Goal: Task Accomplishment & Management: Use online tool/utility

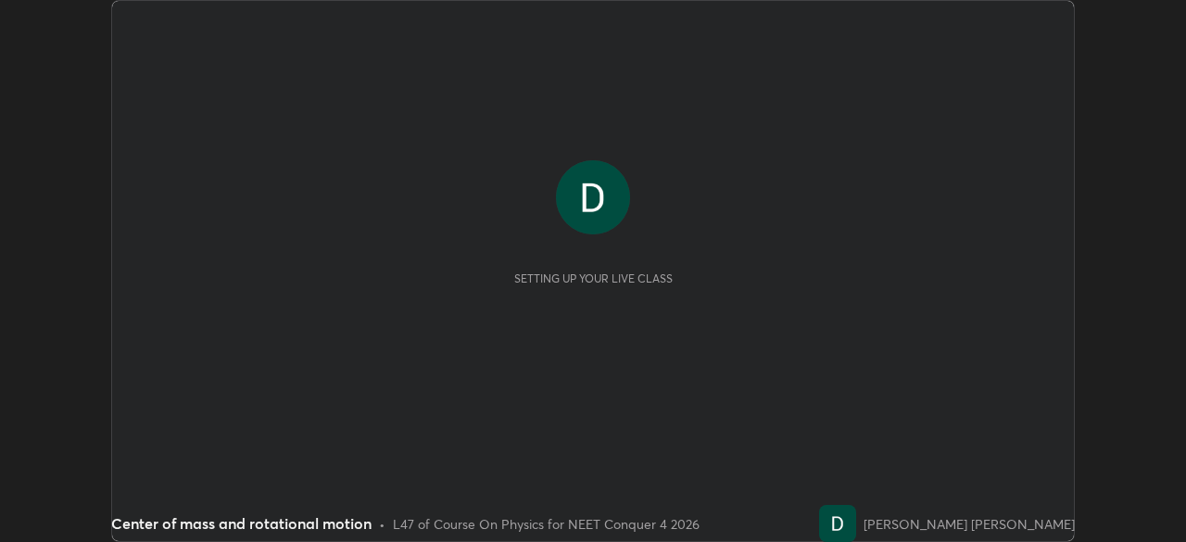
scroll to position [542, 1185]
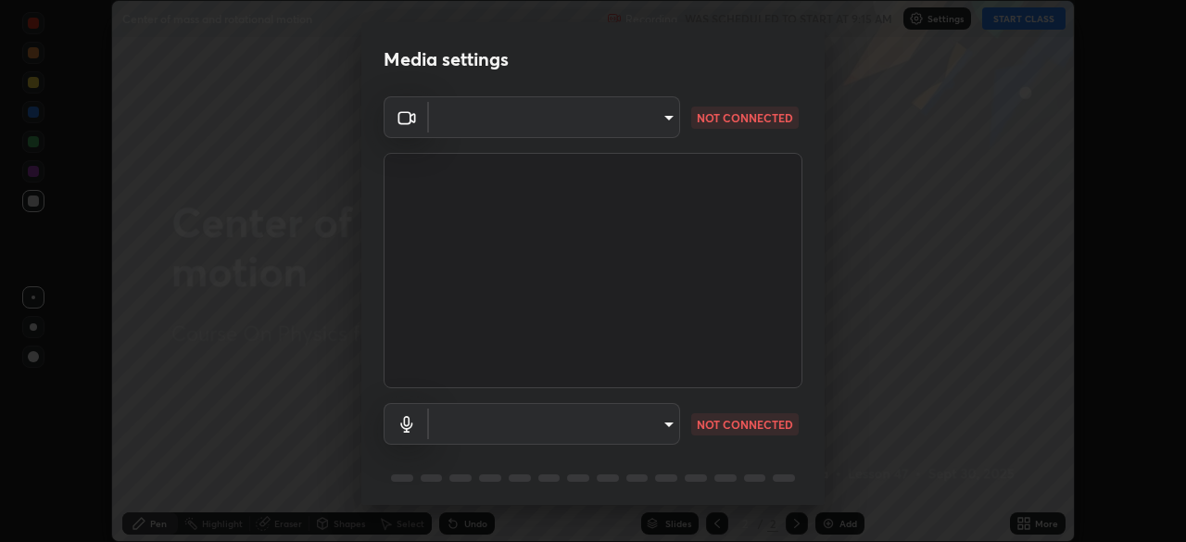
type input "094ffe3f61abc64f3ce73721aab664ef57d10a5fc7d187ad1ef3fa5fd4d2b427"
type input "default"
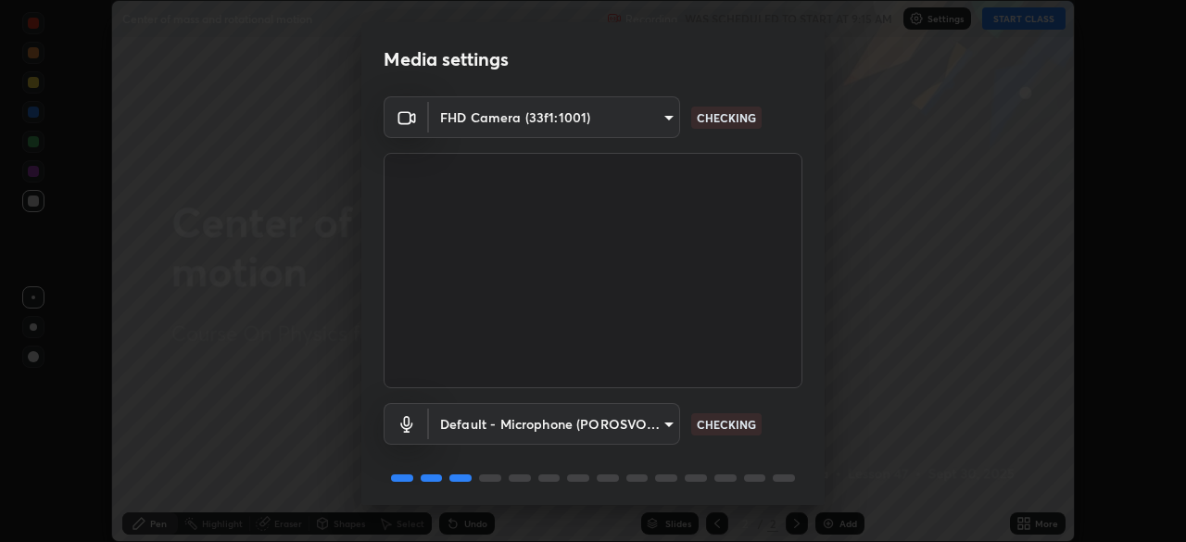
scroll to position [66, 0]
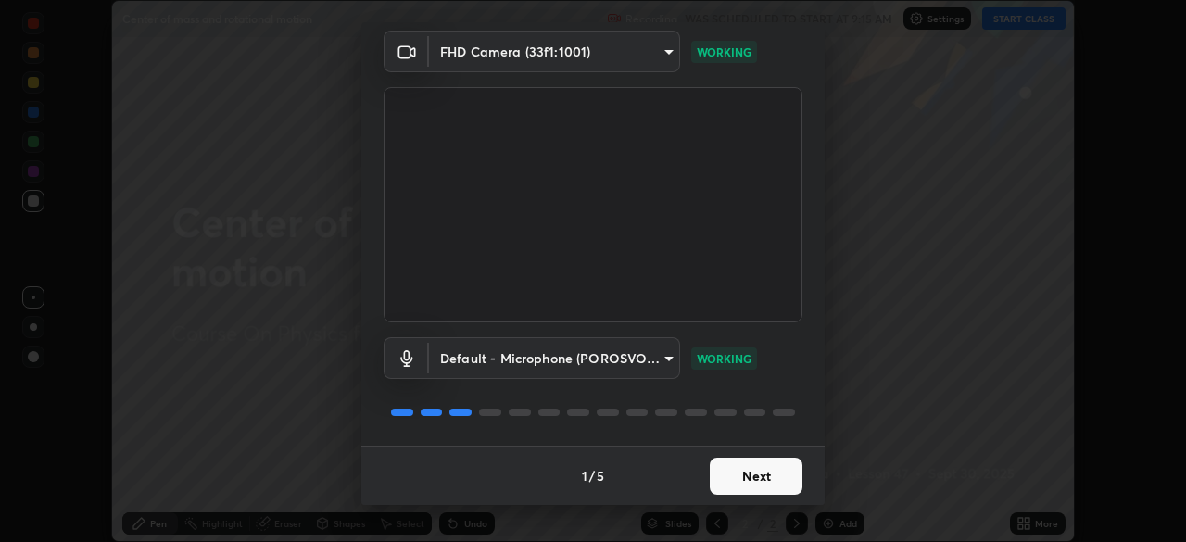
click at [757, 478] on button "Next" at bounding box center [756, 476] width 93 height 37
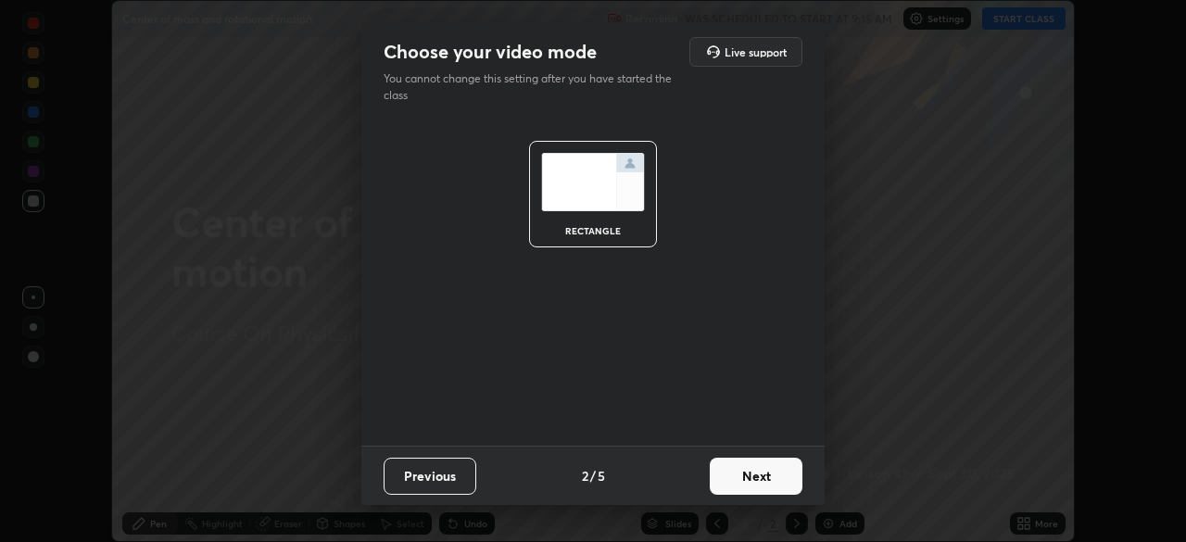
click at [740, 471] on button "Next" at bounding box center [756, 476] width 93 height 37
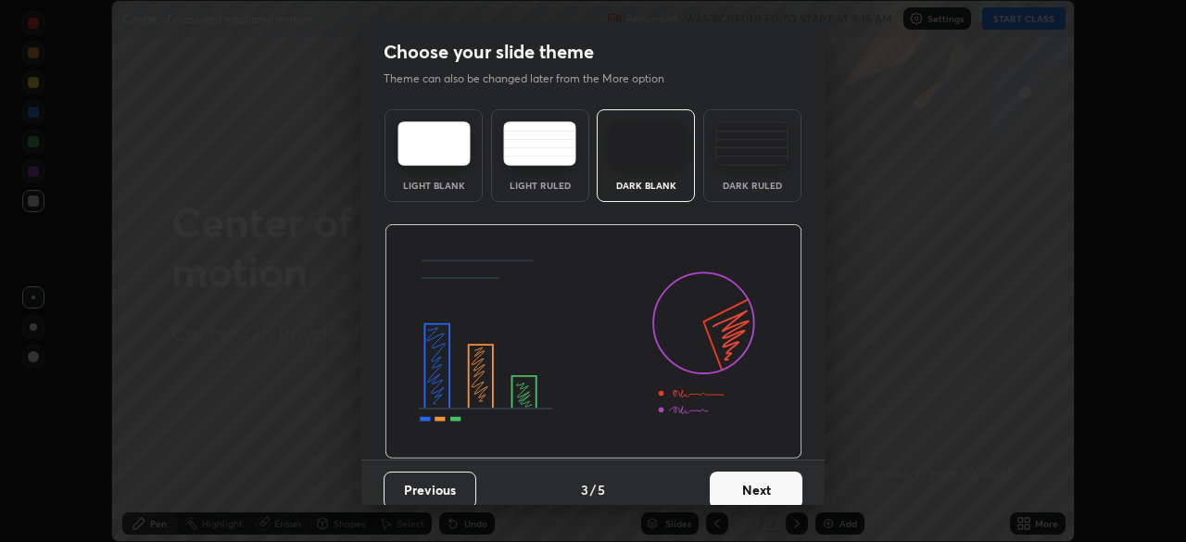
click at [743, 471] on button "Next" at bounding box center [756, 489] width 93 height 37
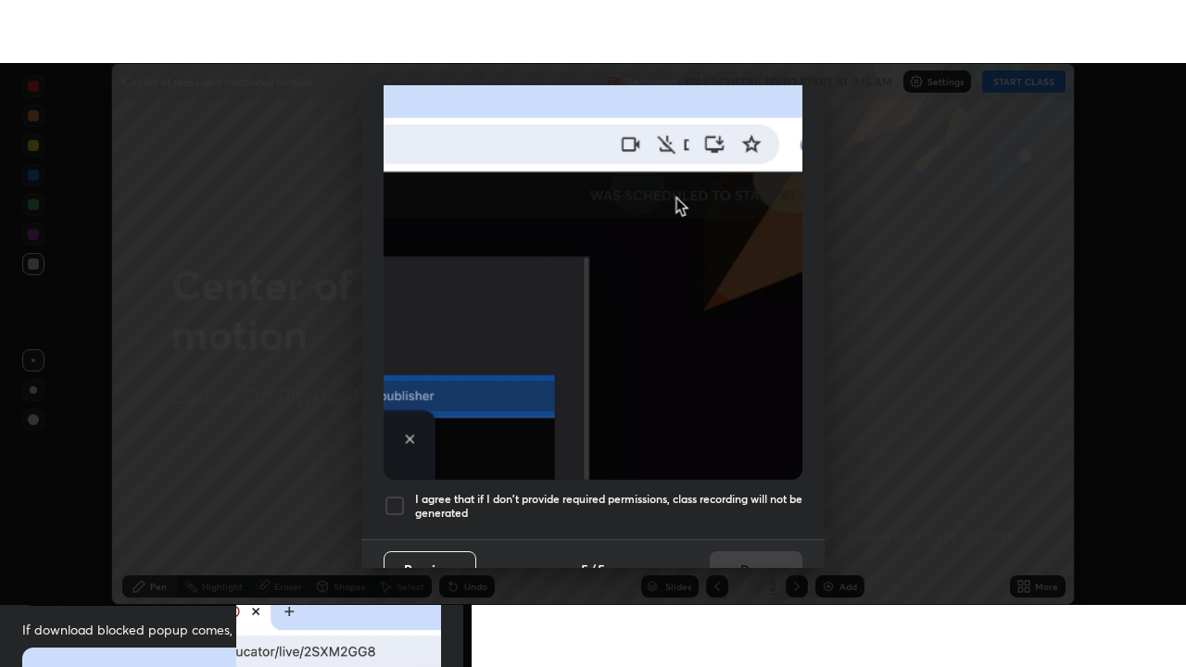
scroll to position [444, 0]
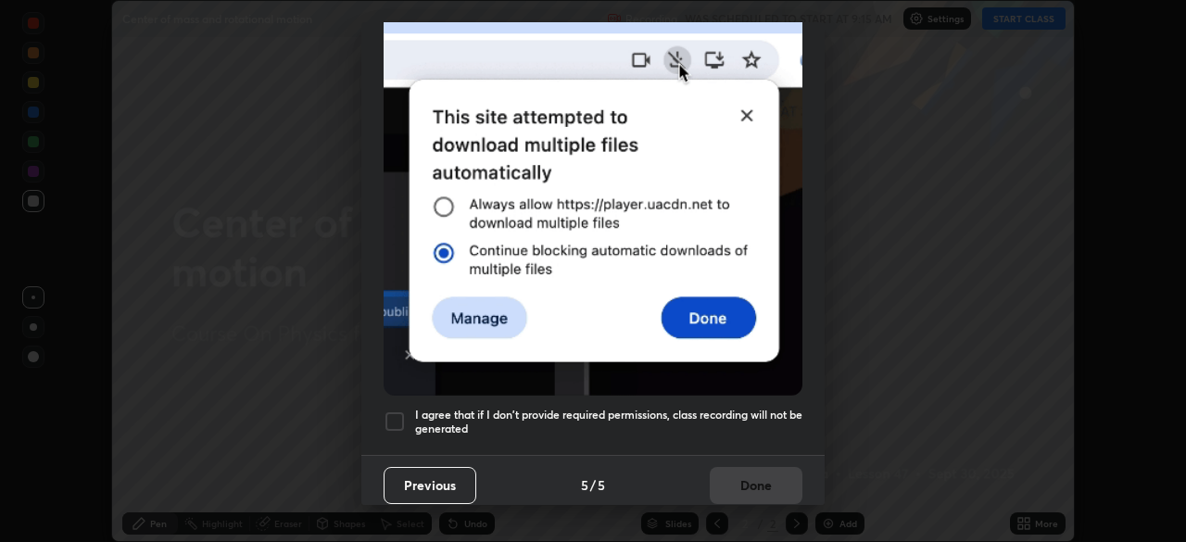
click at [385, 414] on div at bounding box center [394, 421] width 22 height 22
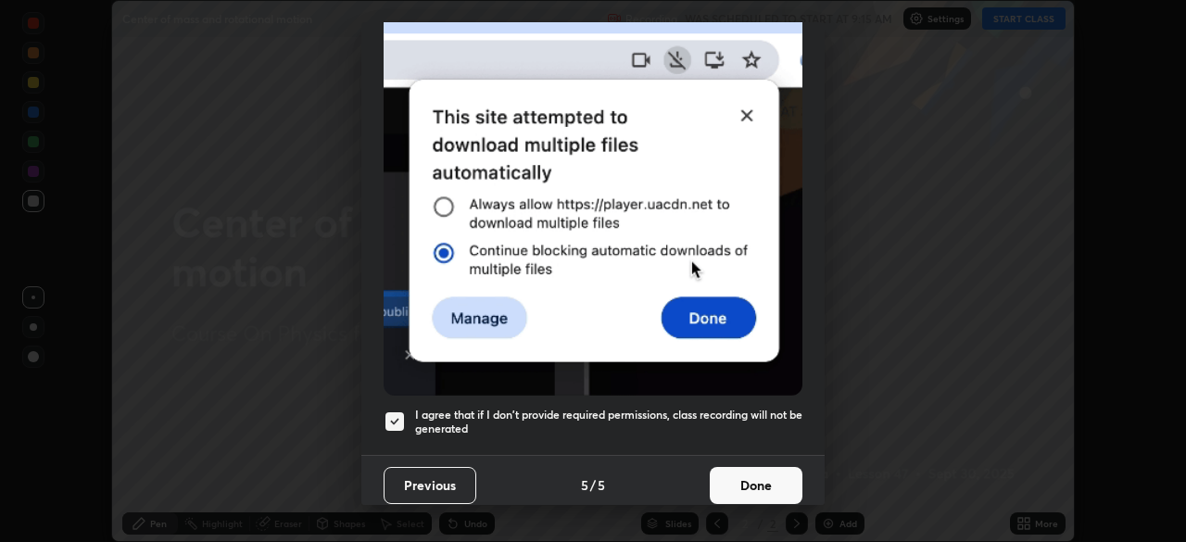
click at [735, 485] on button "Done" at bounding box center [756, 485] width 93 height 37
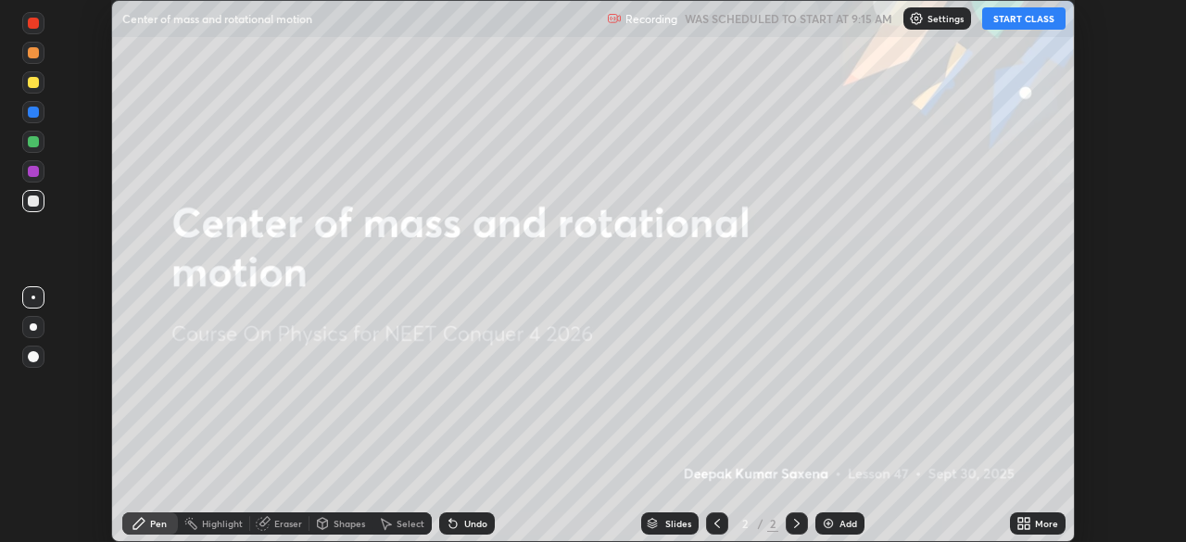
click at [1020, 520] on icon at bounding box center [1020, 520] width 5 height 5
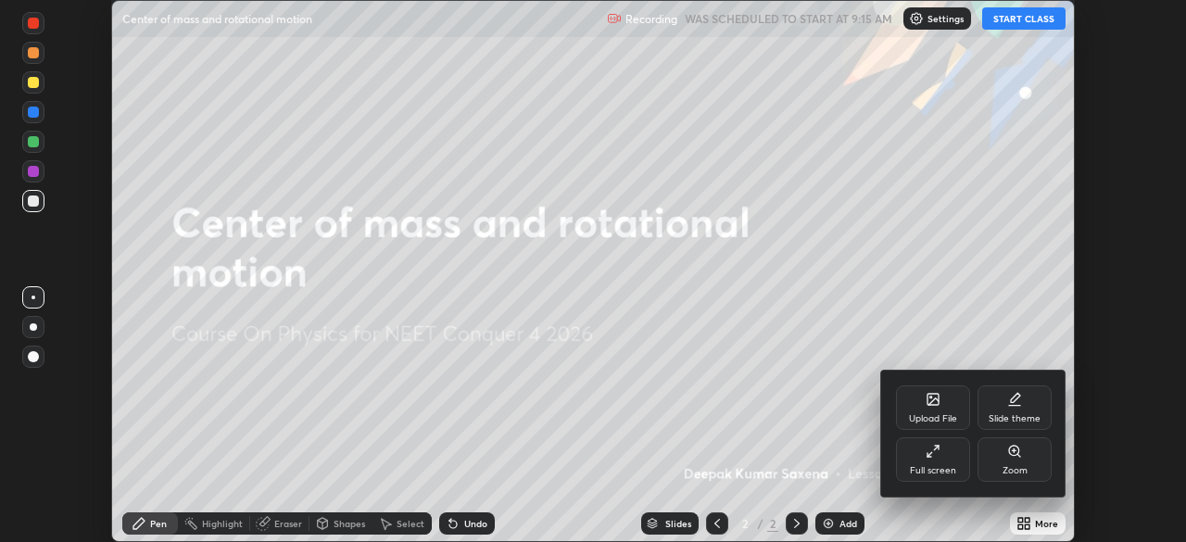
click at [946, 457] on div "Full screen" at bounding box center [933, 459] width 74 height 44
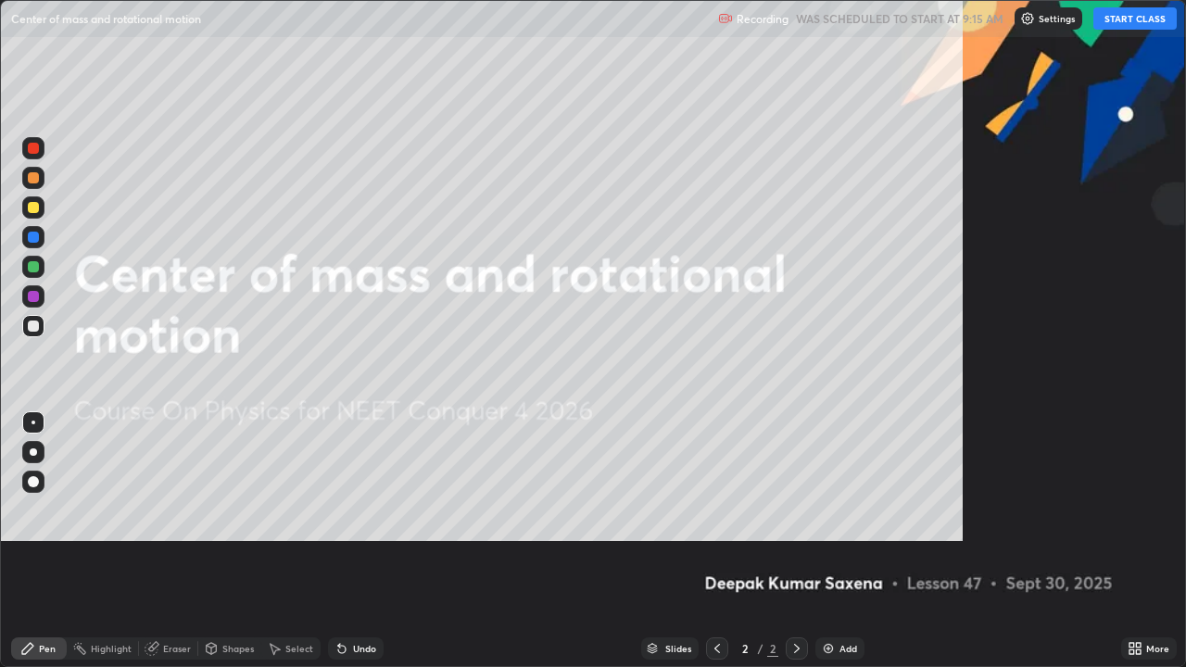
scroll to position [667, 1186]
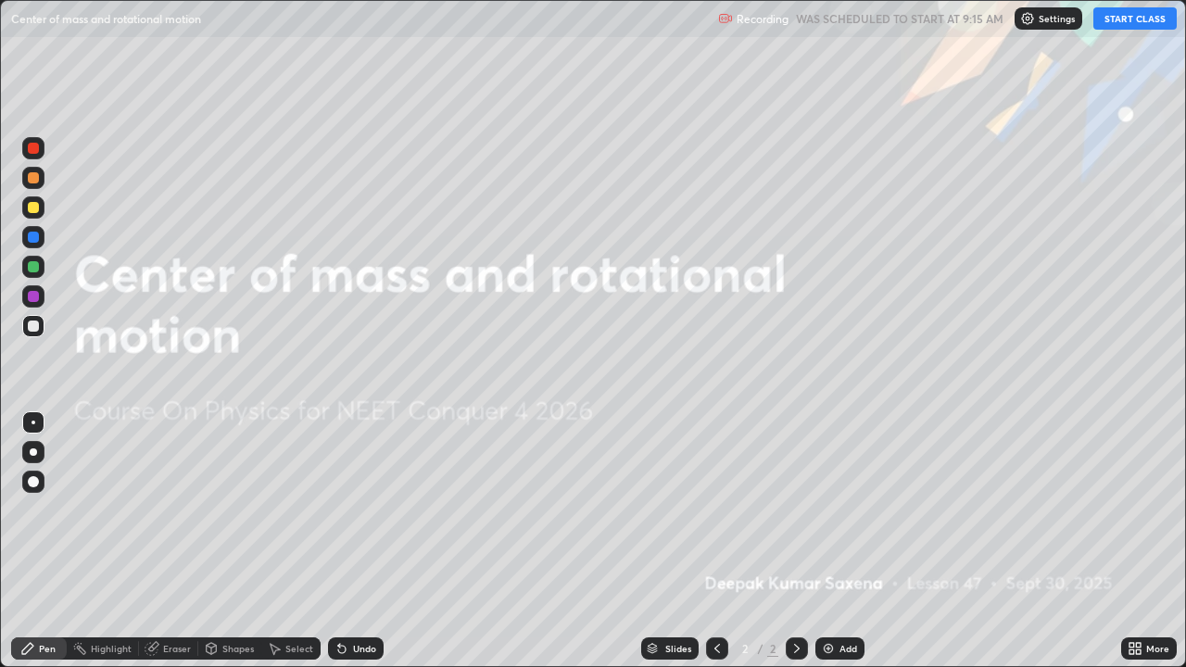
click at [1112, 27] on button "START CLASS" at bounding box center [1134, 18] width 83 height 22
click at [833, 541] on img at bounding box center [828, 648] width 15 height 15
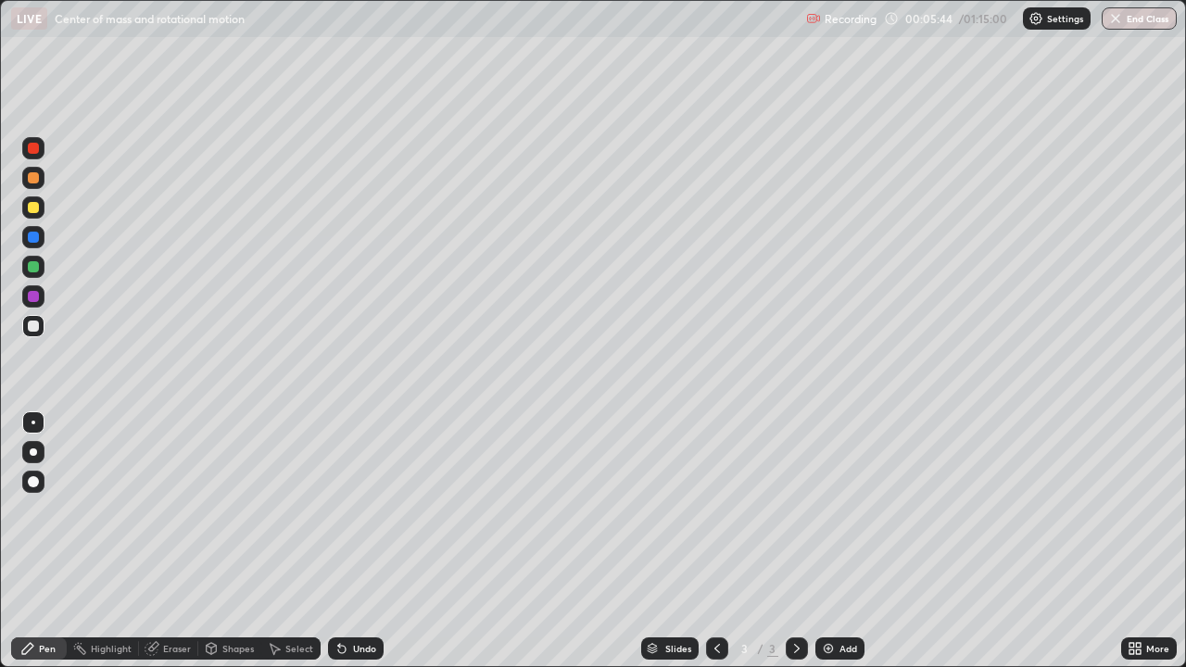
click at [34, 326] on div at bounding box center [33, 325] width 11 height 11
click at [360, 541] on div "Undo" at bounding box center [364, 648] width 23 height 9
click at [839, 541] on div "Add" at bounding box center [848, 648] width 18 height 9
click at [35, 330] on div at bounding box center [33, 325] width 11 height 11
click at [839, 541] on div "Add" at bounding box center [848, 648] width 18 height 9
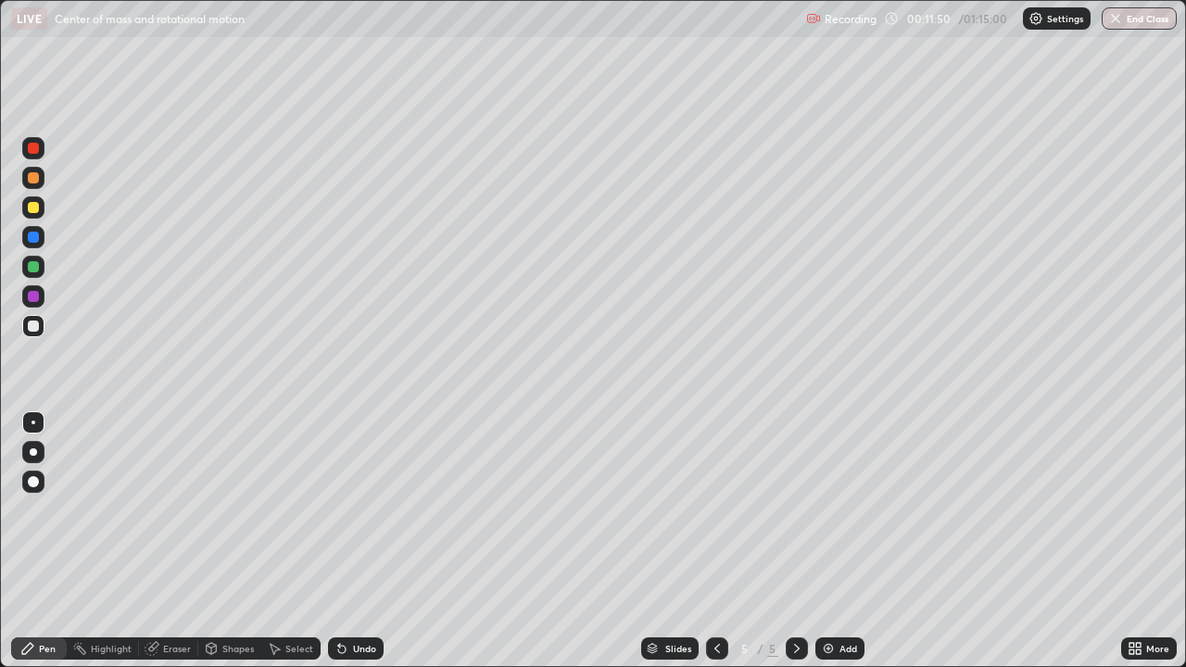
click at [717, 541] on icon at bounding box center [717, 648] width 15 height 15
click at [795, 541] on icon at bounding box center [796, 648] width 15 height 15
click at [713, 541] on div at bounding box center [717, 648] width 22 height 22
click at [353, 541] on div "Undo" at bounding box center [364, 648] width 23 height 9
click at [358, 541] on div "Undo" at bounding box center [364, 648] width 23 height 9
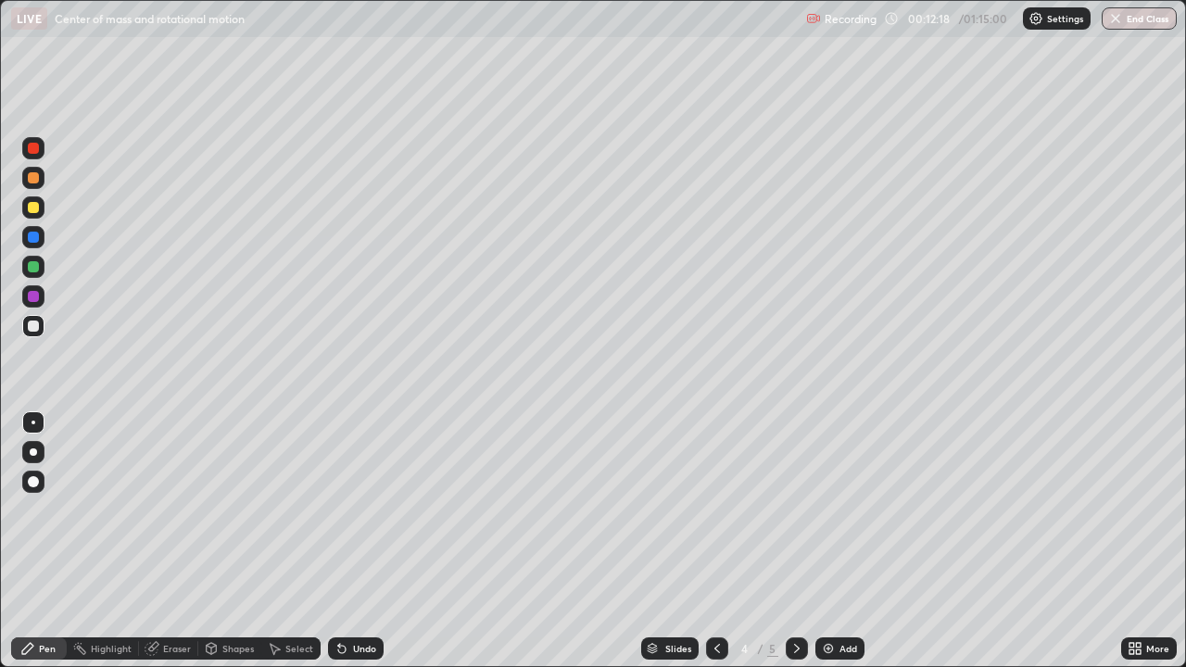
click at [361, 541] on div "Undo" at bounding box center [356, 648] width 56 height 22
click at [363, 541] on div "Undo" at bounding box center [356, 648] width 56 height 22
click at [360, 541] on div "Undo" at bounding box center [364, 648] width 23 height 9
click at [365, 541] on div "Undo" at bounding box center [356, 648] width 56 height 22
click at [788, 541] on div at bounding box center [796, 648] width 22 height 22
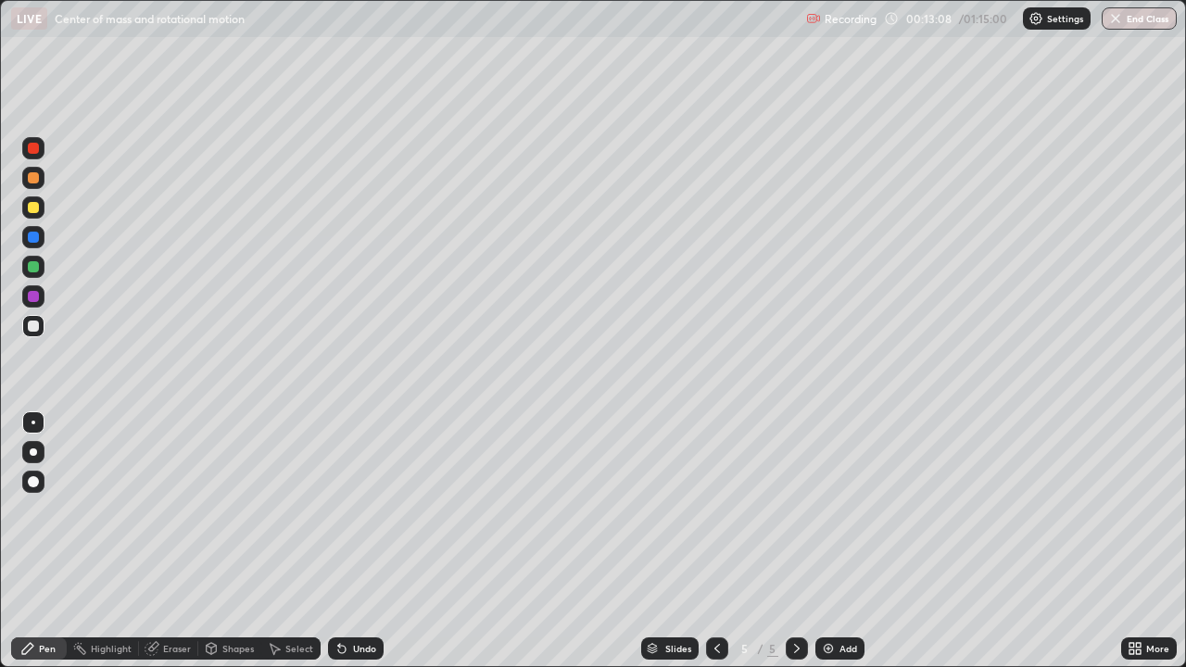
click at [714, 541] on icon at bounding box center [717, 648] width 15 height 15
click at [841, 541] on div "Add" at bounding box center [848, 648] width 18 height 9
click at [714, 541] on icon at bounding box center [717, 648] width 15 height 15
click at [715, 541] on icon at bounding box center [717, 648] width 15 height 15
click at [785, 541] on div at bounding box center [796, 648] width 22 height 22
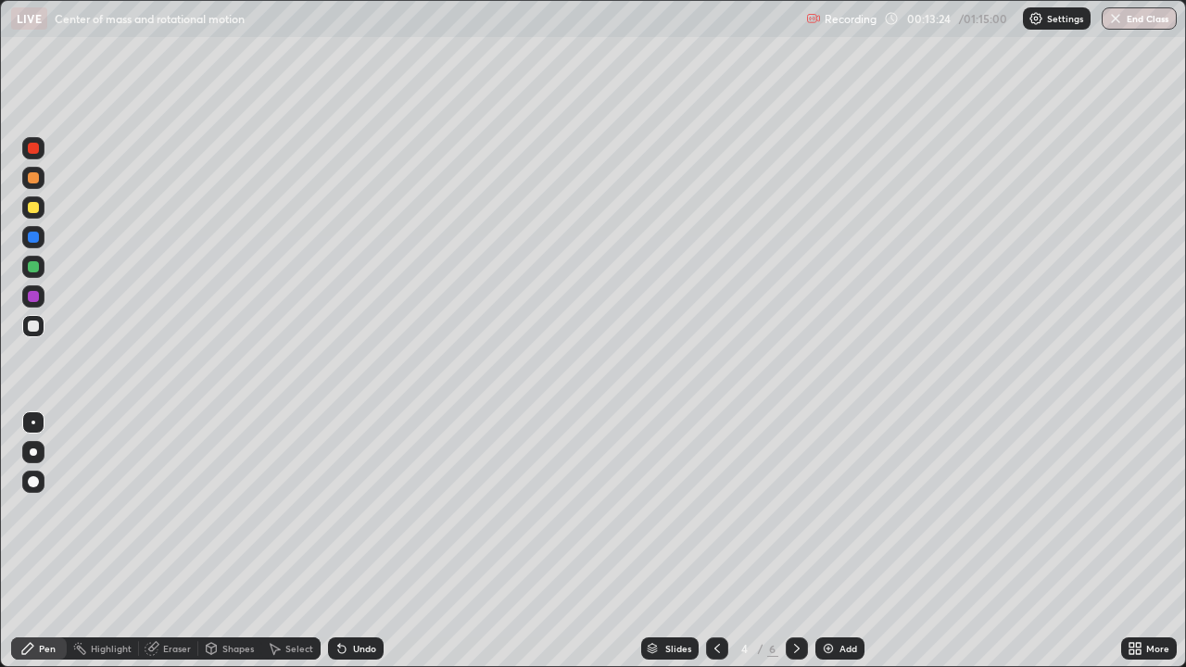
click at [794, 541] on icon at bounding box center [796, 648] width 15 height 15
click at [795, 541] on icon at bounding box center [796, 648] width 15 height 15
click at [742, 541] on div "6" at bounding box center [744, 648] width 19 height 11
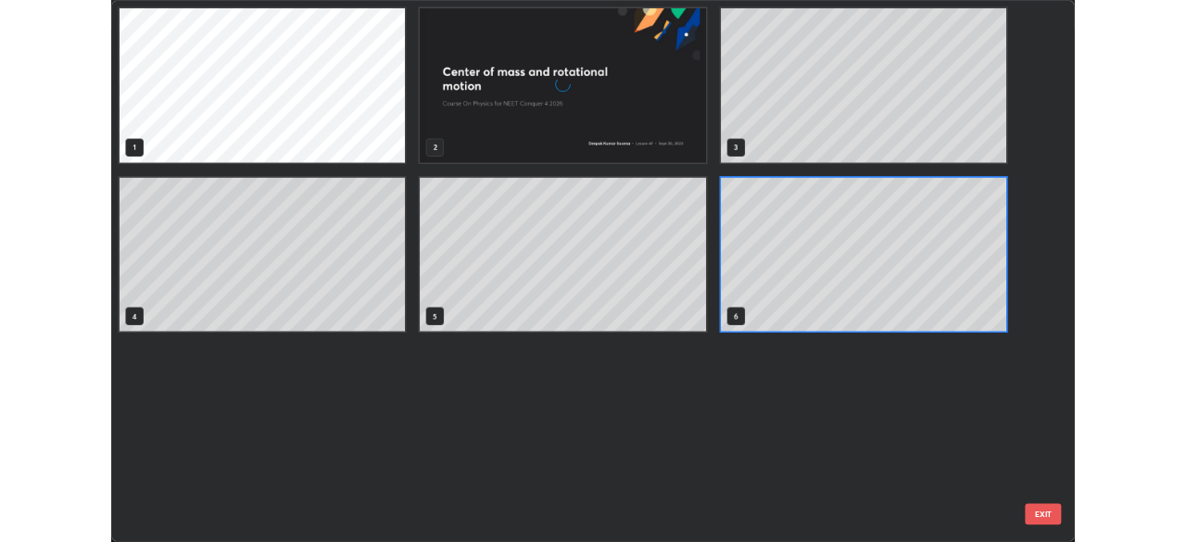
scroll to position [660, 1175]
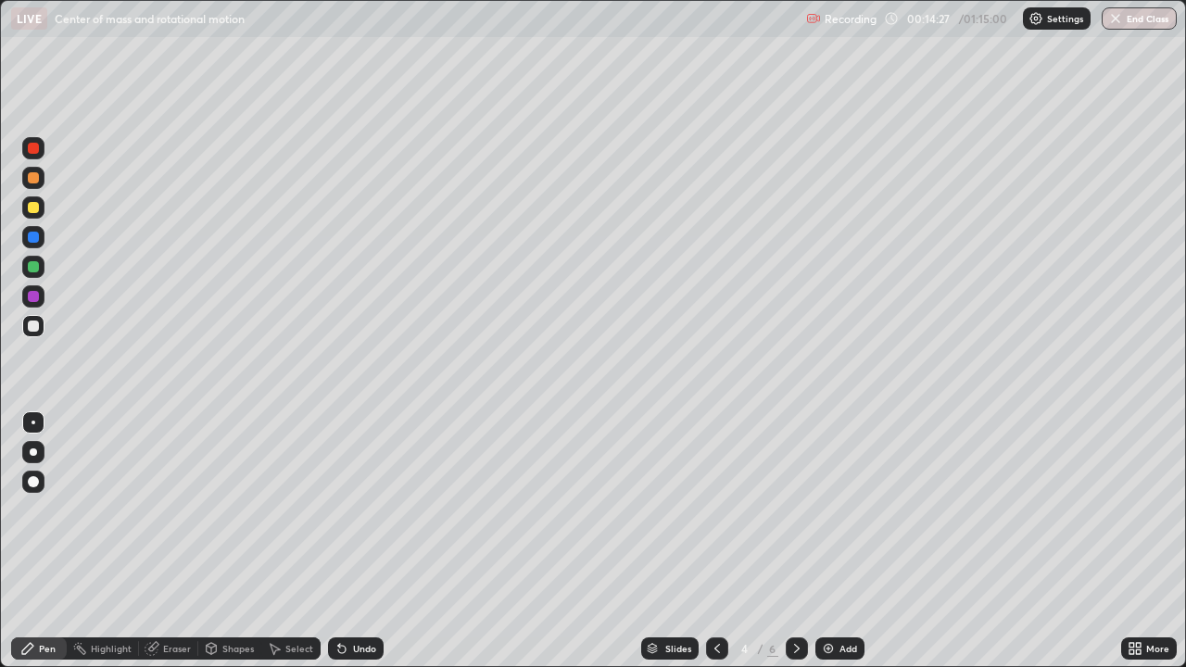
click at [801, 541] on div at bounding box center [796, 648] width 22 height 22
click at [843, 541] on div "Add" at bounding box center [848, 648] width 18 height 9
click at [353, 541] on div "Undo" at bounding box center [364, 648] width 23 height 9
click at [175, 541] on div "Eraser" at bounding box center [168, 648] width 59 height 22
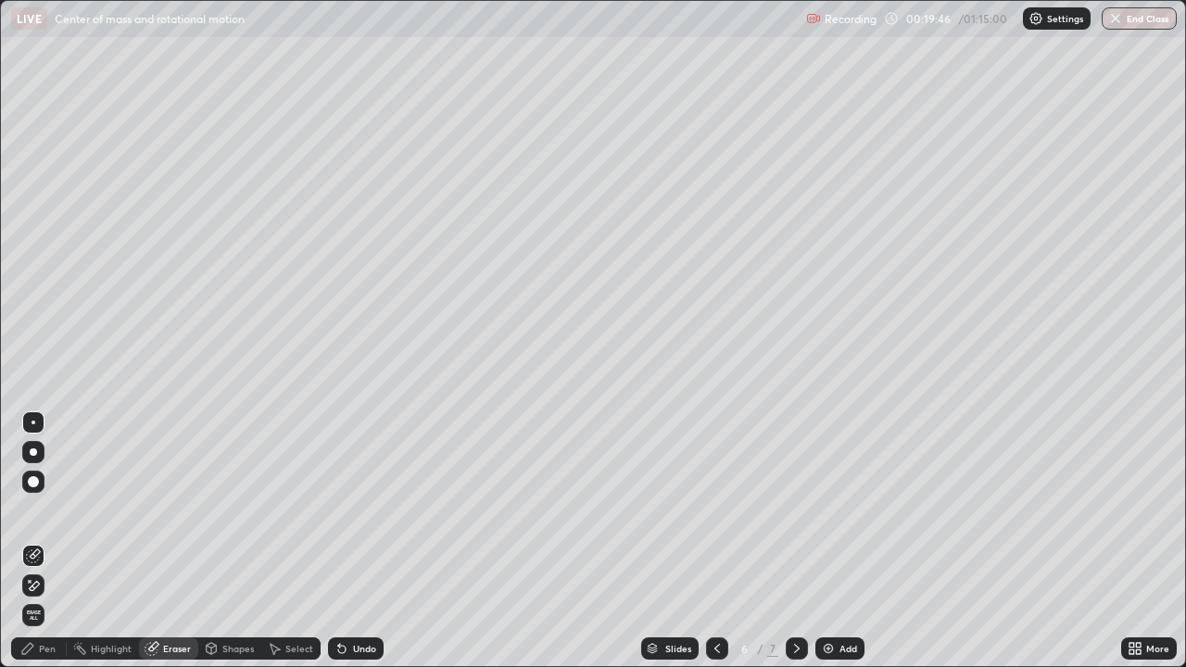
click at [49, 541] on div "Pen" at bounding box center [39, 648] width 56 height 22
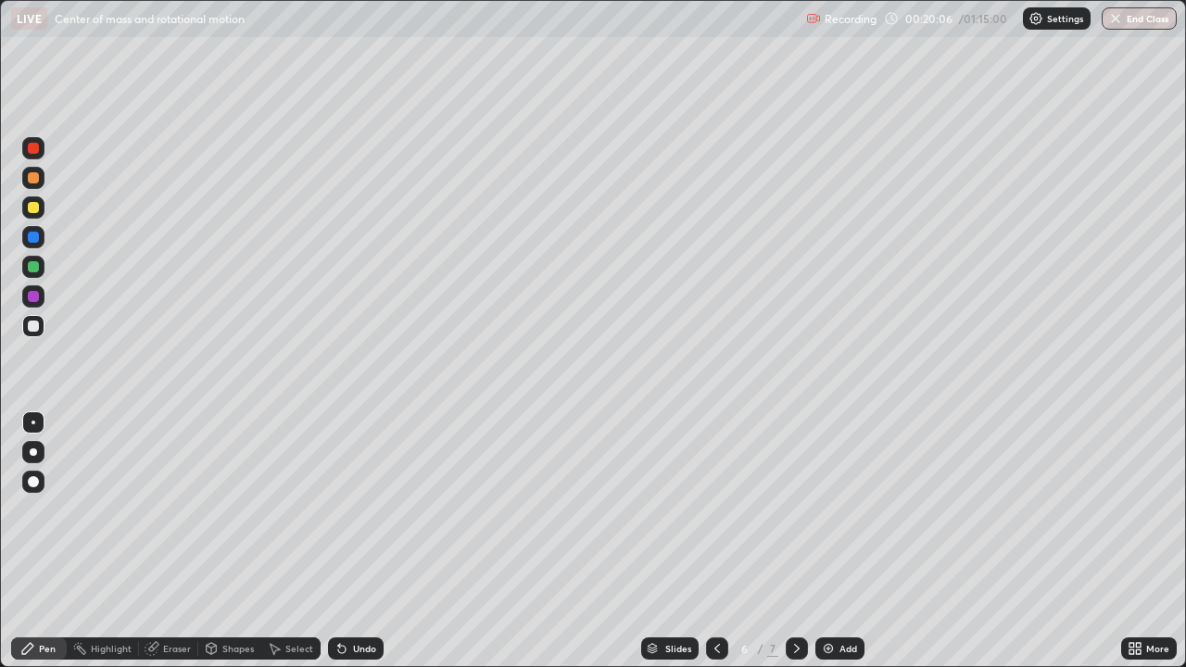
click at [358, 541] on div "Undo" at bounding box center [364, 648] width 23 height 9
click at [355, 541] on div "Undo" at bounding box center [364, 648] width 23 height 9
click at [358, 541] on div "Undo" at bounding box center [364, 648] width 23 height 9
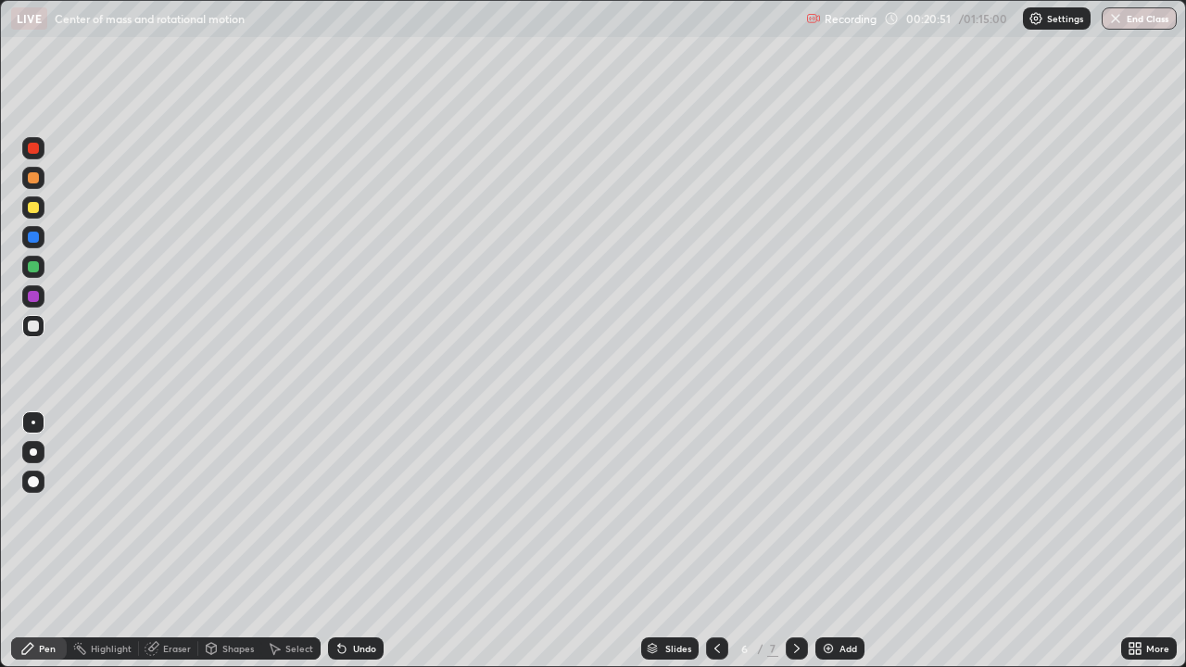
click at [362, 541] on div "Undo" at bounding box center [364, 648] width 23 height 9
click at [175, 541] on div "Eraser" at bounding box center [177, 648] width 28 height 9
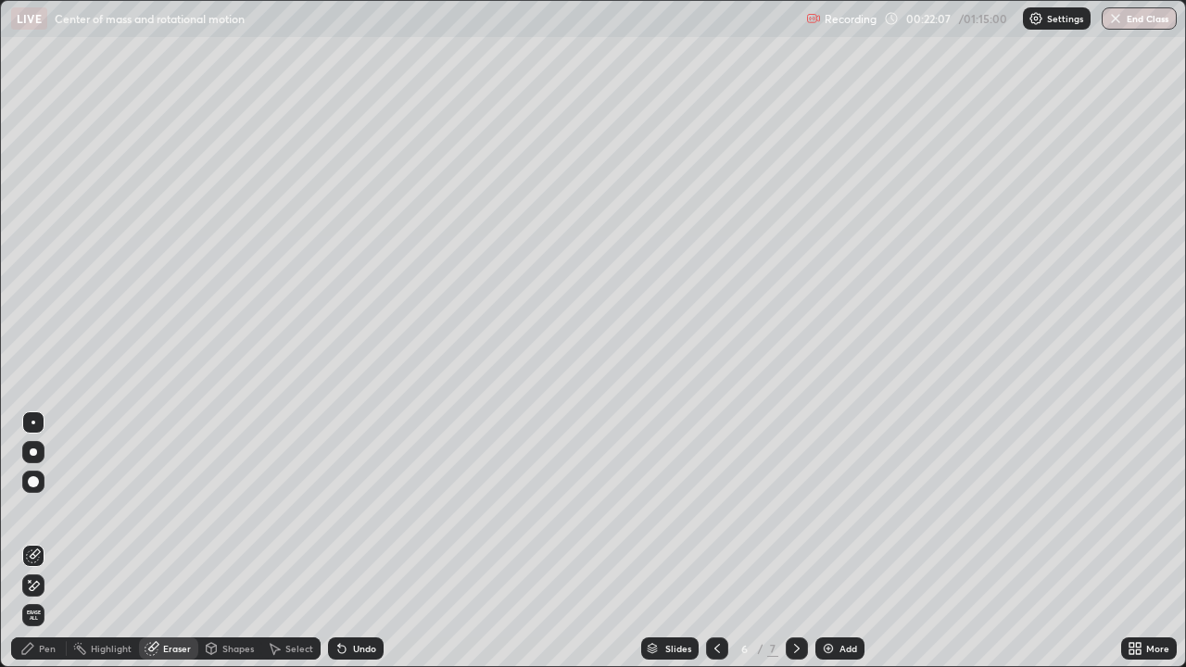
click at [33, 422] on div at bounding box center [33, 423] width 4 height 4
click at [47, 541] on div "Pen" at bounding box center [47, 648] width 17 height 9
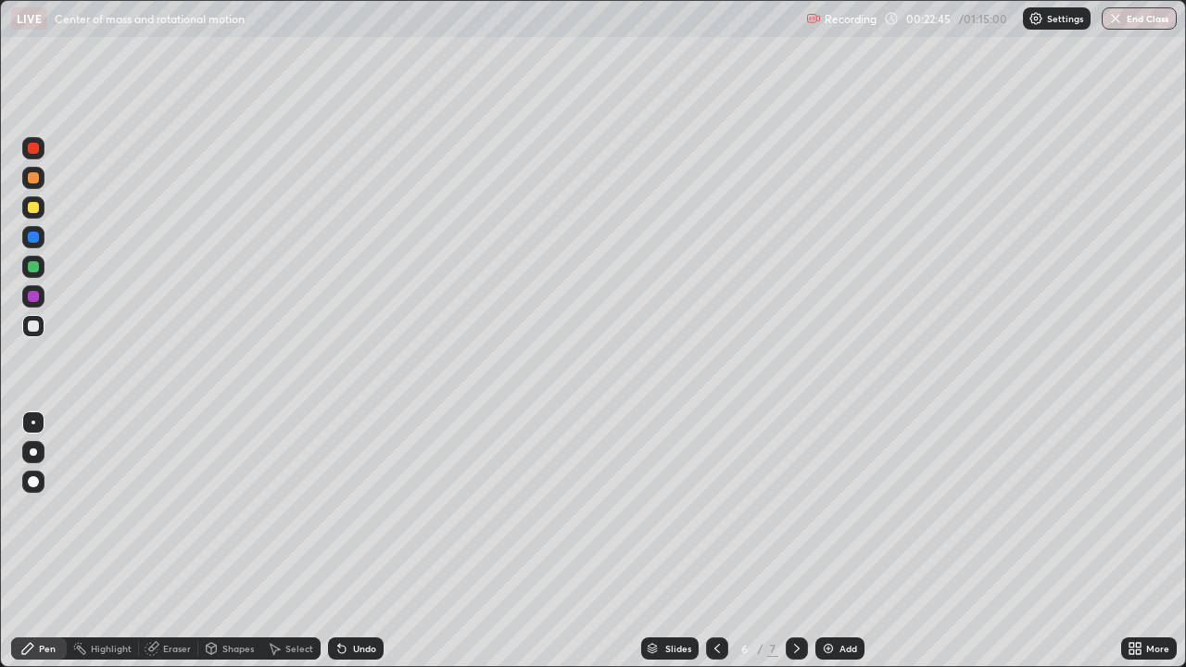
click at [832, 541] on div "Add" at bounding box center [839, 648] width 49 height 22
click at [715, 541] on icon at bounding box center [717, 648] width 15 height 15
click at [793, 541] on icon at bounding box center [796, 648] width 15 height 15
click at [721, 541] on icon at bounding box center [717, 648] width 15 height 15
click at [793, 541] on icon at bounding box center [796, 648] width 15 height 15
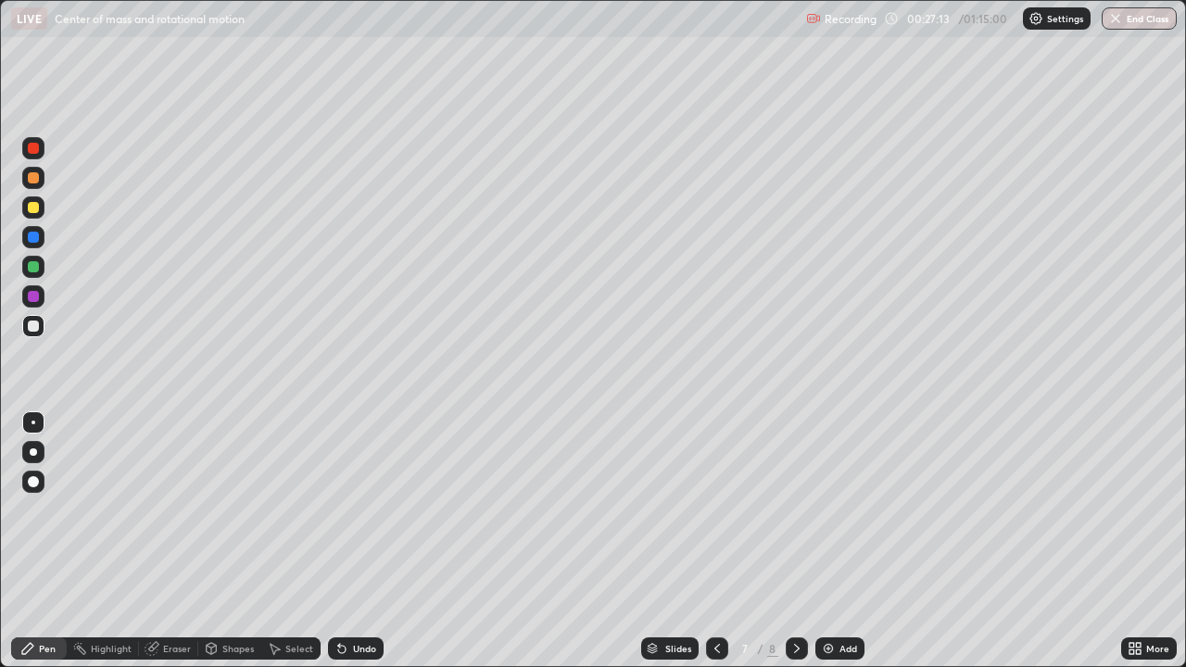
click at [835, 541] on div "Add" at bounding box center [839, 648] width 49 height 22
click at [38, 326] on div at bounding box center [33, 325] width 11 height 11
click at [229, 541] on div "Shapes" at bounding box center [237, 648] width 31 height 9
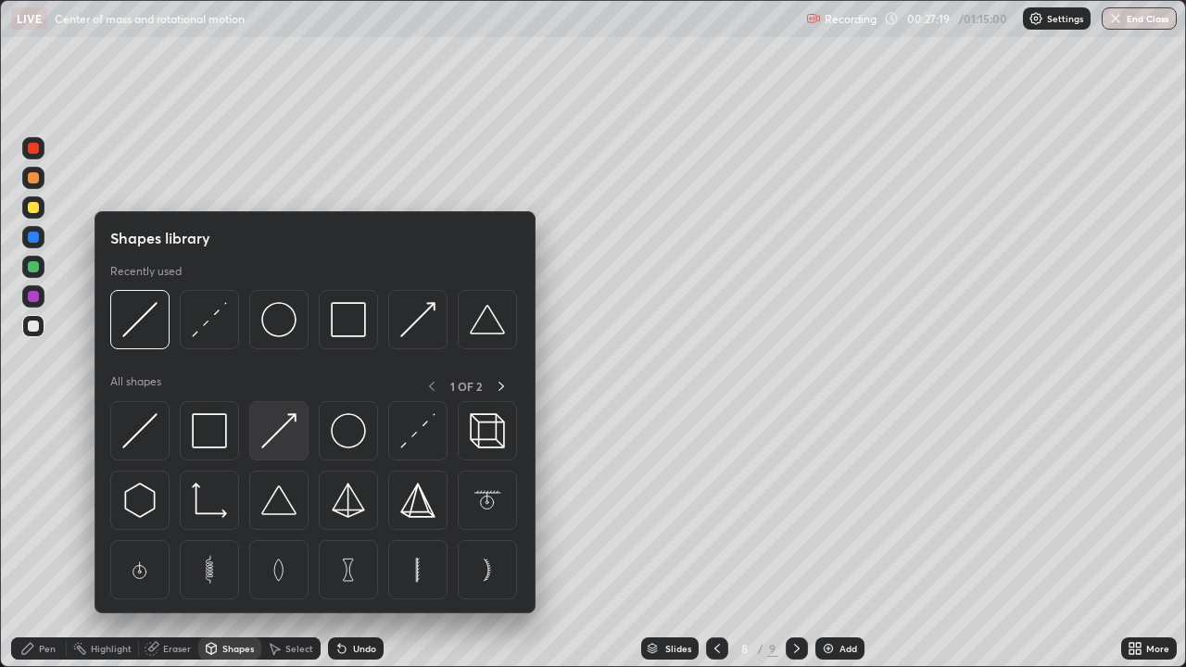
click at [275, 420] on img at bounding box center [278, 430] width 35 height 35
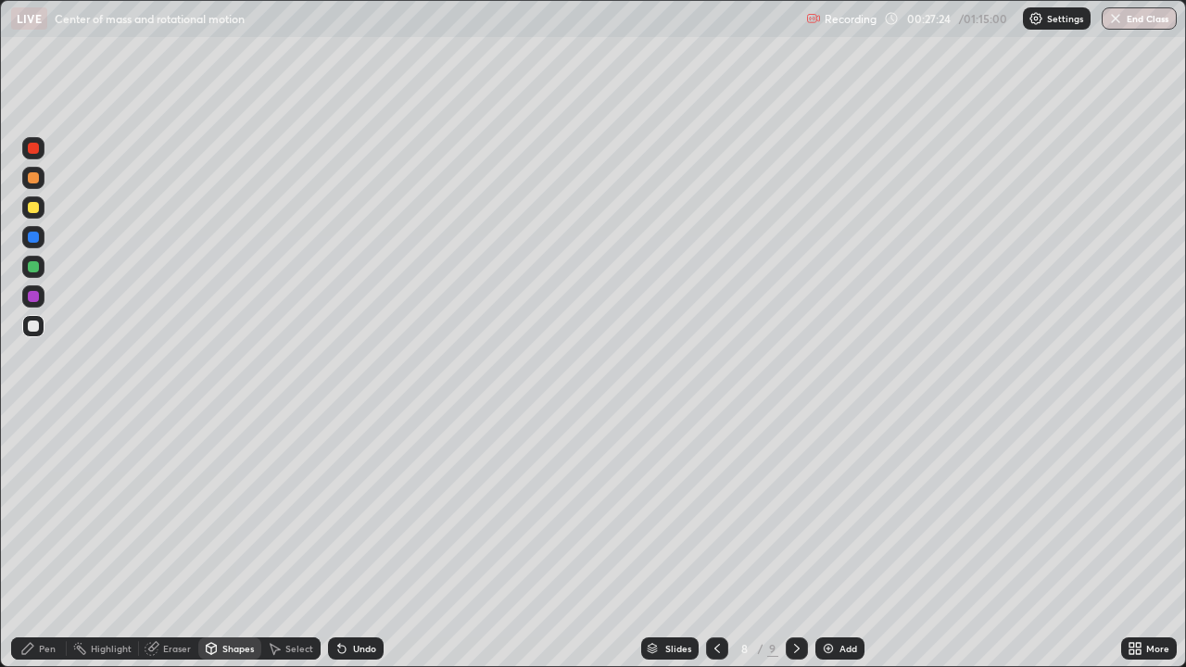
click at [44, 541] on div "Pen" at bounding box center [39, 648] width 56 height 22
click at [35, 232] on div at bounding box center [33, 237] width 11 height 11
click at [36, 207] on div at bounding box center [33, 207] width 11 height 11
click at [42, 333] on div at bounding box center [33, 326] width 22 height 22
click at [172, 541] on div "Eraser" at bounding box center [177, 648] width 28 height 9
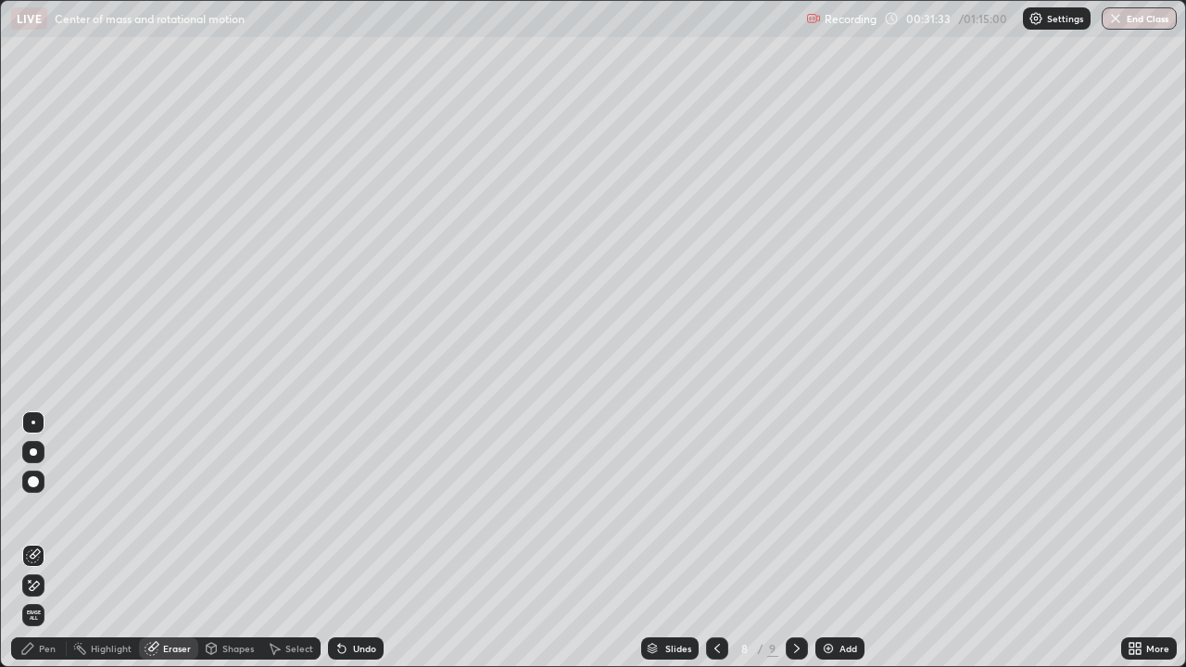
click at [63, 541] on div "Pen" at bounding box center [39, 648] width 56 height 22
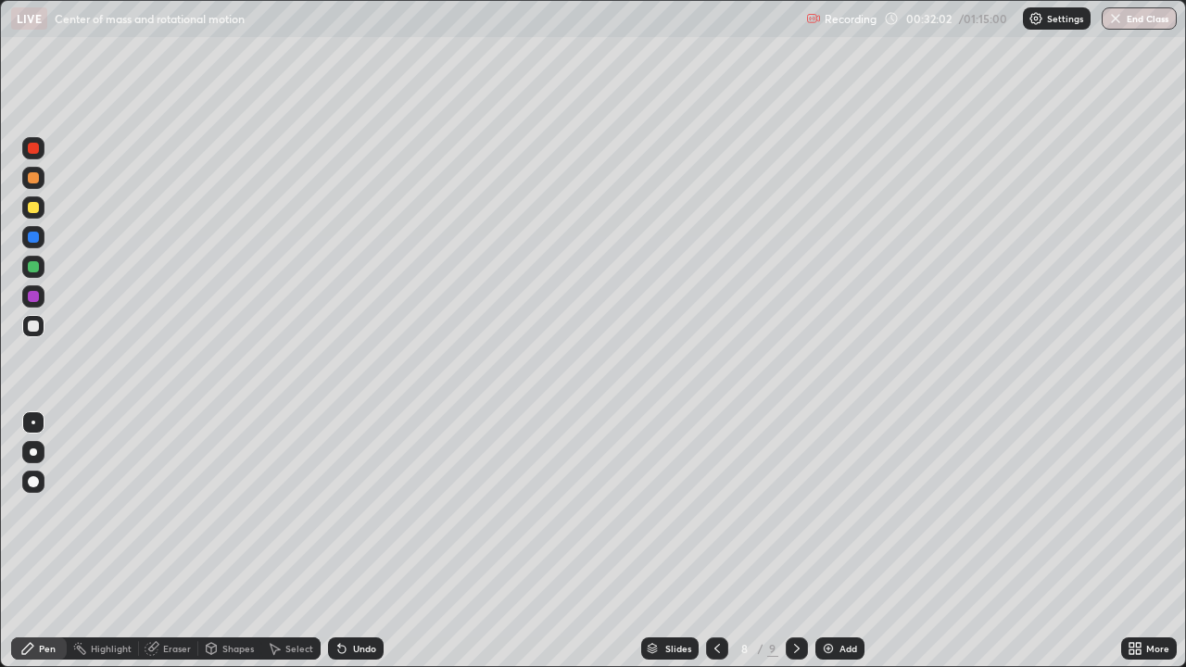
click at [839, 541] on div "Add" at bounding box center [848, 648] width 18 height 9
click at [714, 541] on icon at bounding box center [716, 648] width 15 height 15
click at [829, 541] on img at bounding box center [828, 648] width 15 height 15
click at [715, 541] on icon at bounding box center [717, 648] width 15 height 15
click at [795, 541] on icon at bounding box center [796, 648] width 15 height 15
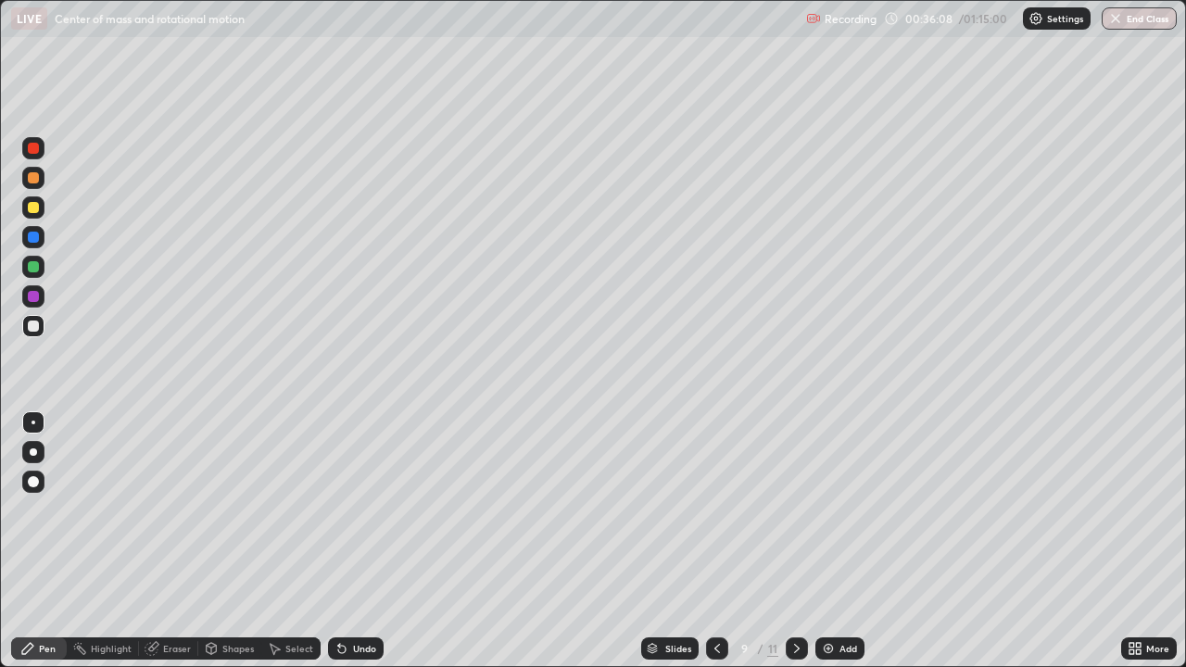
click at [838, 541] on div "Add" at bounding box center [839, 648] width 49 height 22
click at [715, 541] on icon at bounding box center [717, 648] width 15 height 15
click at [713, 541] on icon at bounding box center [717, 648] width 15 height 15
click at [836, 541] on div "Add" at bounding box center [839, 648] width 49 height 22
click at [823, 541] on img at bounding box center [828, 648] width 15 height 15
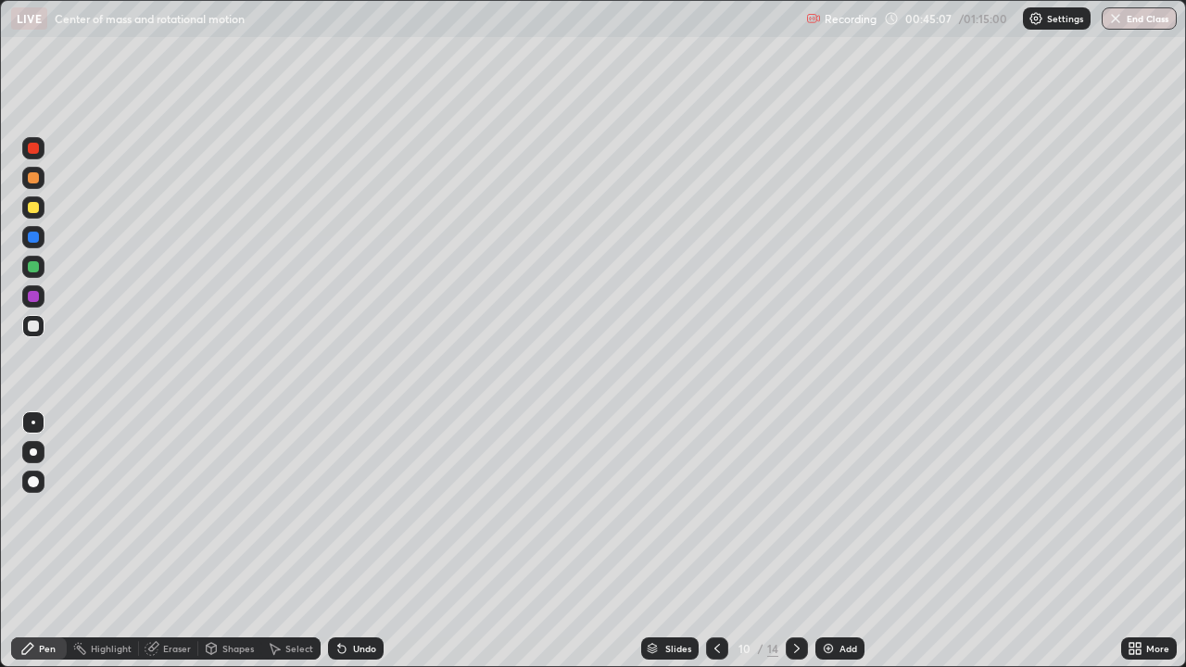
click at [33, 207] on div at bounding box center [33, 207] width 11 height 11
click at [362, 541] on div "Undo" at bounding box center [364, 648] width 23 height 9
click at [364, 541] on div "Undo" at bounding box center [364, 648] width 23 height 9
click at [363, 541] on div "Undo" at bounding box center [364, 648] width 23 height 9
click at [362, 541] on div "Undo" at bounding box center [364, 648] width 23 height 9
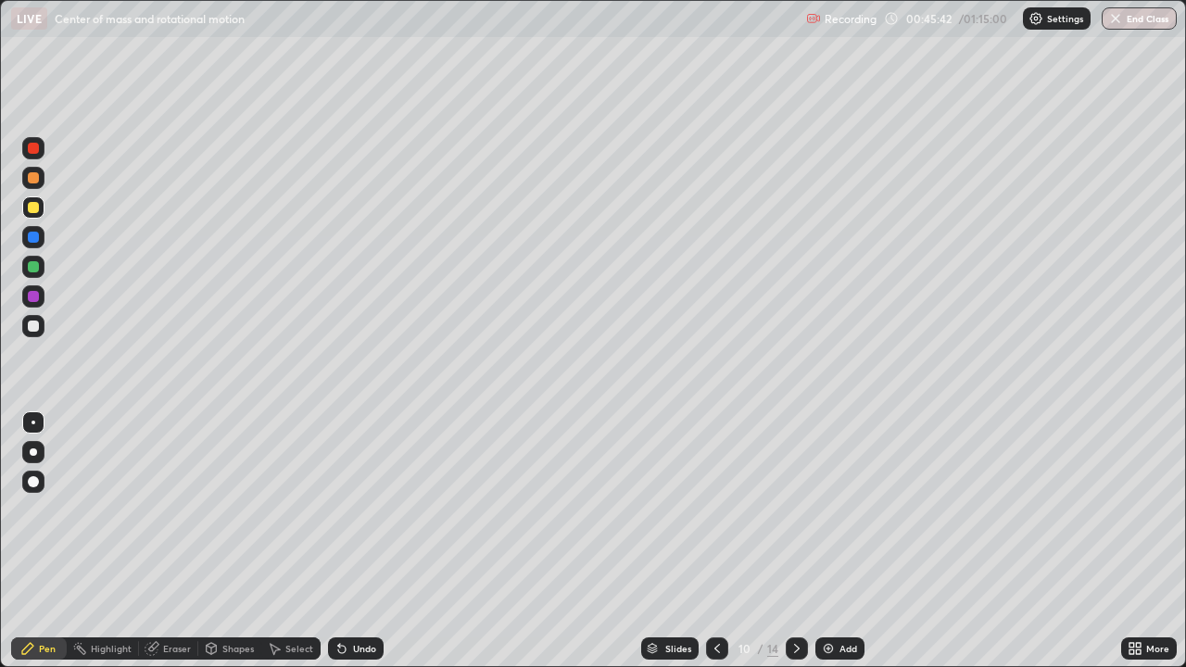
click at [364, 541] on div "Undo" at bounding box center [364, 648] width 23 height 9
click at [363, 541] on div "Undo" at bounding box center [364, 648] width 23 height 9
click at [365, 541] on div "Undo" at bounding box center [364, 648] width 23 height 9
click at [41, 321] on div at bounding box center [33, 326] width 22 height 22
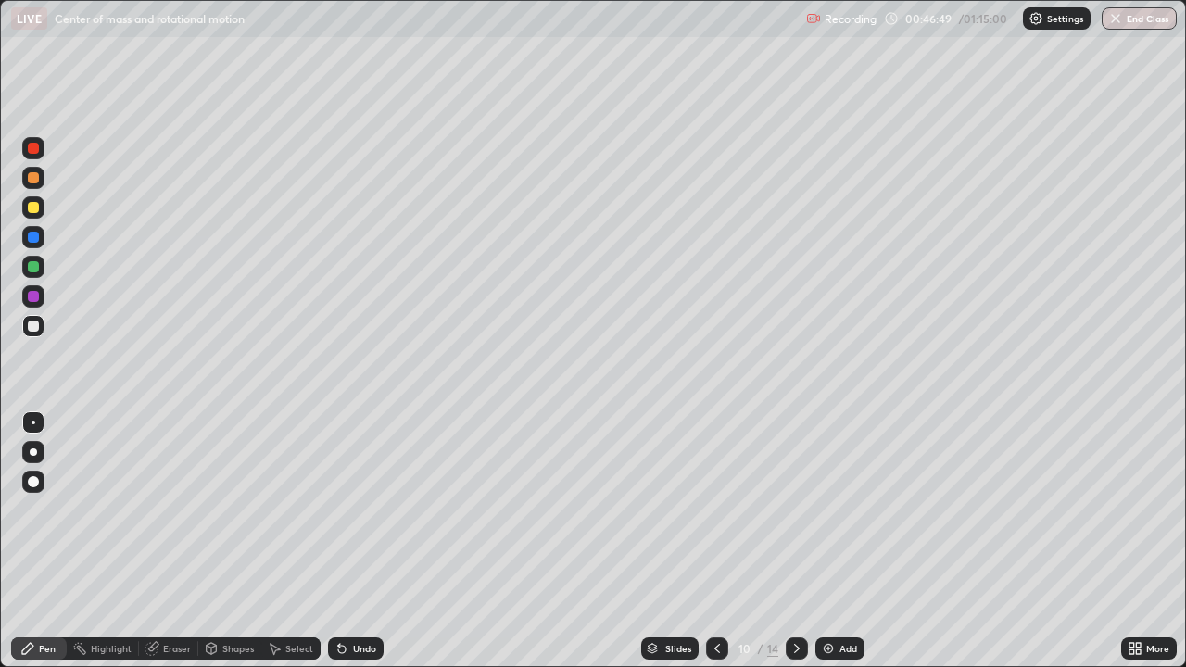
click at [355, 541] on div "Undo" at bounding box center [364, 648] width 23 height 9
click at [171, 541] on div "Eraser" at bounding box center [177, 648] width 28 height 9
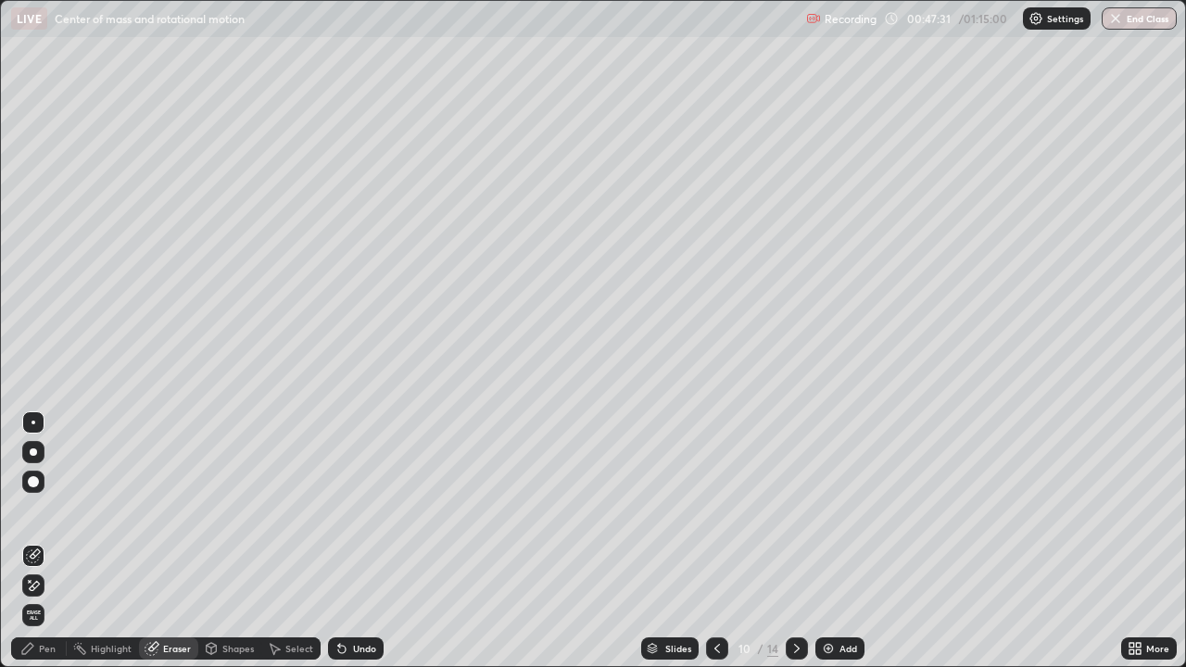
click at [31, 479] on div at bounding box center [33, 481] width 11 height 11
click at [38, 541] on div "Pen" at bounding box center [39, 648] width 56 height 22
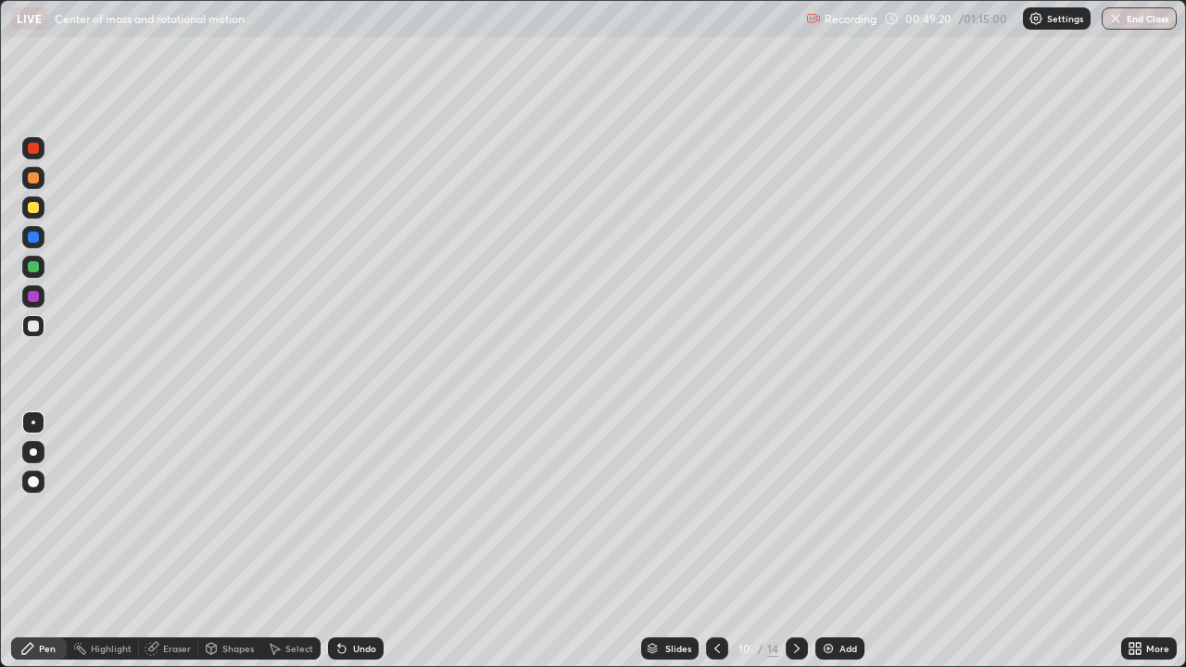
click at [163, 541] on div "Eraser" at bounding box center [177, 648] width 28 height 9
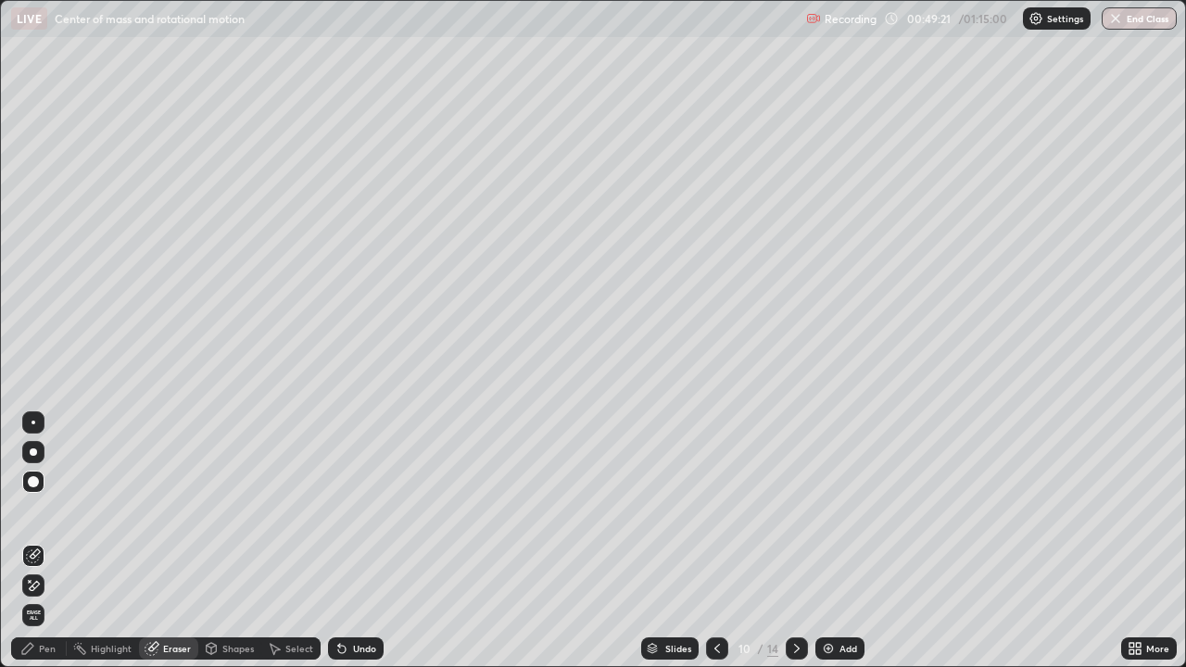
click at [42, 541] on div "Pen" at bounding box center [39, 648] width 56 height 22
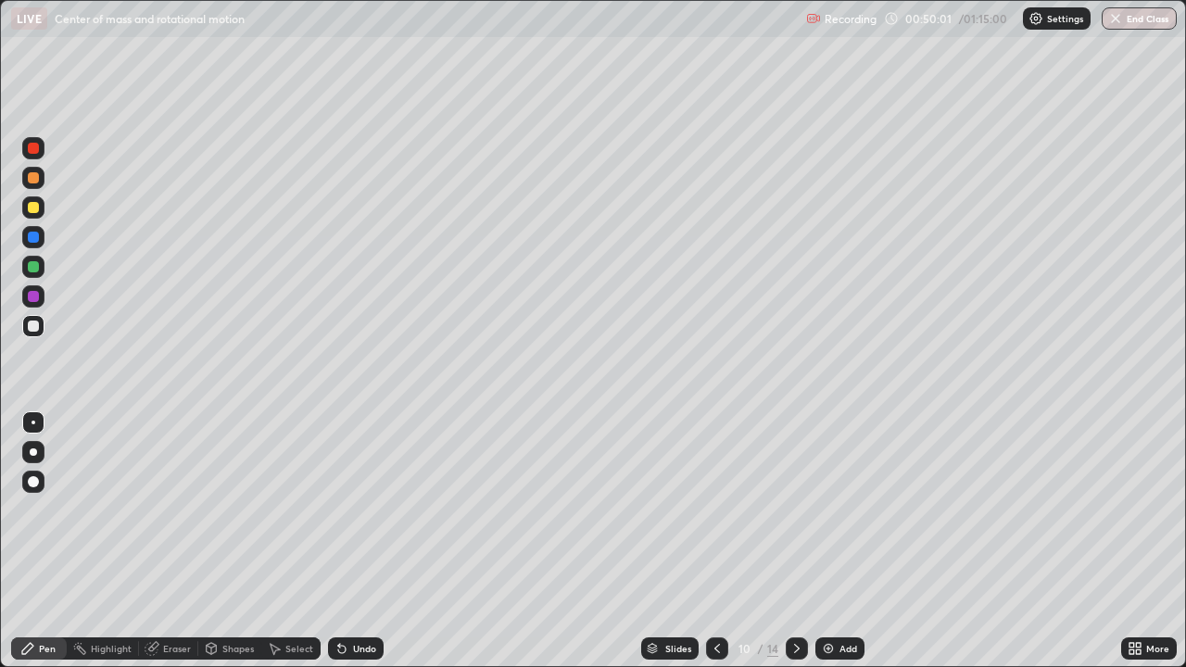
click at [829, 541] on img at bounding box center [828, 648] width 15 height 15
click at [717, 541] on icon at bounding box center [717, 648] width 15 height 15
click at [798, 541] on icon at bounding box center [796, 648] width 15 height 15
click at [831, 541] on img at bounding box center [828, 648] width 15 height 15
click at [170, 541] on div "Eraser" at bounding box center [168, 648] width 59 height 22
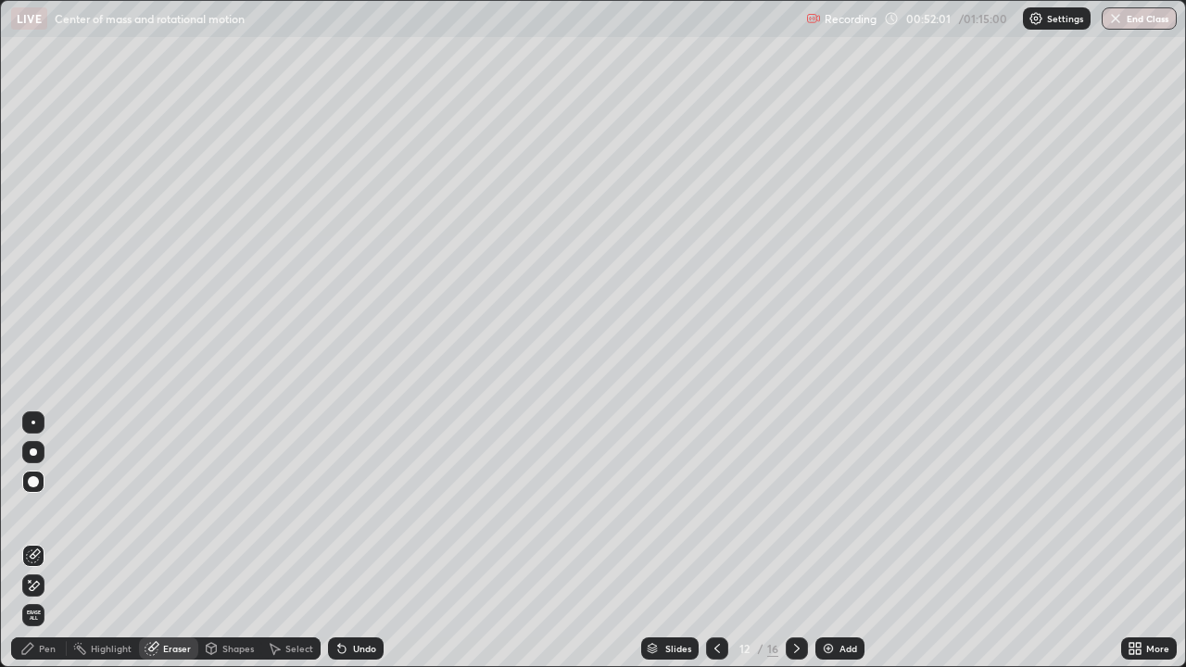
click at [714, 541] on icon at bounding box center [717, 648] width 15 height 15
click at [794, 541] on icon at bounding box center [797, 648] width 6 height 9
click at [843, 541] on div "Add" at bounding box center [848, 648] width 18 height 9
click at [48, 541] on div "Pen" at bounding box center [47, 648] width 17 height 9
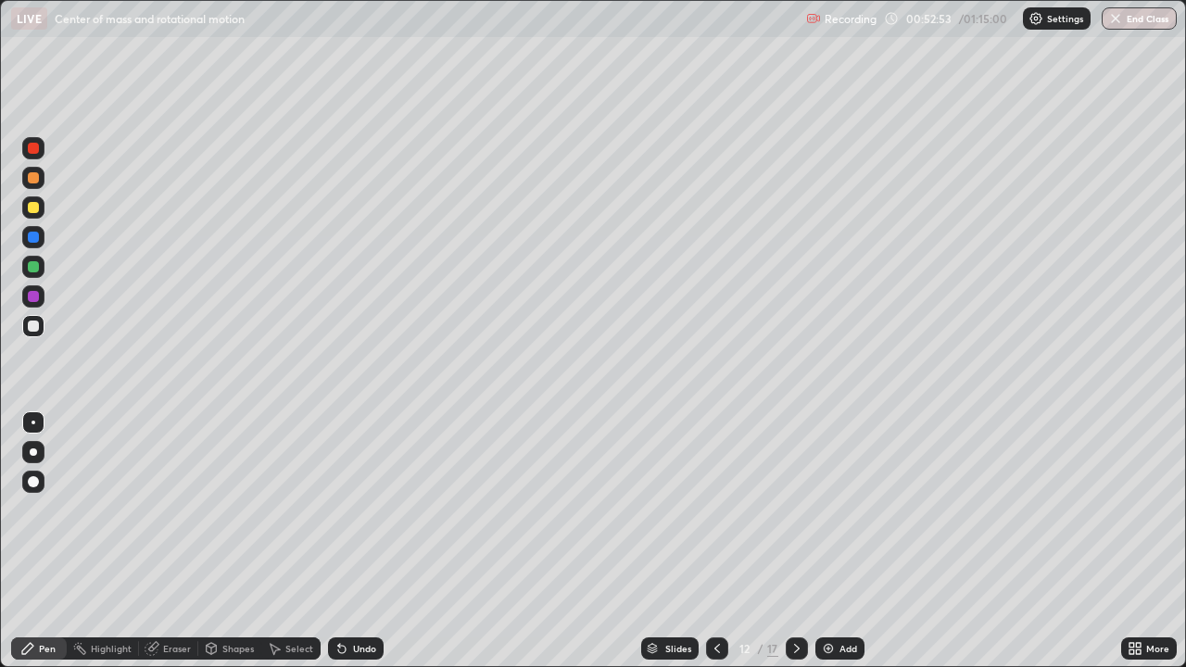
click at [359, 541] on div "Undo" at bounding box center [364, 648] width 23 height 9
click at [370, 541] on div "Undo" at bounding box center [356, 648] width 56 height 22
click at [709, 541] on div at bounding box center [717, 648] width 22 height 22
click at [715, 541] on icon at bounding box center [717, 648] width 15 height 15
click at [795, 541] on icon at bounding box center [796, 648] width 15 height 15
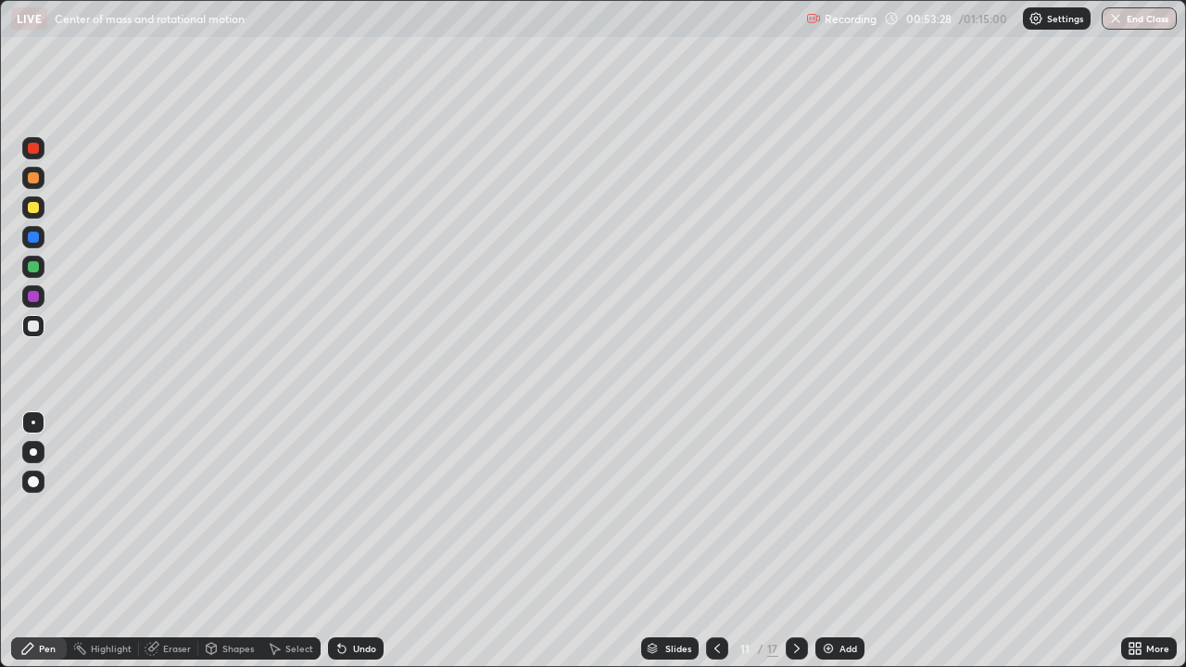
click at [795, 541] on icon at bounding box center [796, 648] width 15 height 15
click at [714, 541] on icon at bounding box center [717, 648] width 15 height 15
click at [706, 541] on div at bounding box center [717, 648] width 22 height 22
click at [789, 541] on icon at bounding box center [796, 648] width 15 height 15
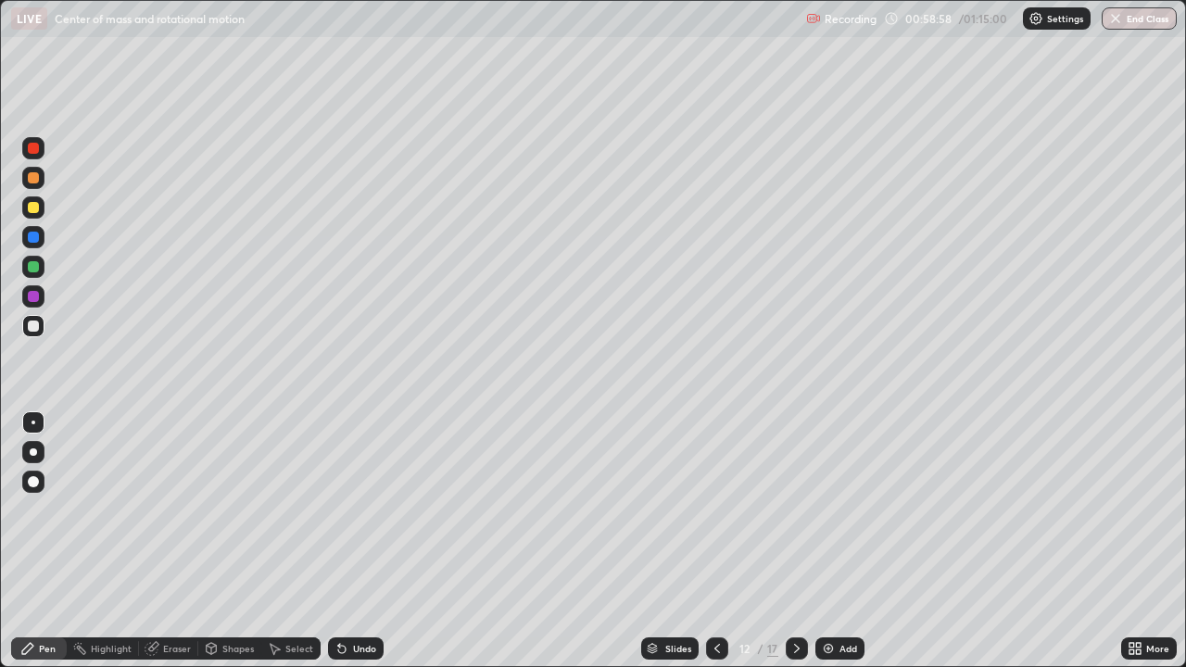
click at [842, 541] on div "Add" at bounding box center [839, 648] width 49 height 22
click at [37, 327] on div at bounding box center [33, 325] width 11 height 11
click at [358, 541] on div "Undo" at bounding box center [364, 648] width 23 height 9
click at [364, 541] on div "Undo" at bounding box center [356, 648] width 56 height 22
click at [34, 207] on div at bounding box center [33, 207] width 11 height 11
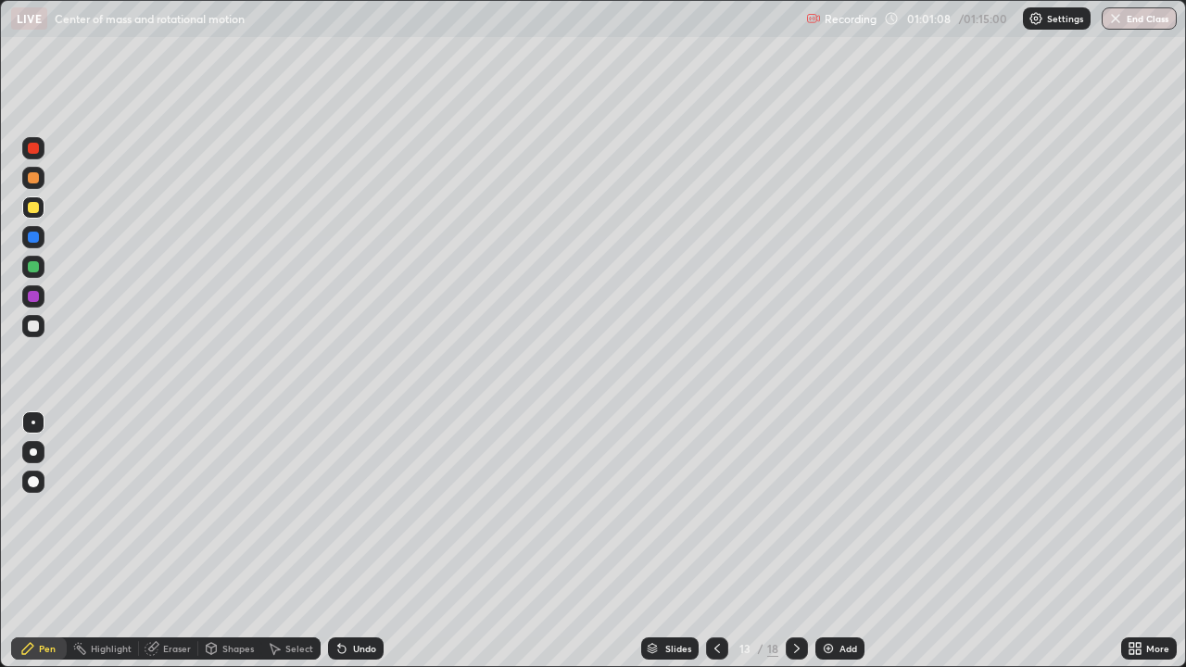
click at [41, 328] on div at bounding box center [33, 326] width 22 height 22
click at [37, 208] on div at bounding box center [33, 207] width 11 height 11
click at [838, 541] on div "Add" at bounding box center [839, 648] width 49 height 22
click at [226, 541] on div "Shapes" at bounding box center [237, 648] width 31 height 9
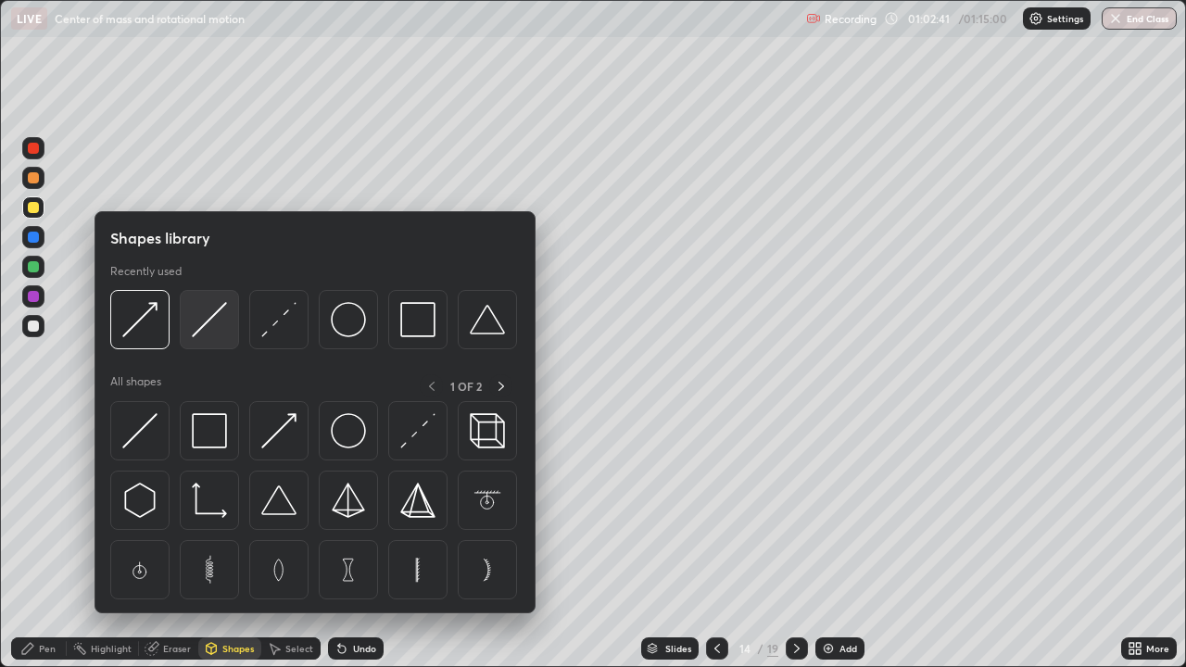
click at [203, 338] on div at bounding box center [209, 319] width 59 height 59
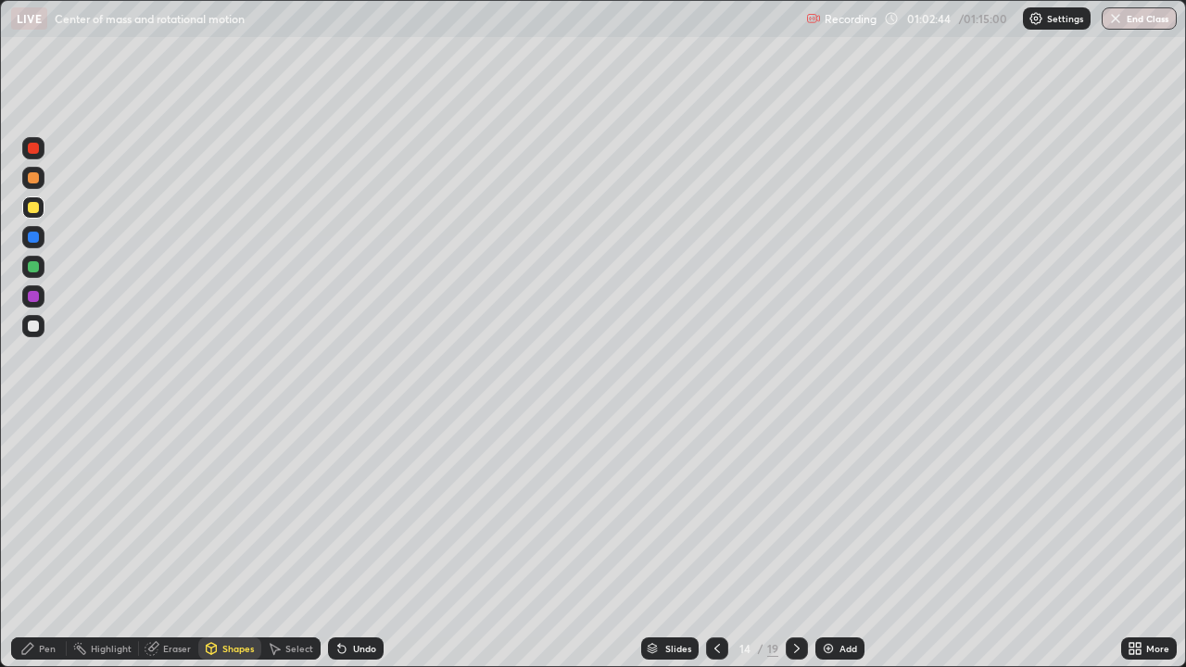
click at [39, 541] on div "Pen" at bounding box center [47, 648] width 17 height 9
click at [216, 541] on icon at bounding box center [211, 648] width 15 height 15
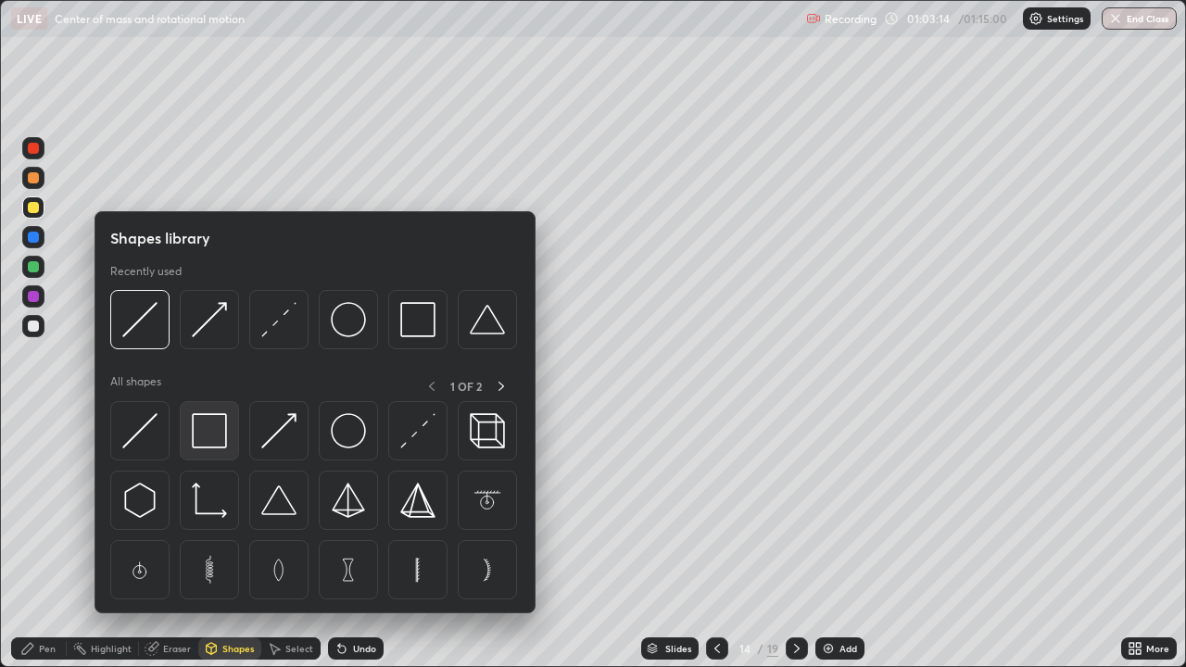
click at [211, 435] on img at bounding box center [209, 430] width 35 height 35
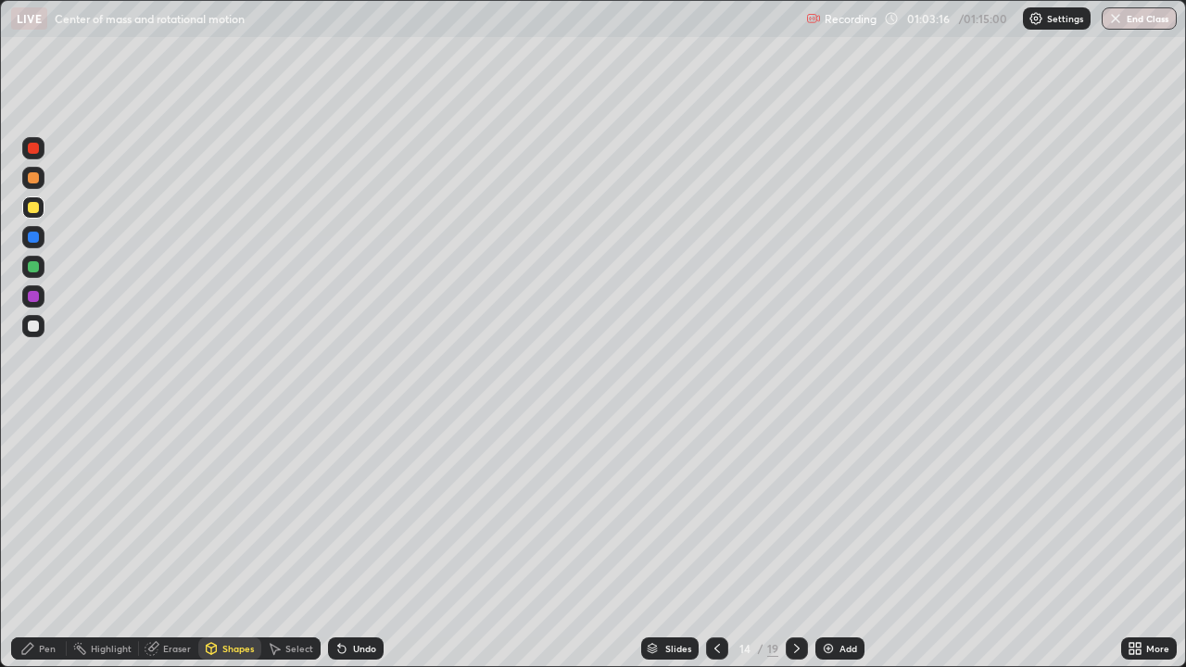
click at [28, 541] on icon at bounding box center [27, 648] width 15 height 15
click at [34, 324] on div at bounding box center [33, 325] width 11 height 11
click at [226, 541] on div "Shapes" at bounding box center [237, 648] width 31 height 9
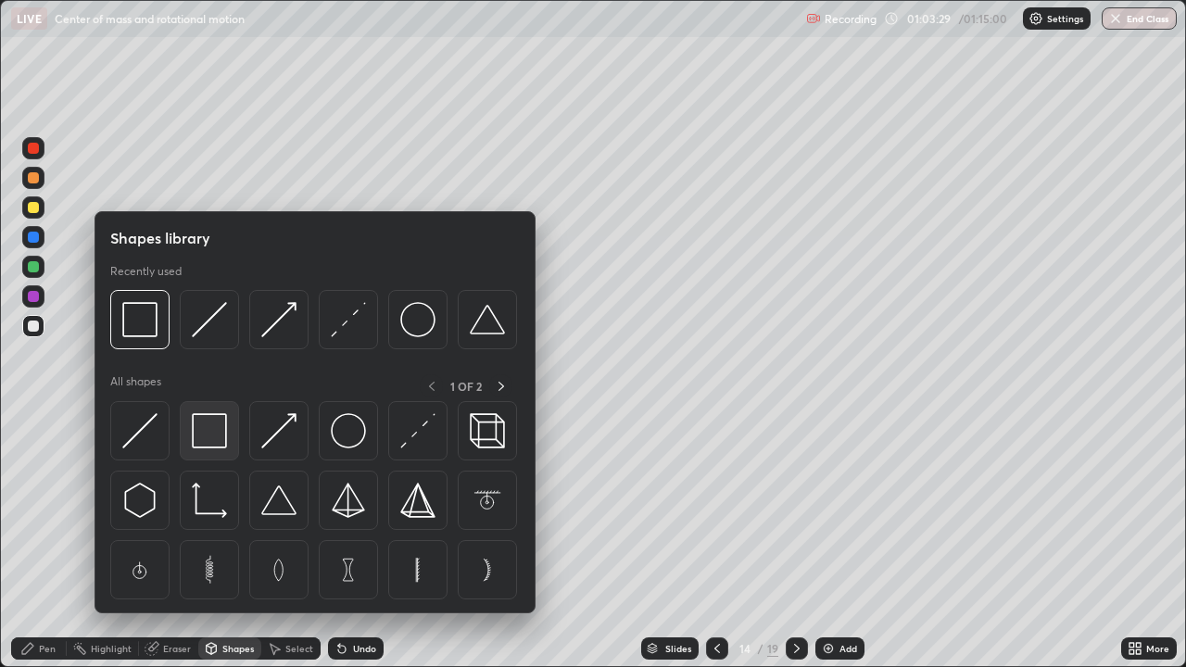
click at [203, 433] on img at bounding box center [209, 430] width 35 height 35
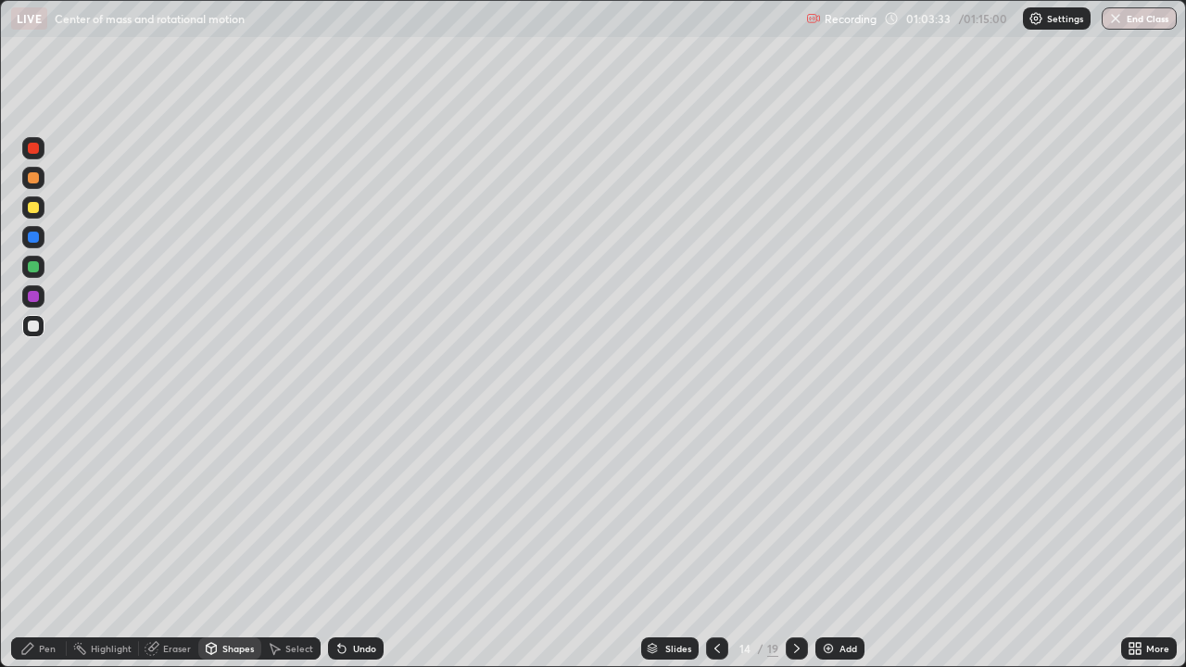
click at [31, 541] on icon at bounding box center [27, 648] width 15 height 15
click at [242, 541] on div "Shapes" at bounding box center [237, 648] width 31 height 9
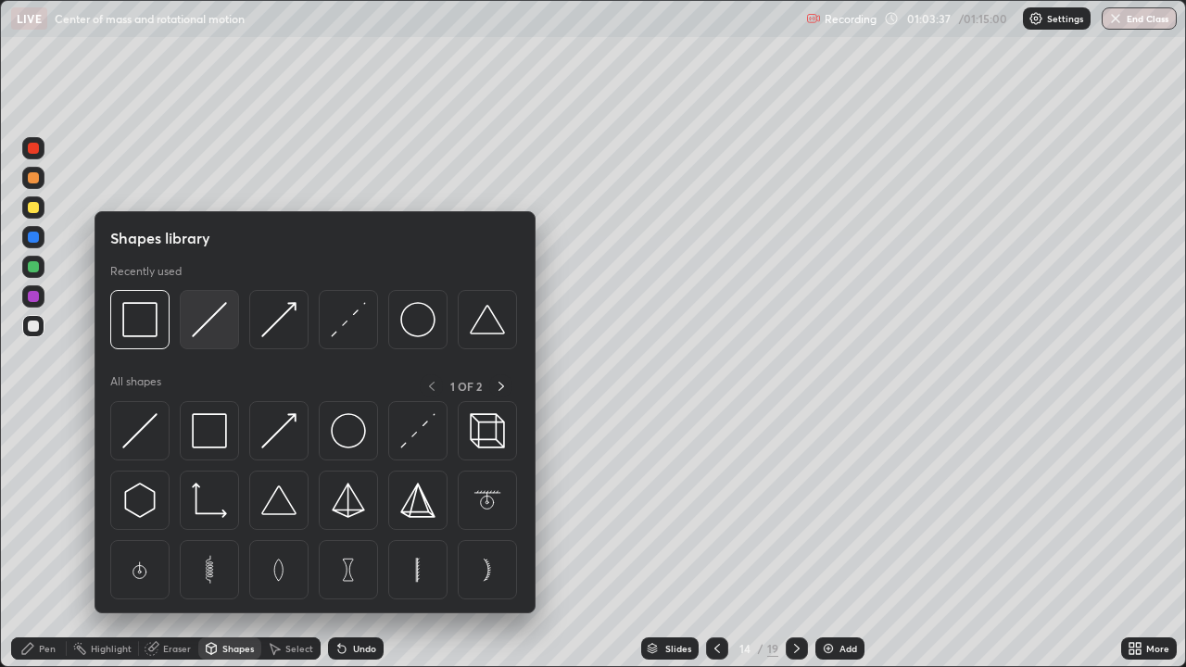
click at [209, 329] on img at bounding box center [209, 319] width 35 height 35
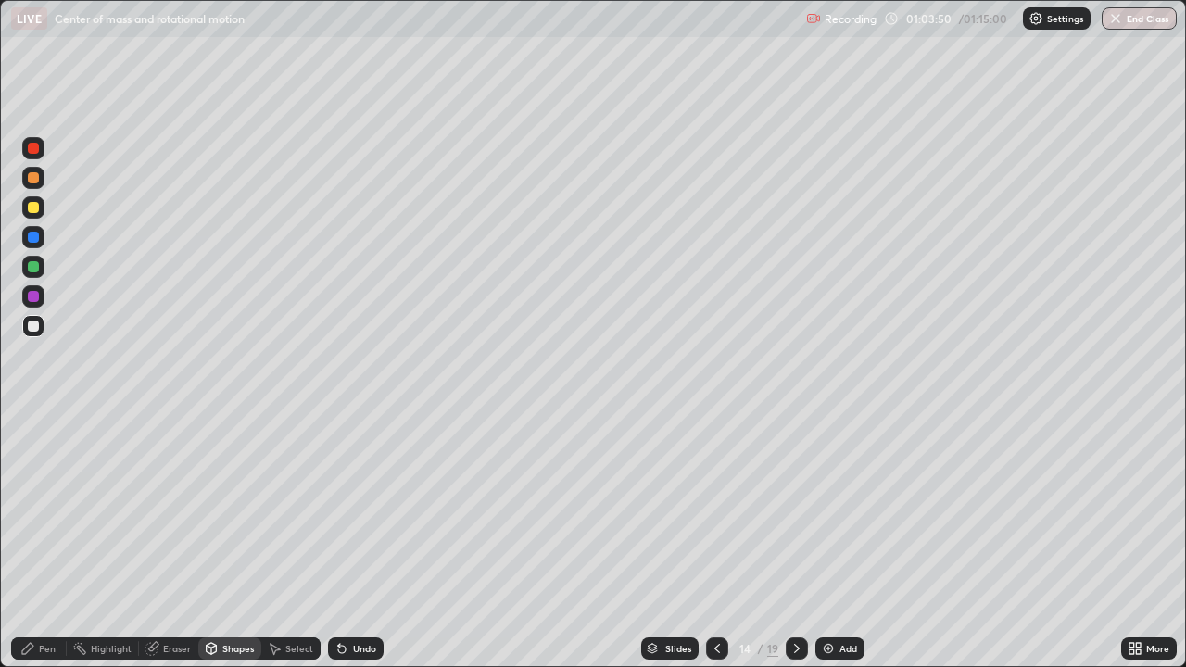
click at [49, 541] on div "Pen" at bounding box center [47, 648] width 17 height 9
click at [359, 541] on div "Undo" at bounding box center [364, 648] width 23 height 9
click at [364, 541] on div "Undo" at bounding box center [364, 648] width 23 height 9
click at [363, 541] on div "Undo" at bounding box center [364, 648] width 23 height 9
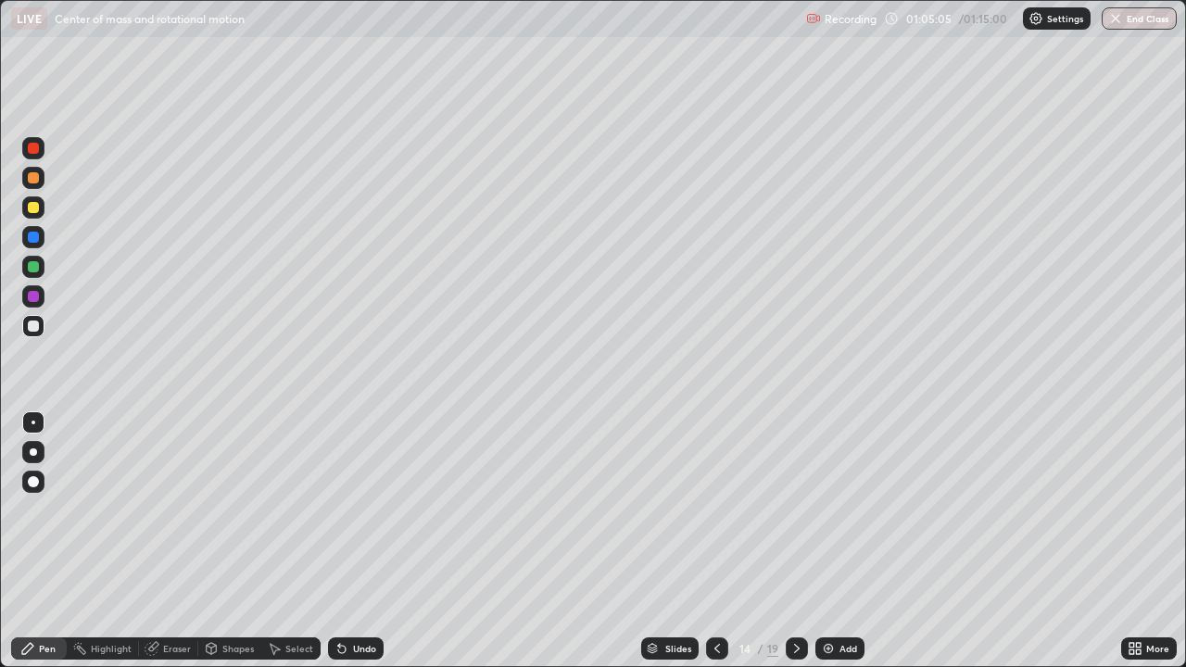
click at [361, 541] on div "Undo" at bounding box center [364, 648] width 23 height 9
click at [360, 541] on div "Undo" at bounding box center [364, 648] width 23 height 9
click at [361, 541] on div "Undo" at bounding box center [364, 648] width 23 height 9
click at [228, 541] on div "Shapes" at bounding box center [237, 648] width 31 height 9
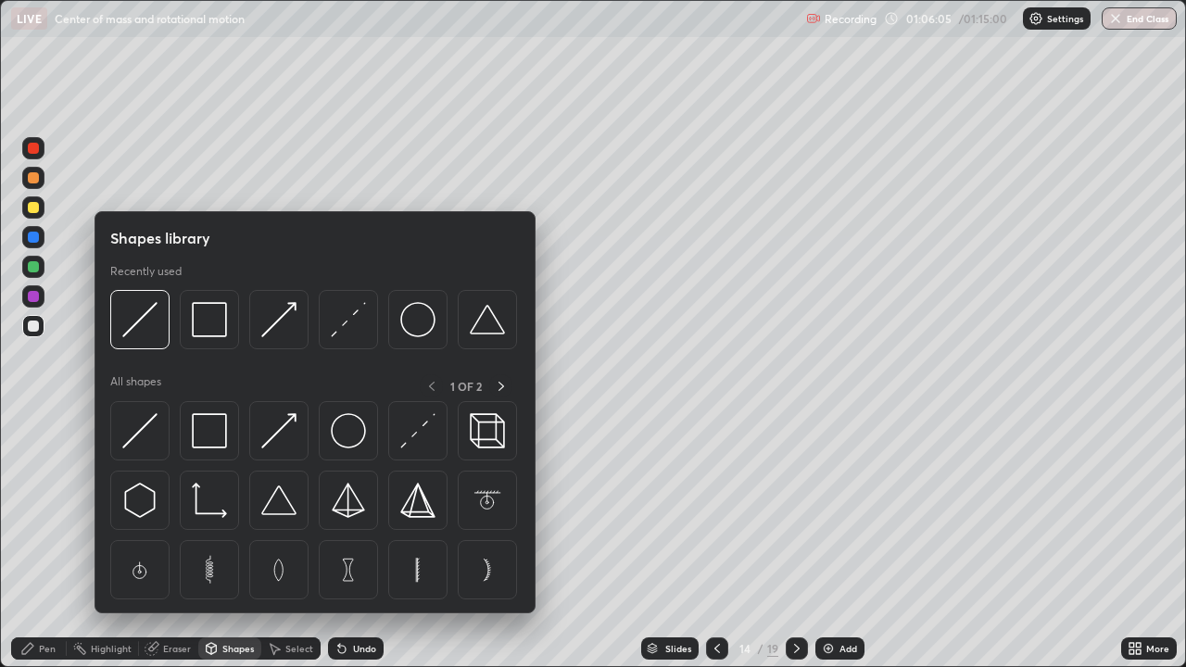
click at [49, 541] on div "Pen" at bounding box center [47, 648] width 17 height 9
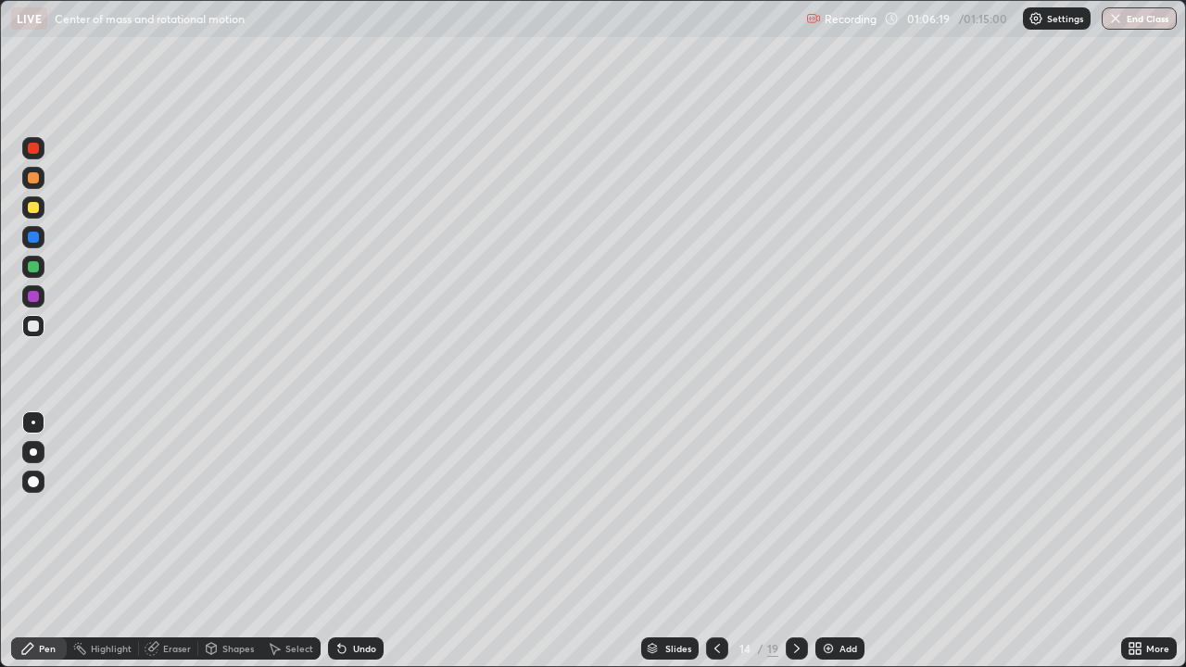
click at [219, 541] on div "Shapes" at bounding box center [229, 648] width 63 height 22
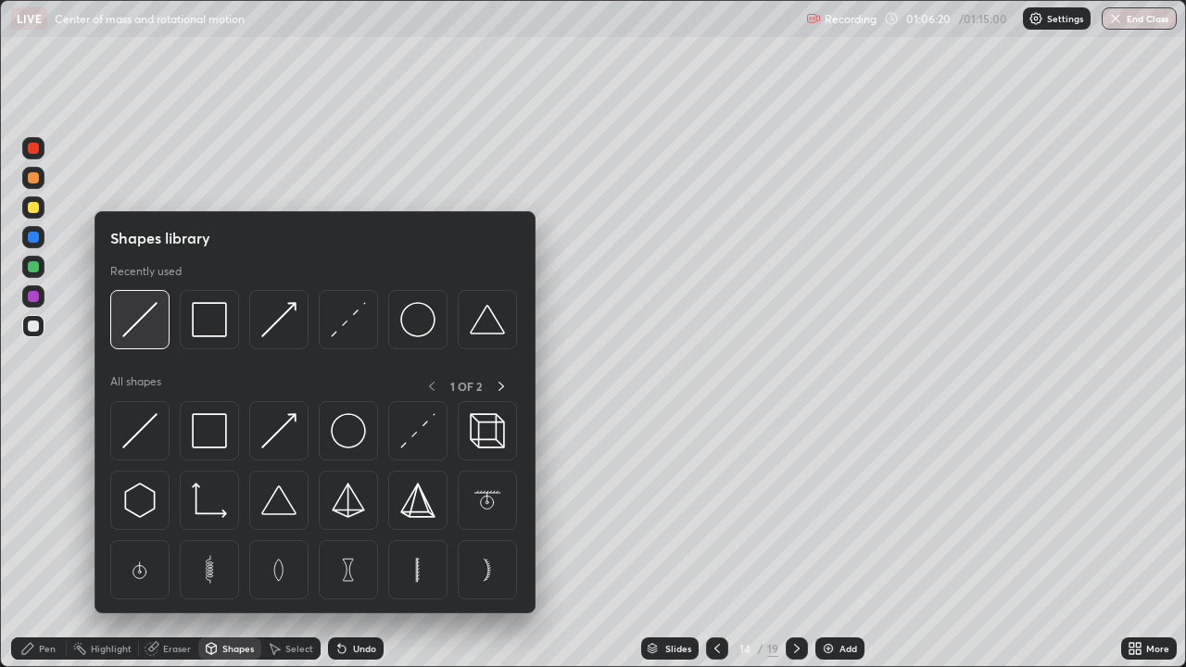
click at [153, 328] on img at bounding box center [139, 319] width 35 height 35
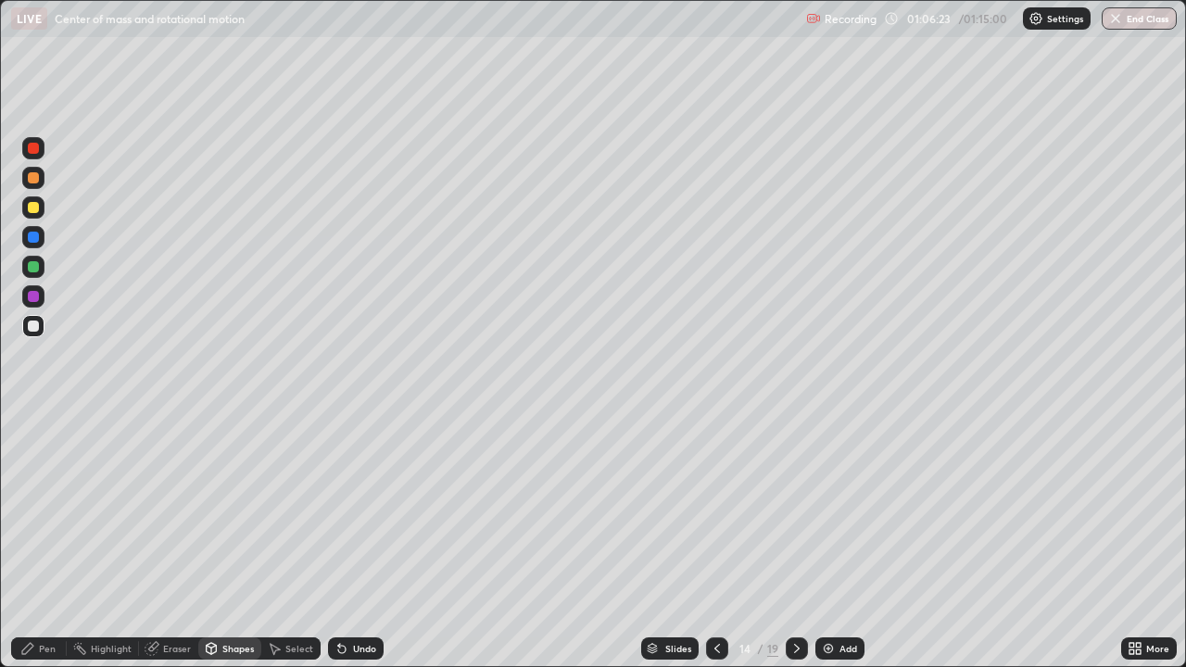
click at [44, 541] on div "Pen" at bounding box center [39, 648] width 56 height 22
click at [229, 541] on div "Shapes" at bounding box center [229, 648] width 63 height 22
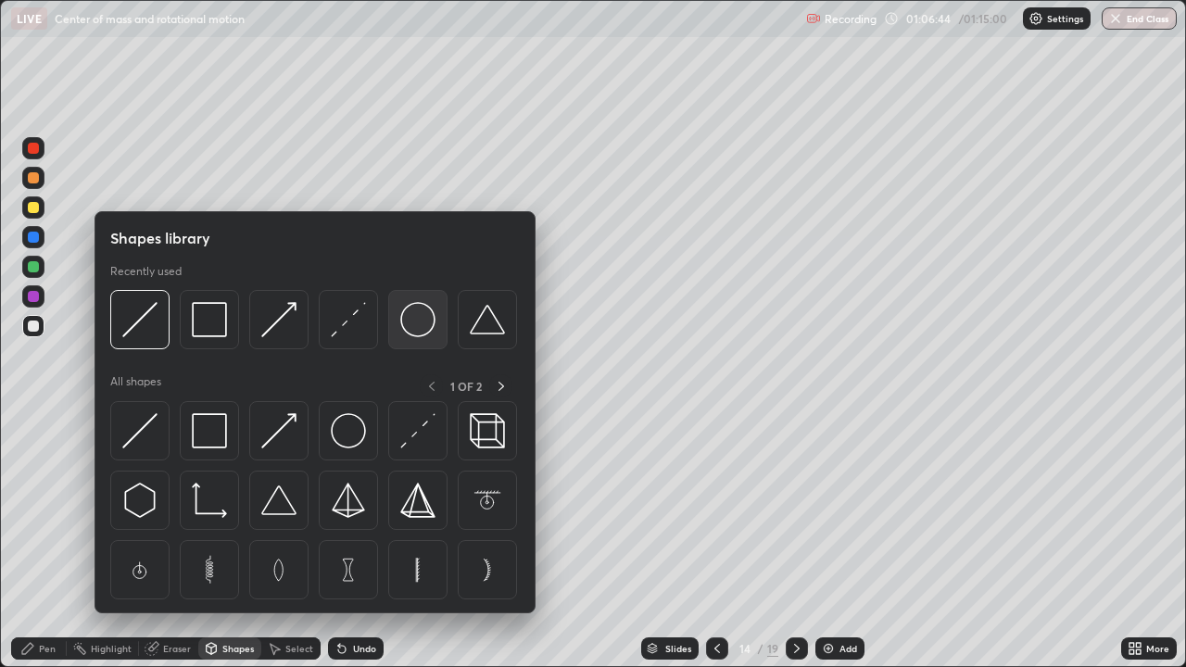
click at [412, 319] on img at bounding box center [417, 319] width 35 height 35
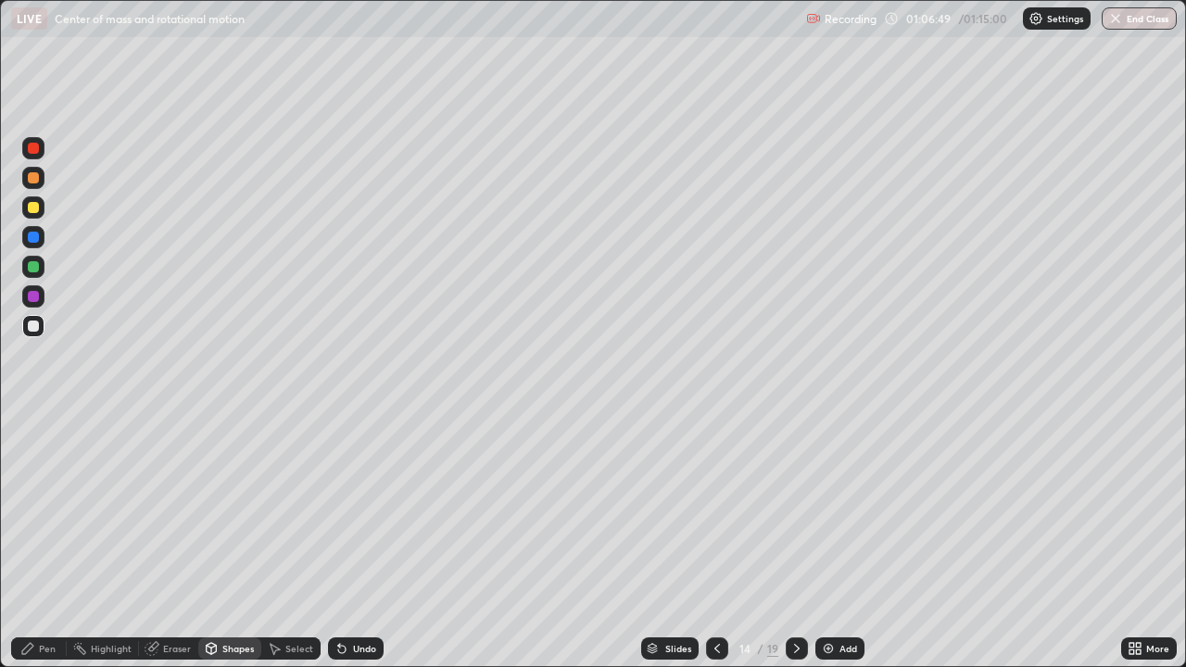
click at [246, 541] on div "Shapes" at bounding box center [237, 648] width 31 height 9
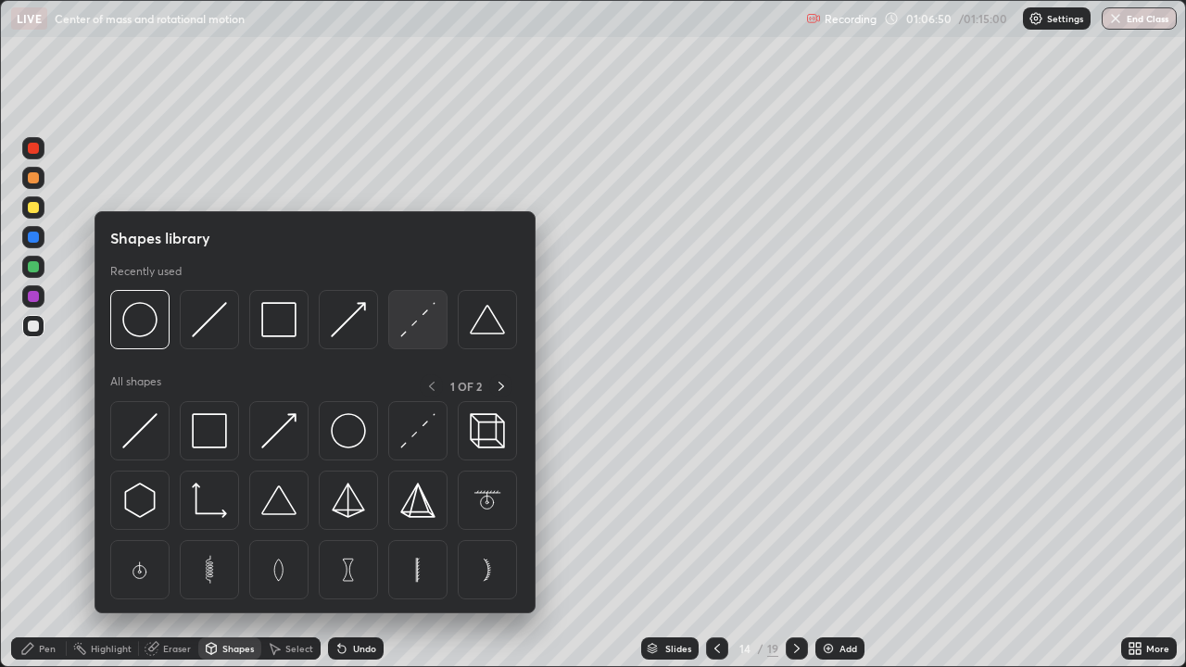
click at [405, 327] on img at bounding box center [417, 319] width 35 height 35
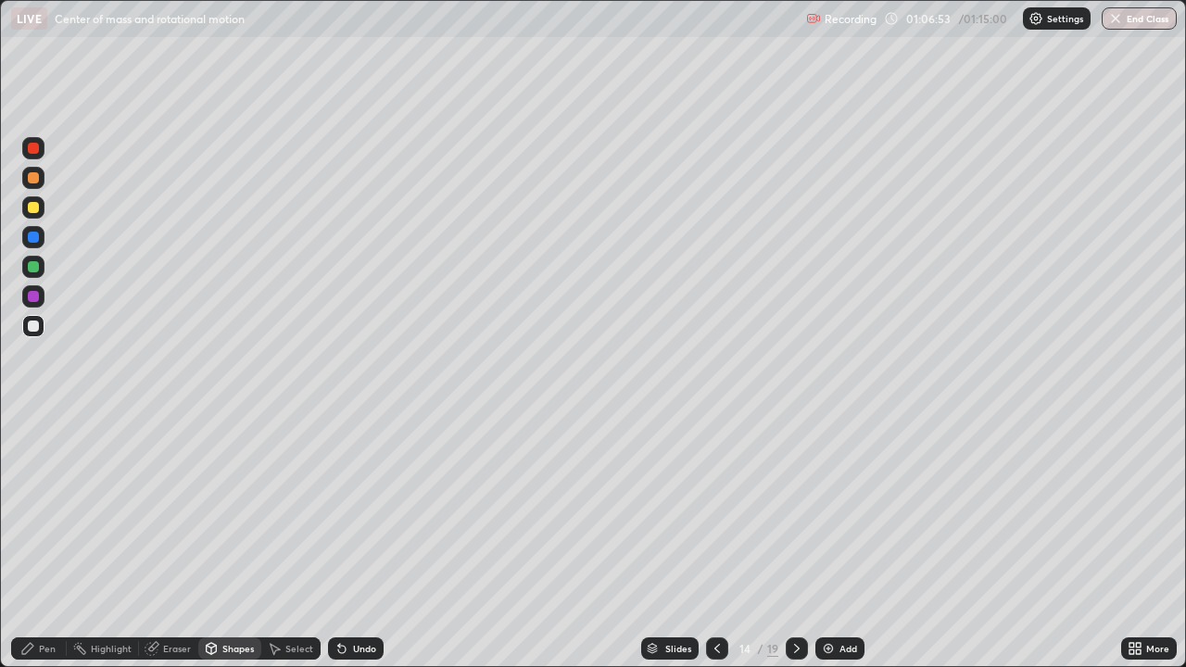
click at [37, 541] on div "Pen" at bounding box center [39, 648] width 56 height 22
click at [35, 235] on div at bounding box center [33, 237] width 11 height 11
click at [36, 205] on div at bounding box center [33, 207] width 11 height 11
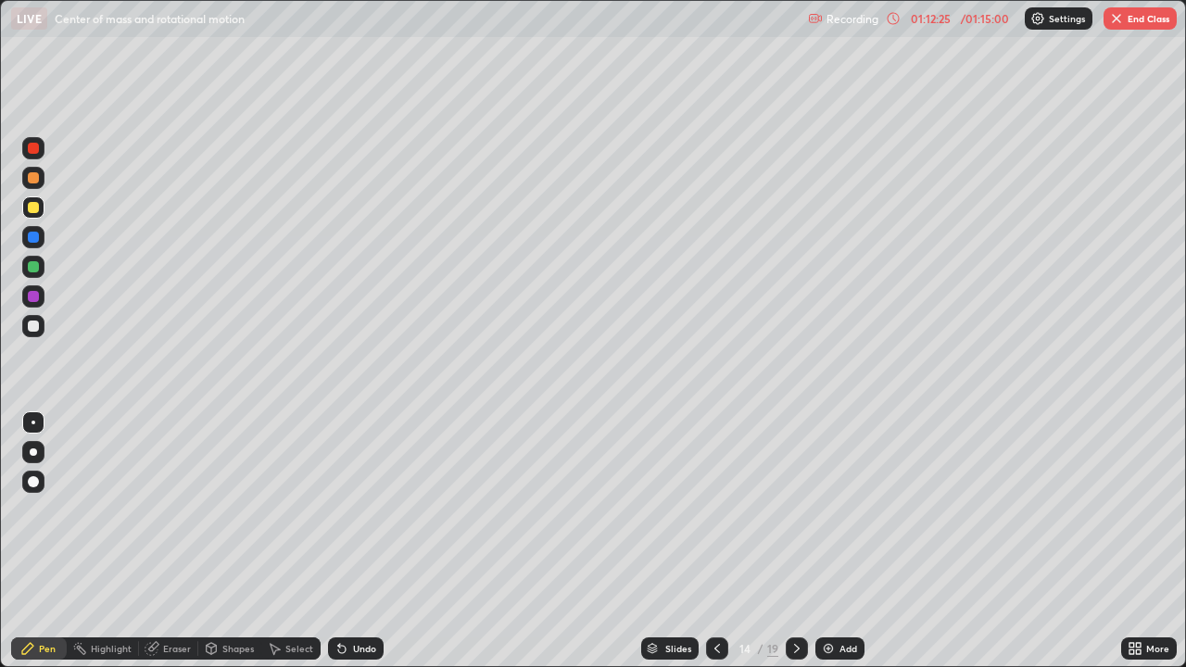
click at [717, 541] on icon at bounding box center [717, 648] width 15 height 15
click at [792, 541] on div at bounding box center [796, 648] width 22 height 22
click at [715, 541] on icon at bounding box center [717, 648] width 15 height 15
click at [795, 541] on div at bounding box center [796, 648] width 22 height 22
click at [946, 19] on div "01:13:53" at bounding box center [930, 18] width 52 height 11
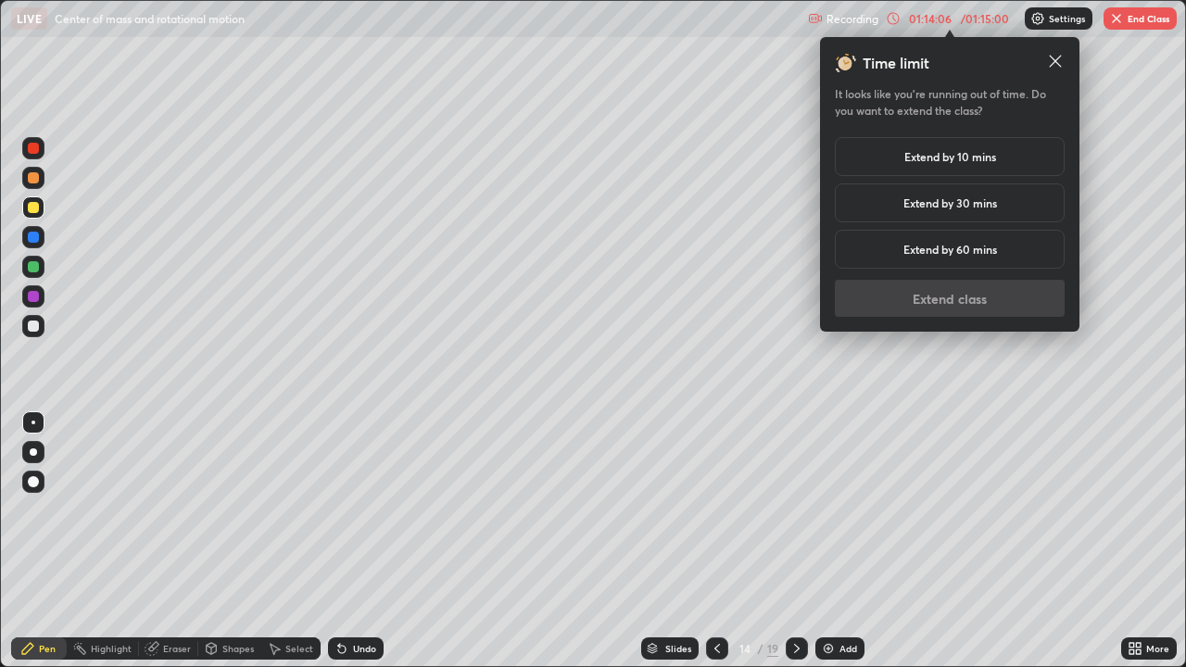
click at [1056, 64] on icon at bounding box center [1055, 61] width 19 height 19
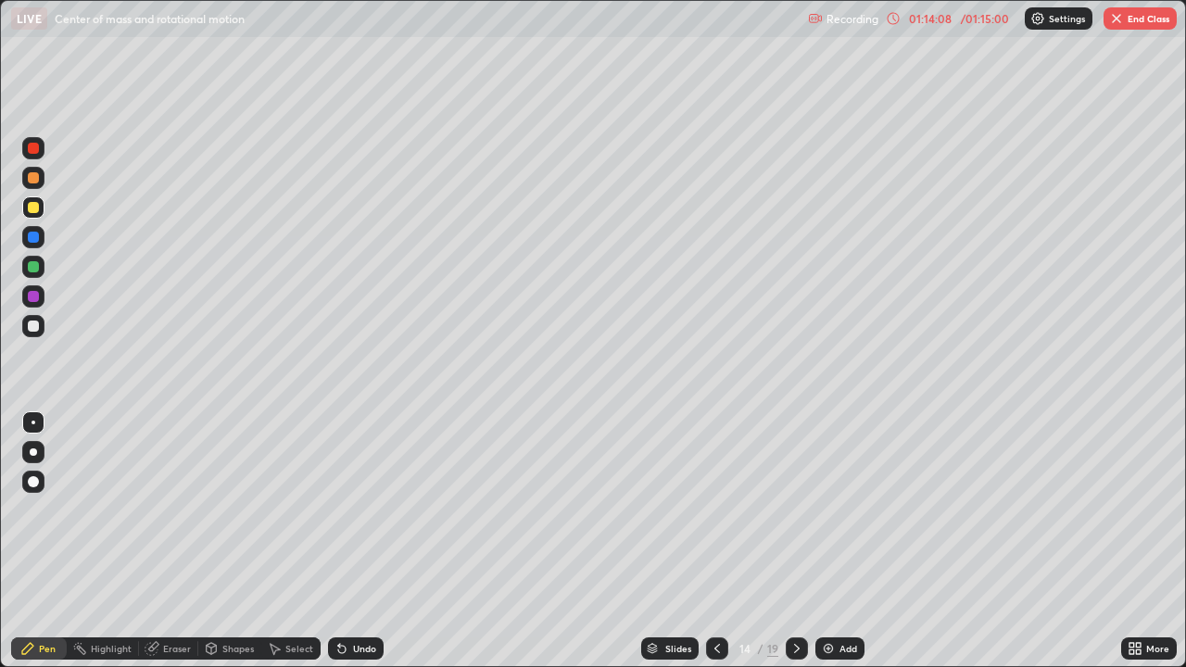
click at [1132, 28] on button "End Class" at bounding box center [1139, 18] width 73 height 22
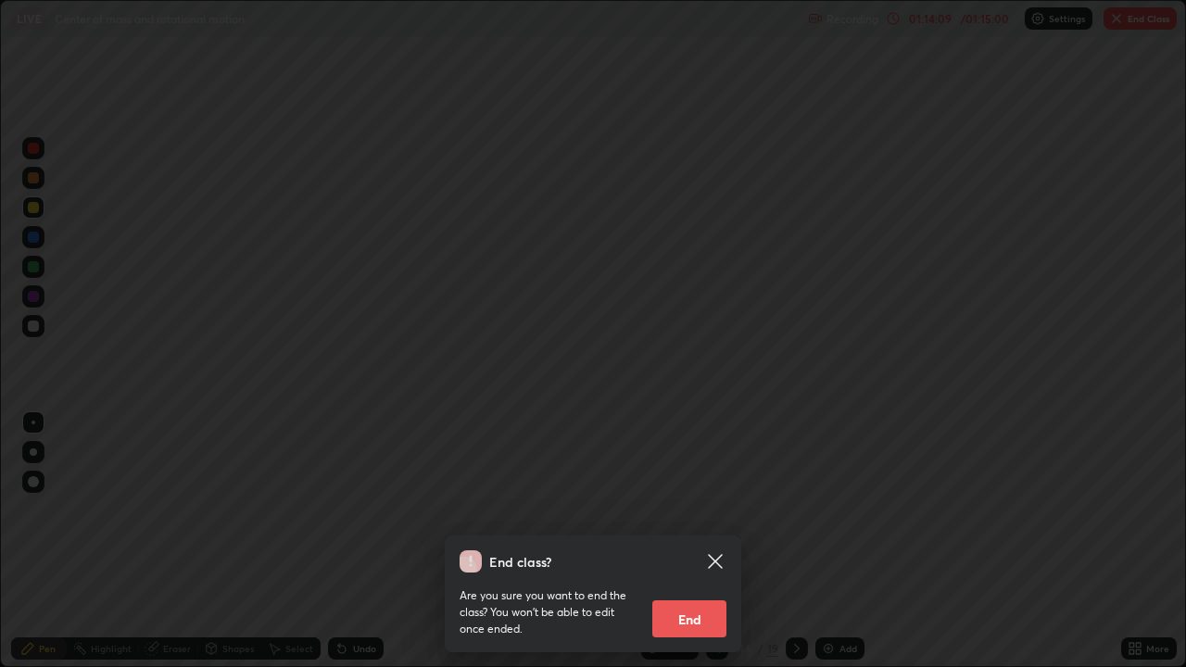
click at [704, 541] on button "End" at bounding box center [689, 618] width 74 height 37
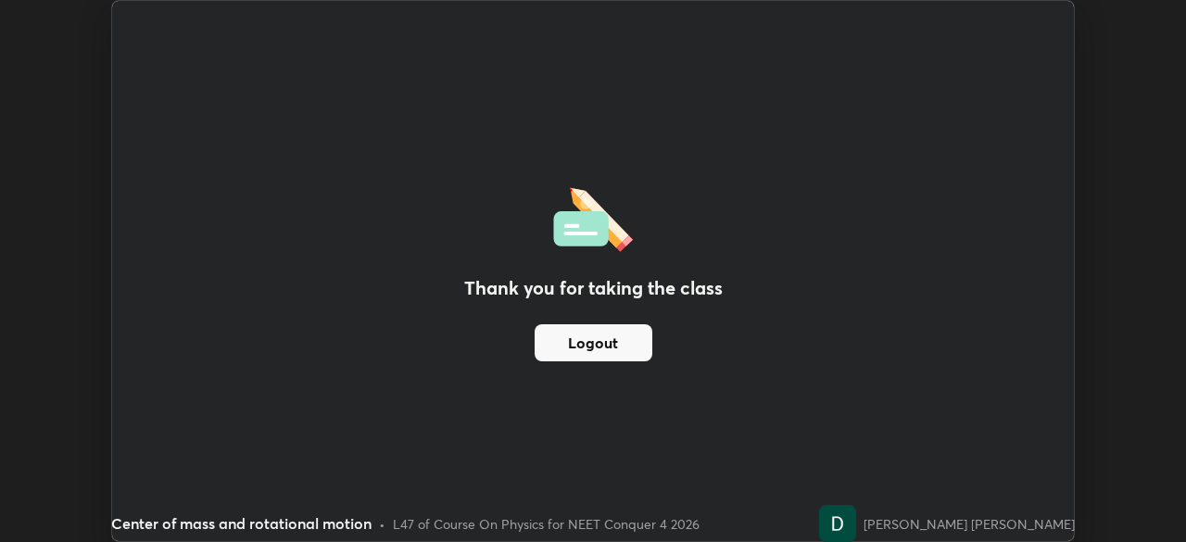
scroll to position [92085, 91441]
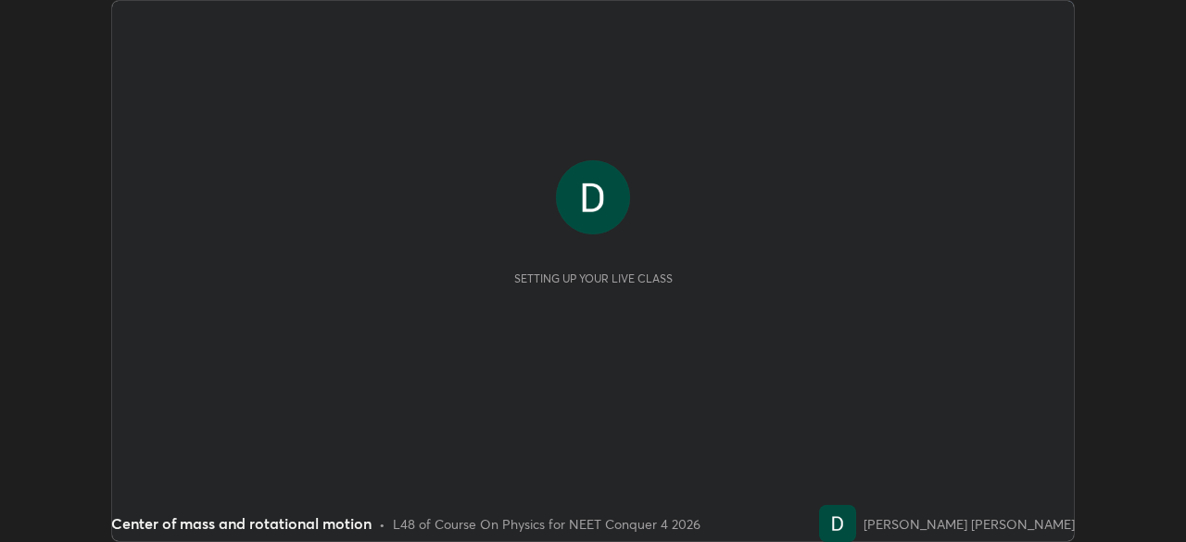
scroll to position [542, 1185]
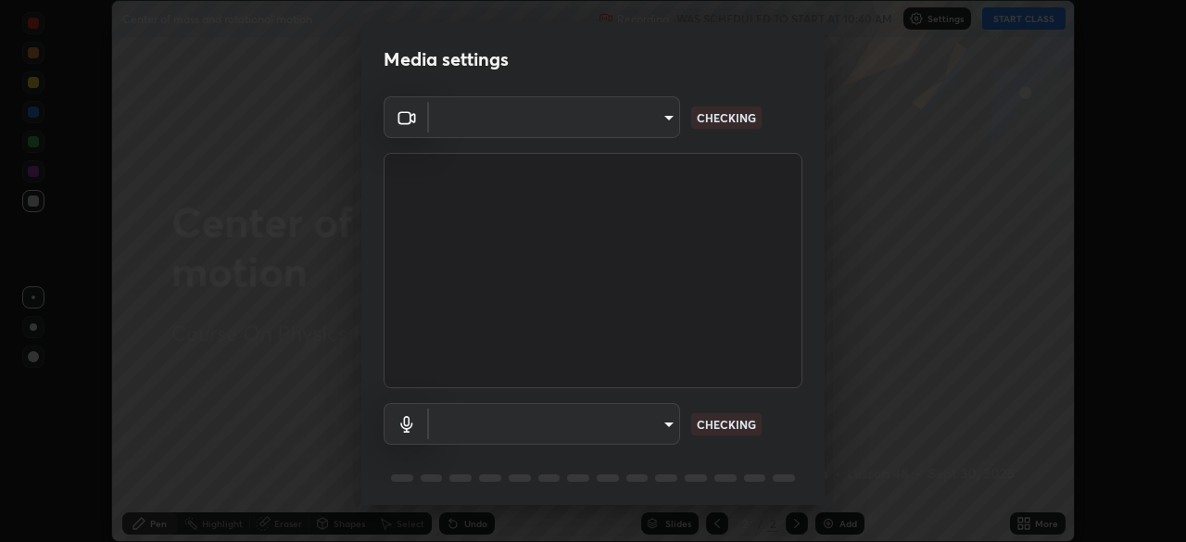
type input "094ffe3f61abc64f3ce73721aab664ef57d10a5fc7d187ad1ef3fa5fd4d2b427"
type input "default"
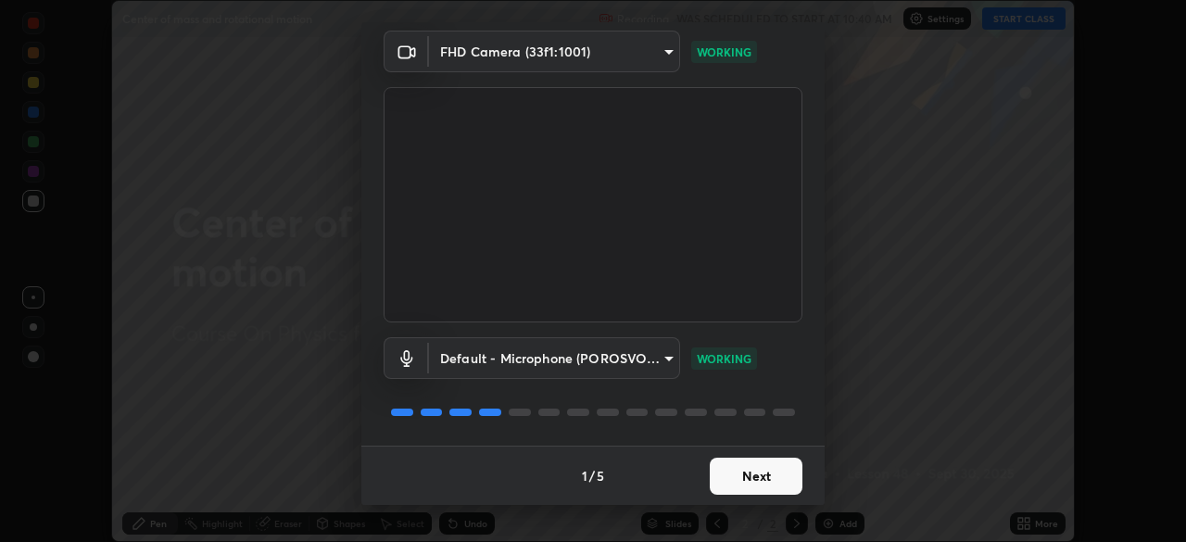
click at [753, 473] on button "Next" at bounding box center [756, 476] width 93 height 37
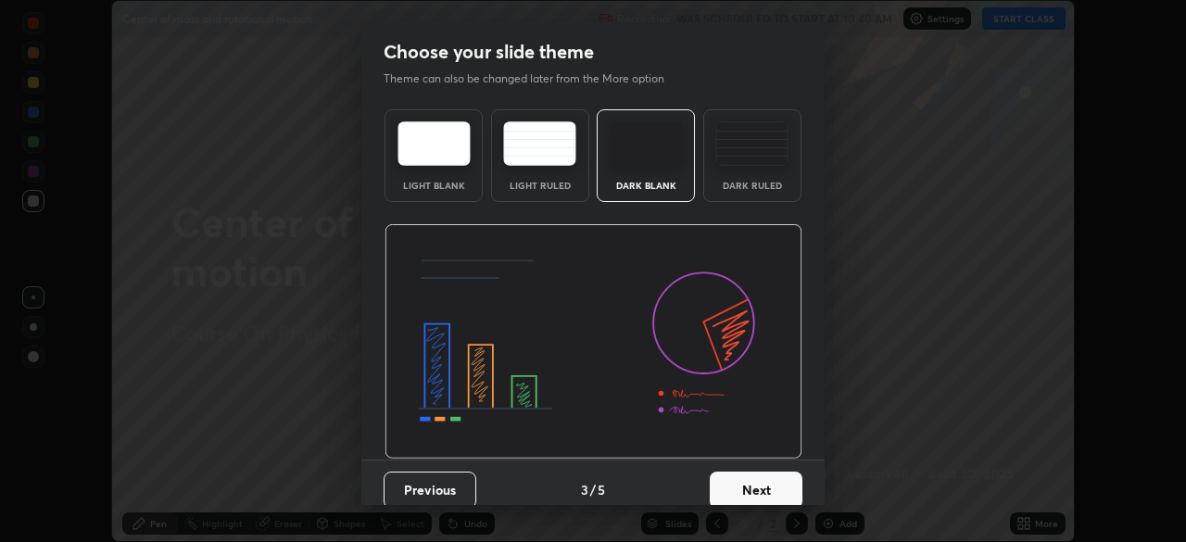
click at [759, 483] on button "Next" at bounding box center [756, 489] width 93 height 37
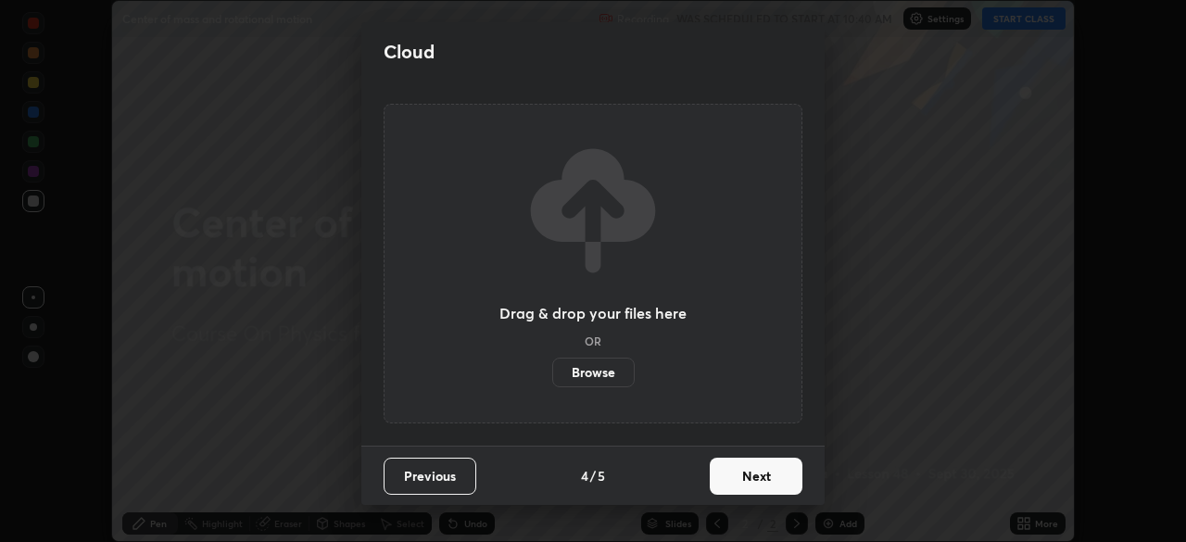
click at [764, 477] on button "Next" at bounding box center [756, 476] width 93 height 37
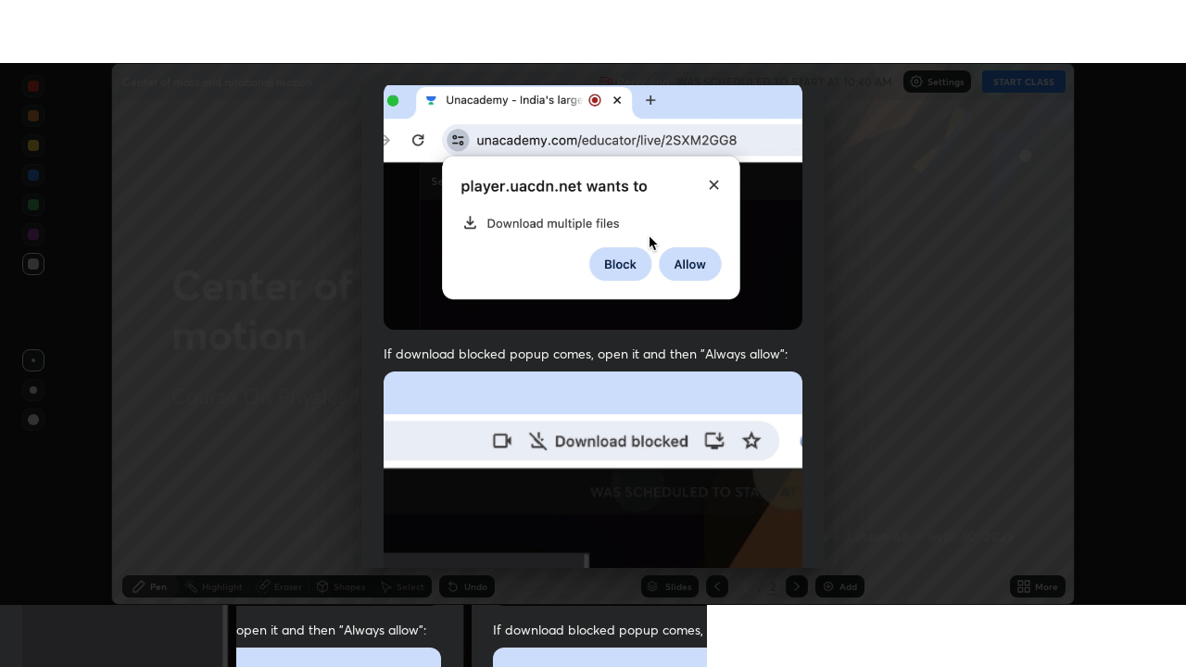
scroll to position [444, 0]
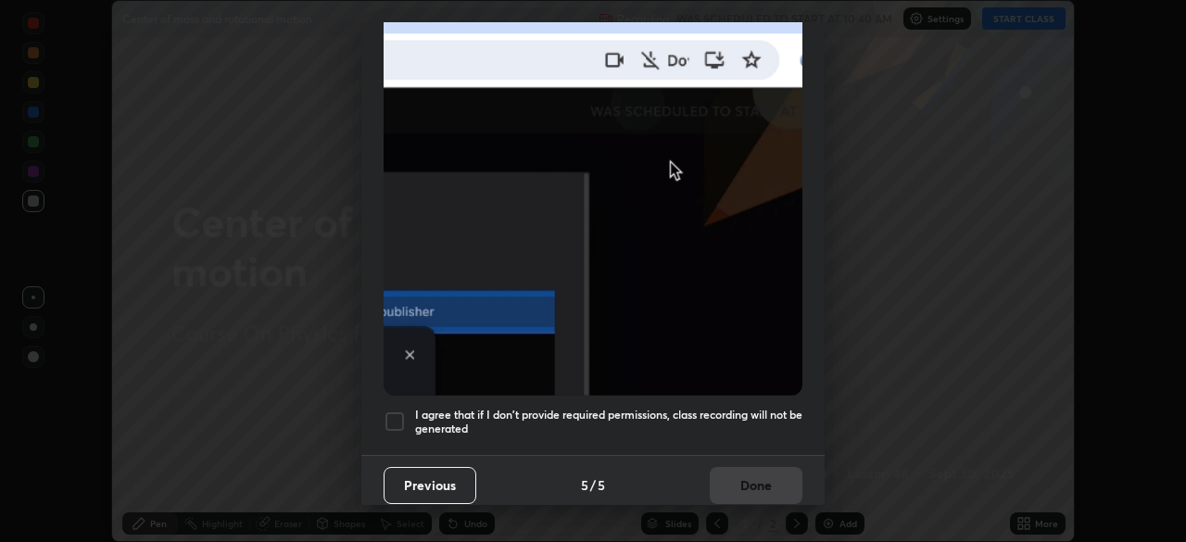
click at [391, 414] on div at bounding box center [394, 421] width 22 height 22
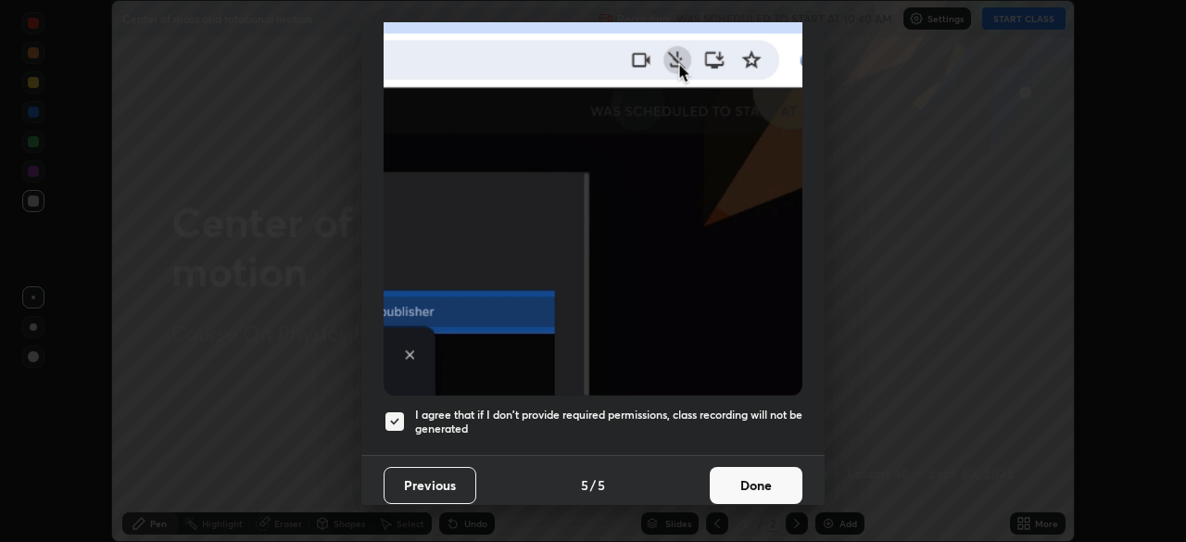
click at [735, 472] on button "Done" at bounding box center [756, 485] width 93 height 37
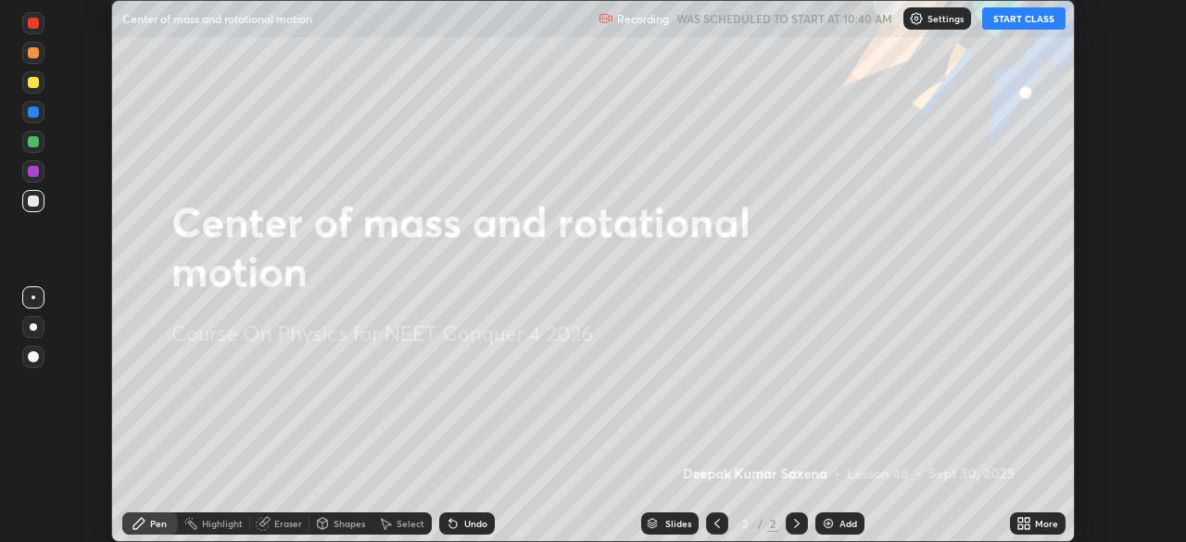
click at [1021, 525] on icon at bounding box center [1020, 526] width 5 height 5
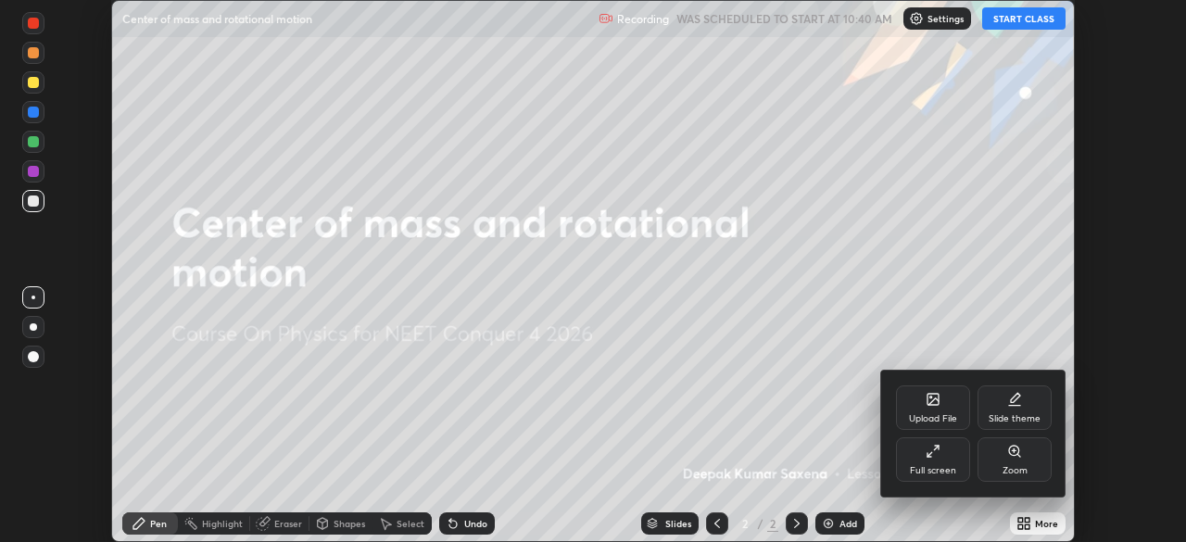
click at [943, 460] on div "Full screen" at bounding box center [933, 459] width 74 height 44
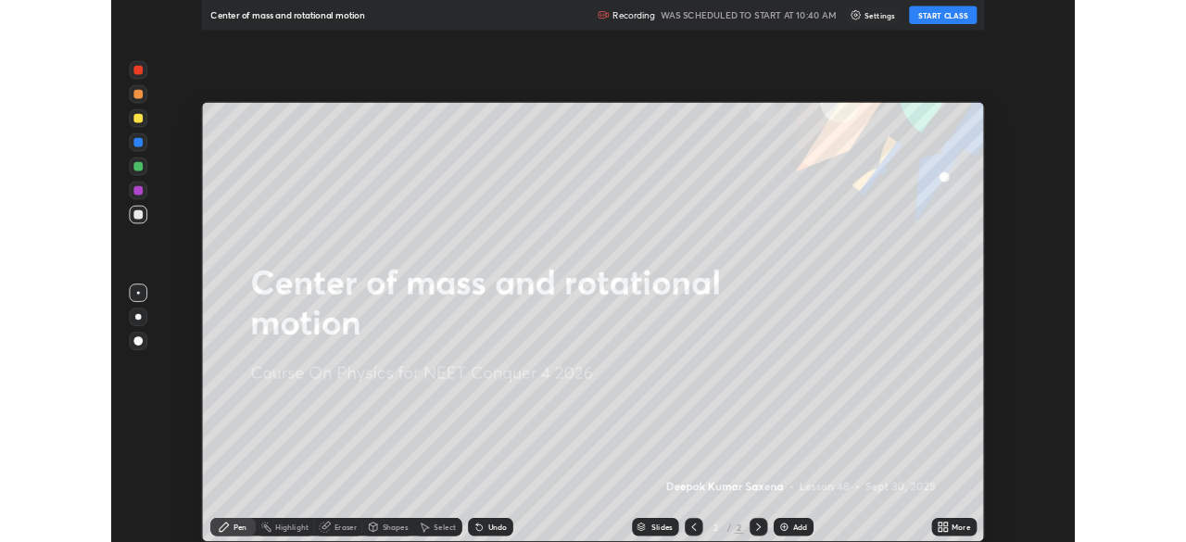
scroll to position [667, 1186]
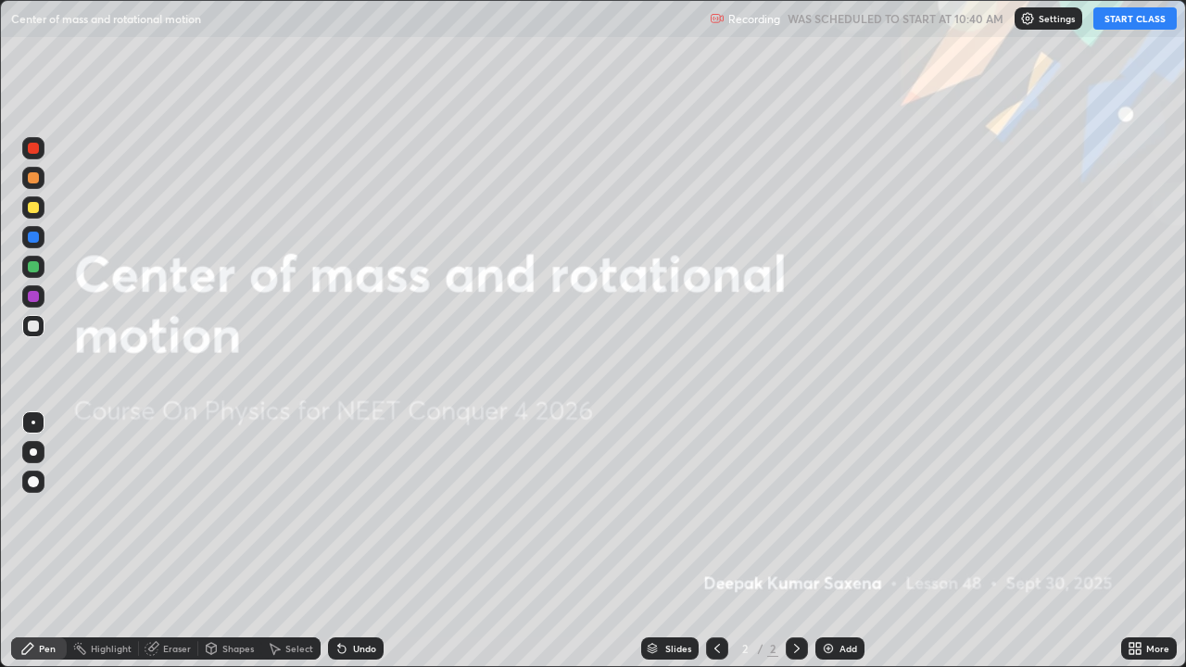
click at [1120, 22] on button "START CLASS" at bounding box center [1134, 18] width 83 height 22
click at [848, 541] on div "Add" at bounding box center [839, 648] width 49 height 22
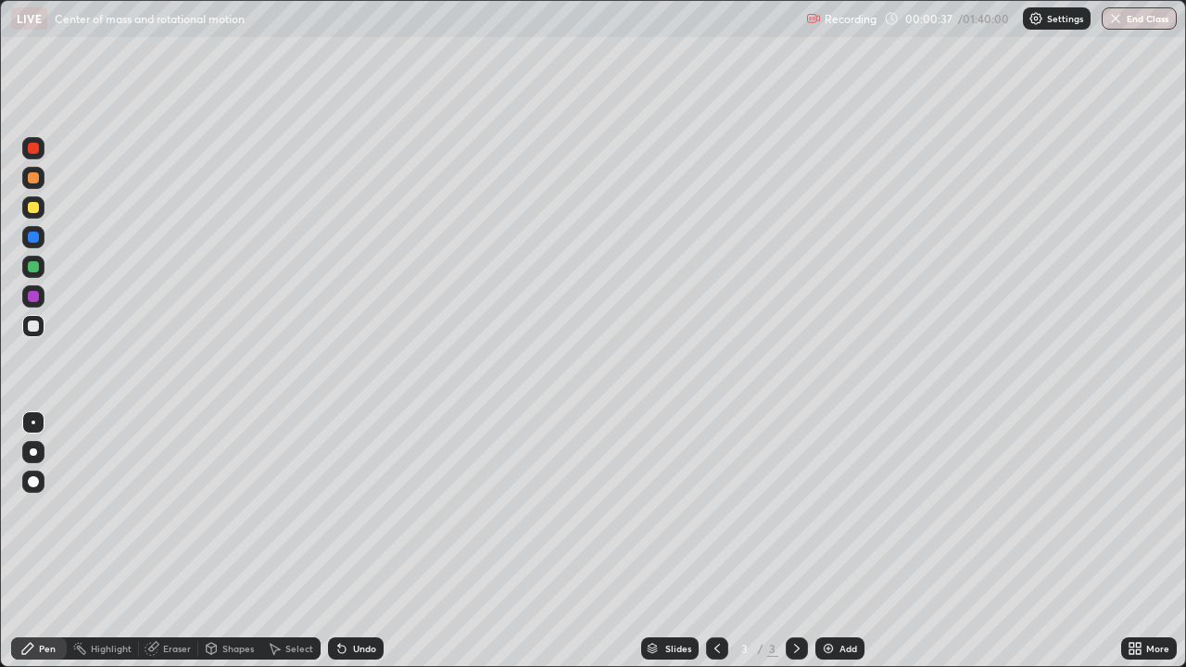
click at [33, 329] on div at bounding box center [33, 325] width 11 height 11
click at [228, 541] on div "Shapes" at bounding box center [237, 648] width 31 height 9
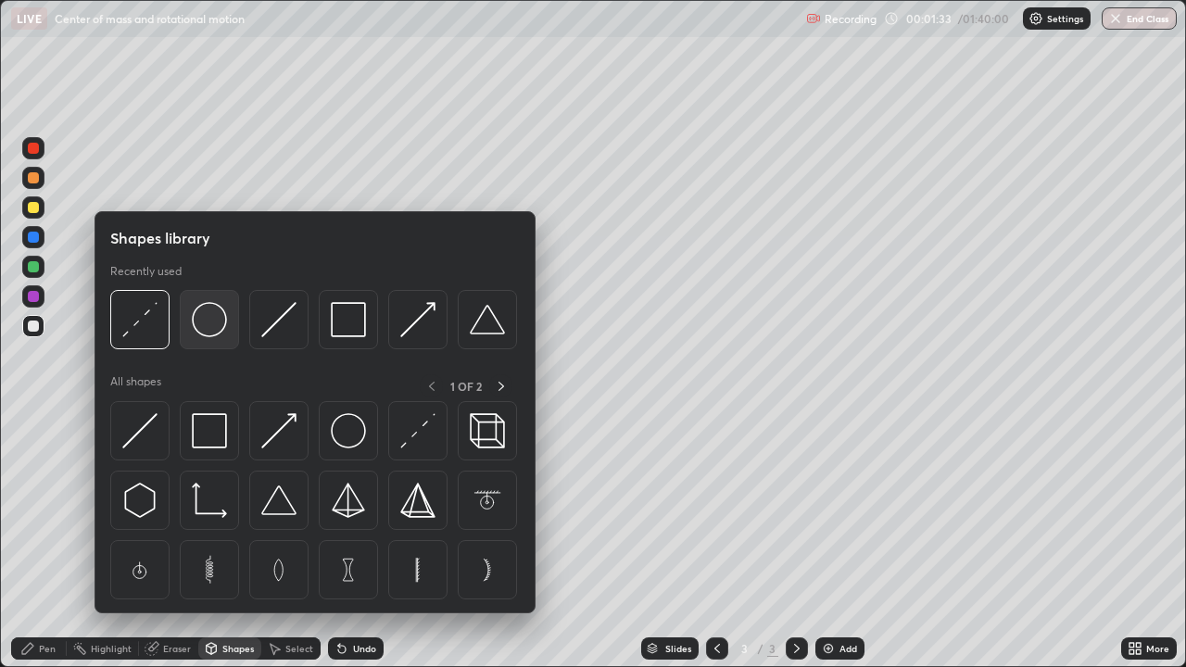
click at [212, 324] on img at bounding box center [209, 319] width 35 height 35
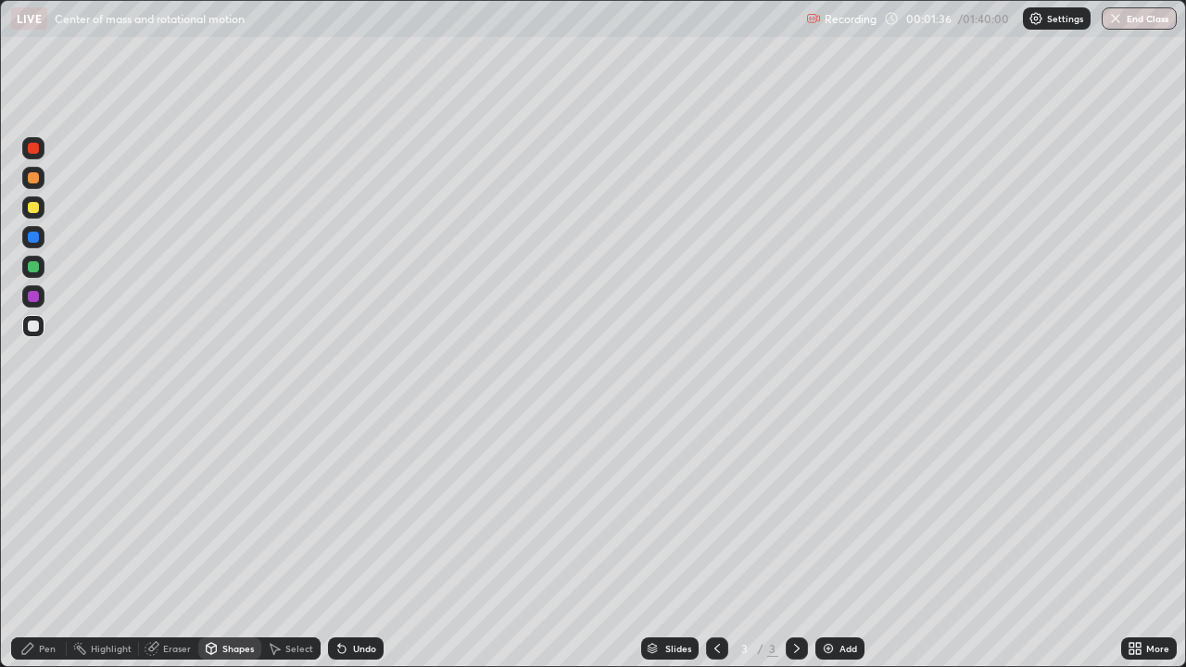
click at [40, 541] on div "Pen" at bounding box center [39, 648] width 56 height 22
click at [229, 541] on div "Shapes" at bounding box center [237, 648] width 31 height 9
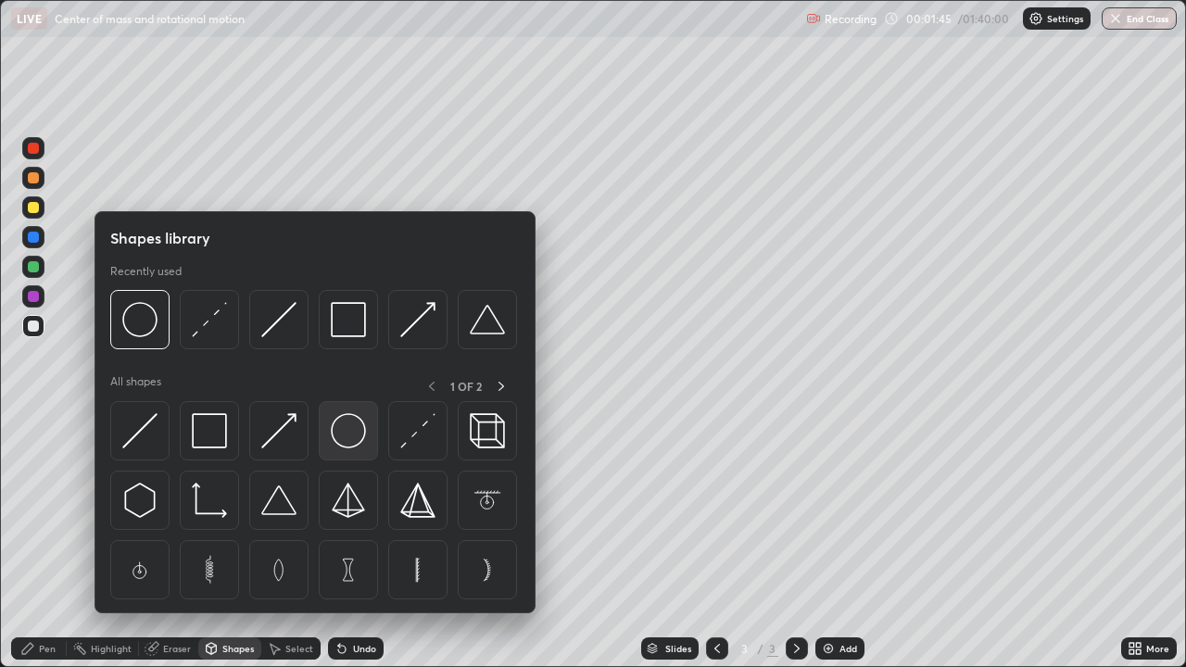
click at [353, 431] on img at bounding box center [348, 430] width 35 height 35
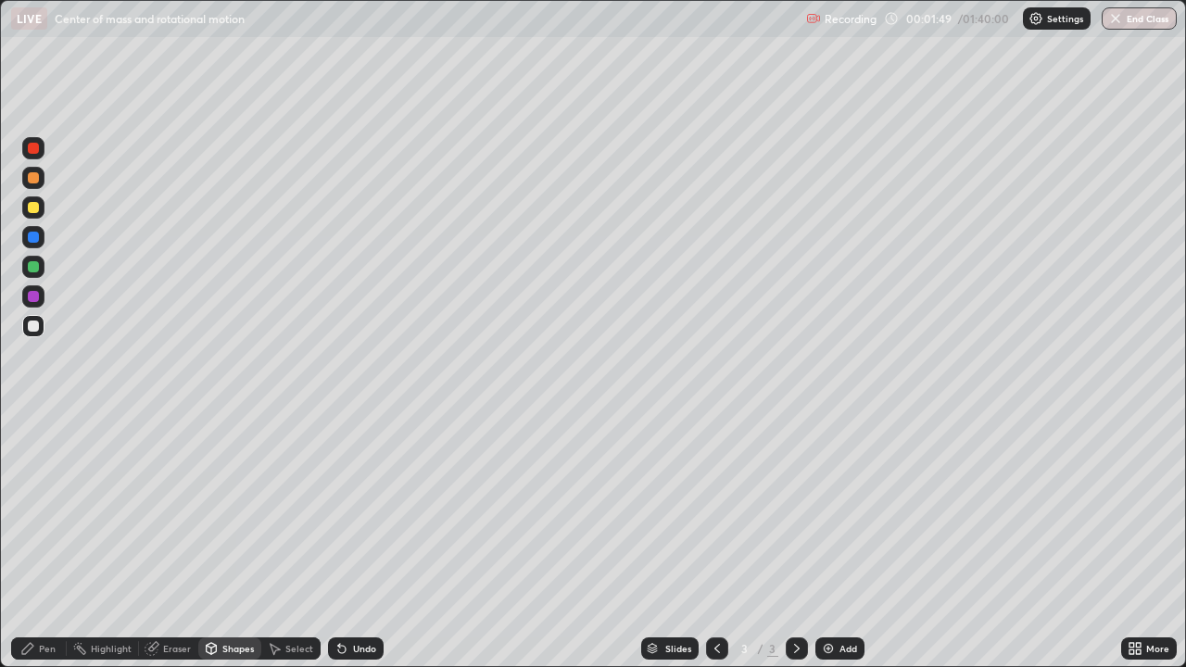
click at [27, 541] on icon at bounding box center [27, 648] width 15 height 15
click at [835, 541] on div "Add" at bounding box center [839, 648] width 49 height 22
click at [229, 541] on div "Shapes" at bounding box center [237, 648] width 31 height 9
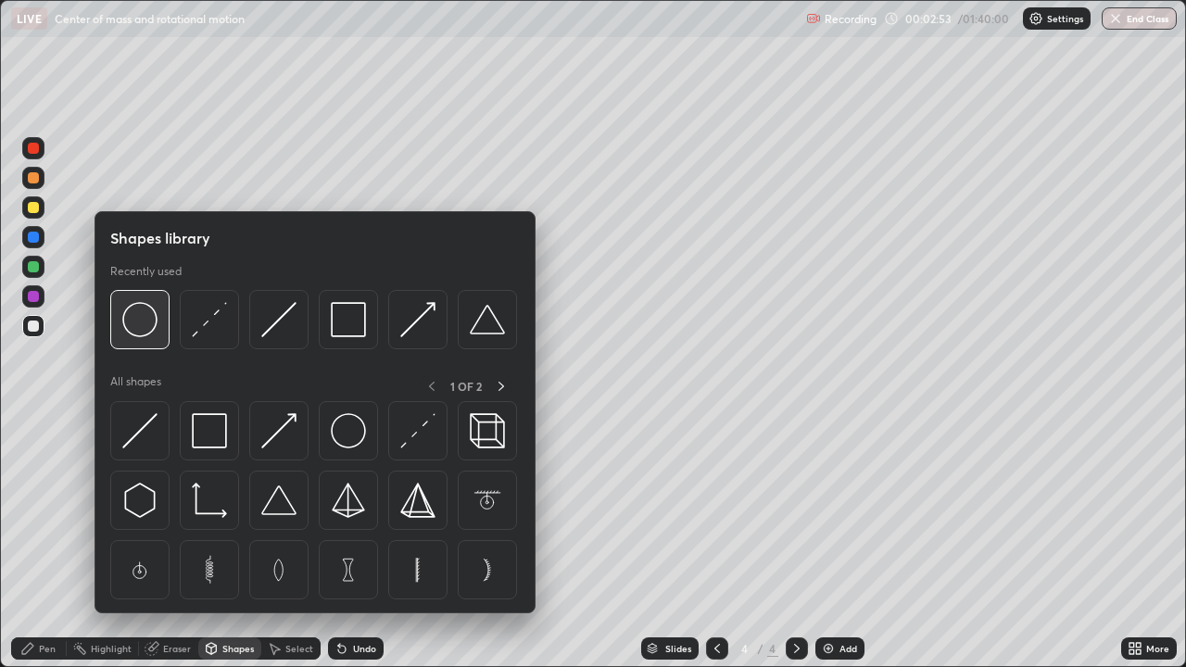
click at [144, 326] on img at bounding box center [139, 319] width 35 height 35
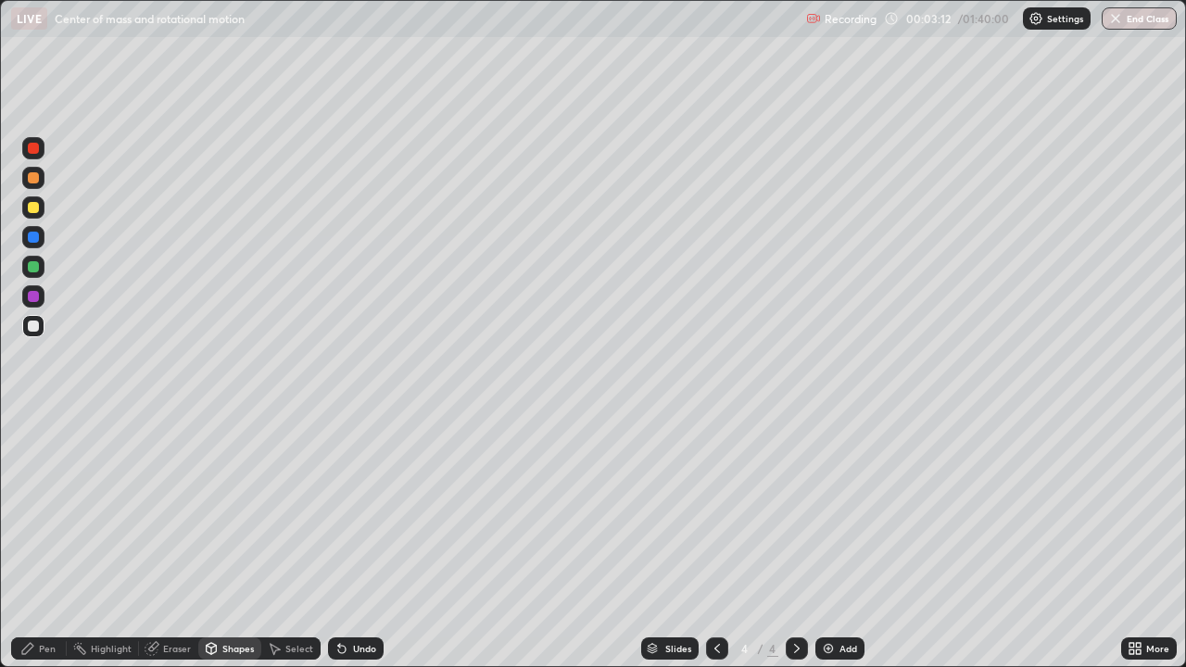
click at [48, 541] on div "Pen" at bounding box center [39, 648] width 56 height 22
click at [716, 541] on icon at bounding box center [717, 648] width 6 height 9
click at [839, 541] on div "Add" at bounding box center [839, 648] width 49 height 22
click at [36, 232] on div at bounding box center [33, 237] width 11 height 11
click at [35, 207] on div at bounding box center [33, 207] width 11 height 11
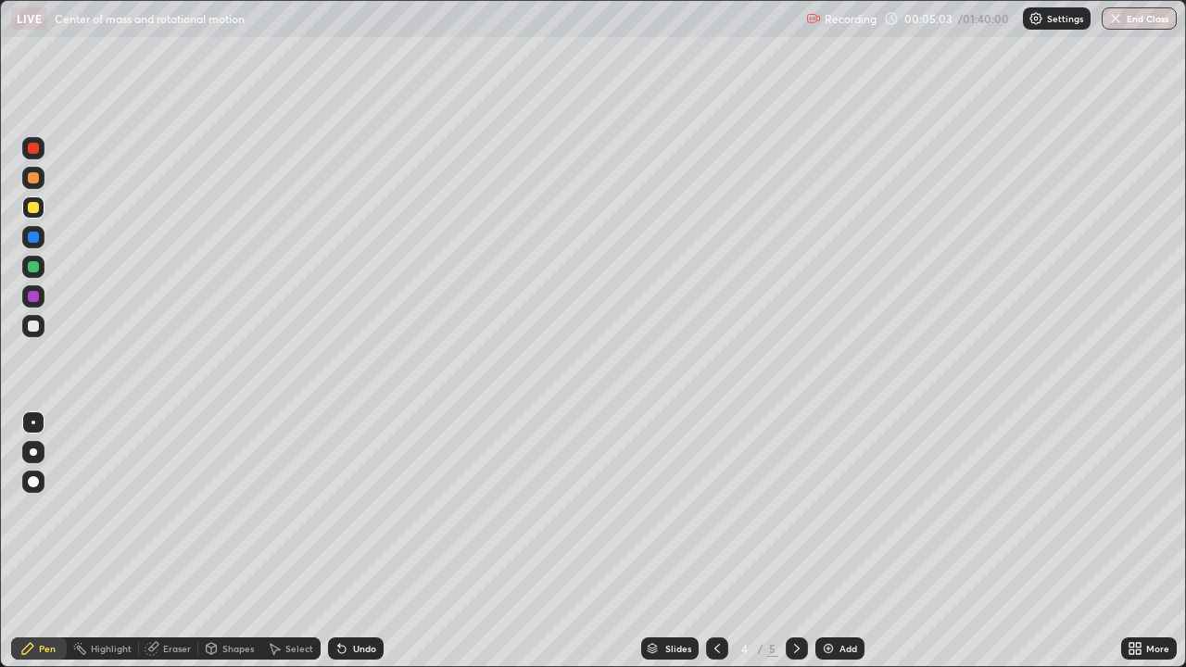
click at [357, 541] on div "Undo" at bounding box center [364, 648] width 23 height 9
click at [846, 541] on div "Add" at bounding box center [848, 648] width 18 height 9
click at [345, 541] on icon at bounding box center [341, 648] width 15 height 15
click at [839, 541] on div "Add" at bounding box center [848, 648] width 18 height 9
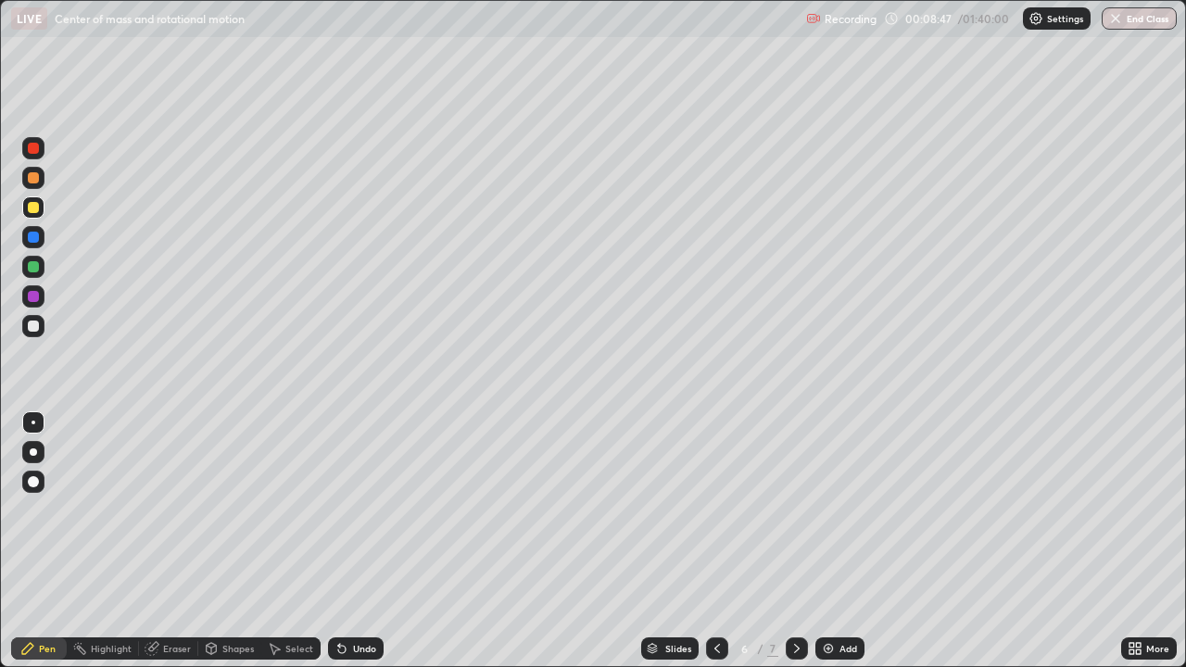
click at [238, 541] on div "Shapes" at bounding box center [237, 648] width 31 height 9
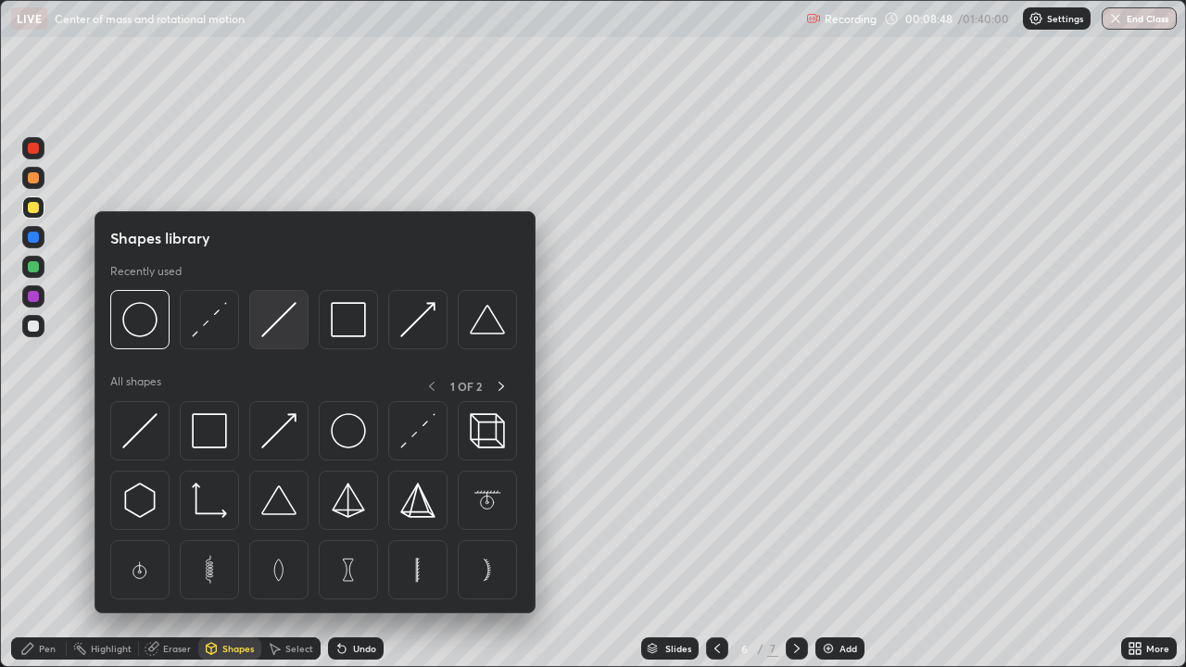
click at [276, 329] on img at bounding box center [278, 319] width 35 height 35
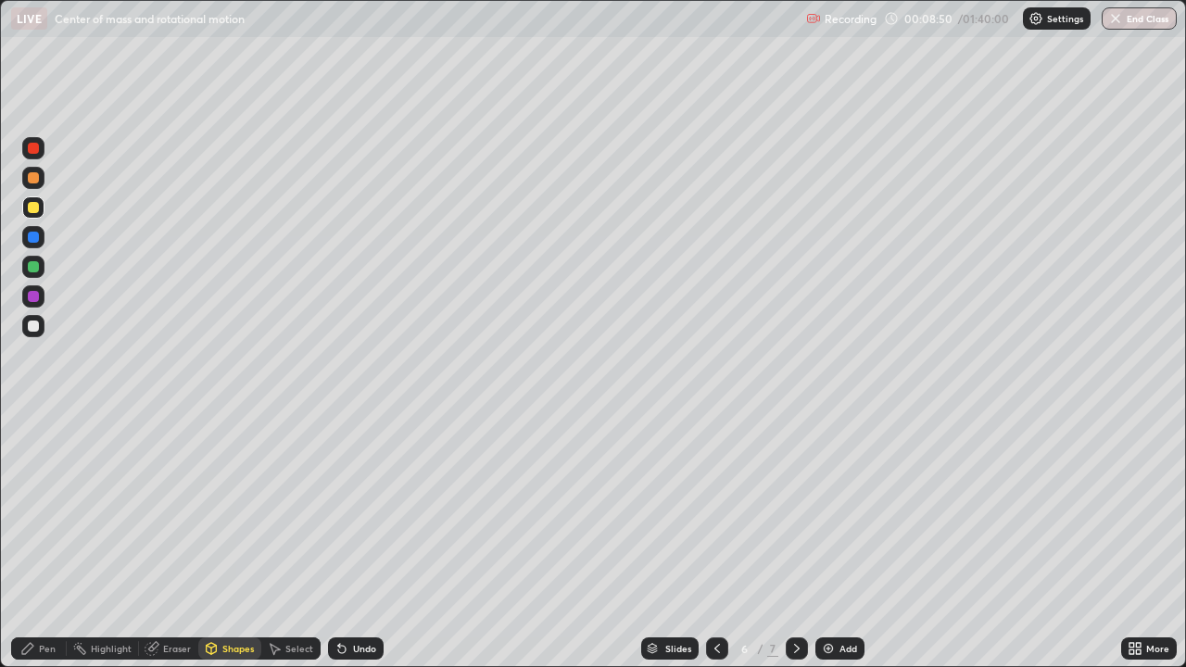
click at [48, 541] on div "Pen" at bounding box center [47, 648] width 17 height 9
click at [368, 541] on div "Undo" at bounding box center [364, 648] width 23 height 9
click at [230, 541] on div "Shapes" at bounding box center [237, 648] width 31 height 9
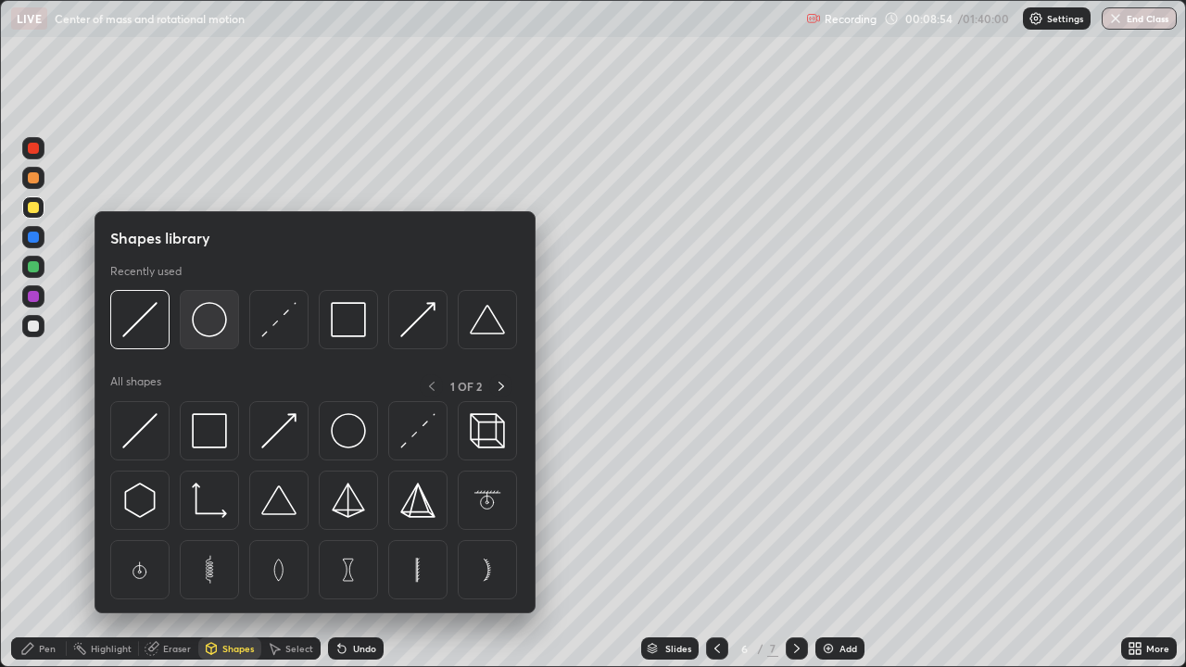
click at [208, 335] on img at bounding box center [209, 319] width 35 height 35
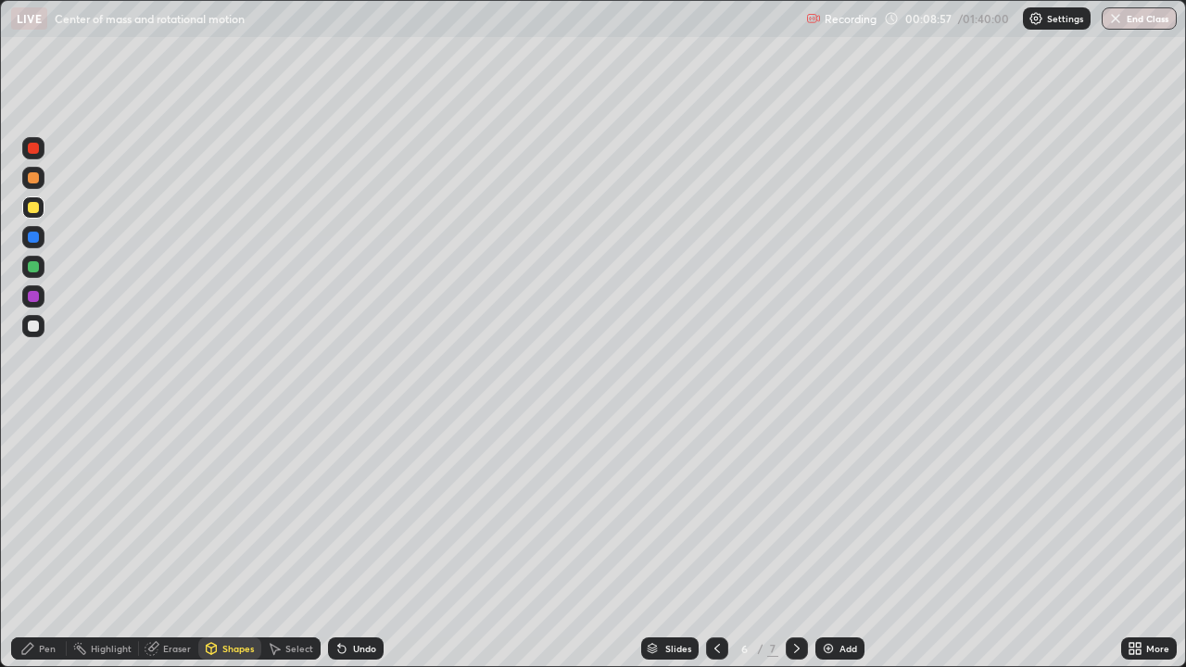
click at [40, 541] on div "Pen" at bounding box center [47, 648] width 17 height 9
click at [40, 235] on div at bounding box center [33, 237] width 22 height 22
click at [230, 541] on div "Shapes" at bounding box center [237, 648] width 31 height 9
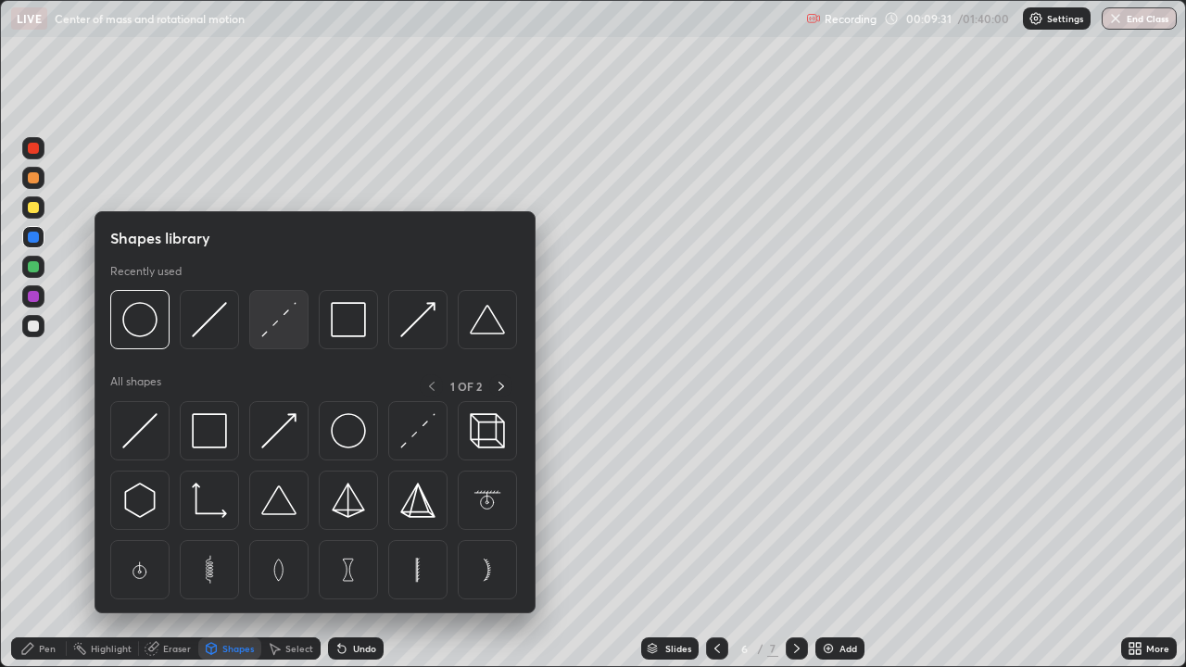
click at [272, 327] on img at bounding box center [278, 319] width 35 height 35
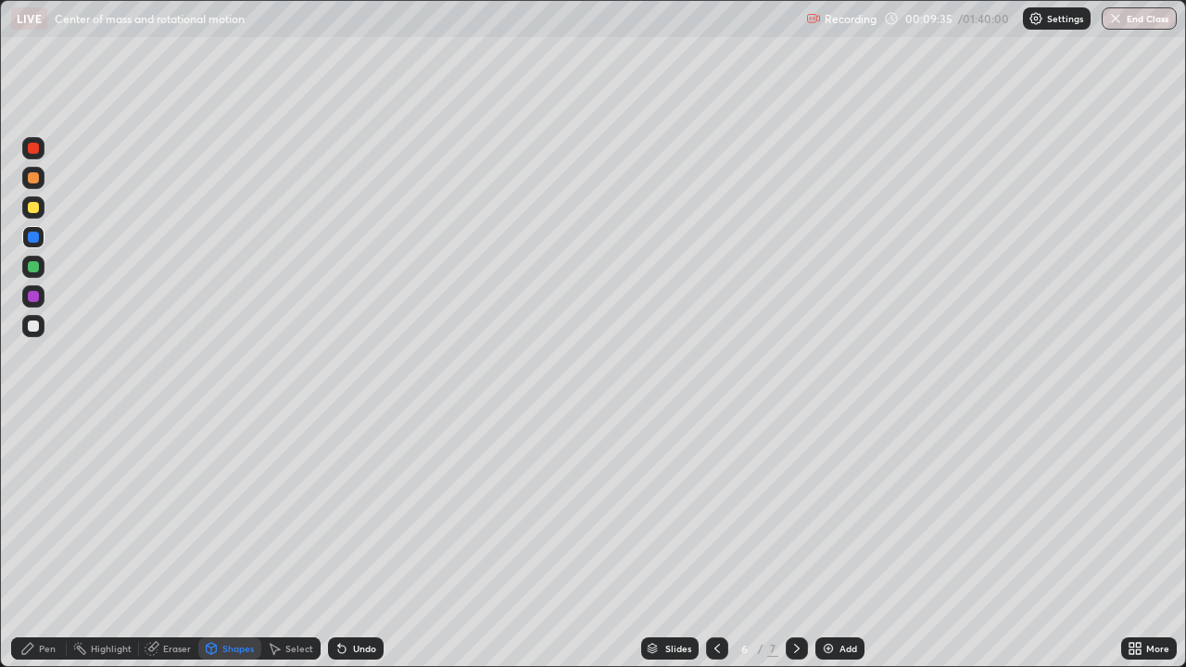
click at [32, 541] on div "Pen" at bounding box center [39, 648] width 56 height 22
click at [26, 327] on div at bounding box center [33, 326] width 22 height 22
click at [839, 541] on div "Add" at bounding box center [848, 648] width 18 height 9
click at [234, 541] on div "Shapes" at bounding box center [237, 648] width 31 height 9
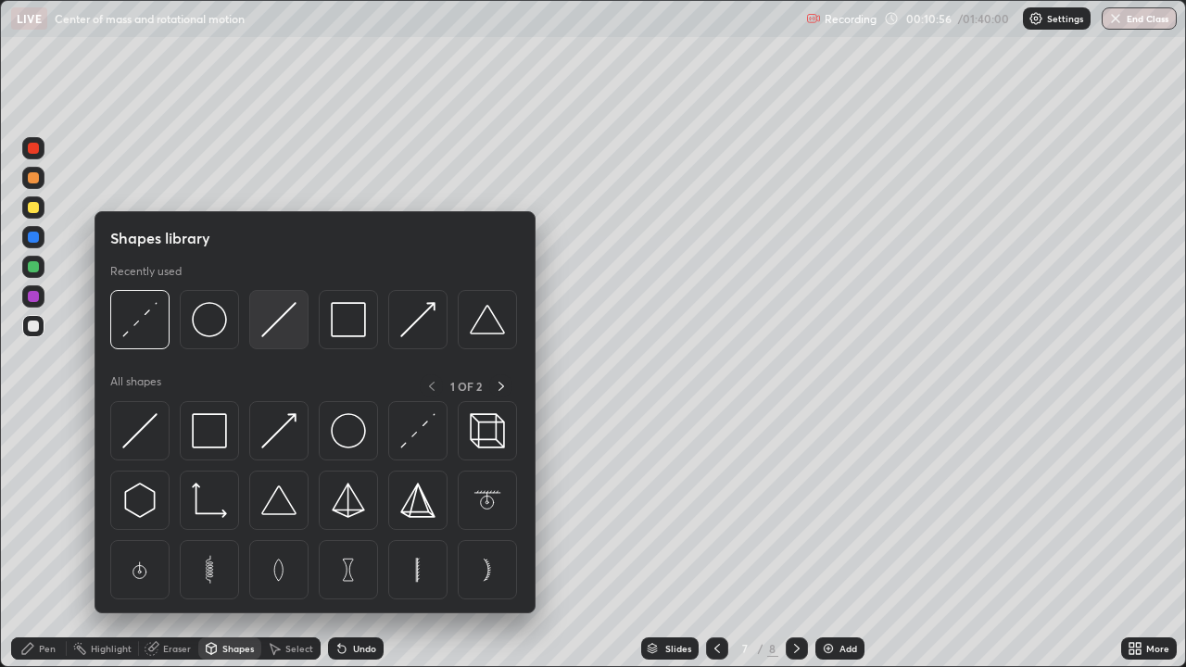
click at [283, 319] on img at bounding box center [278, 319] width 35 height 35
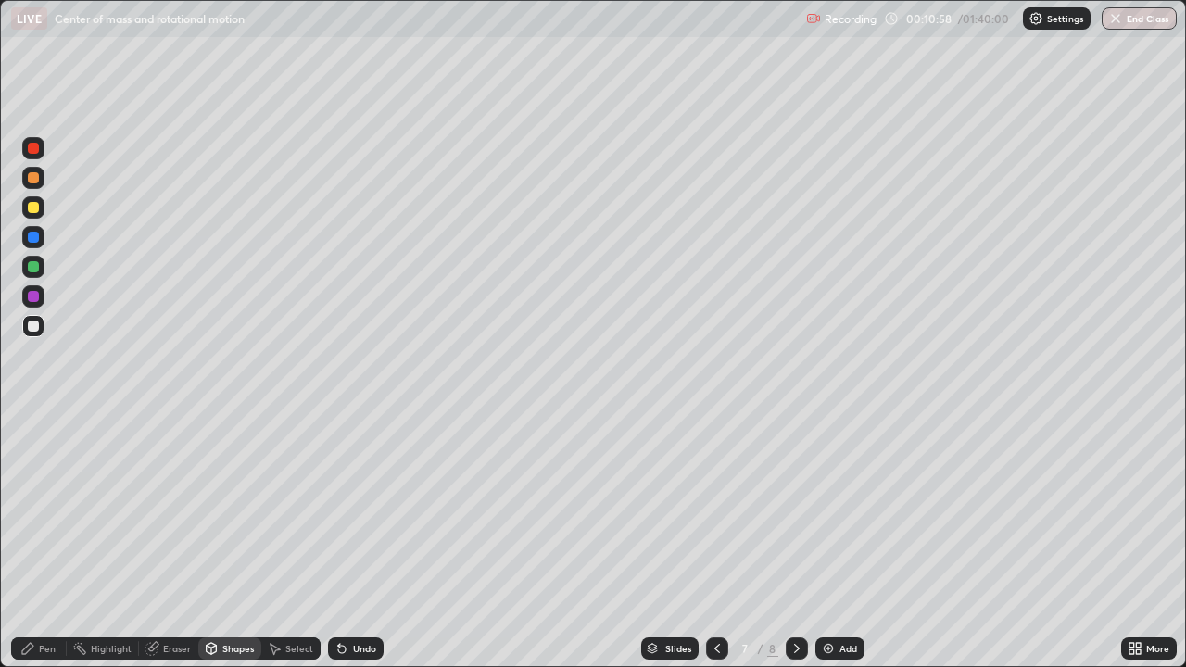
click at [50, 541] on div "Pen" at bounding box center [47, 648] width 17 height 9
click at [222, 541] on div "Shapes" at bounding box center [229, 648] width 63 height 22
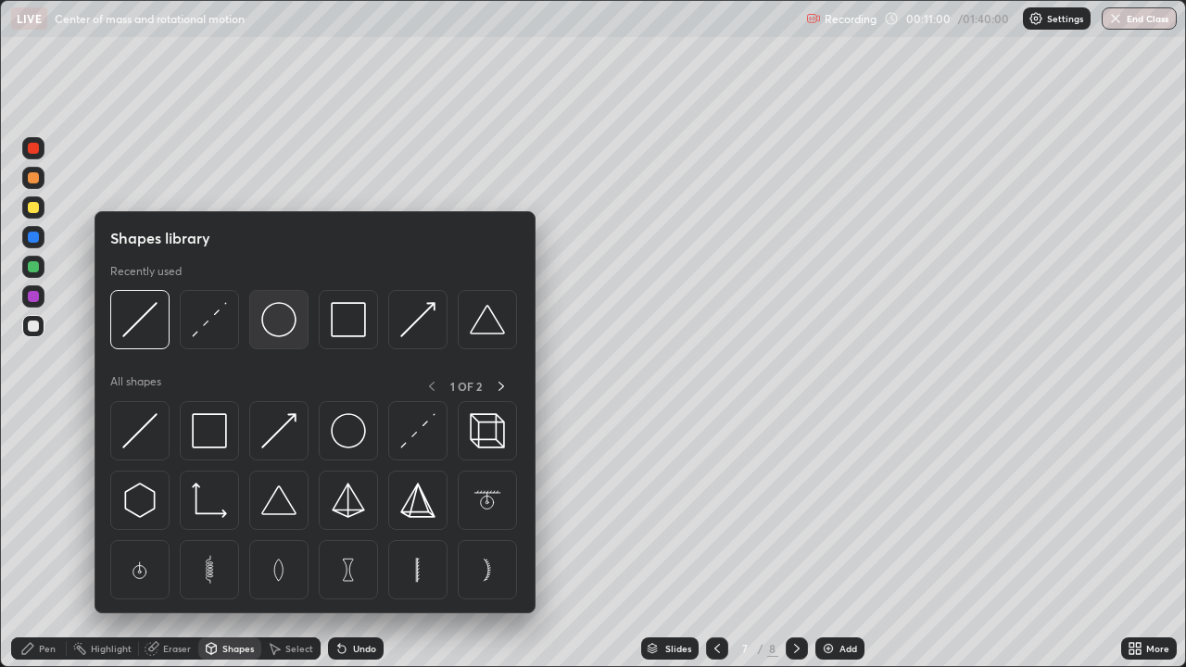
click at [274, 326] on img at bounding box center [278, 319] width 35 height 35
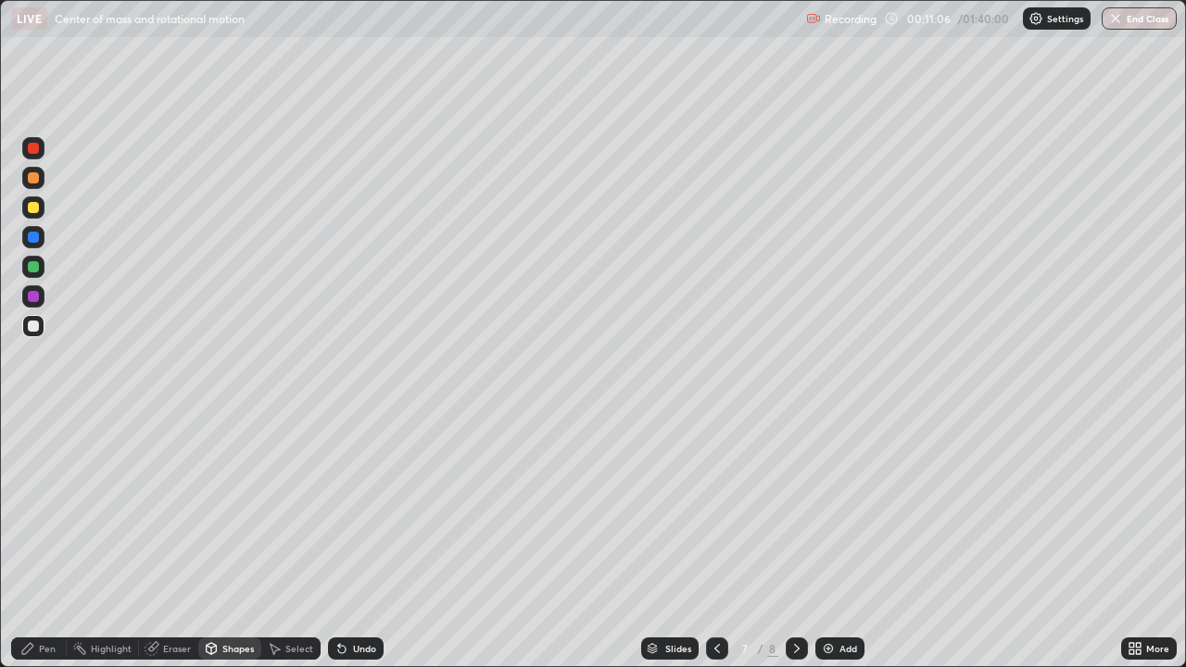
click at [47, 541] on div "Pen" at bounding box center [39, 648] width 56 height 22
click at [835, 541] on div "Add" at bounding box center [839, 648] width 49 height 22
click at [232, 541] on div "Shapes" at bounding box center [237, 648] width 31 height 9
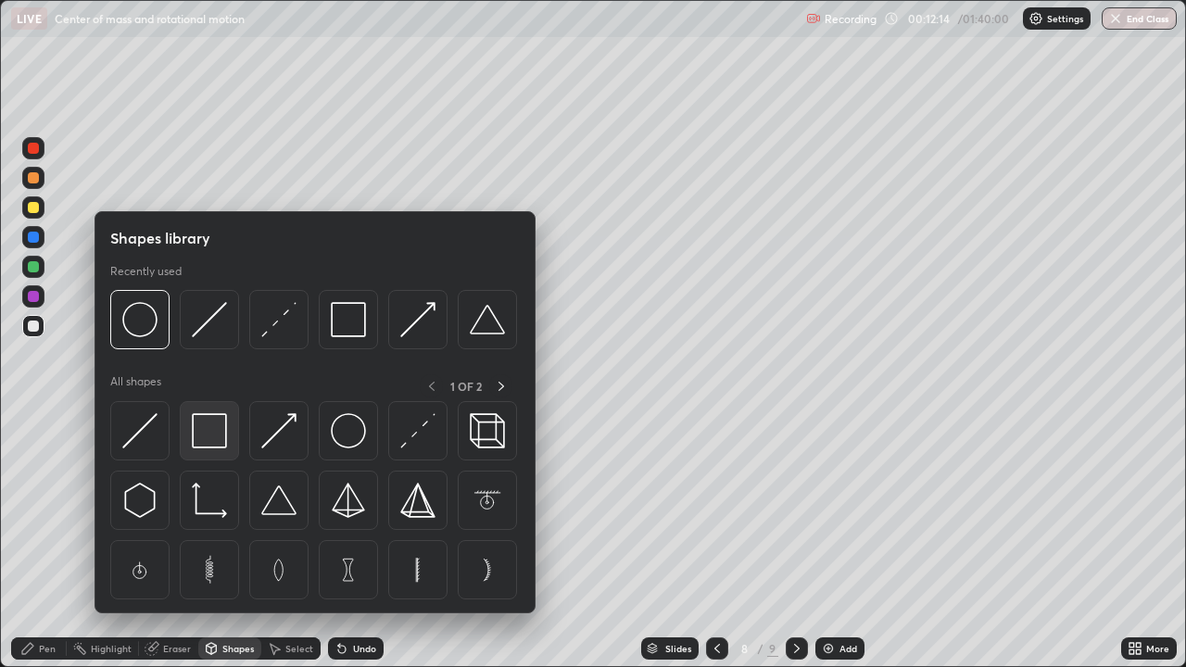
click at [211, 434] on img at bounding box center [209, 430] width 35 height 35
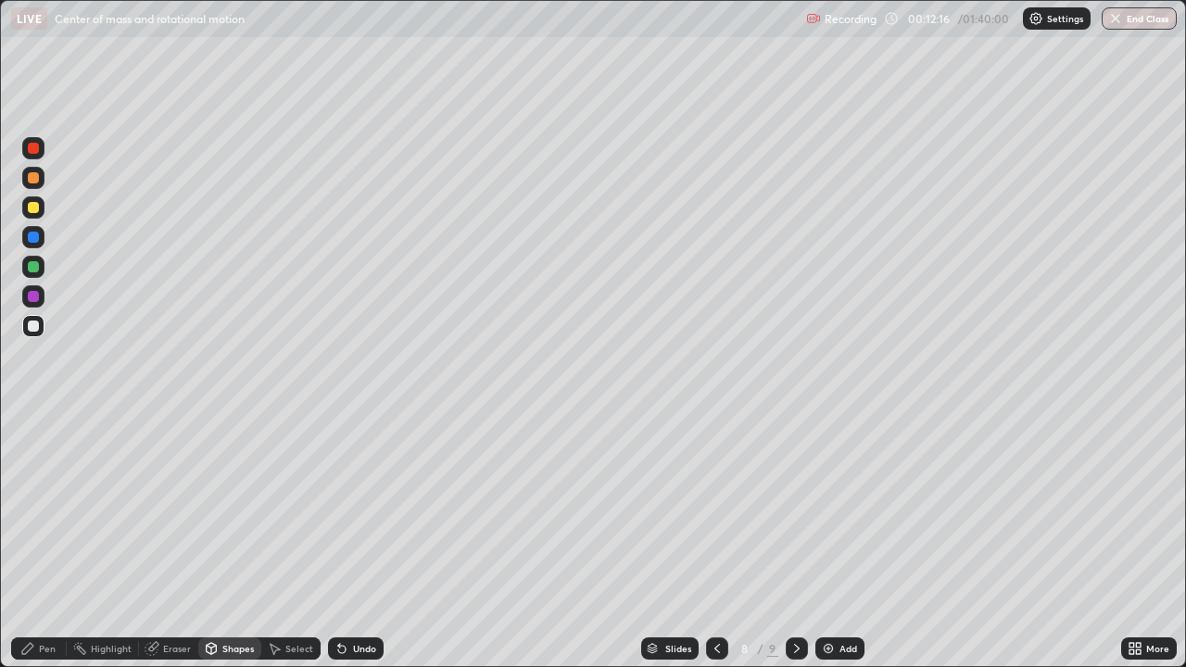
click at [52, 541] on div "Pen" at bounding box center [47, 648] width 17 height 9
click at [234, 541] on div "Shapes" at bounding box center [237, 648] width 31 height 9
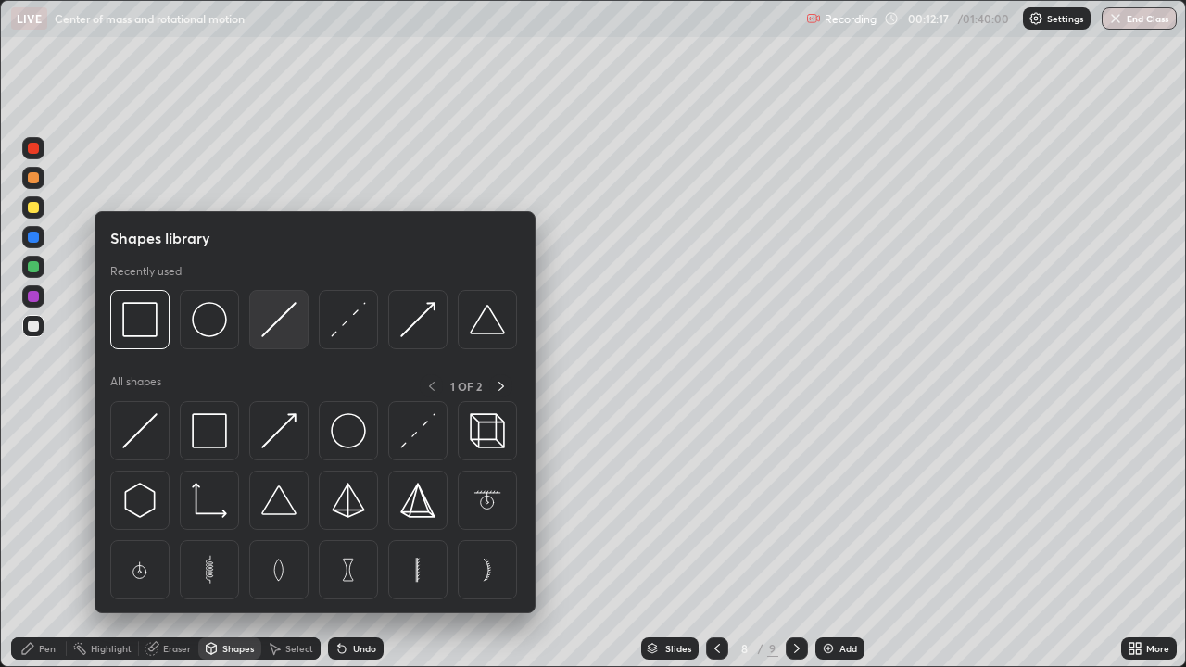
click at [273, 330] on img at bounding box center [278, 319] width 35 height 35
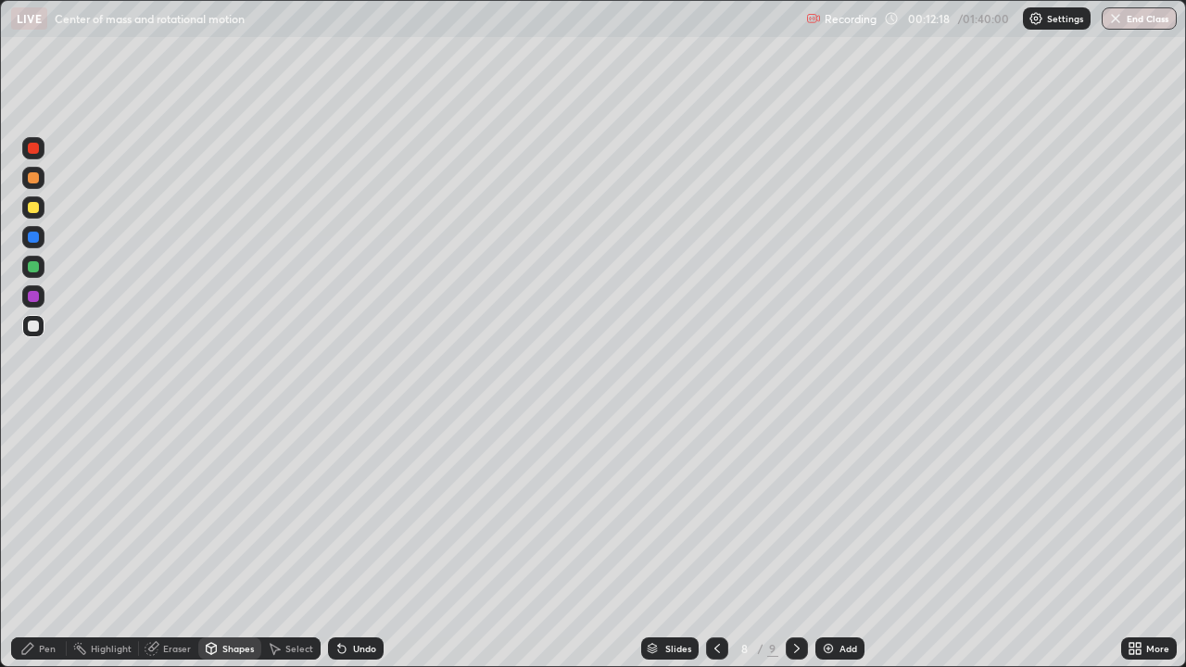
click at [232, 541] on div "Shapes" at bounding box center [237, 648] width 31 height 9
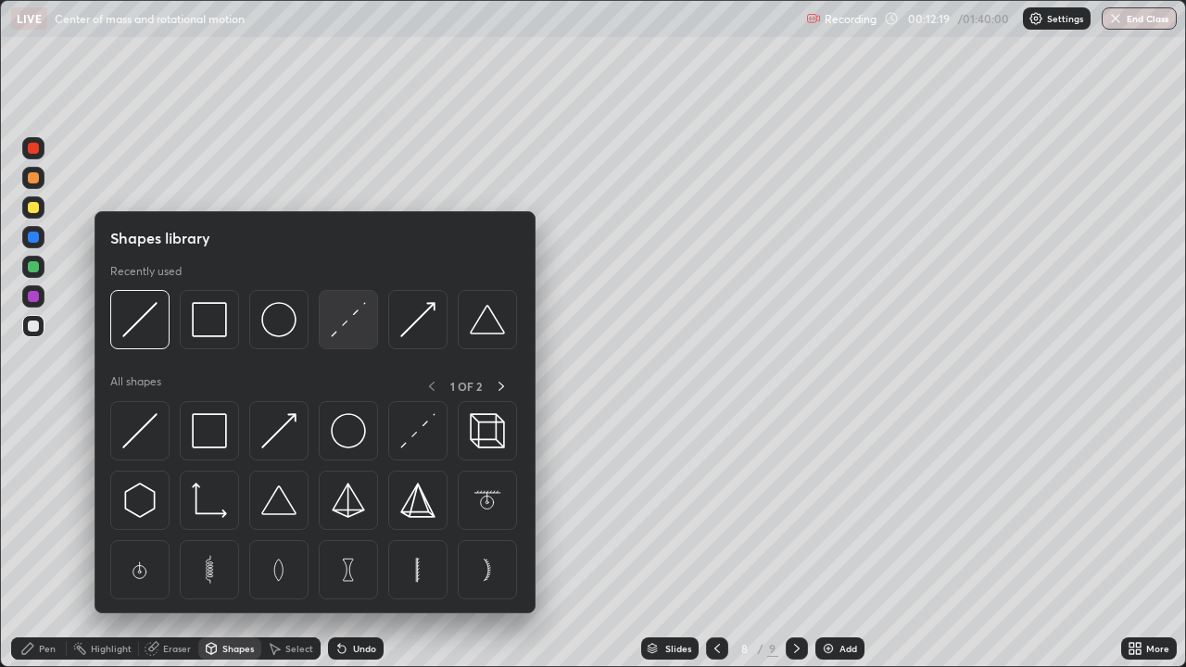
click at [348, 332] on img at bounding box center [348, 319] width 35 height 35
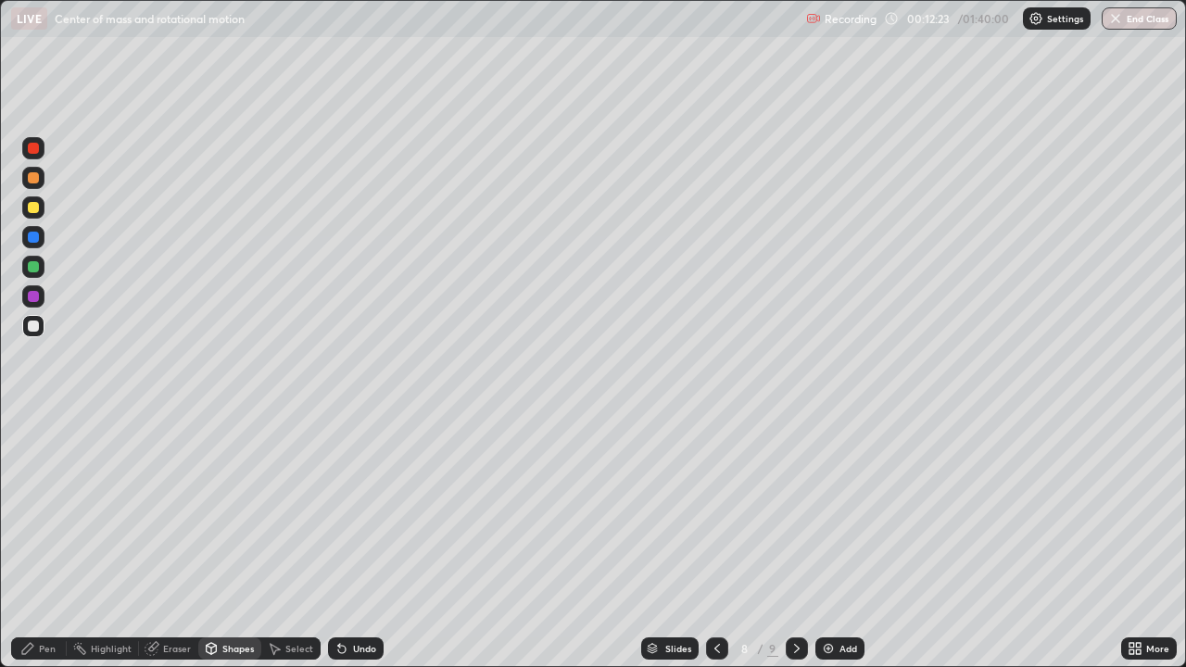
click at [31, 541] on div "Pen" at bounding box center [39, 648] width 56 height 22
click at [715, 541] on icon at bounding box center [717, 648] width 15 height 15
click at [828, 541] on img at bounding box center [828, 648] width 15 height 15
click at [235, 541] on div "Shapes" at bounding box center [237, 648] width 31 height 9
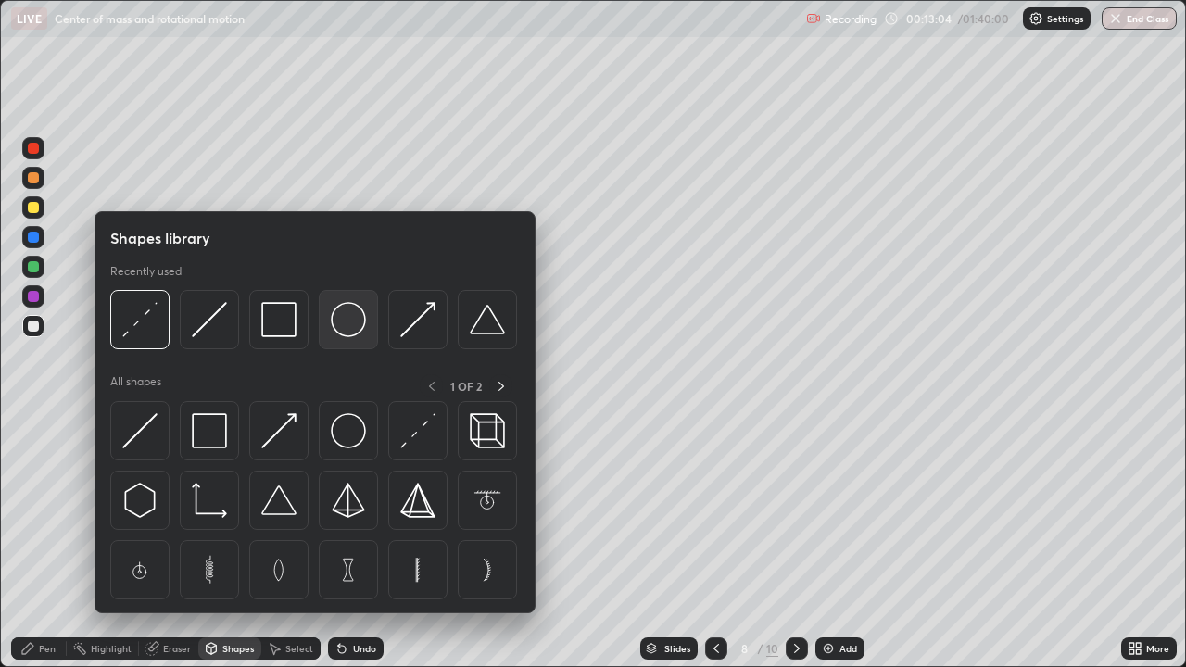
click at [336, 332] on img at bounding box center [348, 319] width 35 height 35
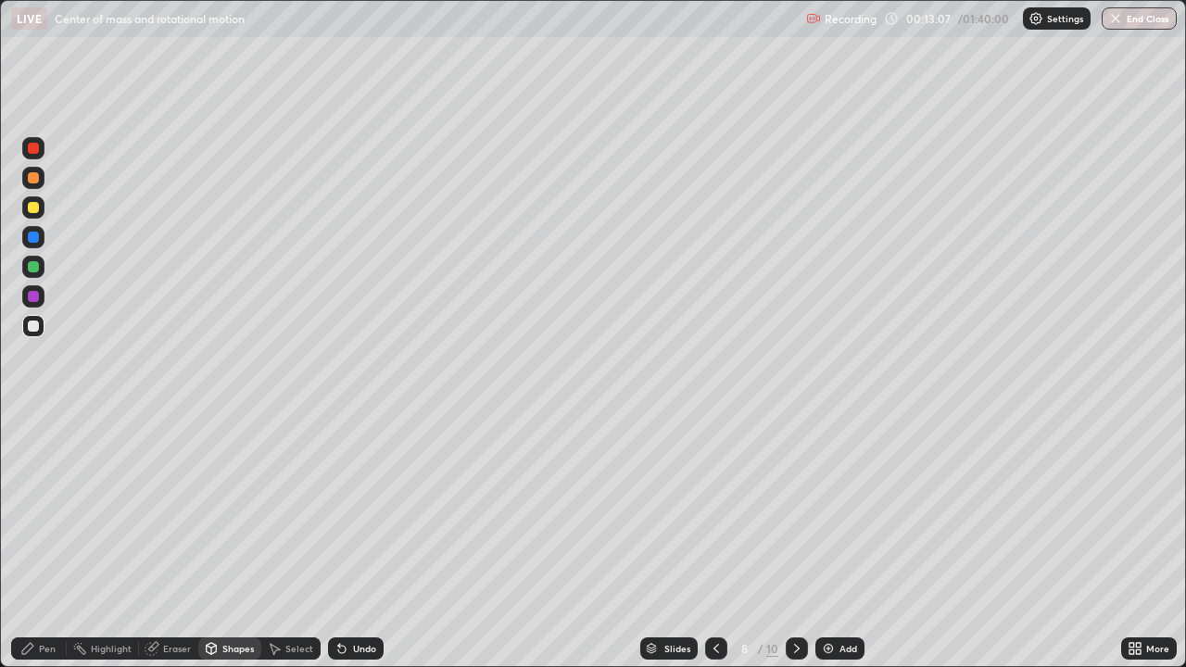
click at [45, 541] on div "Pen" at bounding box center [47, 648] width 17 height 9
click at [241, 541] on div "Shapes" at bounding box center [237, 648] width 31 height 9
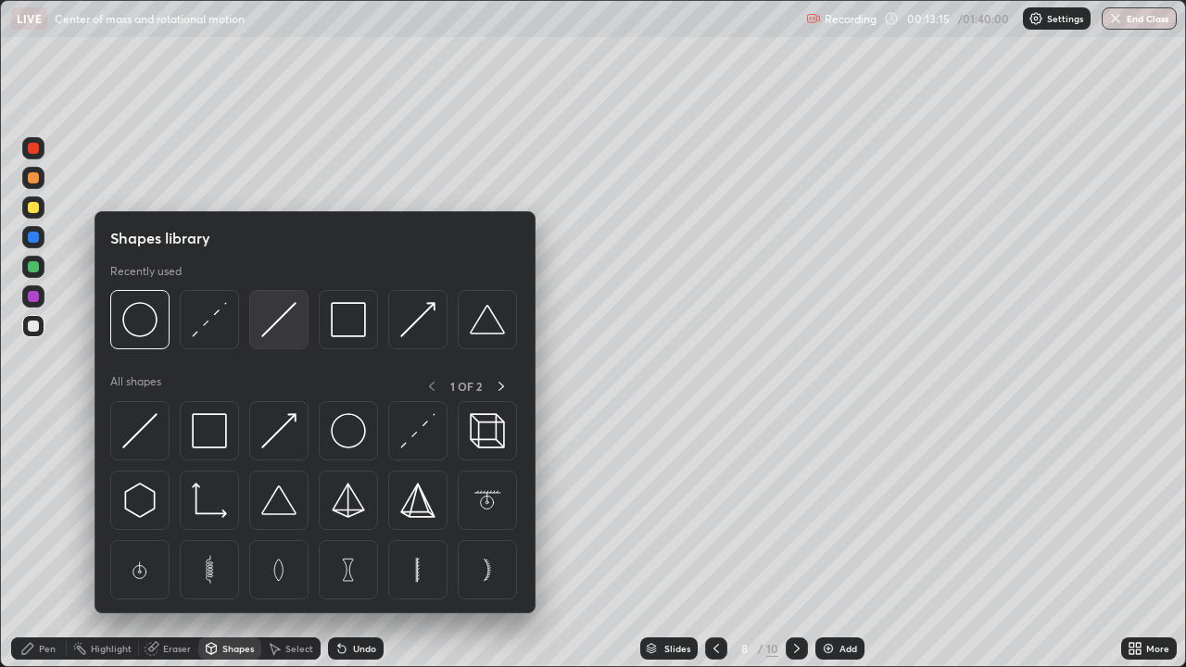
click at [271, 327] on img at bounding box center [278, 319] width 35 height 35
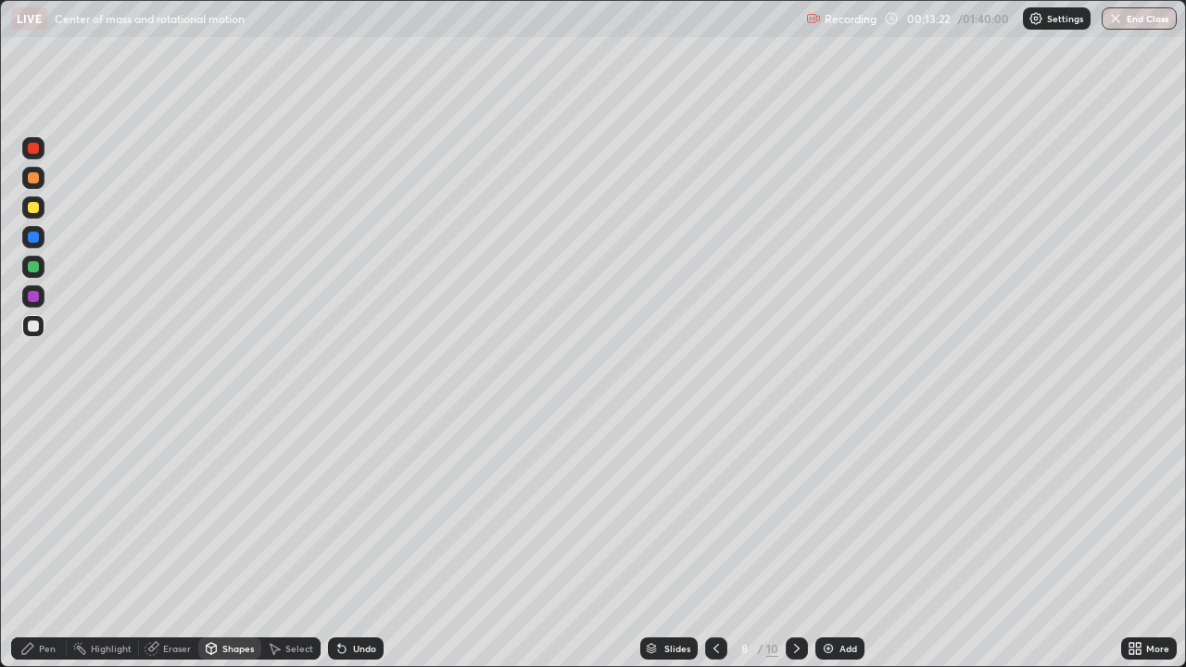
click at [48, 541] on div "Pen" at bounding box center [39, 648] width 56 height 22
click at [355, 541] on div "Undo" at bounding box center [364, 648] width 23 height 9
click at [222, 541] on div "Shapes" at bounding box center [237, 648] width 31 height 9
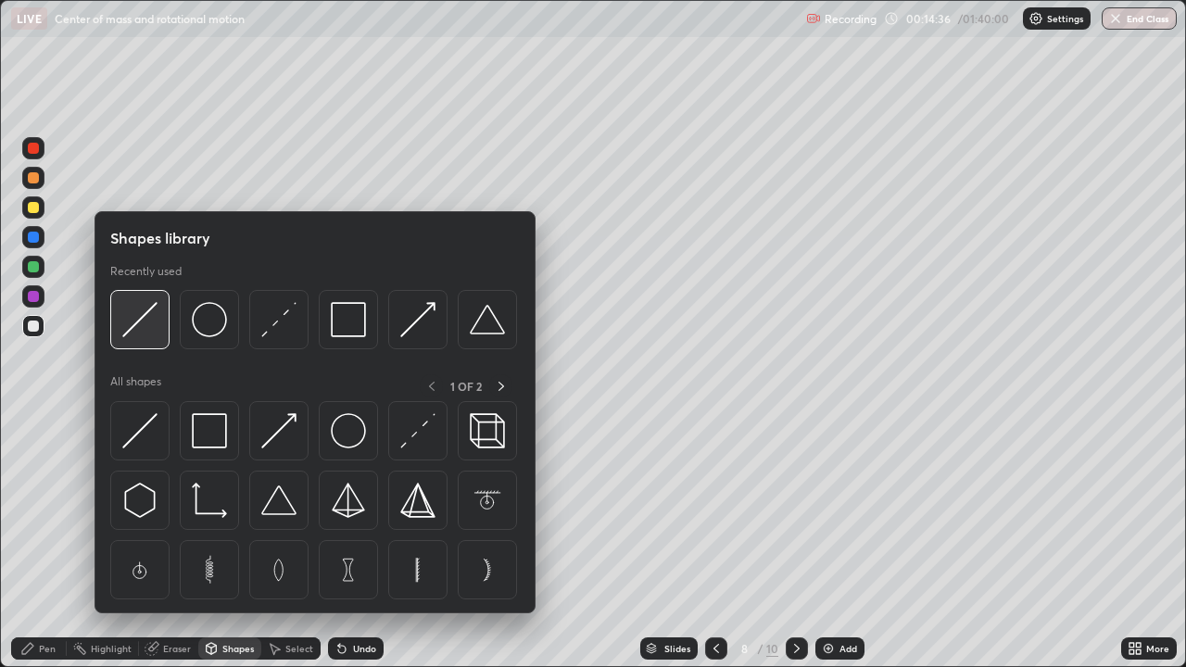
click at [154, 325] on img at bounding box center [139, 319] width 35 height 35
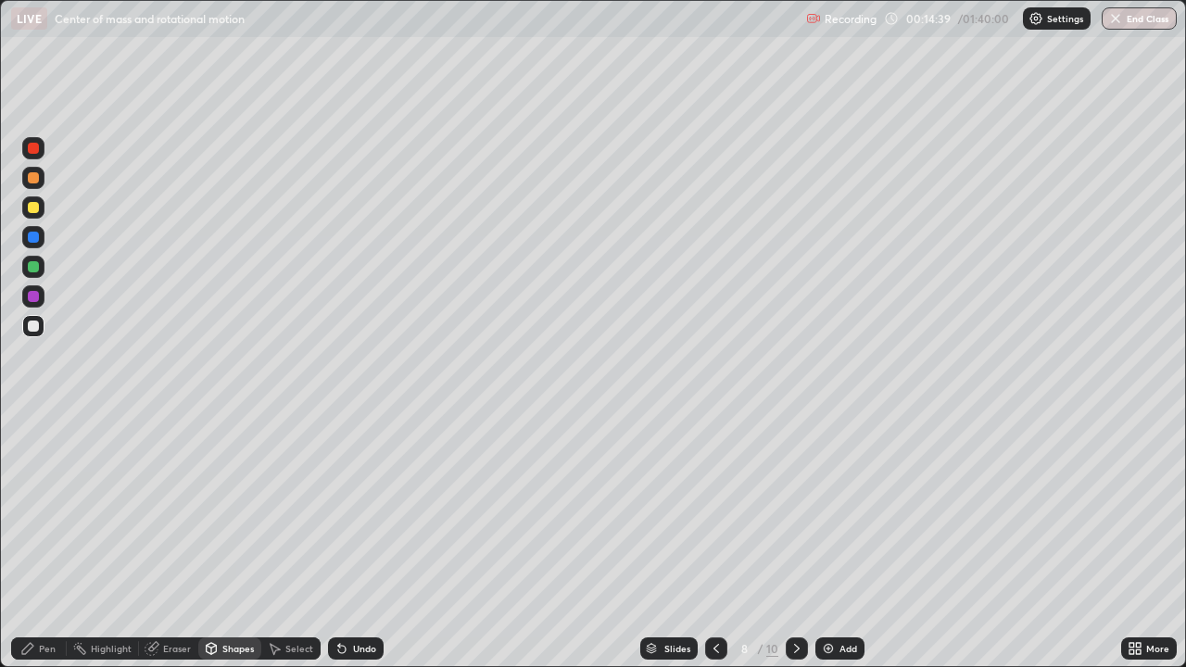
click at [239, 541] on div "Shapes" at bounding box center [237, 648] width 31 height 9
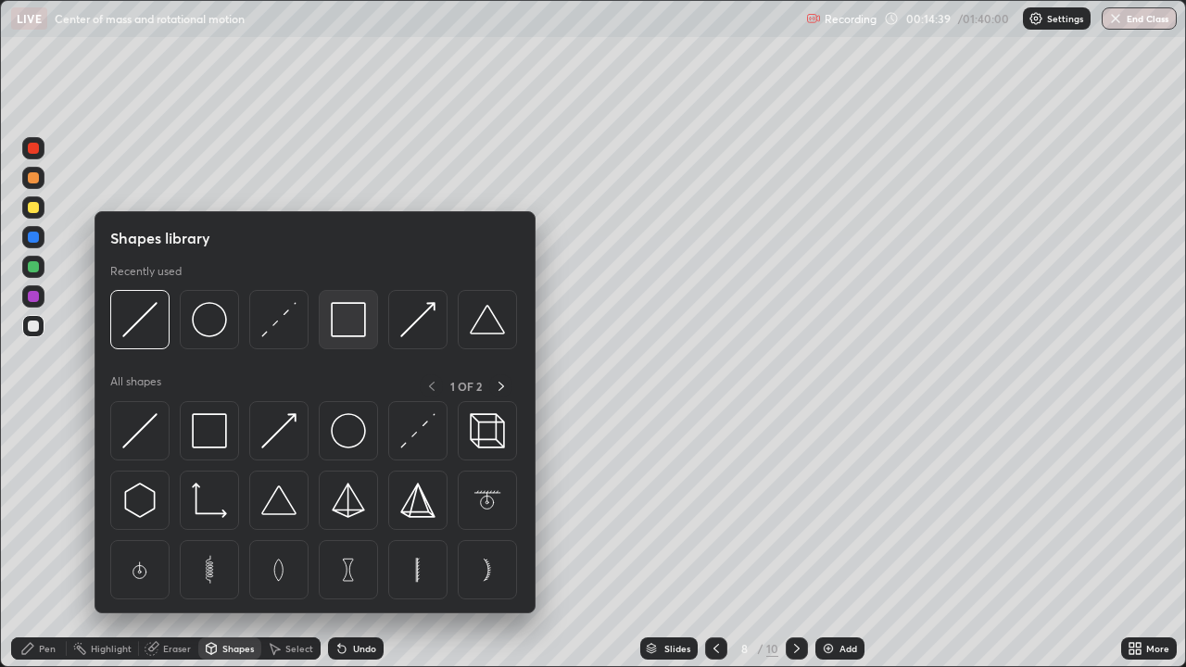
click at [342, 331] on img at bounding box center [348, 319] width 35 height 35
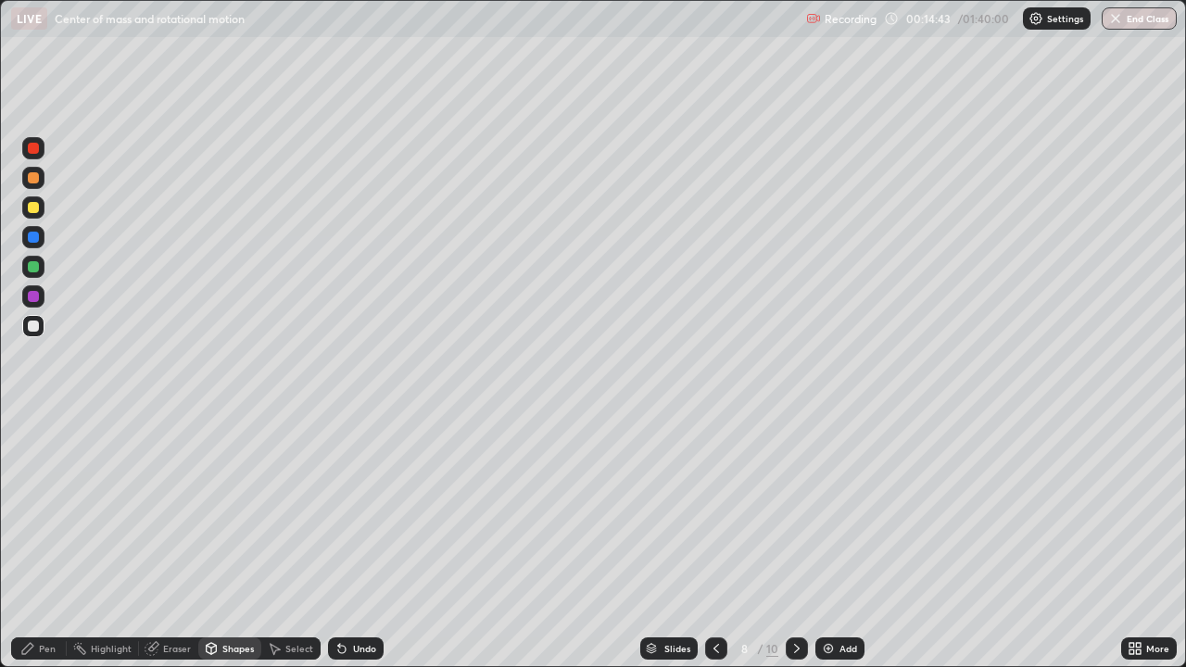
click at [58, 541] on div "Pen" at bounding box center [39, 648] width 56 height 22
click at [229, 541] on div "Shapes" at bounding box center [229, 648] width 63 height 22
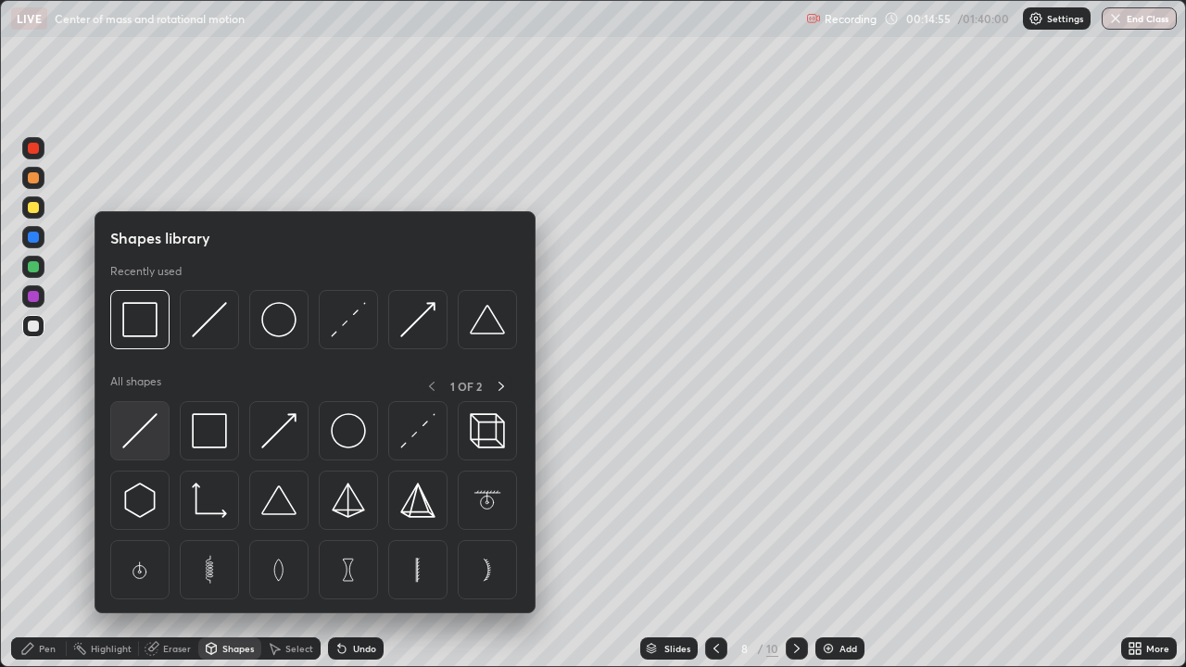
click at [147, 435] on img at bounding box center [139, 430] width 35 height 35
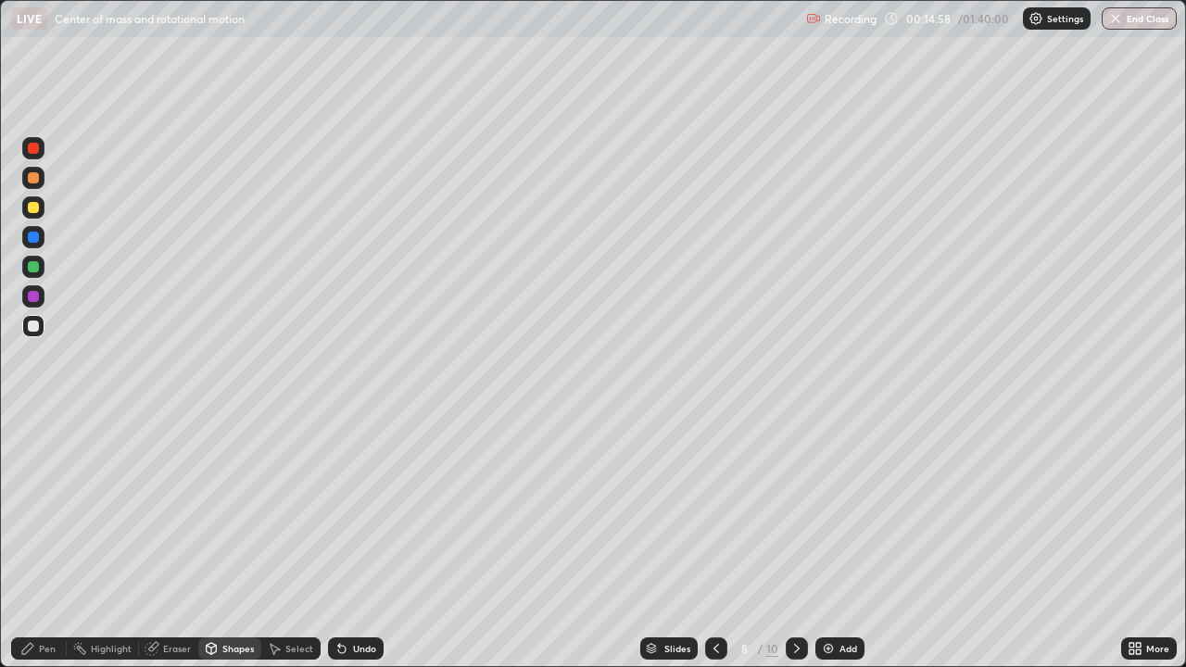
click at [45, 541] on div "Pen" at bounding box center [39, 648] width 56 height 22
click at [359, 541] on div "Undo" at bounding box center [364, 648] width 23 height 9
click at [839, 541] on div "Add" at bounding box center [848, 648] width 18 height 9
click at [227, 541] on div "Shapes" at bounding box center [237, 648] width 31 height 9
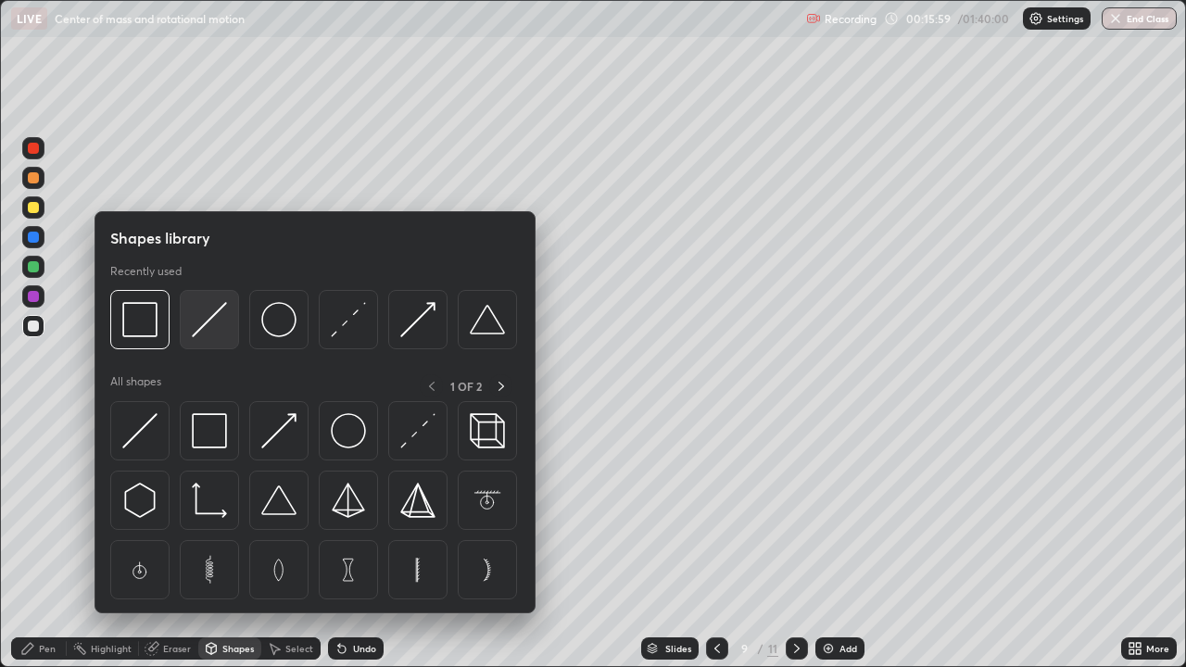
click at [208, 326] on img at bounding box center [209, 319] width 35 height 35
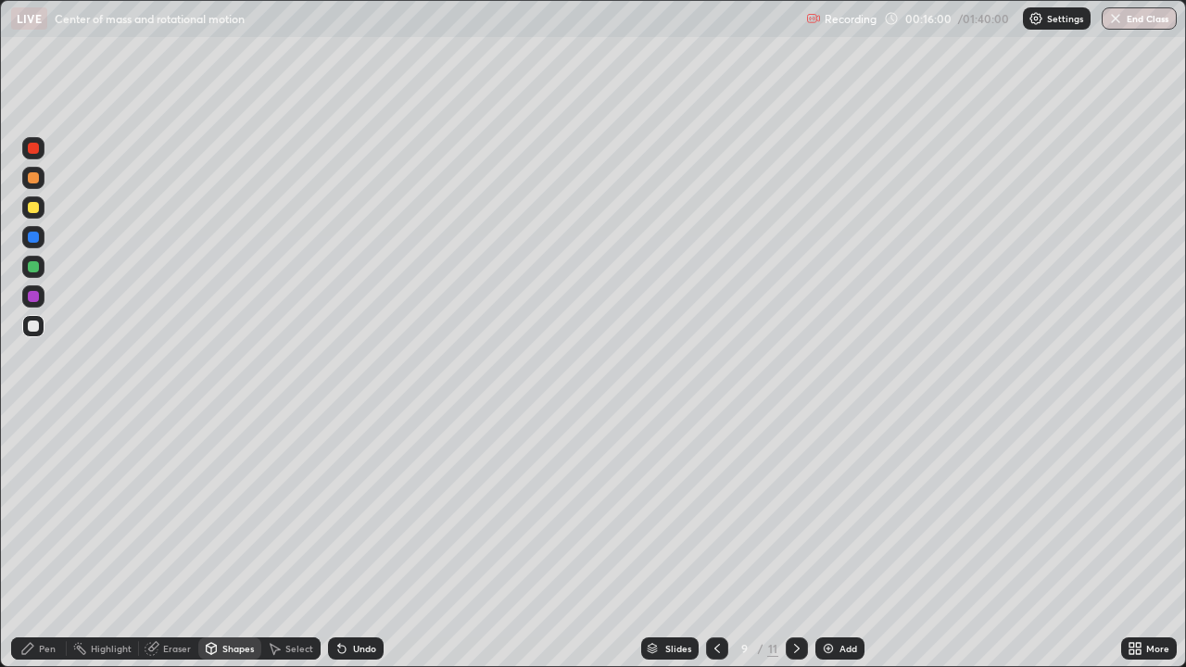
click at [240, 541] on div "Shapes" at bounding box center [237, 648] width 31 height 9
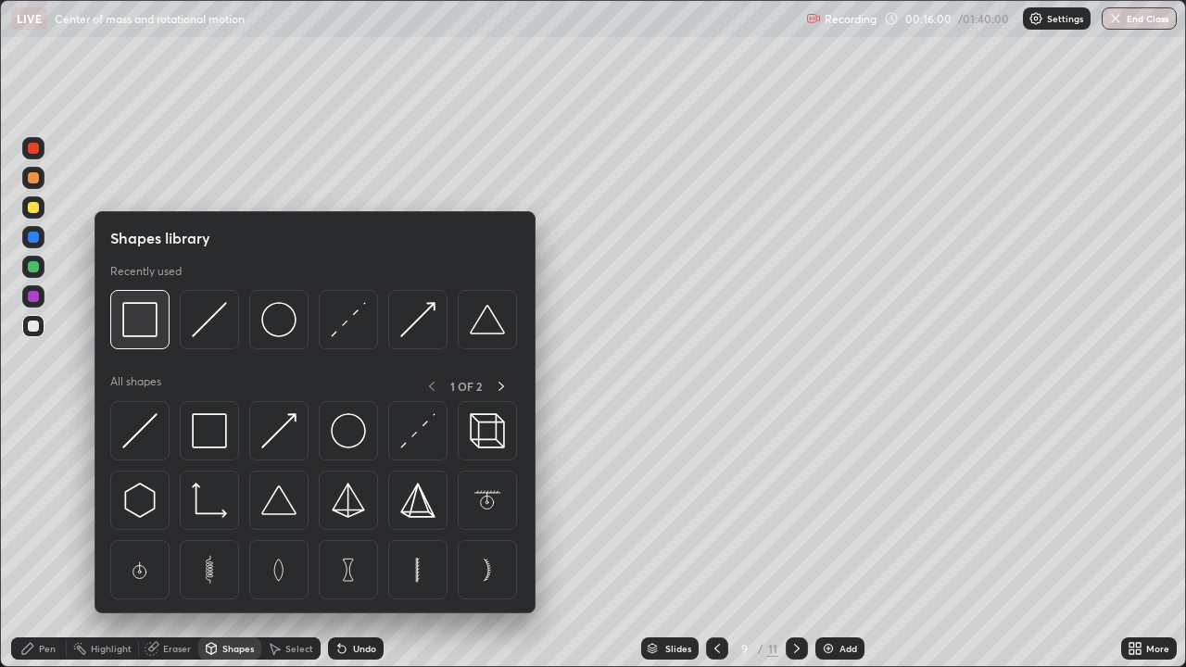
click at [152, 327] on img at bounding box center [139, 319] width 35 height 35
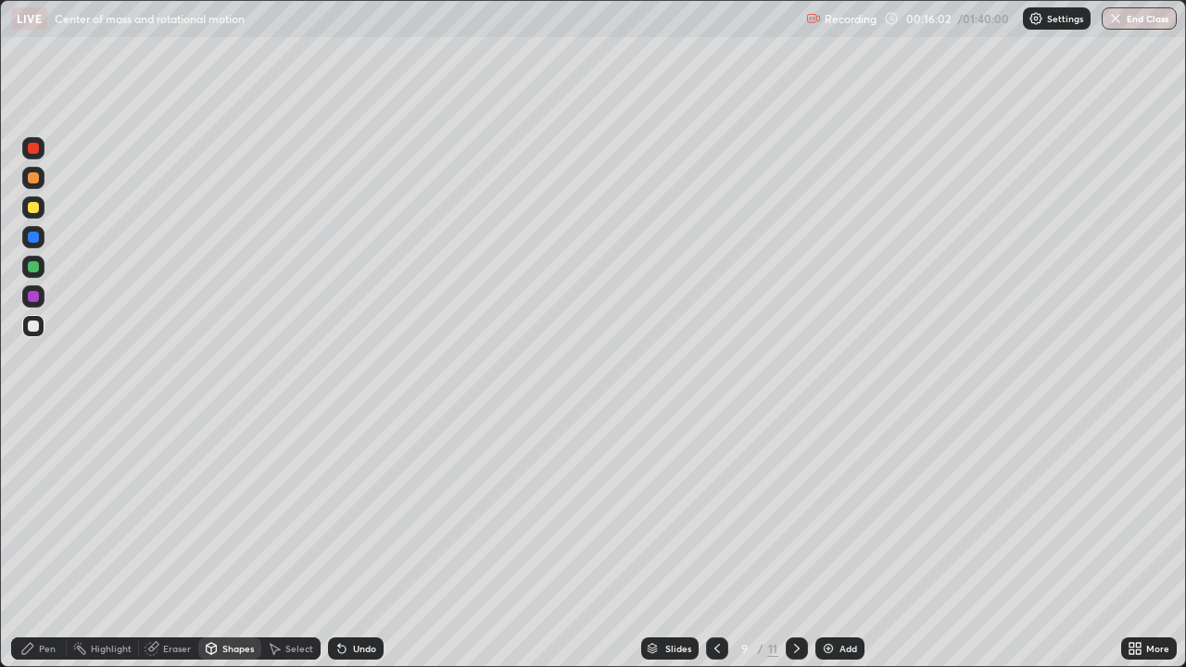
click at [41, 541] on div "Pen" at bounding box center [47, 648] width 17 height 9
click at [170, 541] on div "Eraser" at bounding box center [177, 648] width 28 height 9
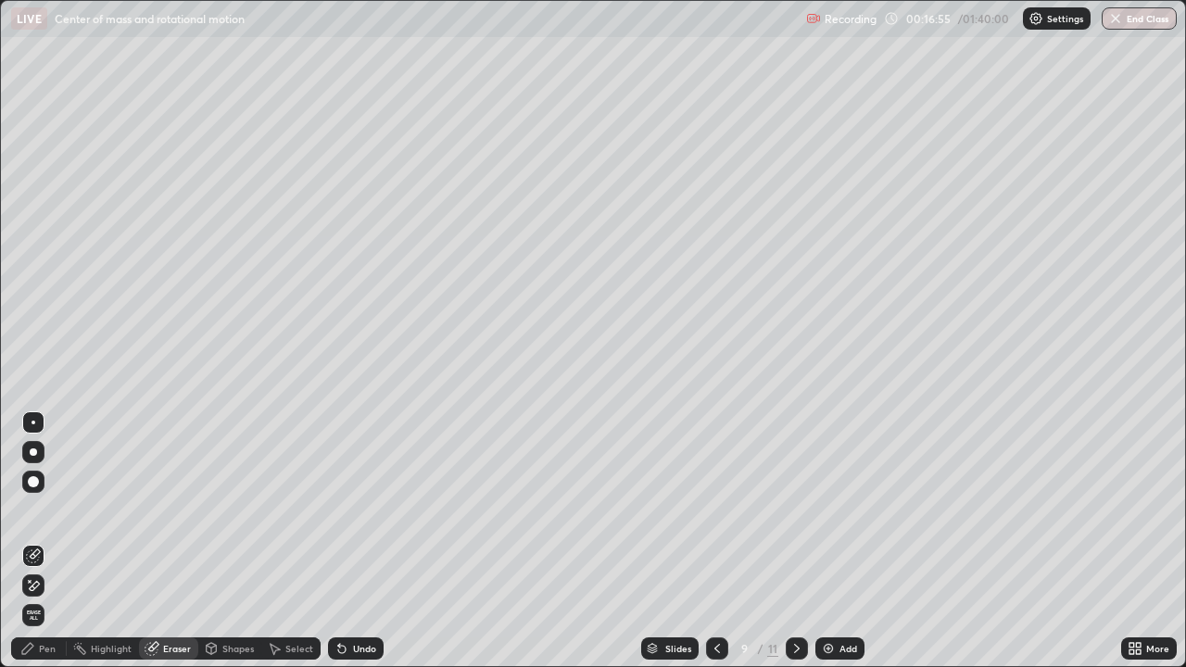
click at [33, 422] on div at bounding box center [33, 423] width 4 height 4
click at [64, 541] on div "Pen" at bounding box center [39, 648] width 56 height 22
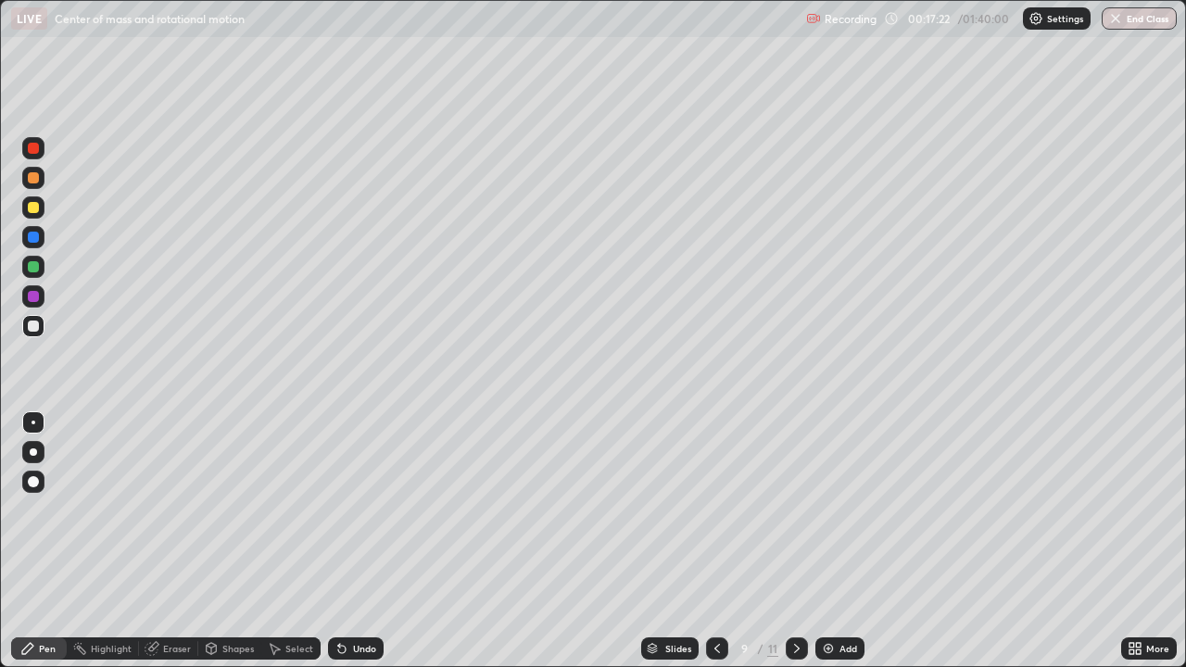
click at [222, 541] on div "Shapes" at bounding box center [237, 648] width 31 height 9
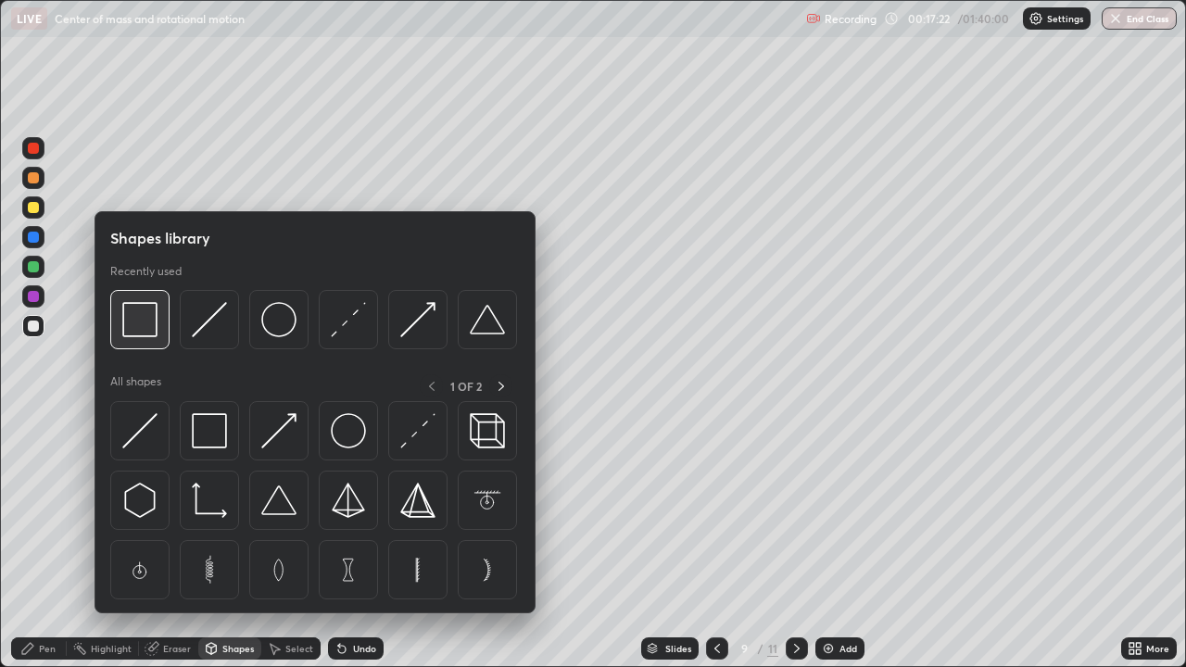
click at [149, 323] on img at bounding box center [139, 319] width 35 height 35
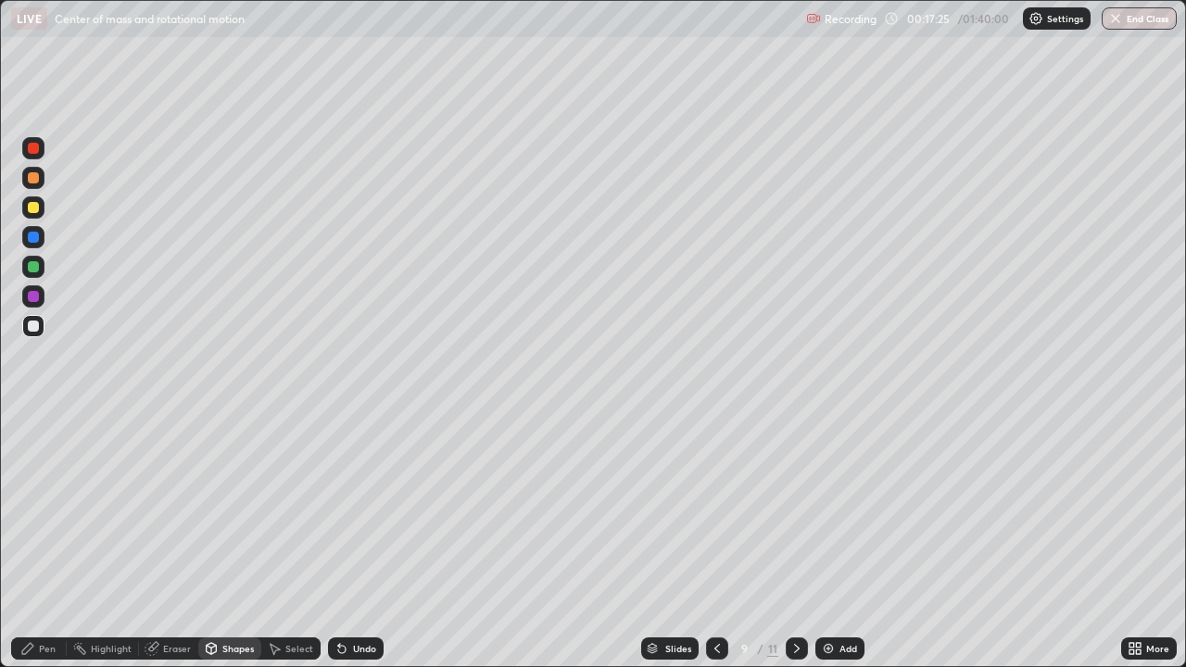
click at [48, 541] on div "Pen" at bounding box center [47, 648] width 17 height 9
click at [232, 541] on div "Shapes" at bounding box center [237, 648] width 31 height 9
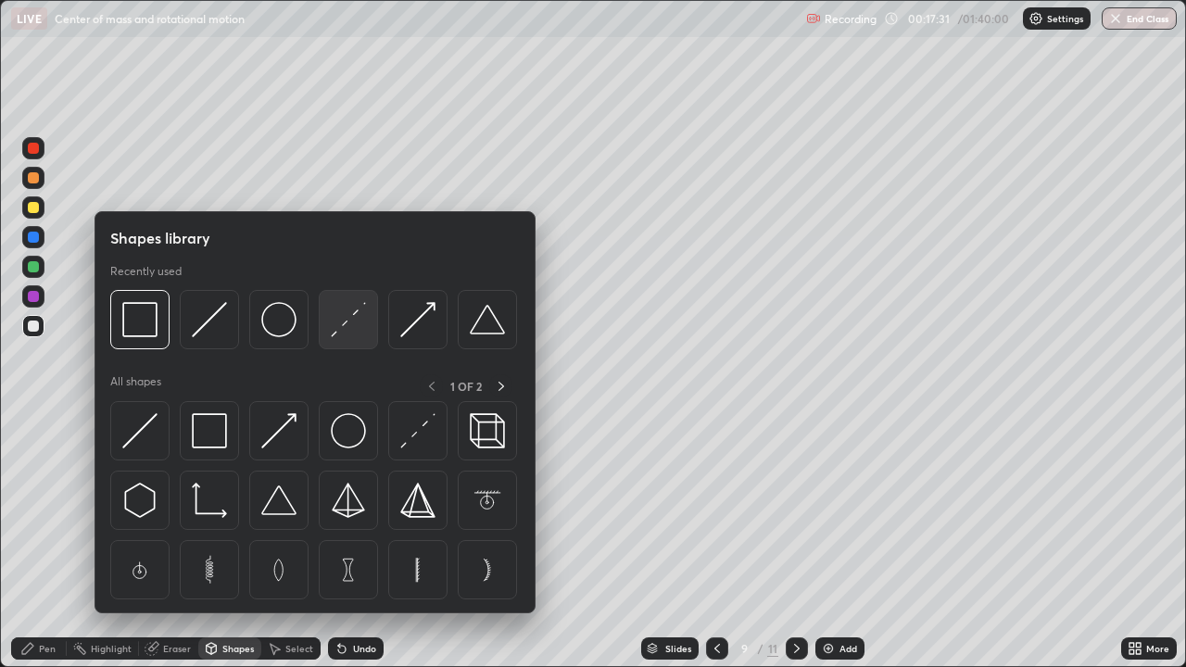
click at [342, 327] on img at bounding box center [348, 319] width 35 height 35
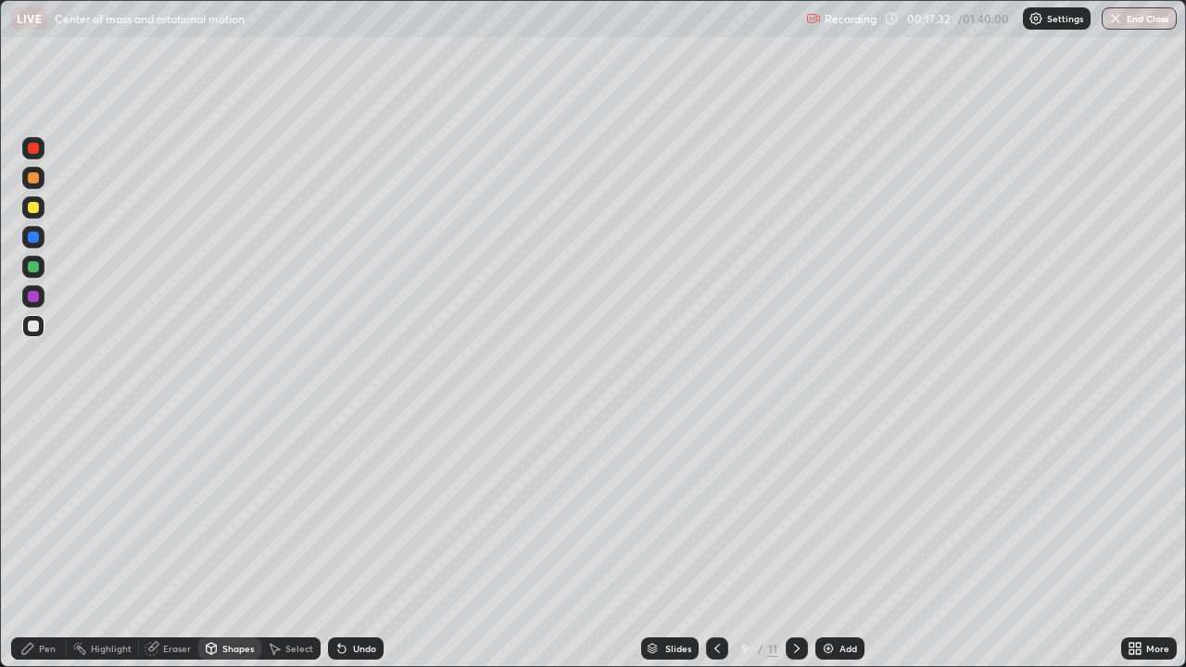
click at [34, 211] on div at bounding box center [33, 207] width 11 height 11
click at [42, 541] on div "Pen" at bounding box center [47, 648] width 17 height 9
click at [715, 541] on icon at bounding box center [717, 648] width 15 height 15
click at [722, 541] on icon at bounding box center [717, 648] width 15 height 15
click at [715, 541] on icon at bounding box center [717, 648] width 15 height 15
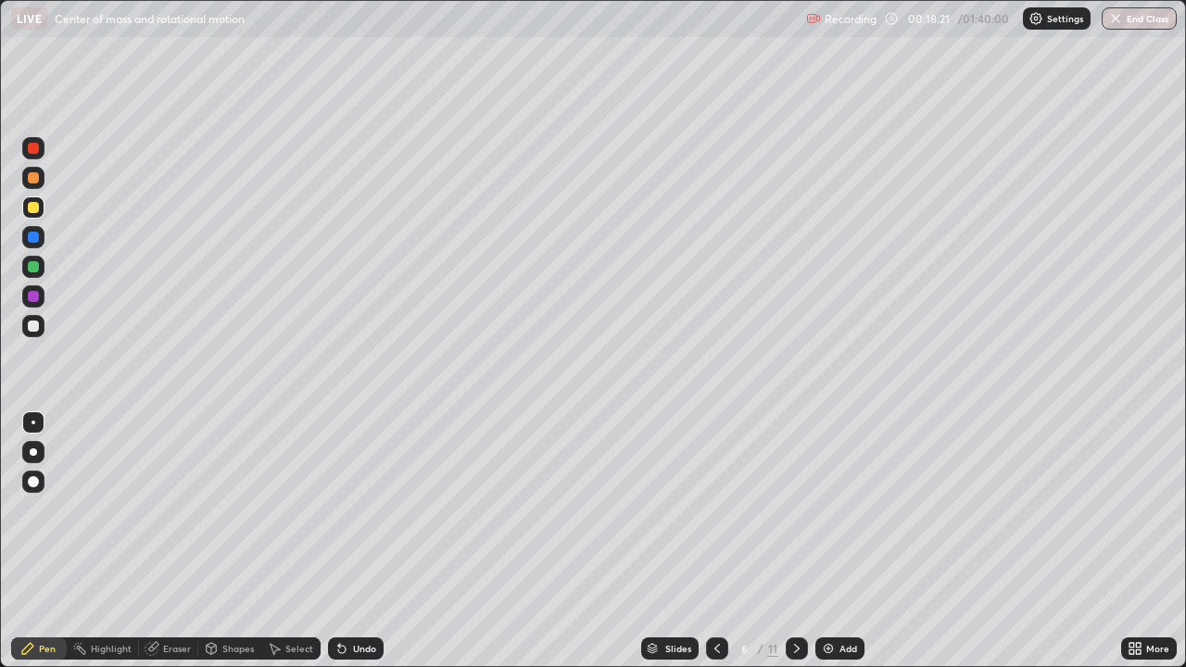
click at [722, 541] on div at bounding box center [717, 648] width 22 height 22
click at [798, 541] on icon at bounding box center [796, 648] width 15 height 15
click at [793, 541] on icon at bounding box center [796, 648] width 15 height 15
click at [796, 541] on icon at bounding box center [796, 648] width 15 height 15
click at [797, 541] on div at bounding box center [796, 648] width 22 height 22
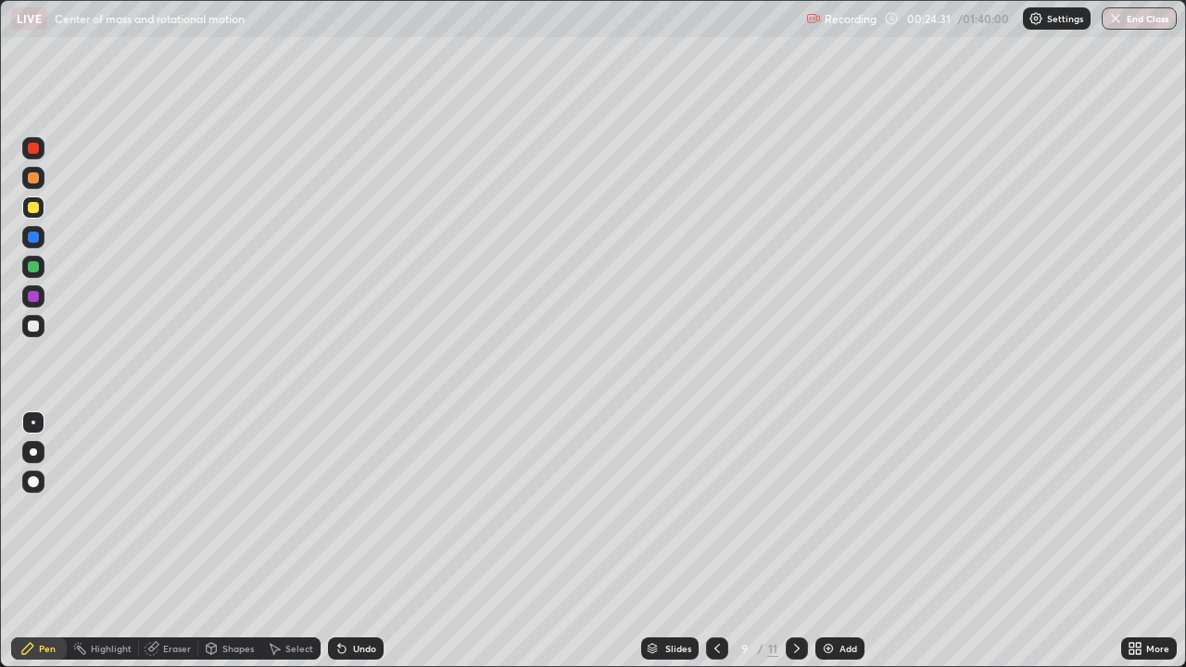
click at [789, 541] on icon at bounding box center [796, 648] width 15 height 15
click at [794, 541] on icon at bounding box center [796, 648] width 15 height 15
click at [838, 541] on div "Add" at bounding box center [839, 648] width 49 height 22
click at [51, 541] on div "Pen" at bounding box center [47, 648] width 17 height 9
click at [32, 330] on div at bounding box center [33, 325] width 11 height 11
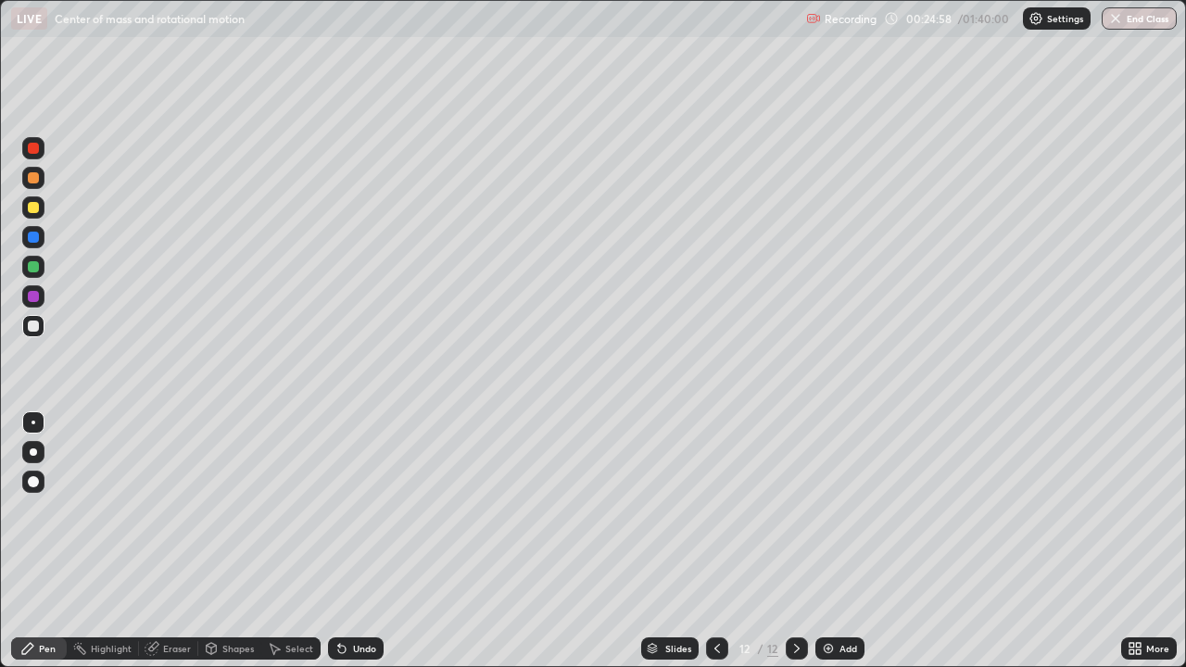
click at [374, 541] on div "Undo" at bounding box center [356, 648] width 56 height 22
click at [185, 541] on div "Eraser" at bounding box center [177, 648] width 28 height 9
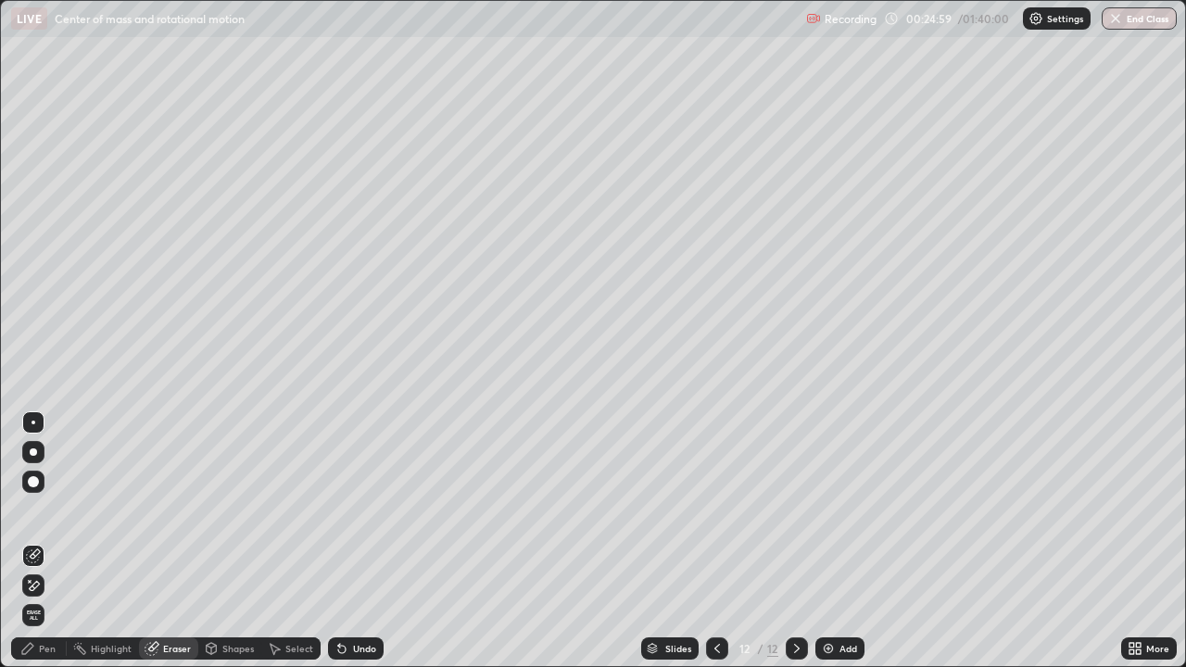
click at [225, 541] on div "Shapes" at bounding box center [237, 648] width 31 height 9
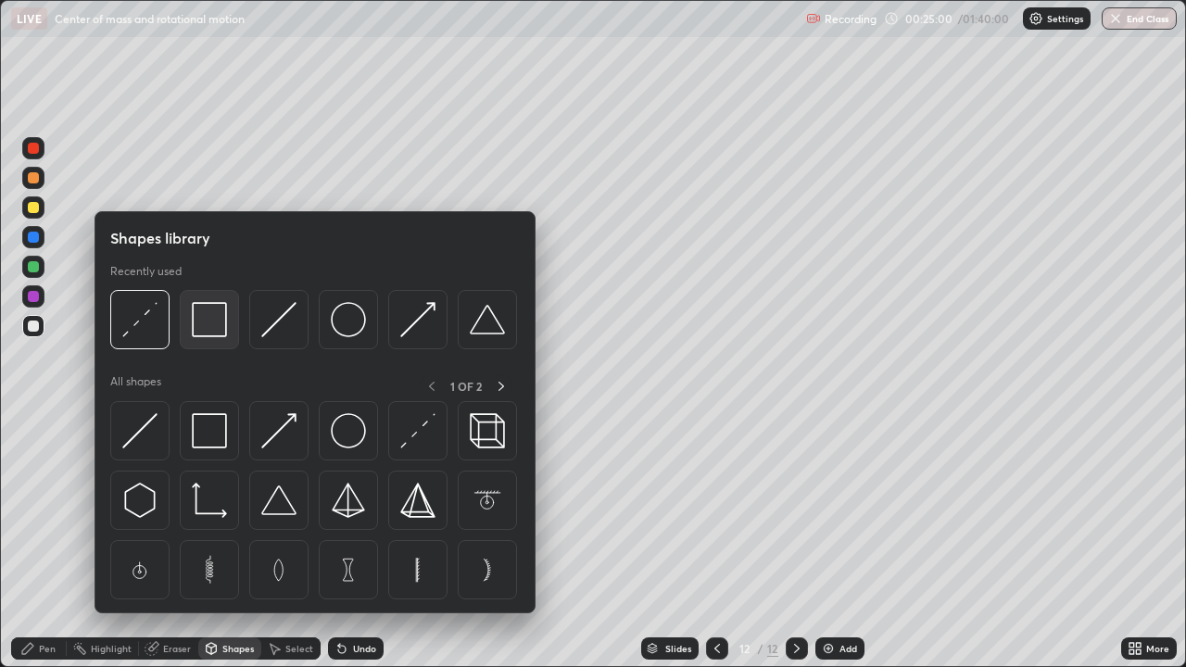
click at [207, 325] on img at bounding box center [209, 319] width 35 height 35
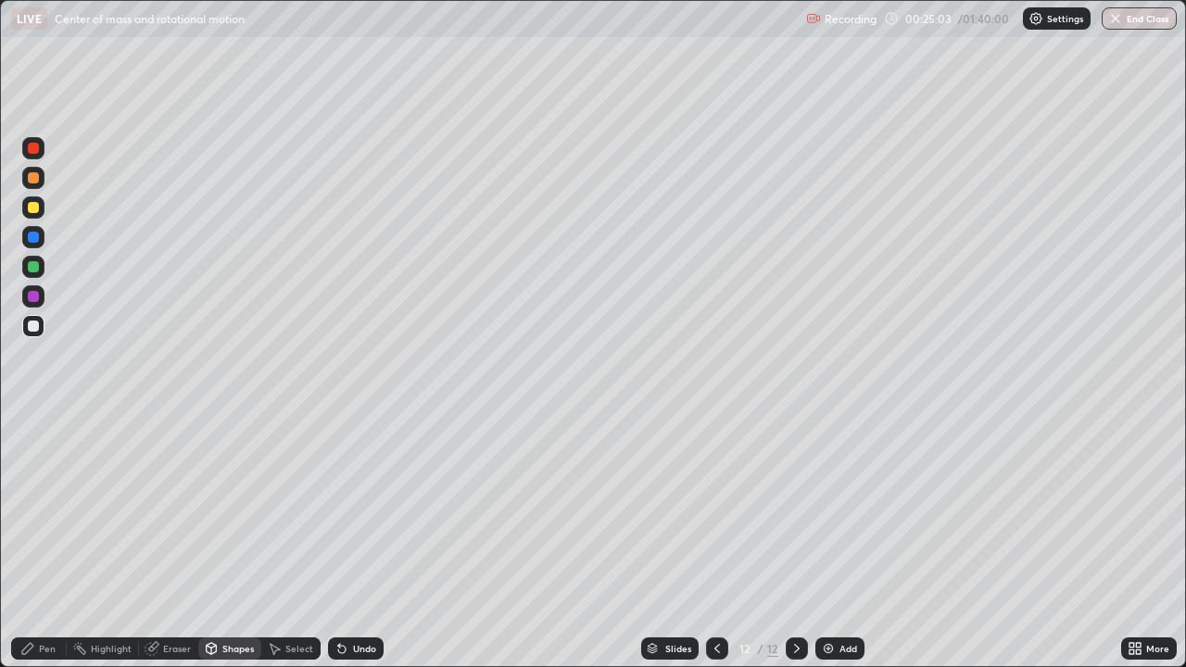
click at [44, 541] on div "Pen" at bounding box center [47, 648] width 17 height 9
click at [224, 541] on div "Shapes" at bounding box center [237, 648] width 31 height 9
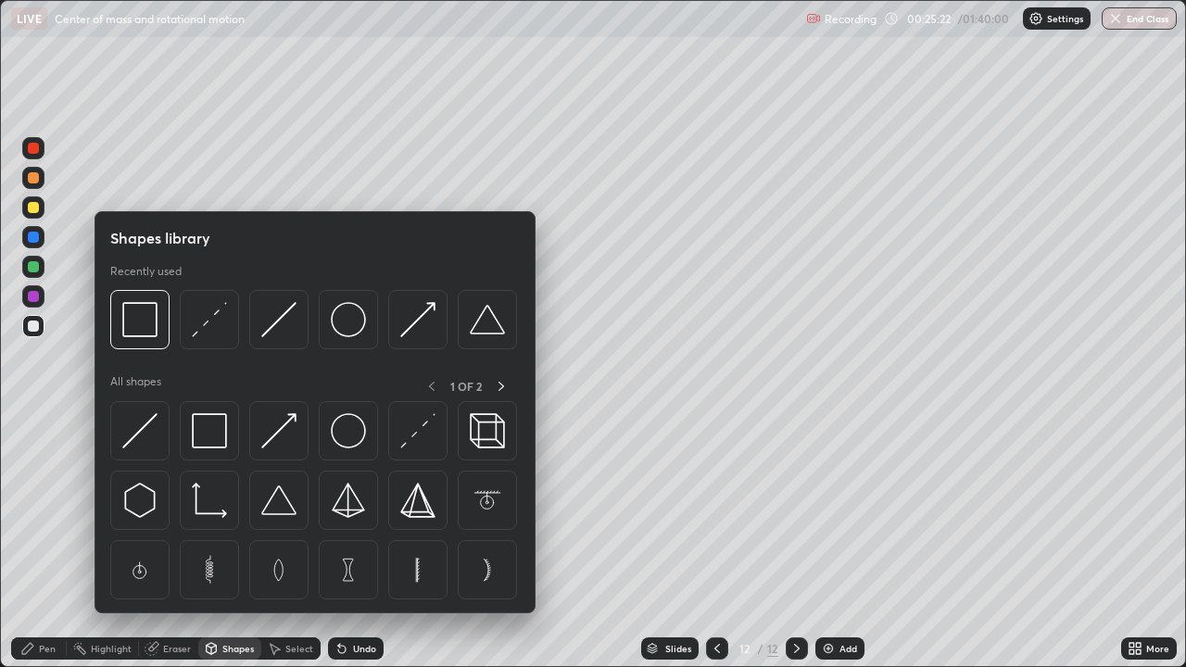
click at [54, 451] on div "Erase all" at bounding box center [33, 333] width 44 height 593
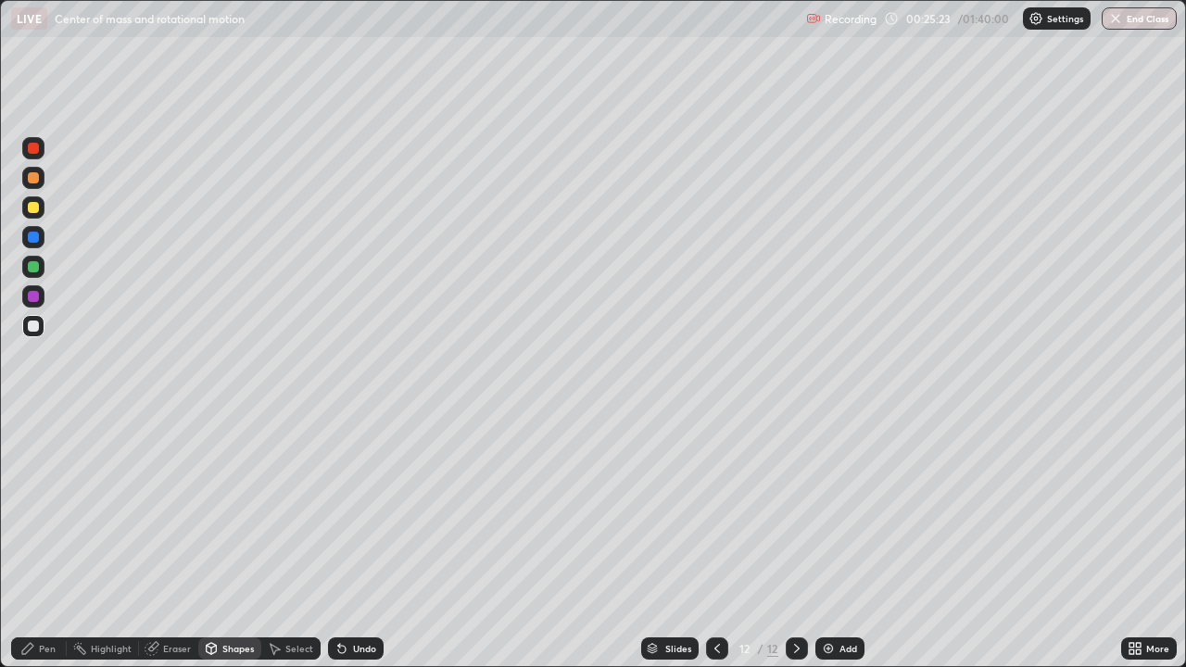
click at [38, 541] on div "Pen" at bounding box center [39, 648] width 56 height 22
click at [36, 206] on div at bounding box center [33, 207] width 11 height 11
click at [38, 541] on div "Pen" at bounding box center [39, 648] width 56 height 22
click at [32, 333] on div at bounding box center [33, 326] width 22 height 22
click at [836, 541] on div "Add" at bounding box center [839, 648] width 49 height 22
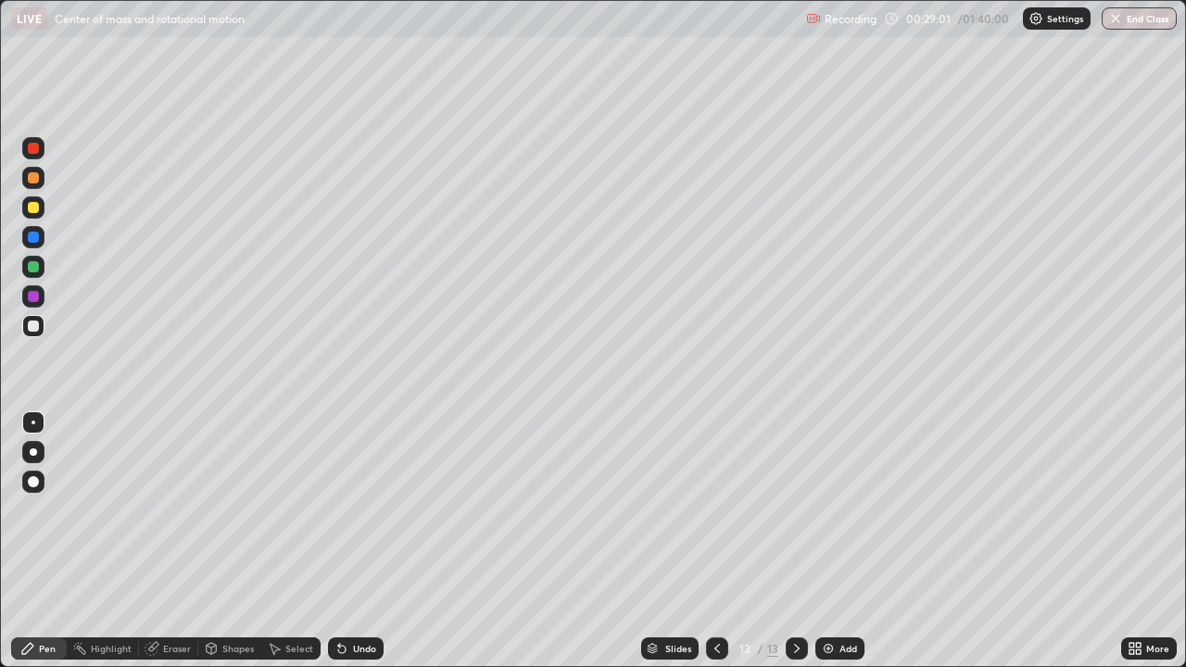
click at [715, 541] on icon at bounding box center [717, 648] width 15 height 15
click at [795, 541] on icon at bounding box center [796, 648] width 15 height 15
click at [34, 329] on div at bounding box center [33, 325] width 11 height 11
click at [35, 203] on div at bounding box center [33, 207] width 11 height 11
click at [41, 323] on div at bounding box center [33, 326] width 22 height 22
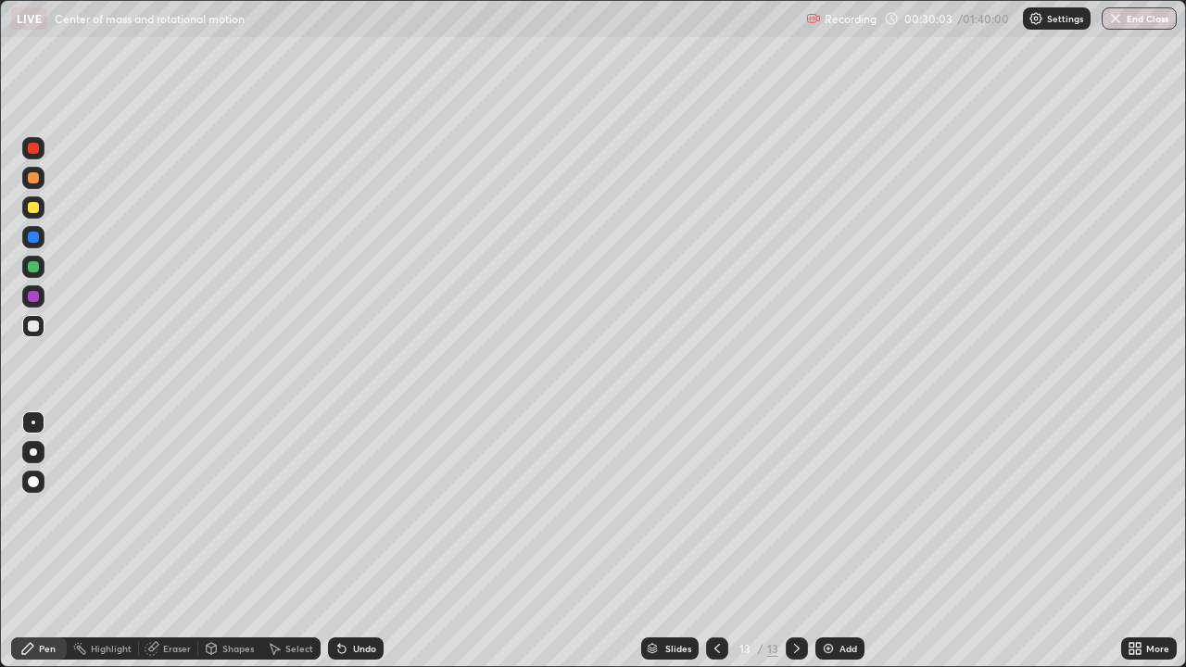
click at [360, 541] on div "Undo" at bounding box center [364, 648] width 23 height 9
click at [363, 541] on div "Undo" at bounding box center [364, 648] width 23 height 9
click at [362, 541] on div "Undo" at bounding box center [364, 648] width 23 height 9
click at [716, 541] on icon at bounding box center [717, 648] width 15 height 15
click at [715, 541] on icon at bounding box center [717, 648] width 15 height 15
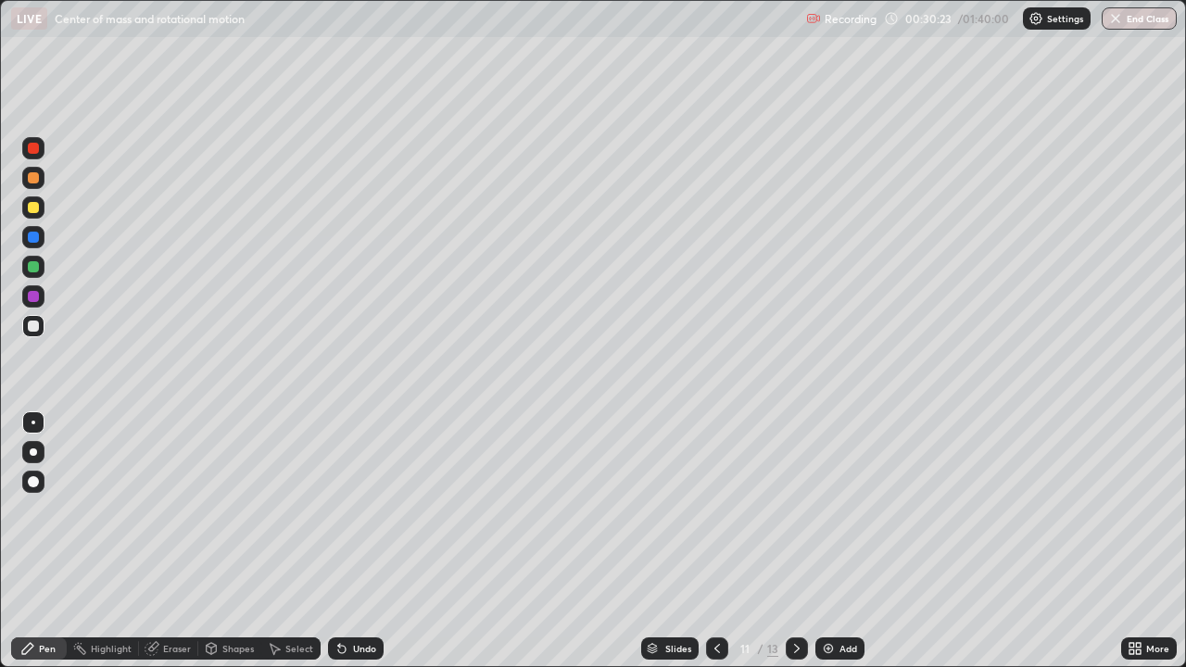
click at [715, 541] on icon at bounding box center [717, 648] width 15 height 15
click at [804, 541] on div at bounding box center [796, 648] width 22 height 22
click at [802, 541] on div at bounding box center [796, 648] width 22 height 22
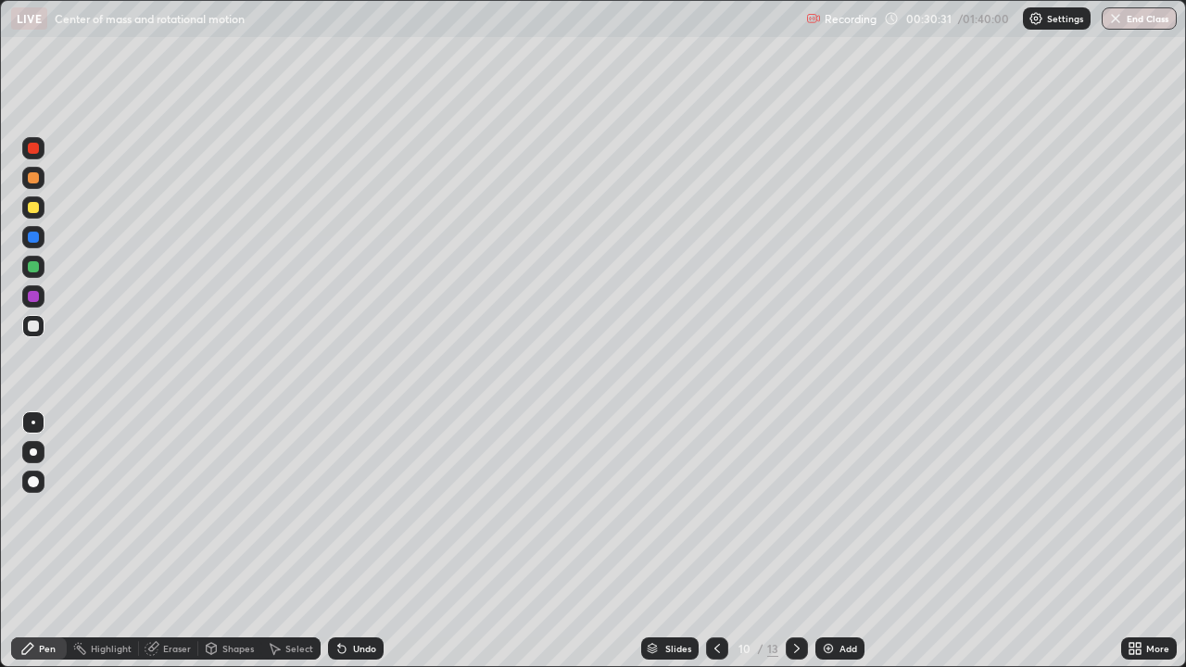
click at [802, 541] on div at bounding box center [796, 648] width 22 height 22
click at [795, 541] on icon at bounding box center [796, 648] width 15 height 15
click at [715, 541] on icon at bounding box center [717, 648] width 15 height 15
click at [792, 541] on icon at bounding box center [796, 648] width 15 height 15
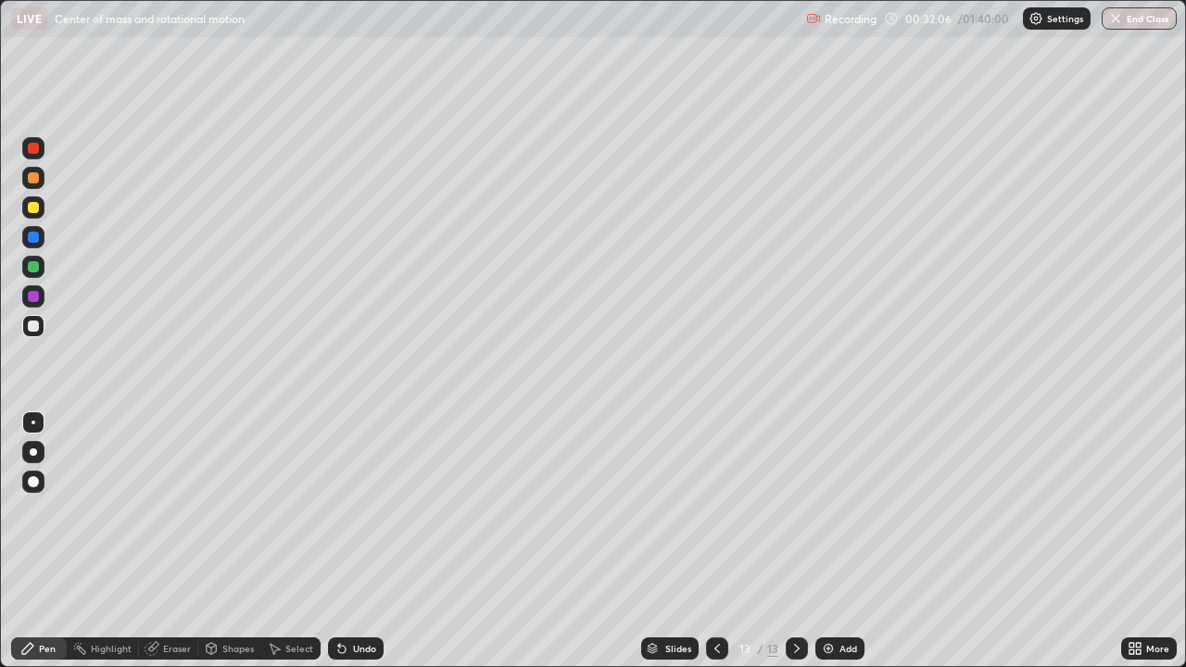
click at [36, 203] on div at bounding box center [33, 207] width 11 height 11
click at [712, 541] on icon at bounding box center [717, 648] width 15 height 15
click at [794, 541] on icon at bounding box center [796, 648] width 15 height 15
click at [846, 541] on div "Add" at bounding box center [848, 648] width 18 height 9
click at [714, 541] on icon at bounding box center [717, 648] width 15 height 15
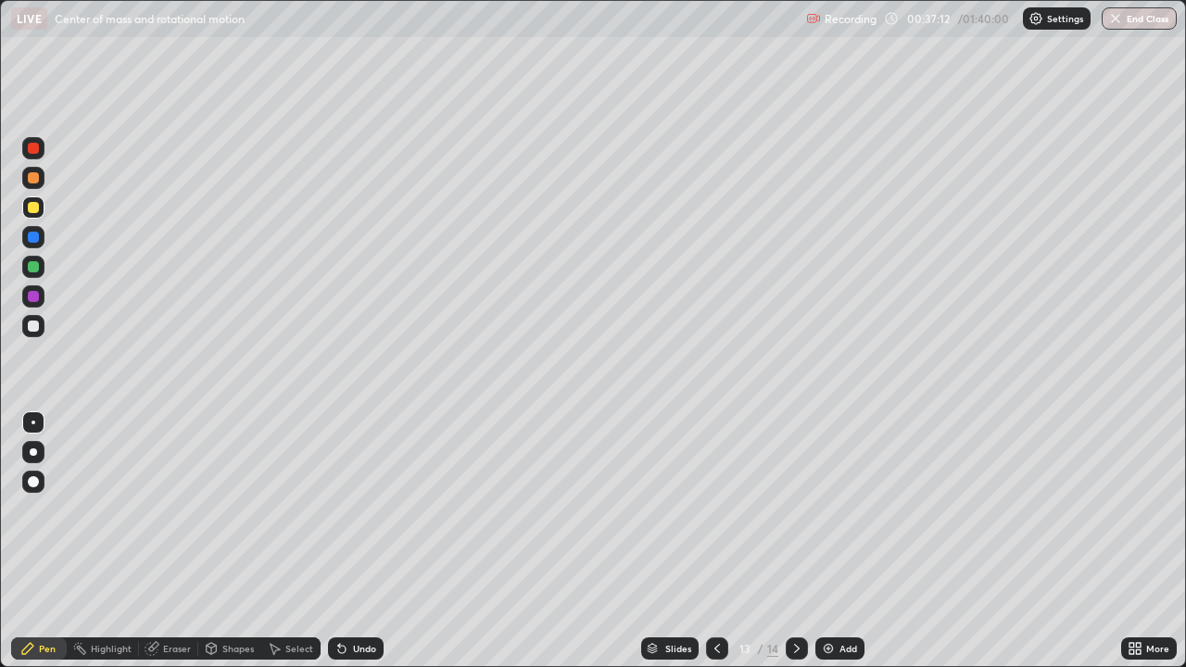
click at [715, 541] on icon at bounding box center [717, 648] width 15 height 15
click at [803, 541] on div at bounding box center [796, 648] width 22 height 22
click at [815, 541] on div "Add" at bounding box center [839, 648] width 49 height 22
click at [230, 541] on div "Shapes" at bounding box center [237, 648] width 31 height 9
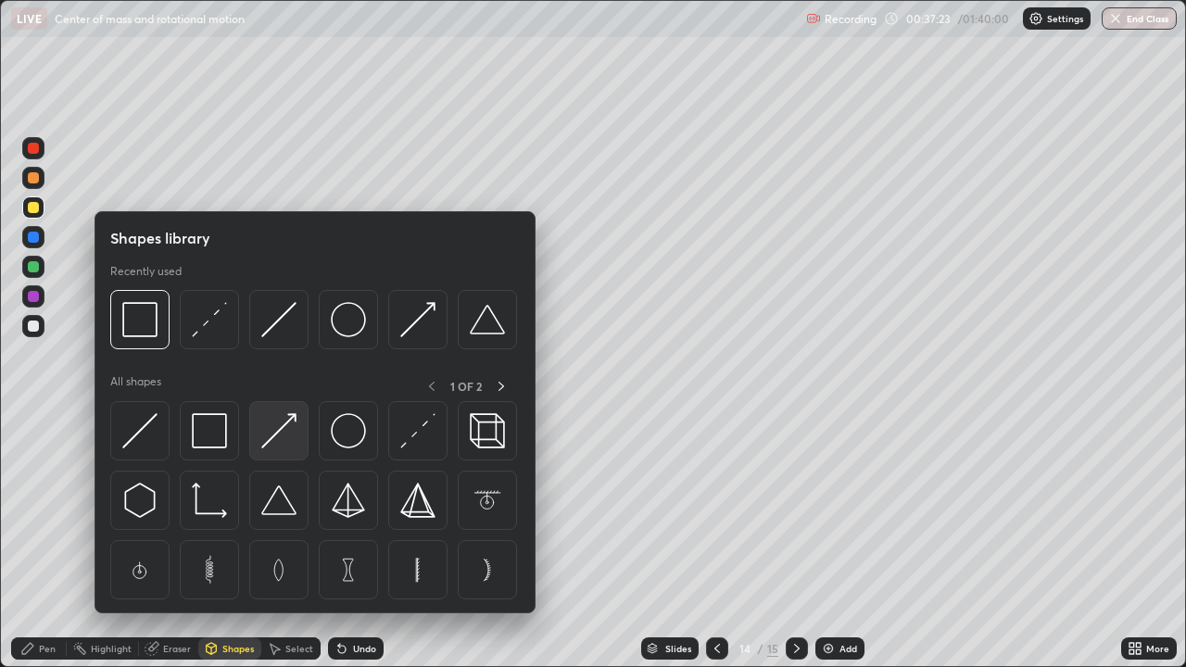
click at [275, 432] on img at bounding box center [278, 430] width 35 height 35
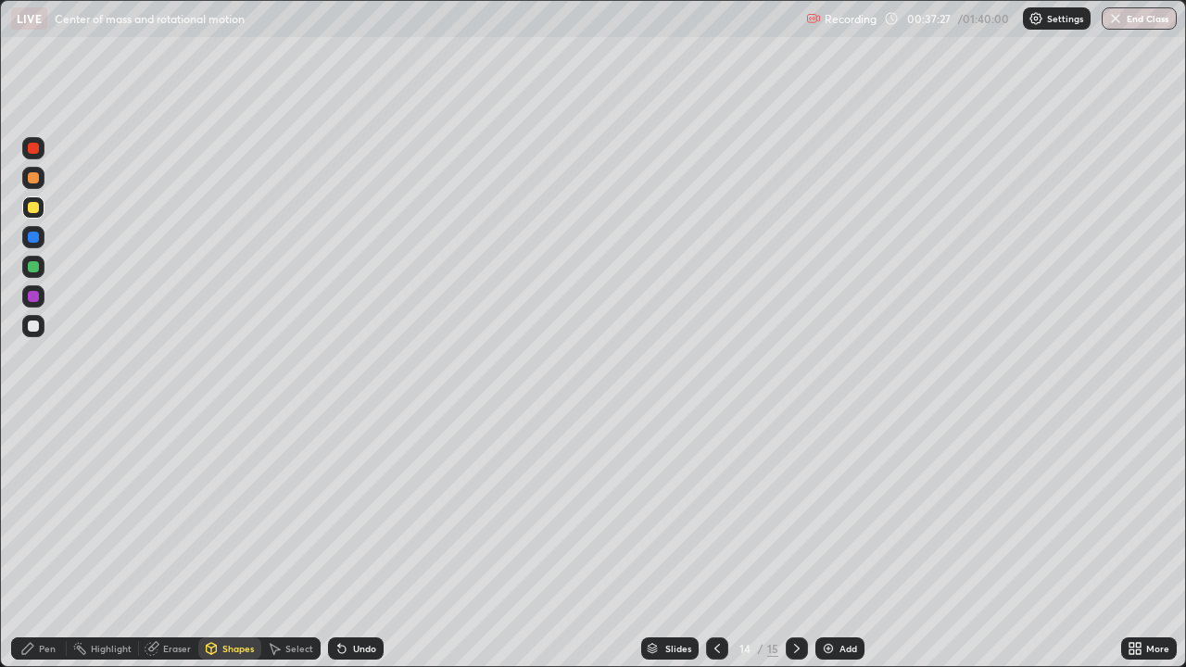
click at [223, 541] on div "Shapes" at bounding box center [229, 648] width 63 height 22
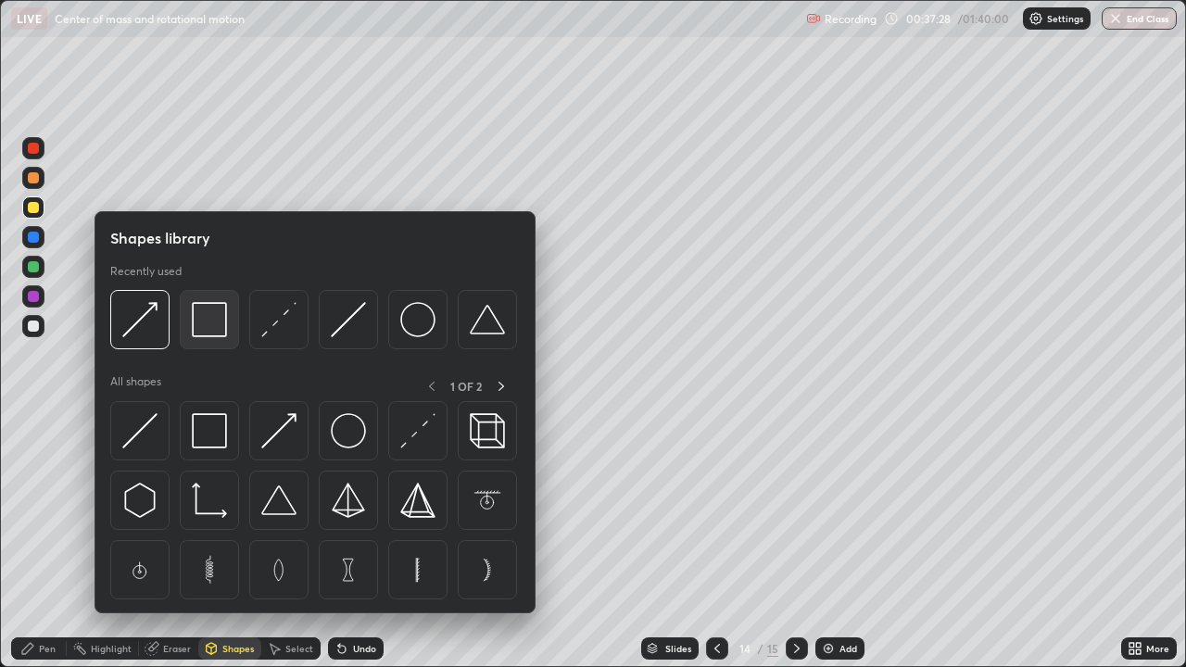
click at [216, 324] on img at bounding box center [209, 319] width 35 height 35
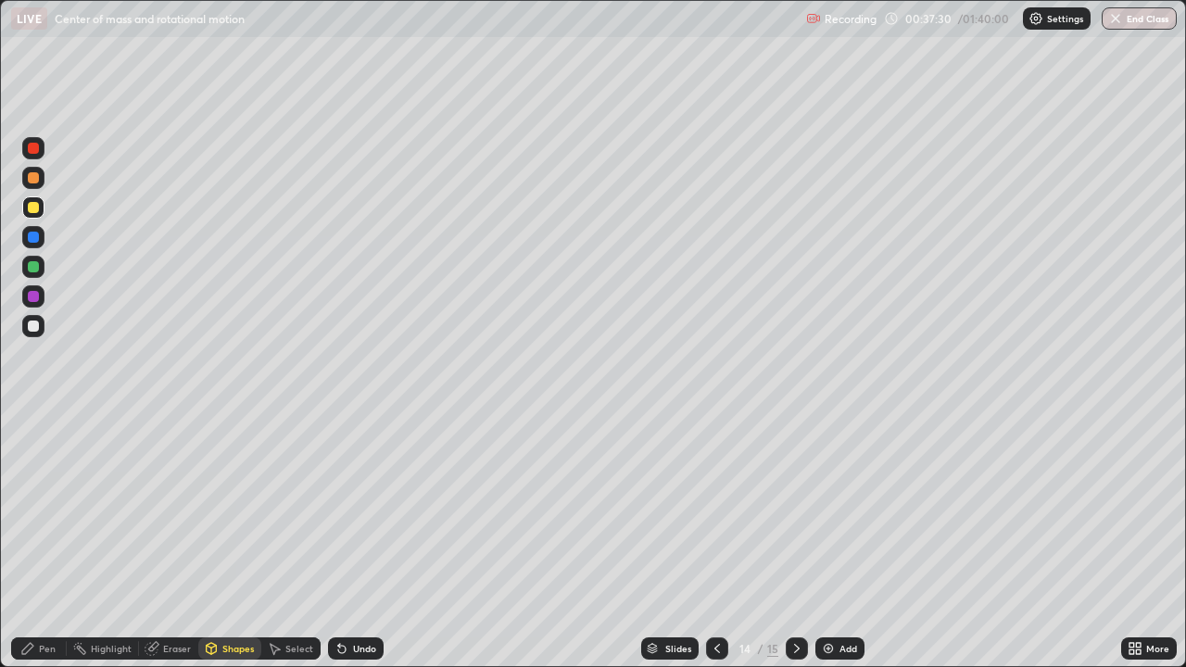
click at [33, 324] on div at bounding box center [33, 325] width 11 height 11
click at [39, 541] on div "Pen" at bounding box center [47, 648] width 17 height 9
click at [174, 541] on div "Eraser" at bounding box center [177, 648] width 28 height 9
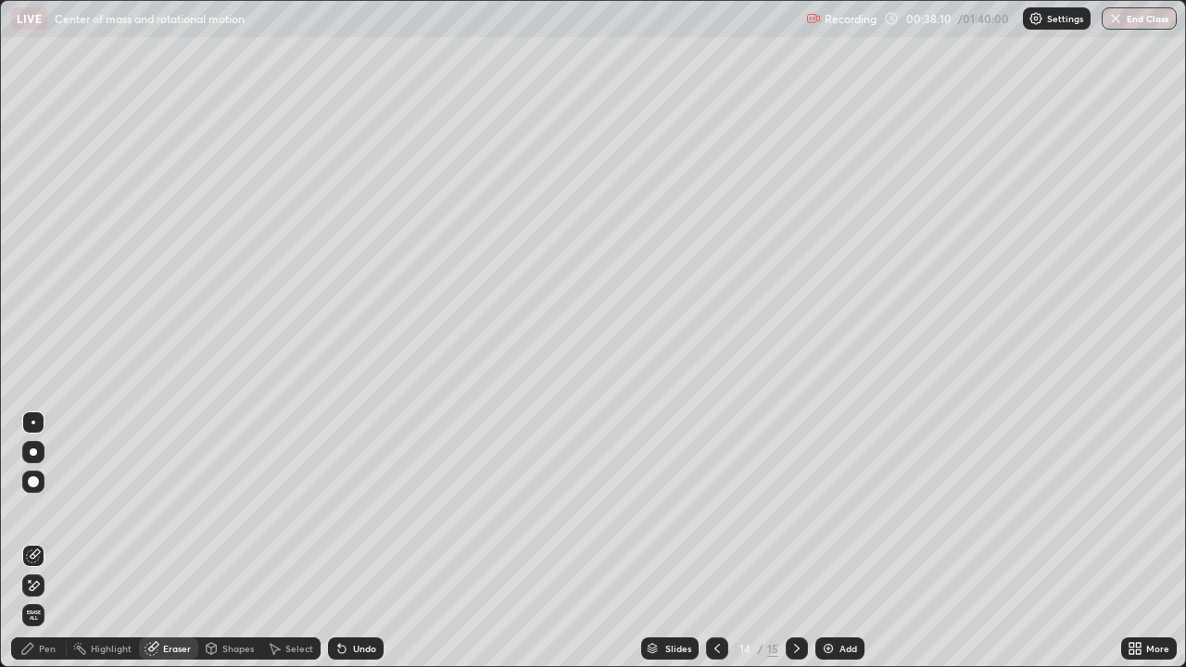
click at [239, 541] on div "Shapes" at bounding box center [237, 648] width 31 height 9
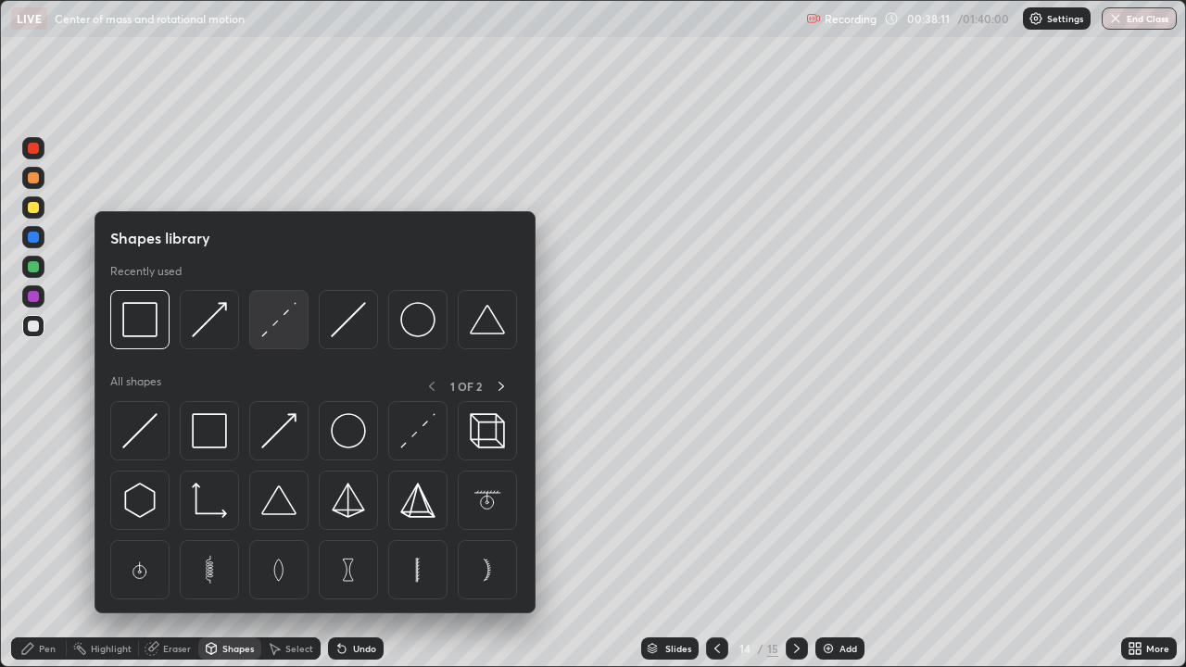
click at [279, 329] on img at bounding box center [278, 319] width 35 height 35
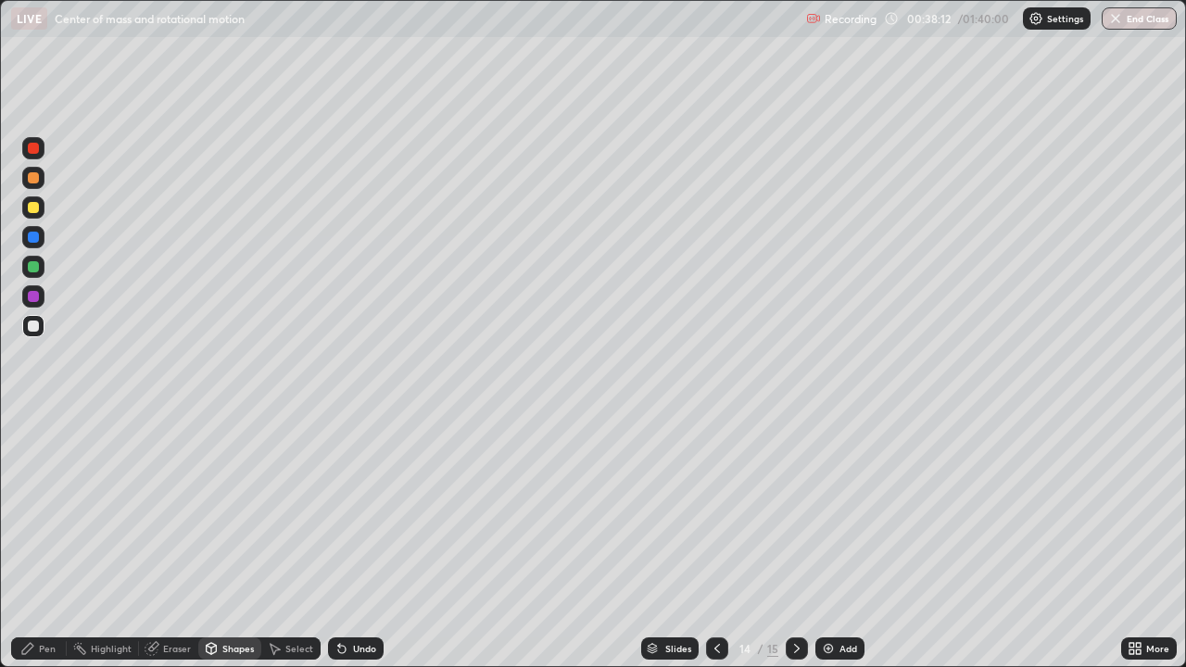
click at [33, 233] on div at bounding box center [33, 237] width 11 height 11
click at [36, 541] on div "Pen" at bounding box center [39, 648] width 56 height 22
click at [50, 541] on div "Pen" at bounding box center [39, 648] width 56 height 22
click at [32, 326] on div at bounding box center [33, 325] width 11 height 11
click at [32, 207] on div at bounding box center [33, 207] width 11 height 11
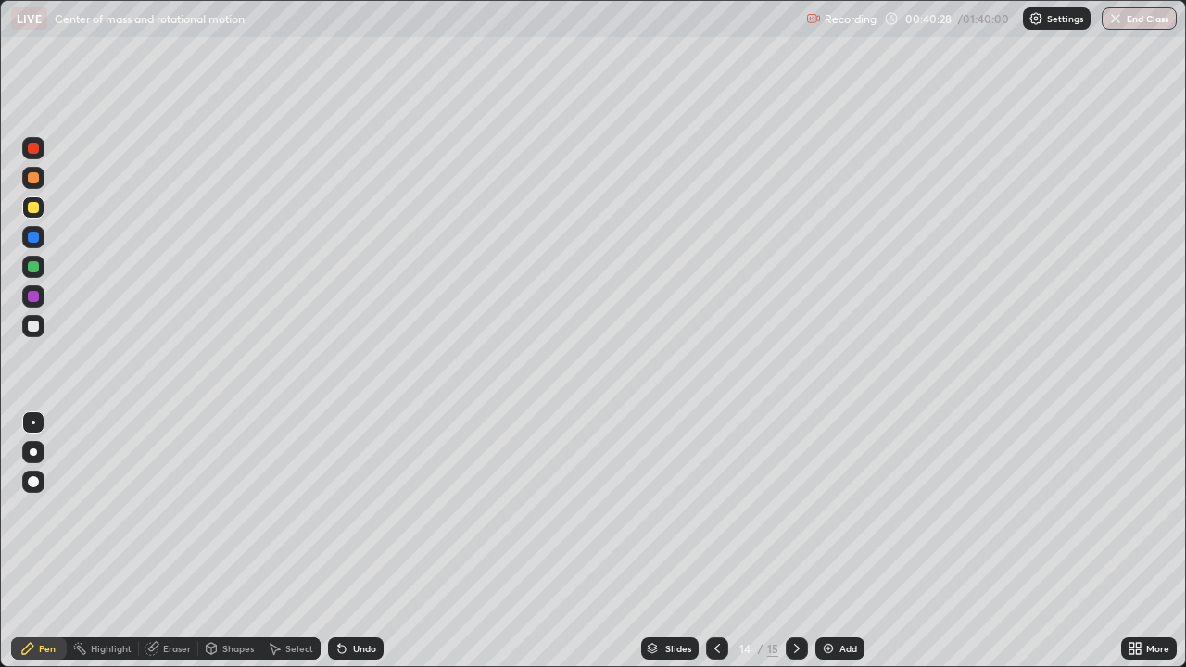
click at [166, 541] on div "Eraser" at bounding box center [168, 648] width 59 height 22
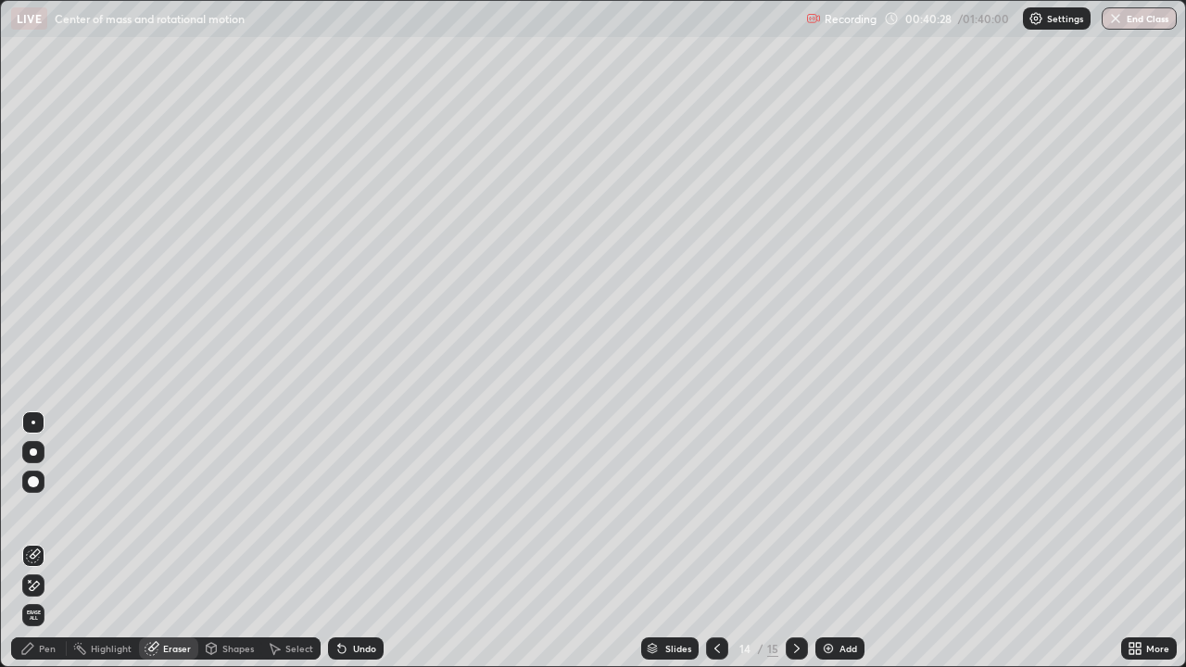
click at [33, 422] on div at bounding box center [33, 423] width 4 height 4
click at [46, 541] on div "Pen" at bounding box center [39, 648] width 56 height 22
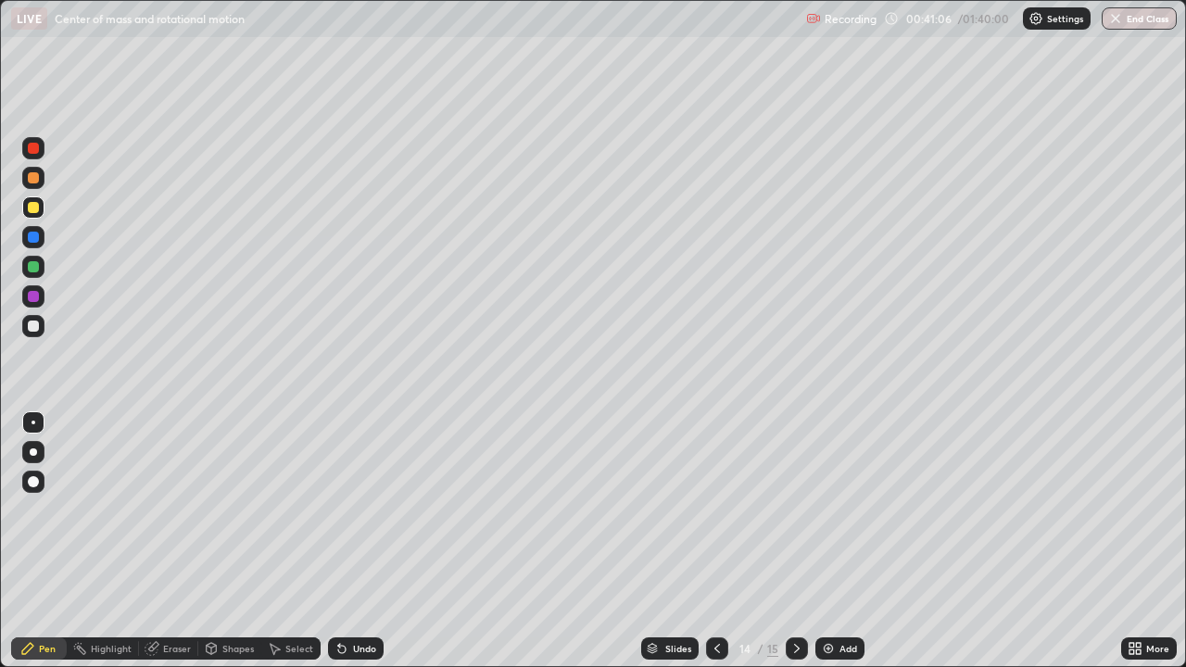
click at [357, 541] on div "Undo" at bounding box center [364, 648] width 23 height 9
click at [362, 541] on div "Undo" at bounding box center [364, 648] width 23 height 9
click at [229, 541] on div "Shapes" at bounding box center [237, 648] width 31 height 9
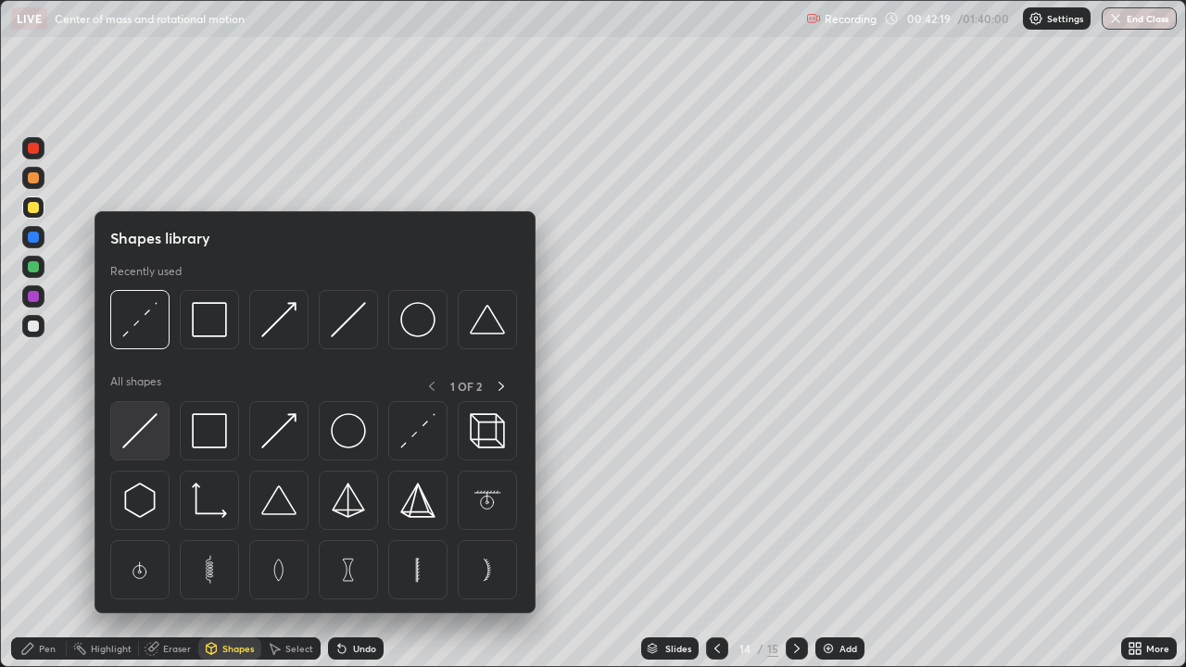
click at [144, 429] on img at bounding box center [139, 430] width 35 height 35
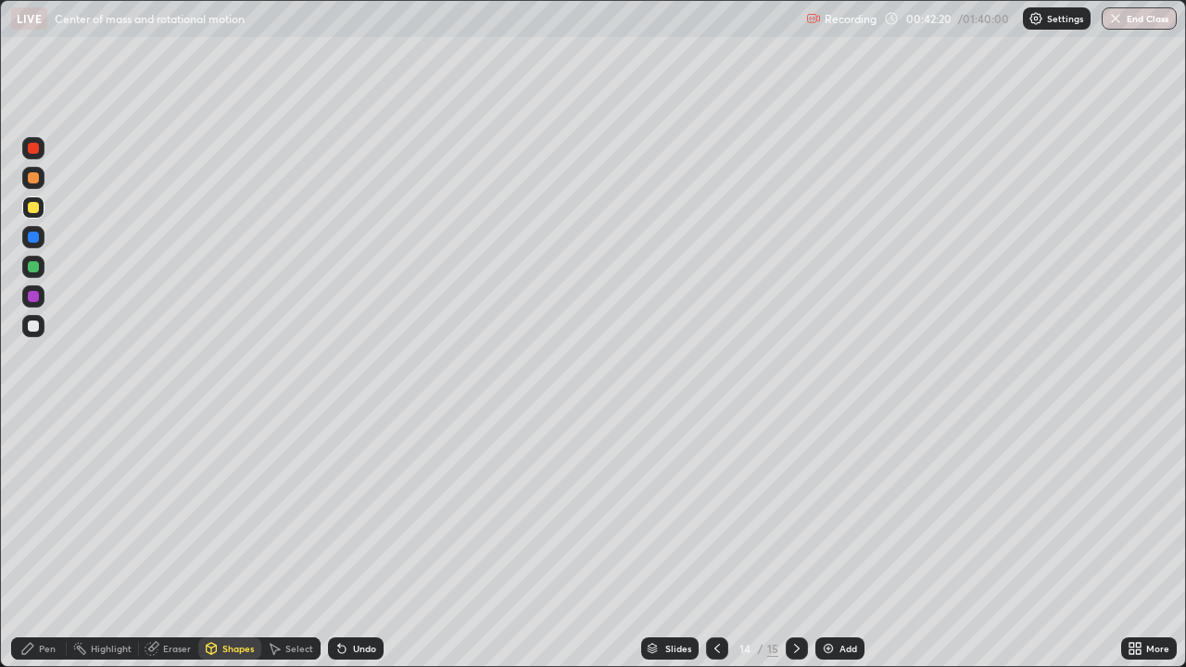
click at [34, 207] on div at bounding box center [33, 207] width 11 height 11
click at [182, 541] on div "Eraser" at bounding box center [177, 648] width 28 height 9
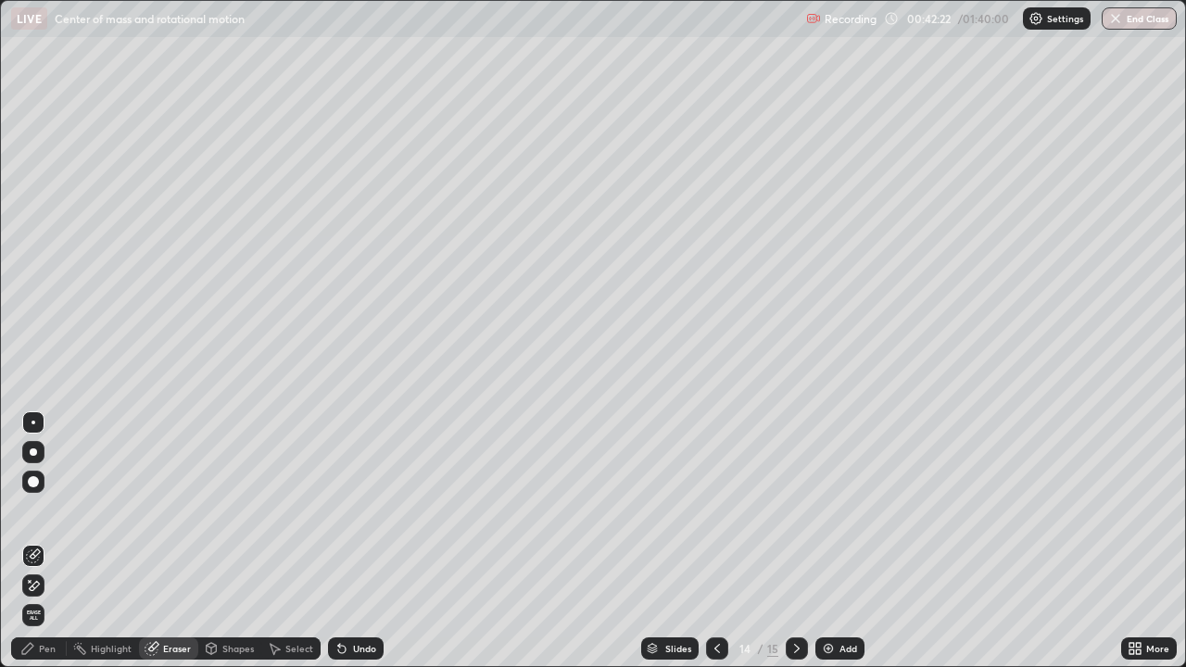
click at [250, 541] on div "Shapes" at bounding box center [237, 648] width 31 height 9
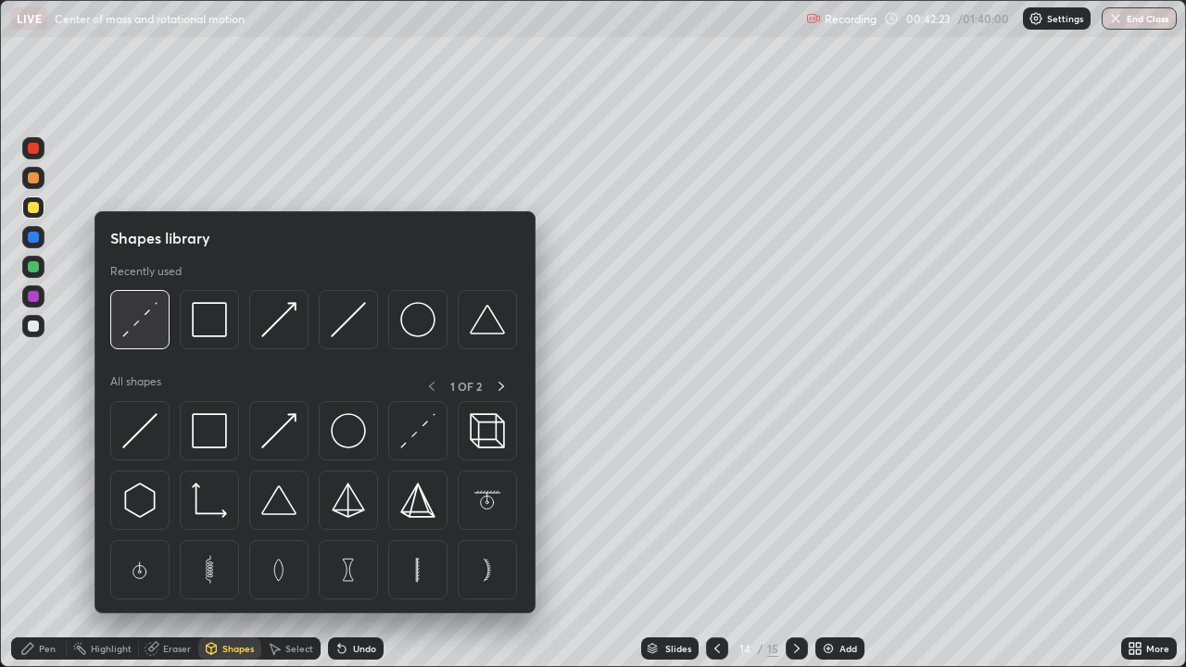
click at [151, 325] on img at bounding box center [139, 319] width 35 height 35
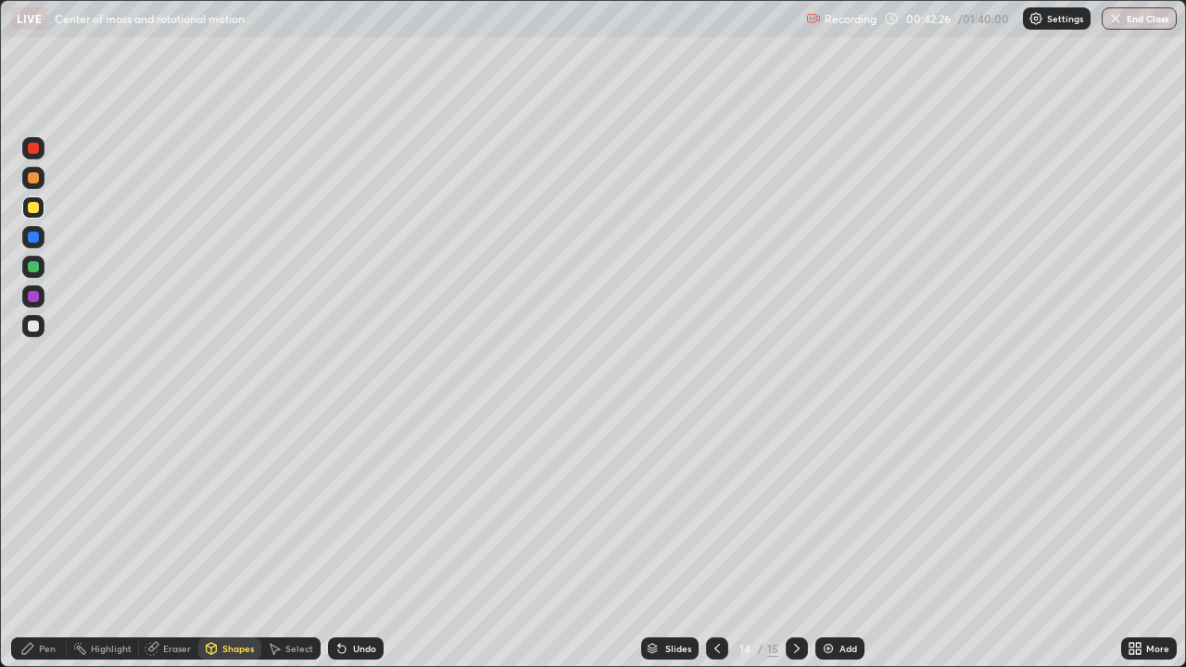
click at [46, 541] on div "Pen" at bounding box center [47, 648] width 17 height 9
click at [236, 541] on div "Shapes" at bounding box center [237, 648] width 31 height 9
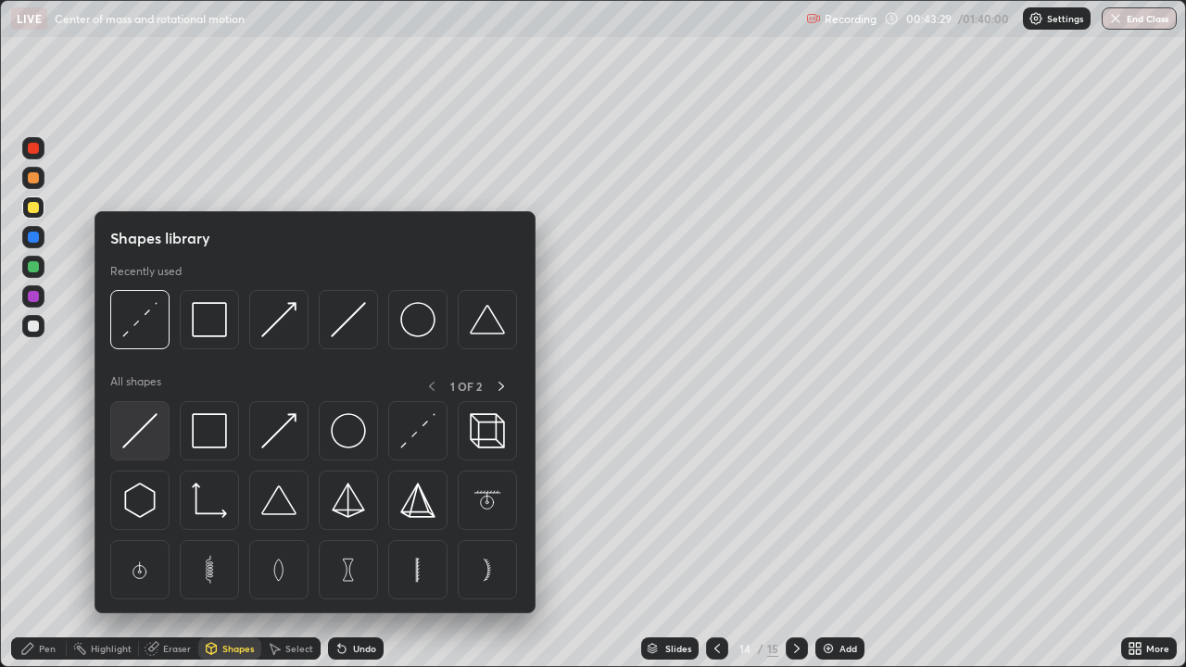
click at [142, 433] on img at bounding box center [139, 430] width 35 height 35
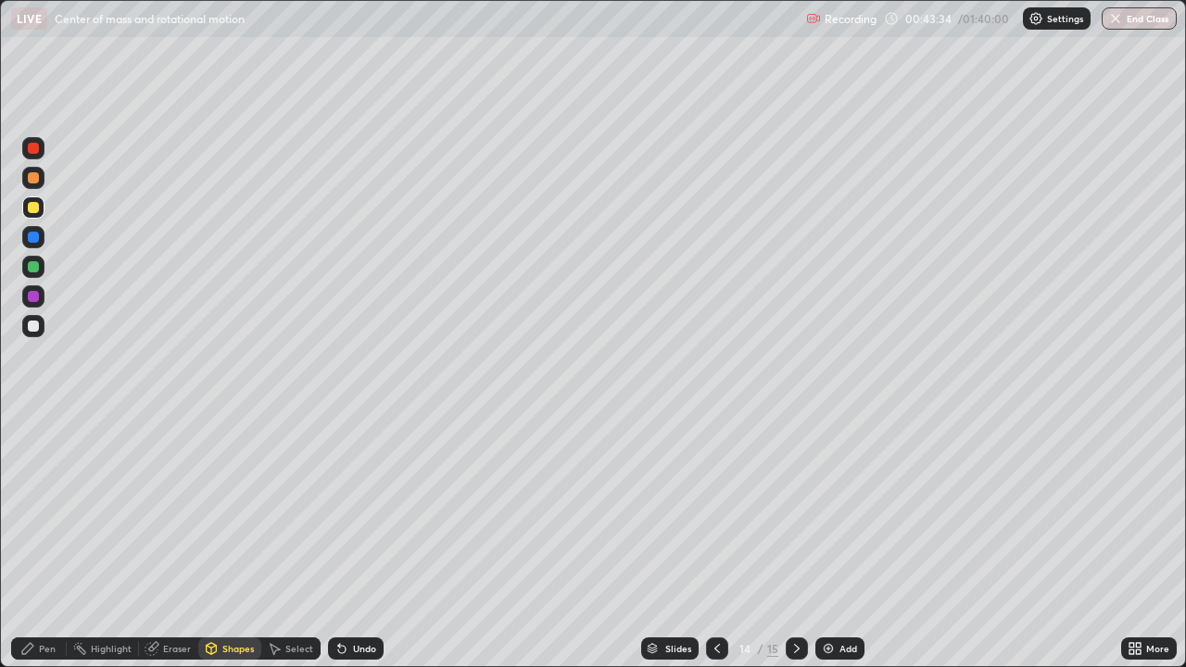
click at [43, 541] on div "Pen" at bounding box center [47, 648] width 17 height 9
click at [838, 541] on div "Add" at bounding box center [839, 648] width 49 height 22
click at [236, 541] on div "Shapes" at bounding box center [237, 648] width 31 height 9
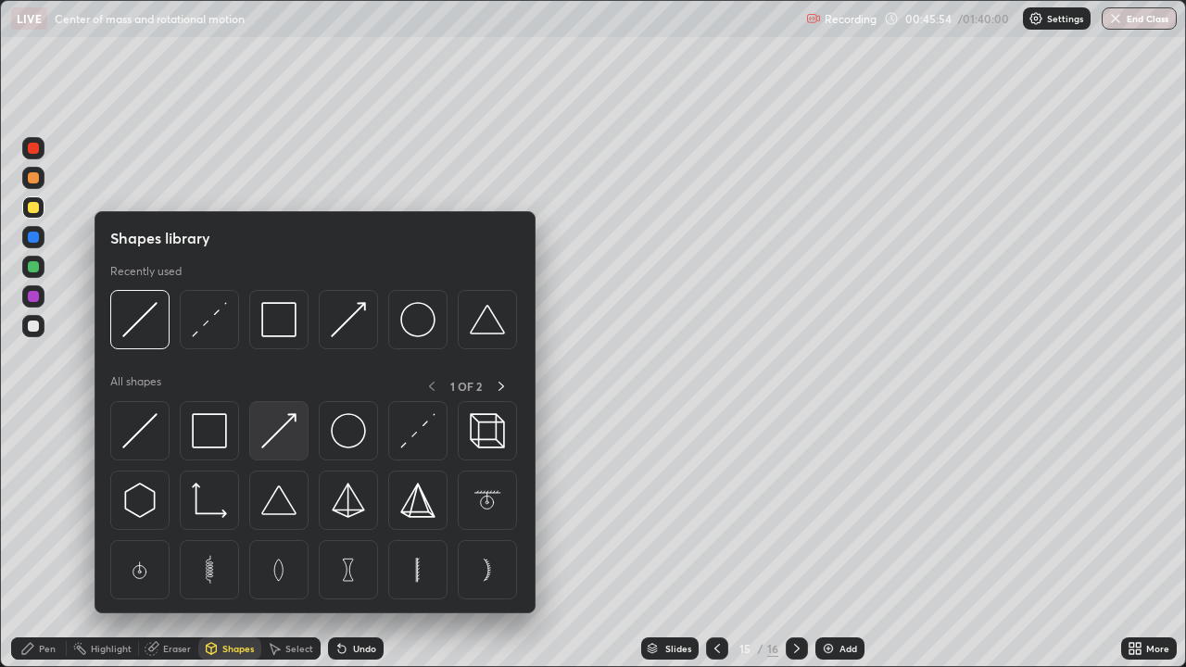
click at [272, 433] on img at bounding box center [278, 430] width 35 height 35
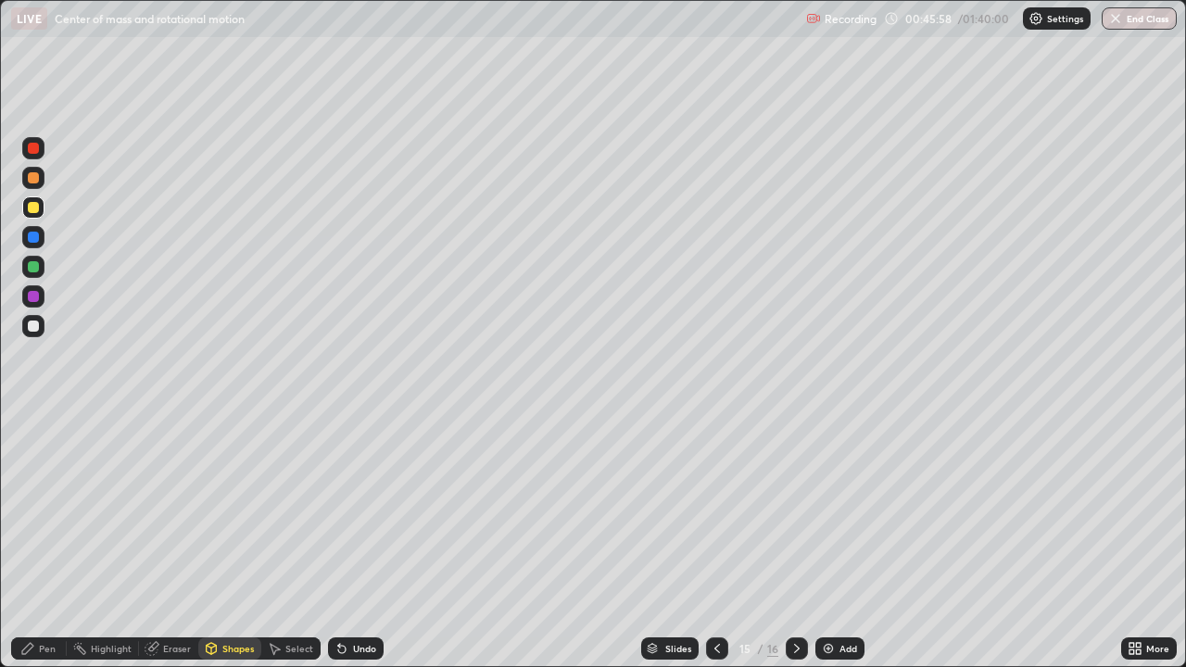
click at [222, 541] on div "Shapes" at bounding box center [237, 648] width 31 height 9
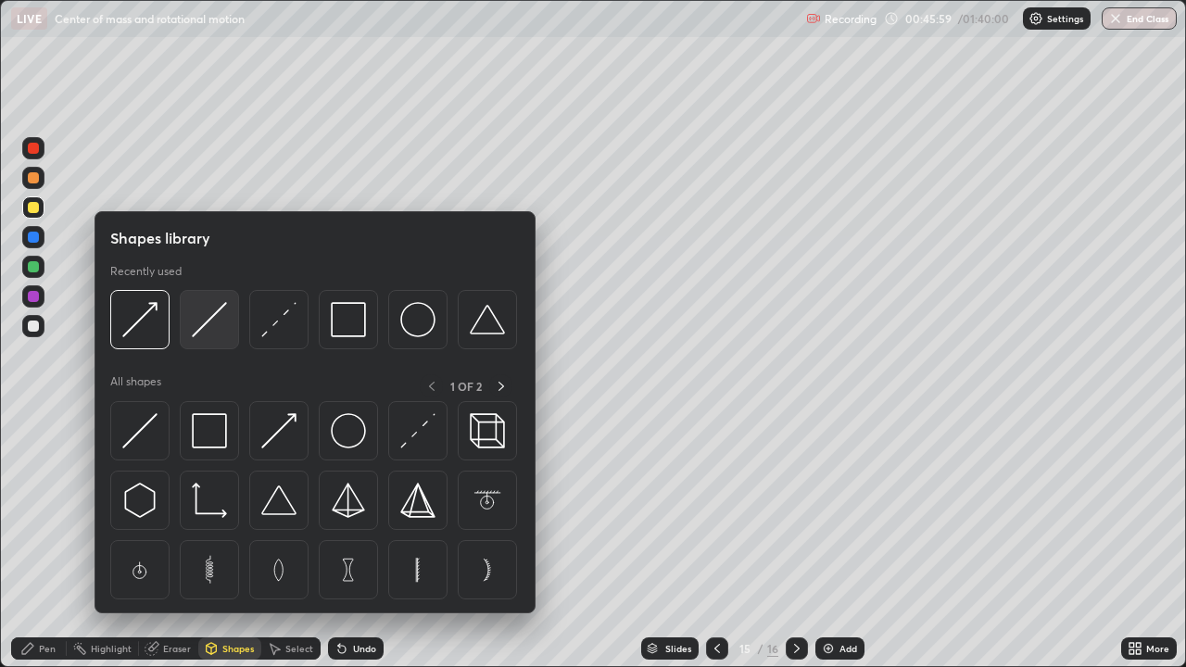
click at [210, 333] on img at bounding box center [209, 319] width 35 height 35
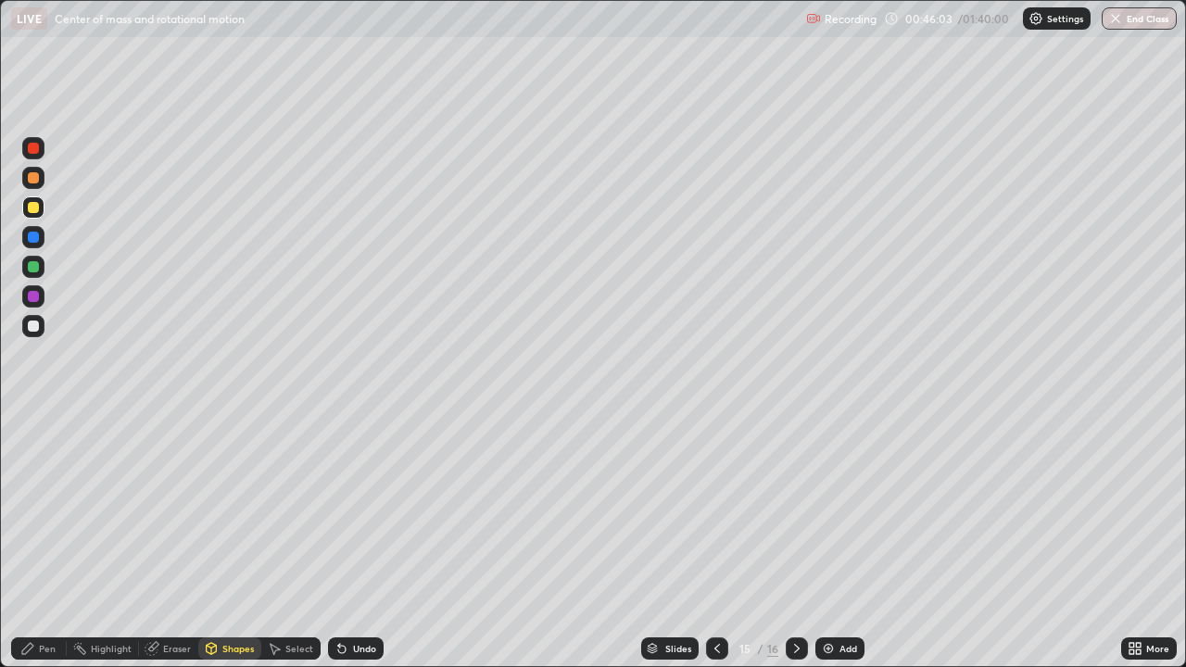
click at [45, 541] on div "Pen" at bounding box center [47, 648] width 17 height 9
click at [232, 541] on div "Shapes" at bounding box center [237, 648] width 31 height 9
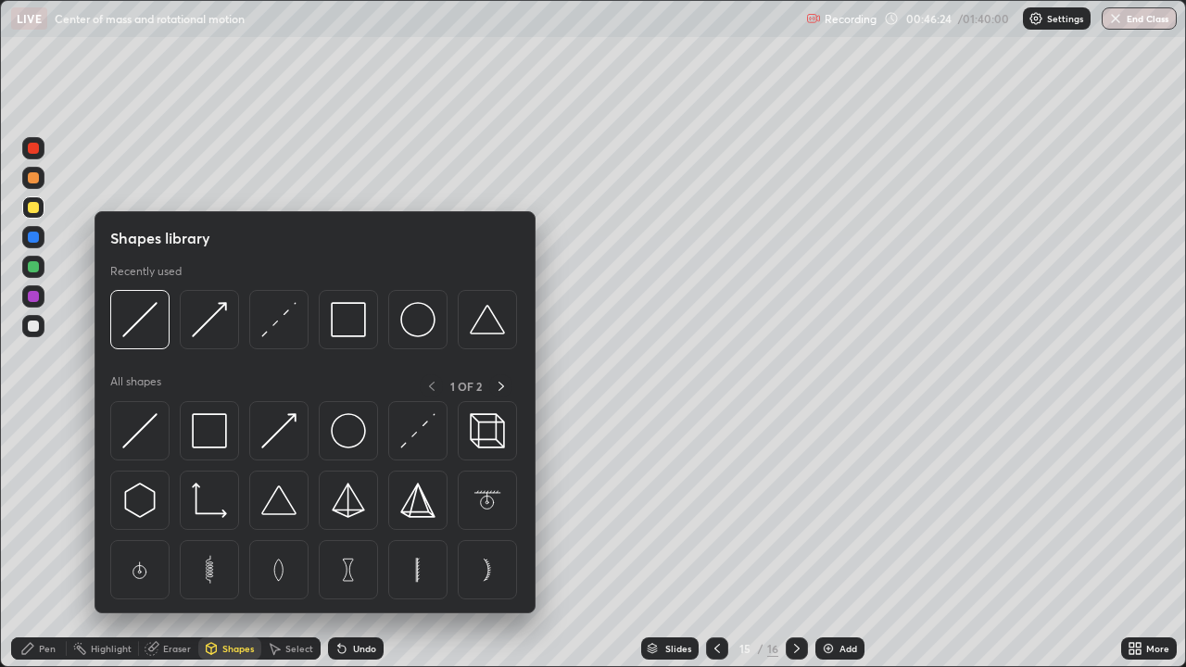
click at [32, 329] on div at bounding box center [33, 325] width 11 height 11
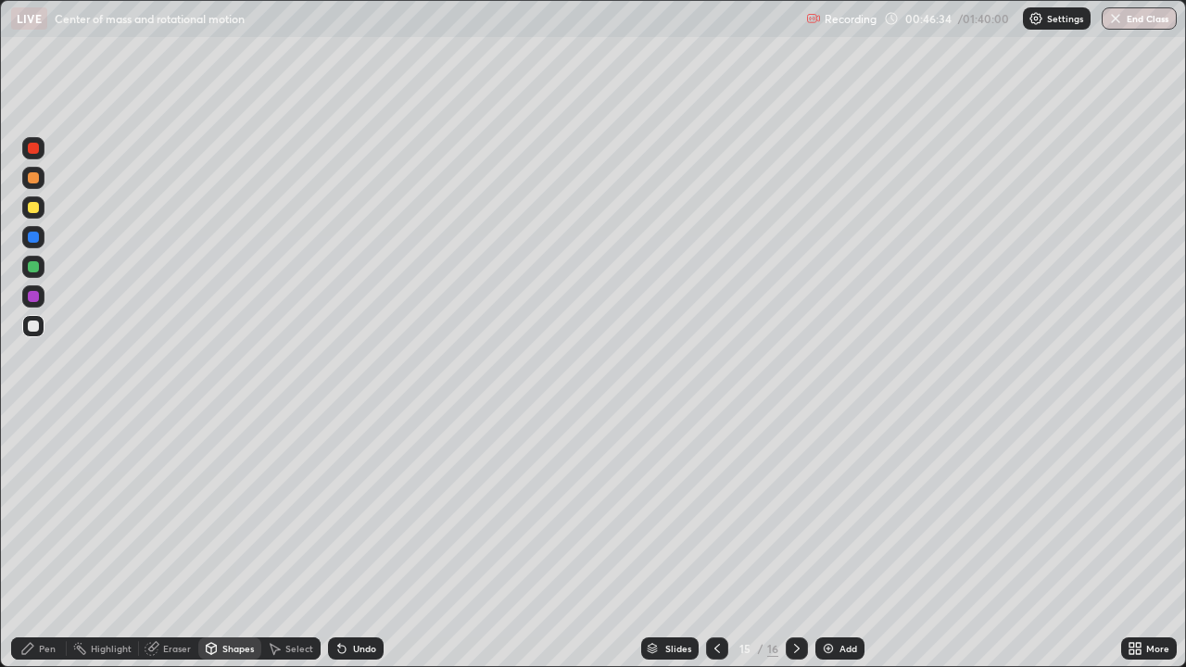
click at [34, 541] on icon at bounding box center [27, 648] width 15 height 15
click at [844, 541] on div "Add" at bounding box center [848, 648] width 18 height 9
click at [222, 541] on div "Shapes" at bounding box center [237, 648] width 31 height 9
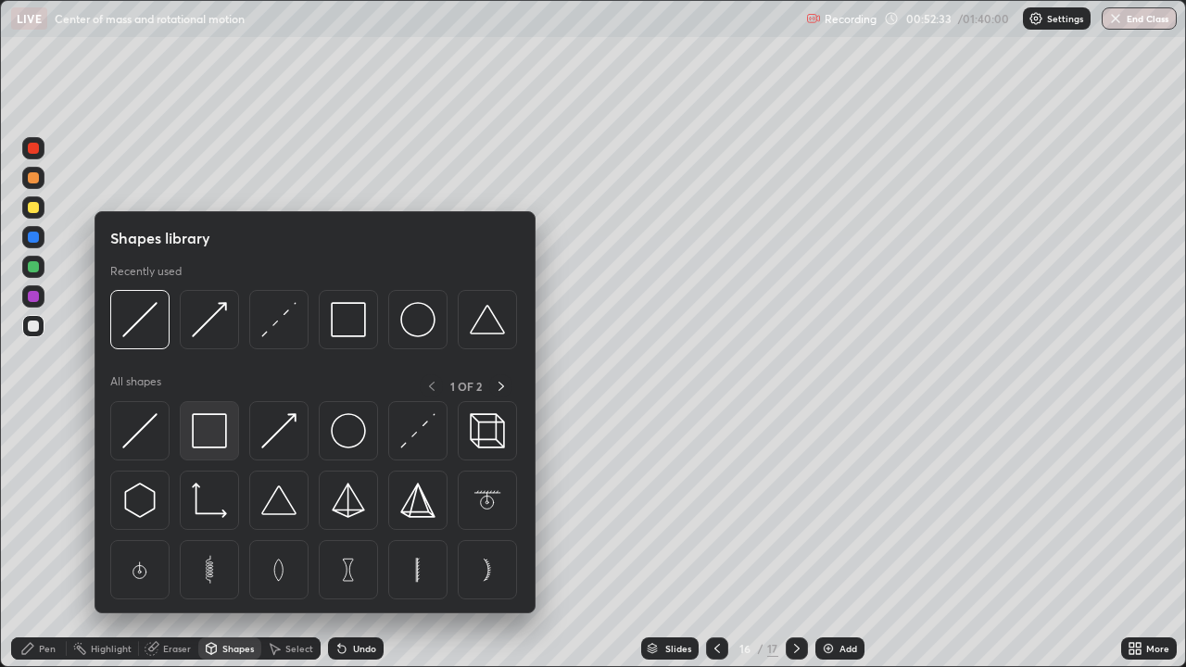
click at [204, 435] on img at bounding box center [209, 430] width 35 height 35
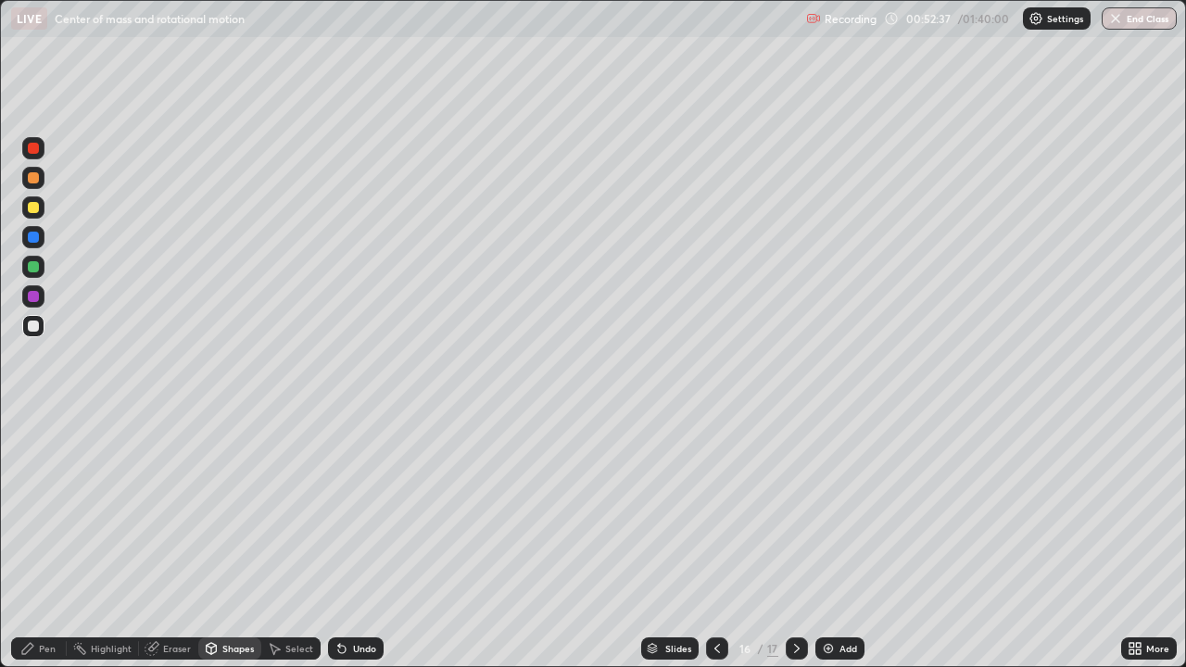
click at [41, 541] on div "Pen" at bounding box center [47, 648] width 17 height 9
click at [33, 327] on div at bounding box center [33, 325] width 11 height 11
click at [34, 206] on div at bounding box center [33, 207] width 11 height 11
click at [37, 326] on div at bounding box center [33, 325] width 11 height 11
click at [177, 541] on div "Eraser" at bounding box center [177, 648] width 28 height 9
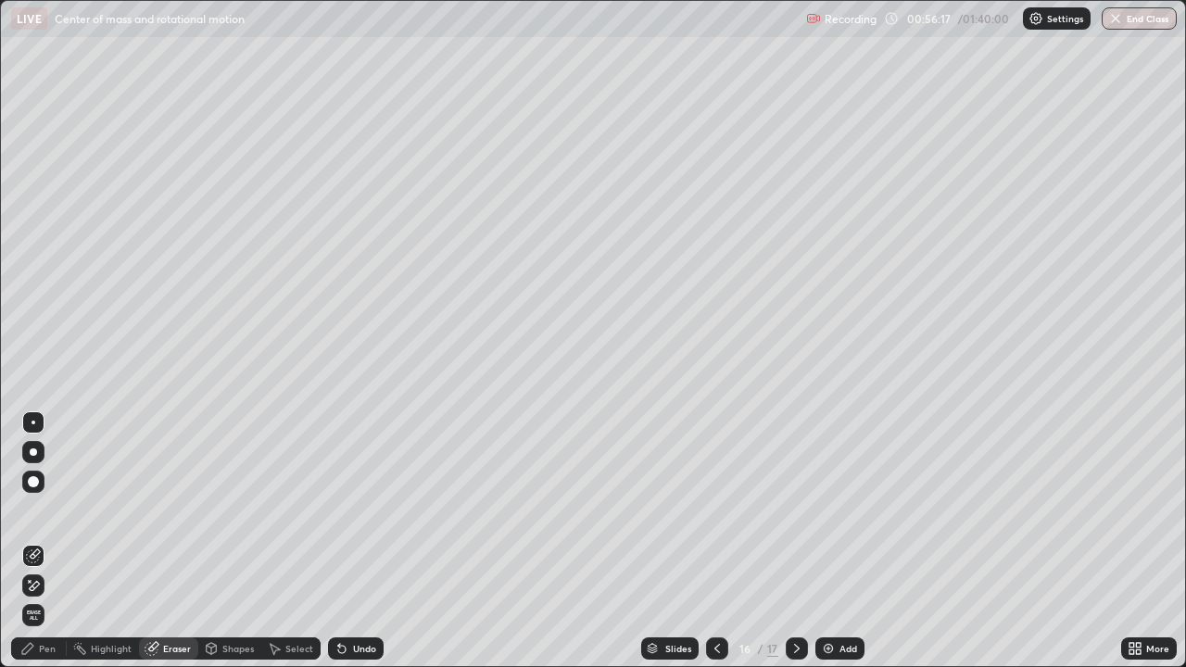
click at [39, 541] on div "Pen" at bounding box center [47, 648] width 17 height 9
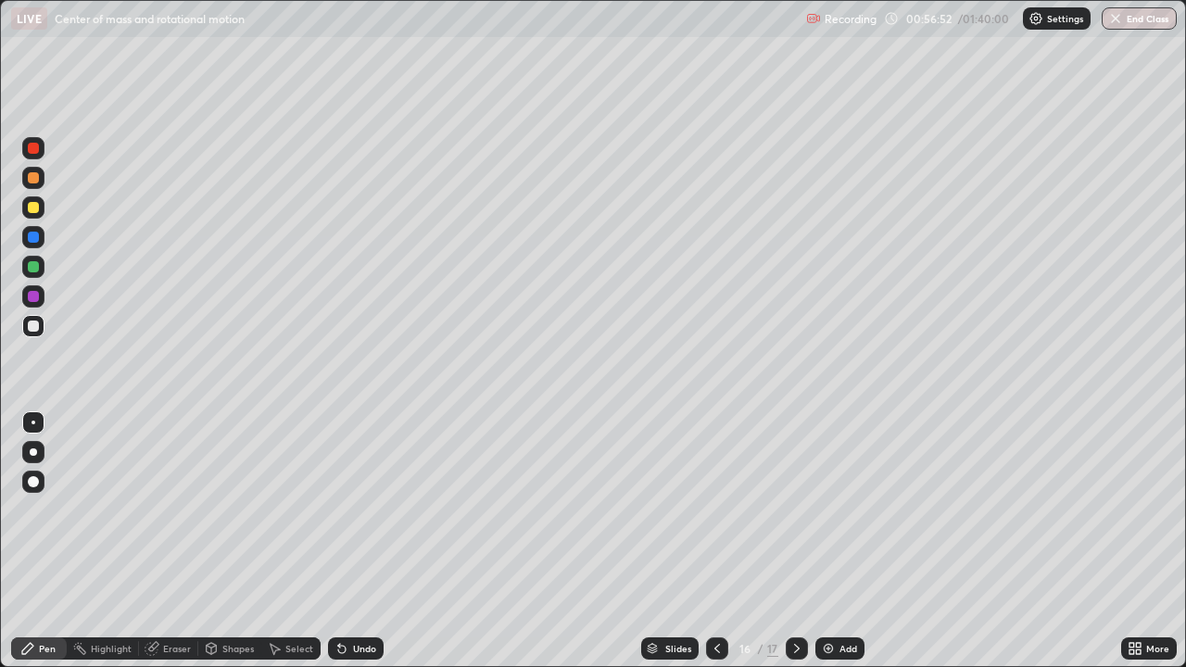
click at [366, 541] on div "Undo" at bounding box center [364, 648] width 23 height 9
click at [358, 541] on div "Undo" at bounding box center [364, 648] width 23 height 9
click at [353, 541] on div "Undo" at bounding box center [364, 648] width 23 height 9
click at [177, 541] on div "Eraser" at bounding box center [177, 648] width 28 height 9
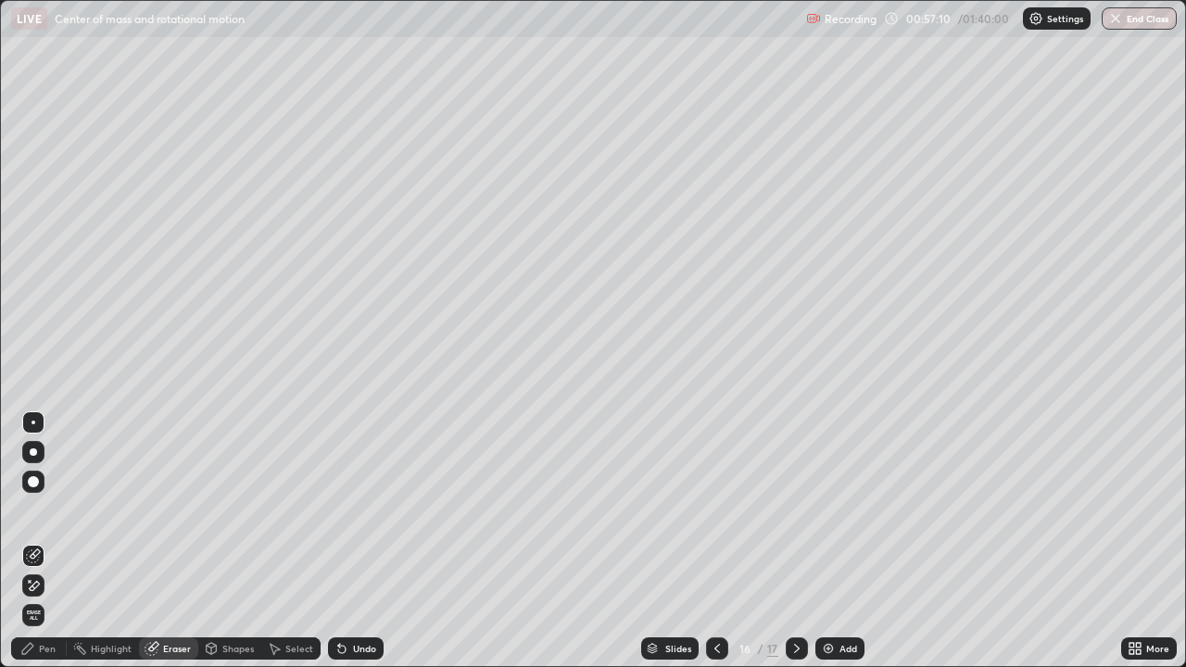
click at [54, 541] on div "Pen" at bounding box center [47, 648] width 17 height 9
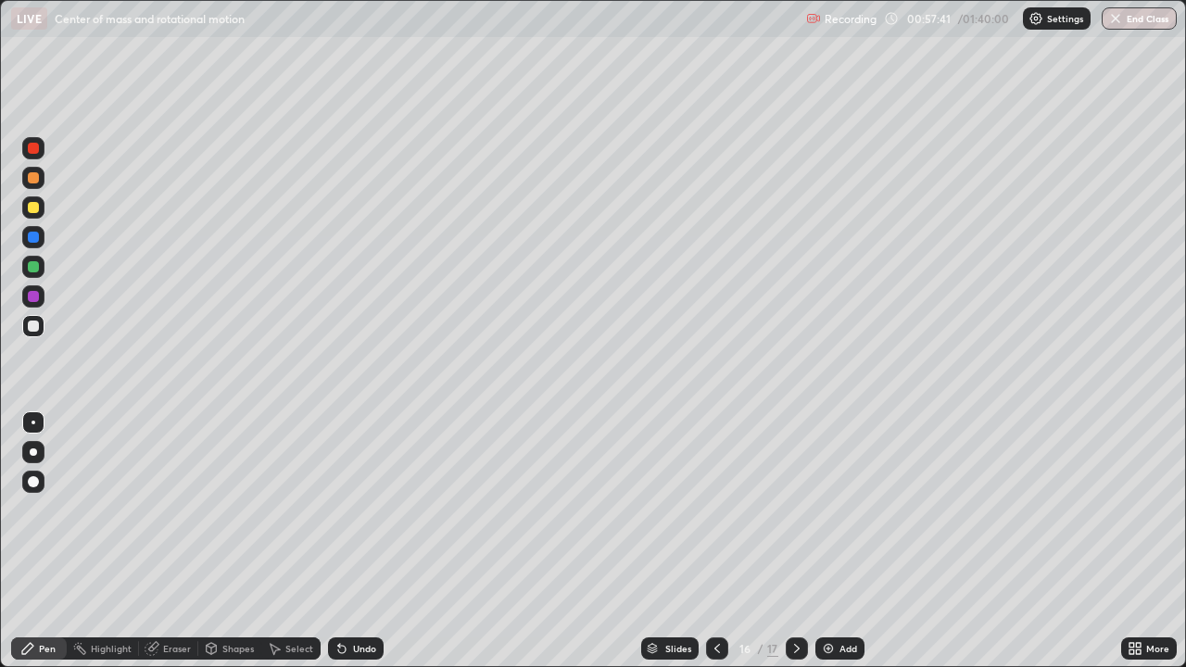
click at [839, 541] on div "Add" at bounding box center [848, 648] width 18 height 9
click at [230, 541] on div "Shapes" at bounding box center [229, 648] width 63 height 22
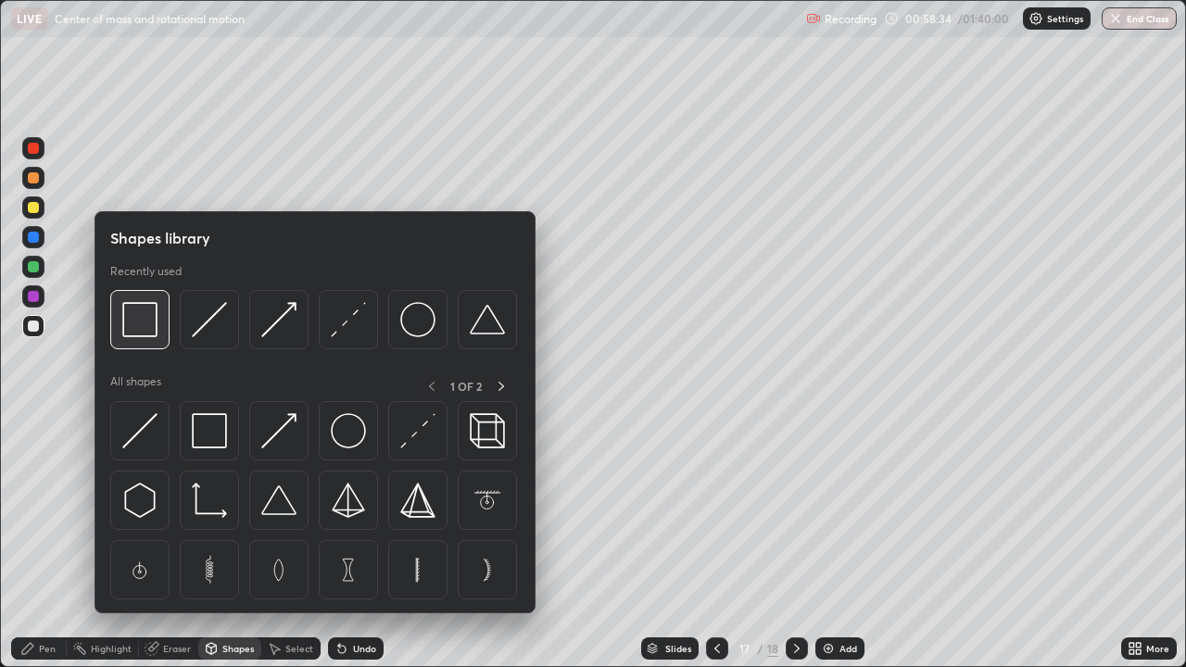
click at [155, 323] on img at bounding box center [139, 319] width 35 height 35
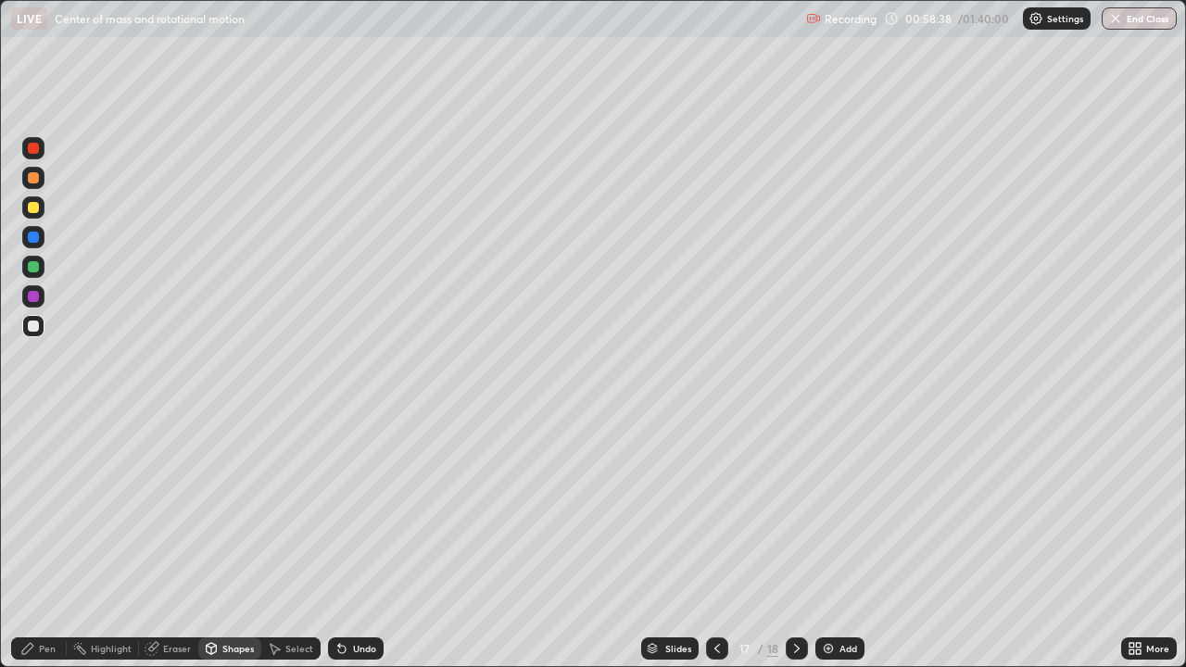
click at [46, 541] on div "Pen" at bounding box center [39, 648] width 56 height 22
click at [842, 541] on div "Add" at bounding box center [848, 648] width 18 height 9
click at [230, 541] on div "Shapes" at bounding box center [237, 648] width 31 height 9
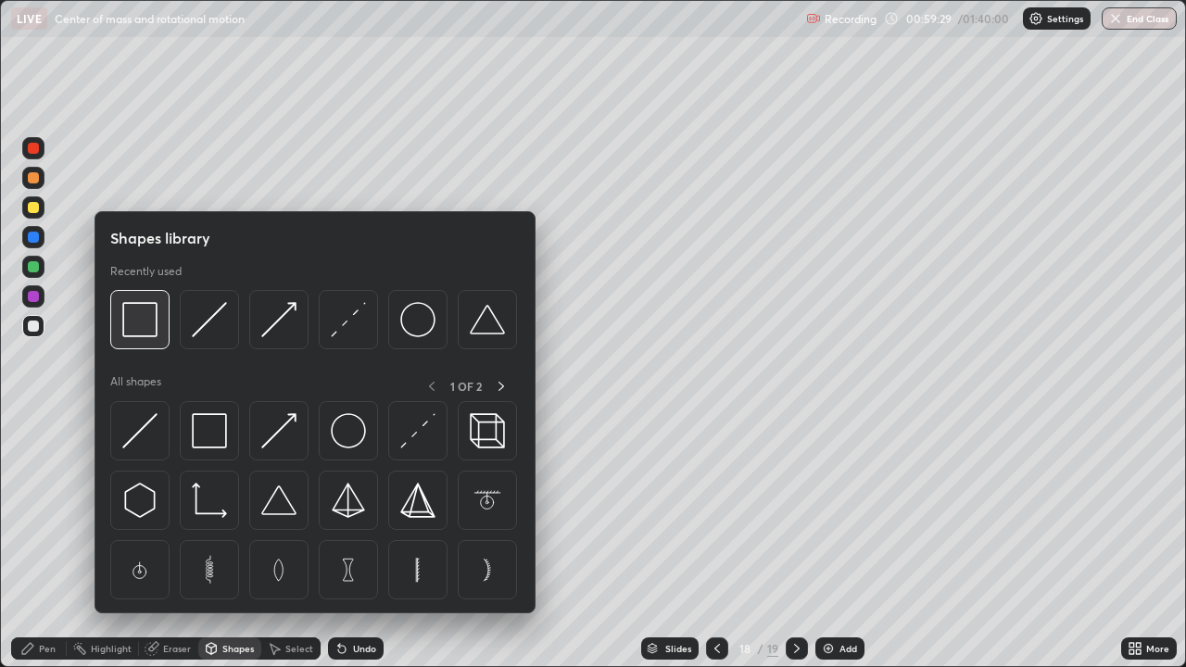
click at [144, 326] on img at bounding box center [139, 319] width 35 height 35
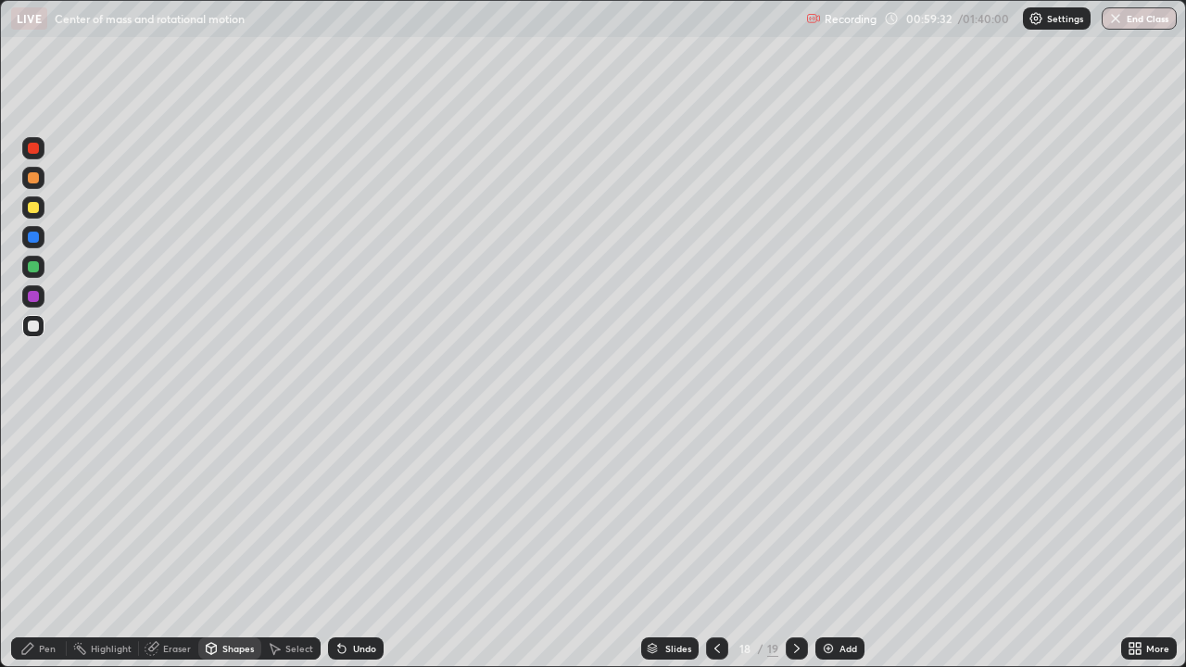
click at [53, 541] on div "Pen" at bounding box center [39, 648] width 56 height 22
click at [31, 207] on div at bounding box center [33, 207] width 11 height 11
click at [170, 541] on div "Eraser" at bounding box center [177, 648] width 28 height 9
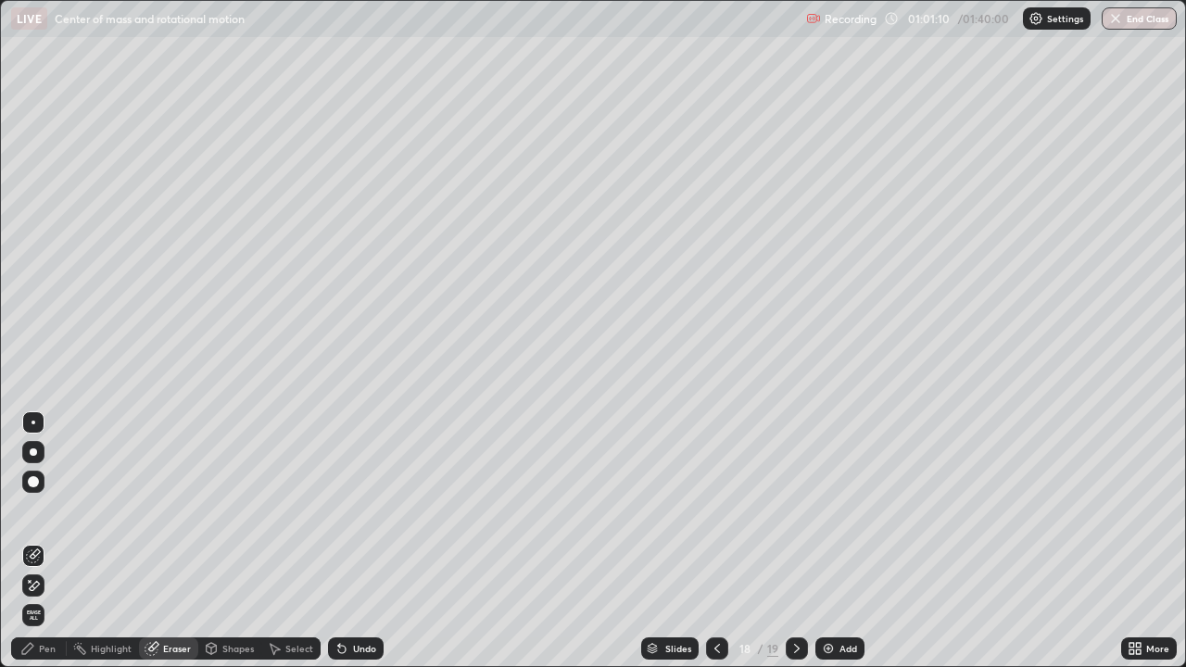
click at [40, 541] on div "Pen" at bounding box center [39, 648] width 56 height 22
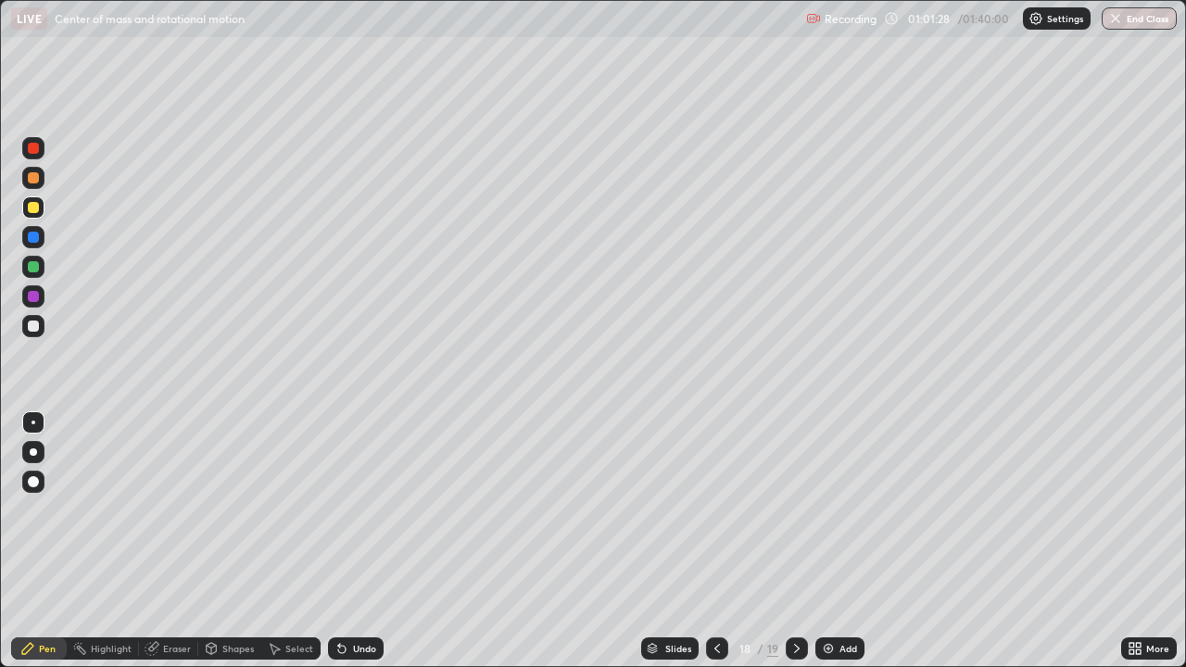
click at [41, 233] on div at bounding box center [33, 237] width 22 height 22
click at [712, 541] on icon at bounding box center [717, 648] width 15 height 15
click at [714, 541] on icon at bounding box center [717, 648] width 15 height 15
click at [795, 541] on icon at bounding box center [797, 648] width 6 height 9
click at [793, 541] on icon at bounding box center [796, 648] width 15 height 15
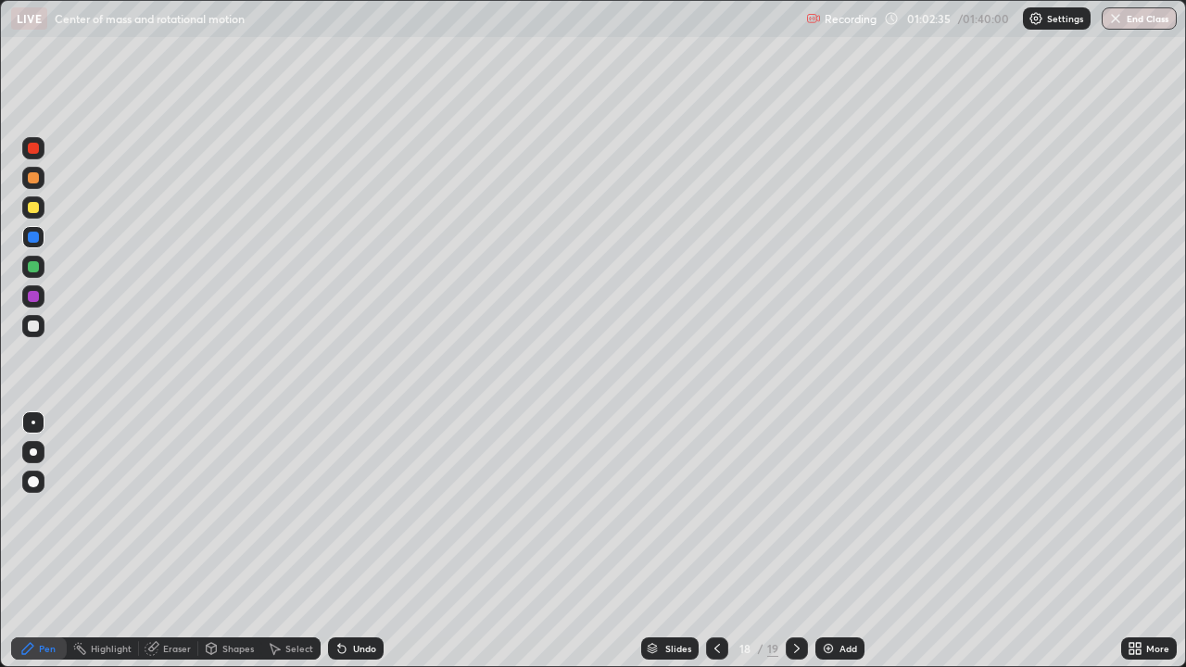
click at [35, 325] on div at bounding box center [33, 325] width 11 height 11
click at [347, 541] on div "Undo" at bounding box center [356, 648] width 56 height 22
click at [354, 541] on div "Undo" at bounding box center [356, 648] width 56 height 22
click at [831, 541] on div "Add" at bounding box center [839, 648] width 49 height 22
click at [232, 541] on div "Shapes" at bounding box center [237, 648] width 31 height 9
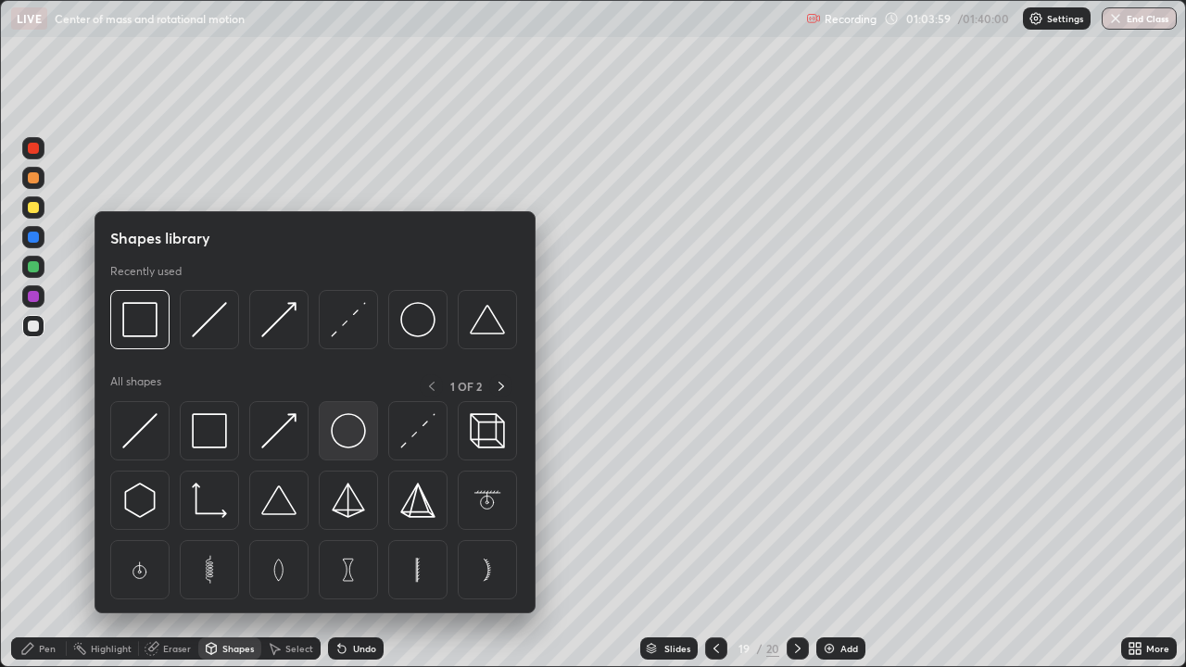
click at [342, 441] on img at bounding box center [348, 430] width 35 height 35
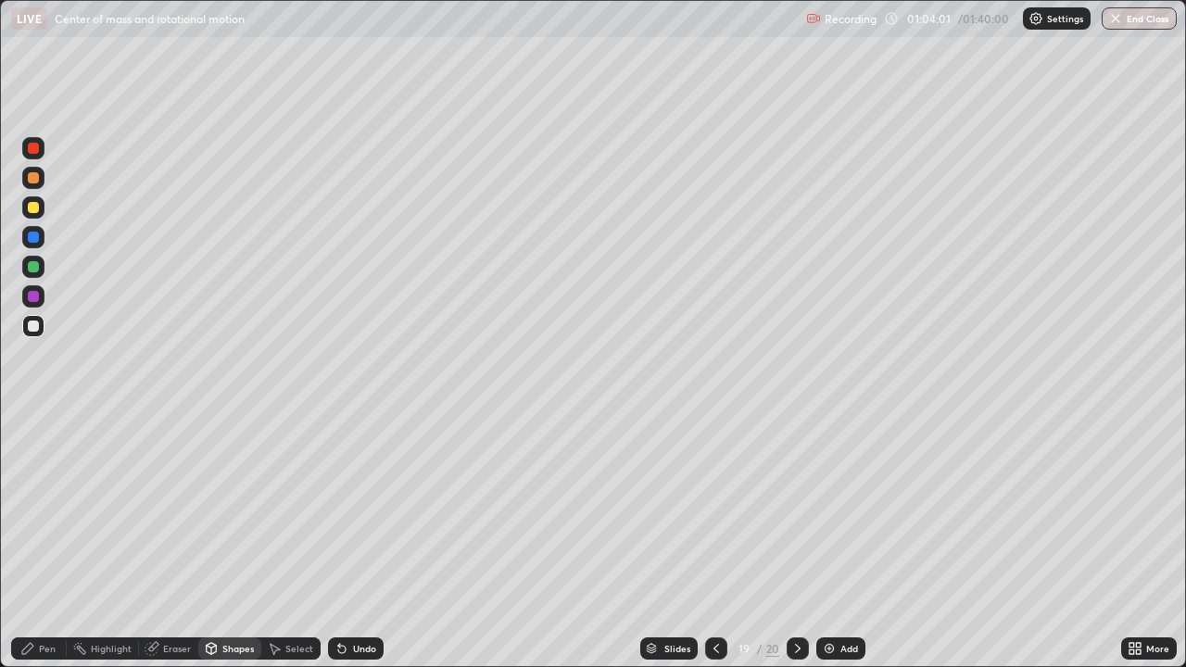
click at [238, 541] on div "Shapes" at bounding box center [237, 648] width 31 height 9
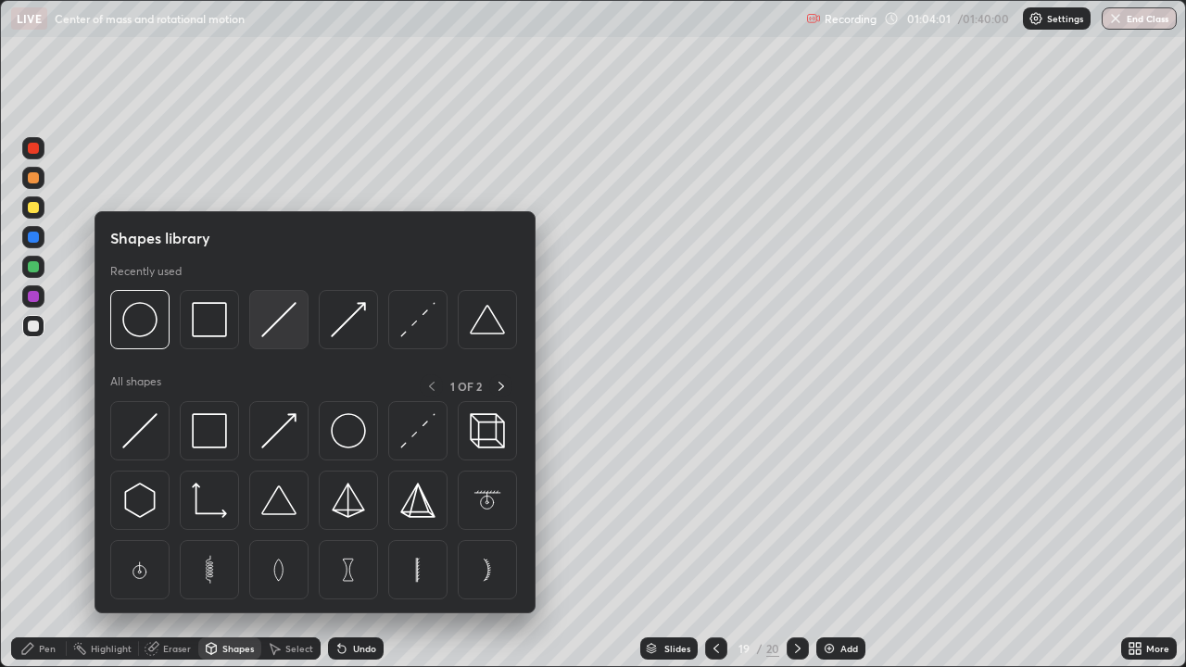
click at [267, 336] on img at bounding box center [278, 319] width 35 height 35
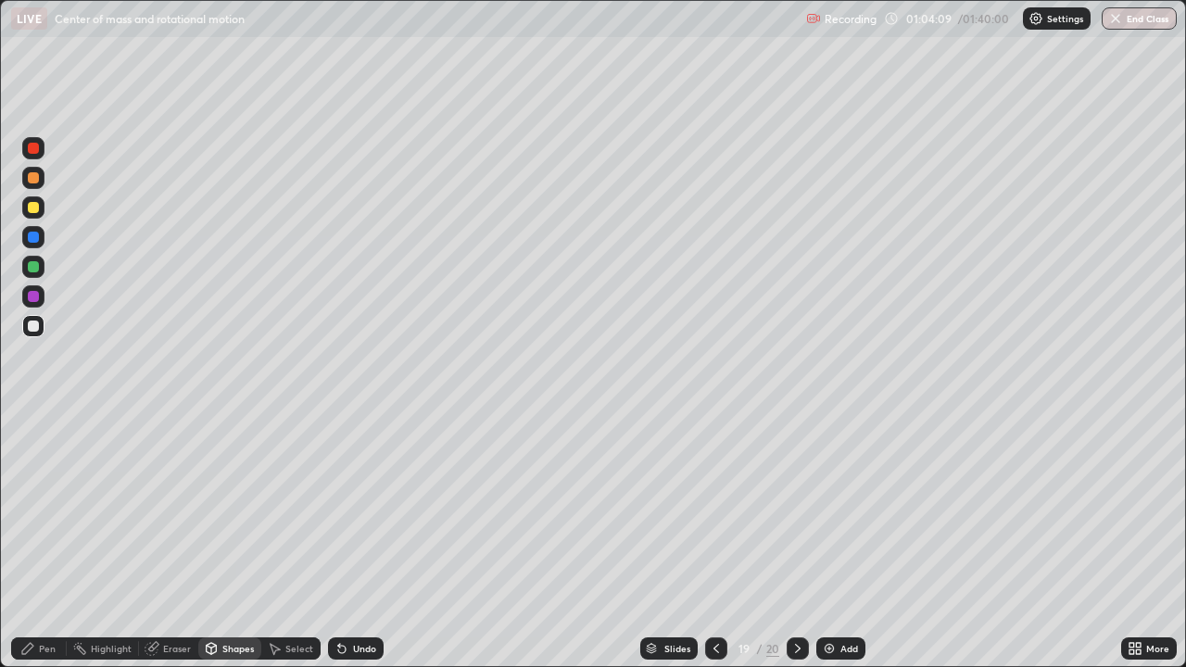
click at [212, 541] on icon at bounding box center [212, 647] width 10 height 3
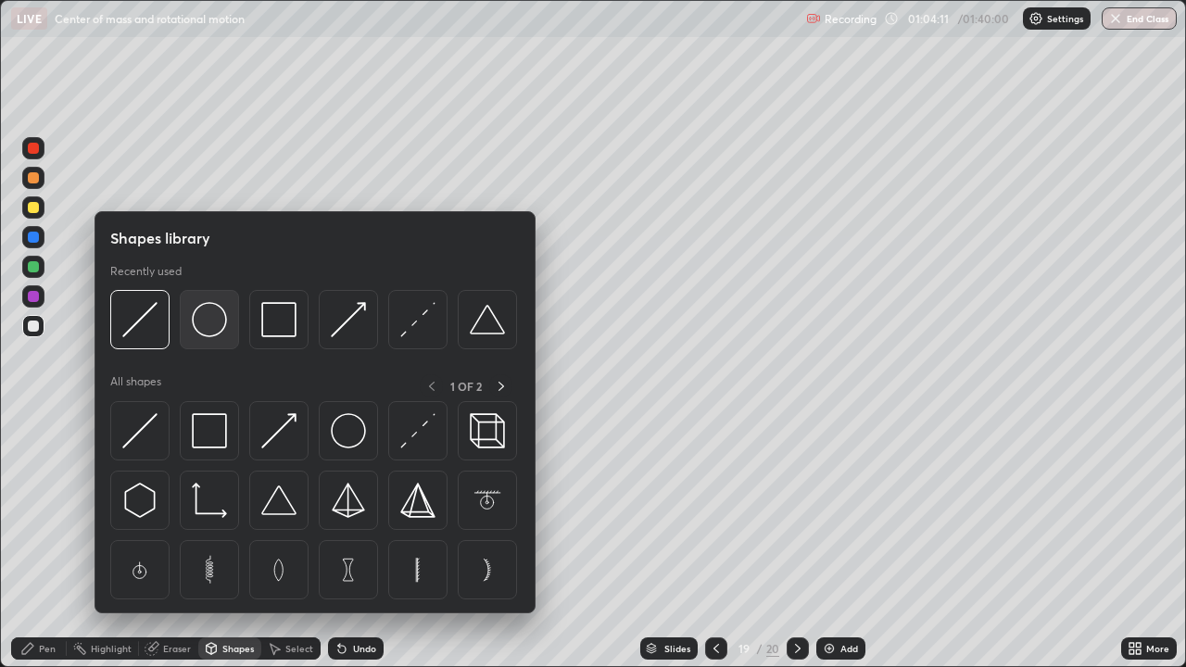
click at [227, 319] on div at bounding box center [209, 319] width 59 height 59
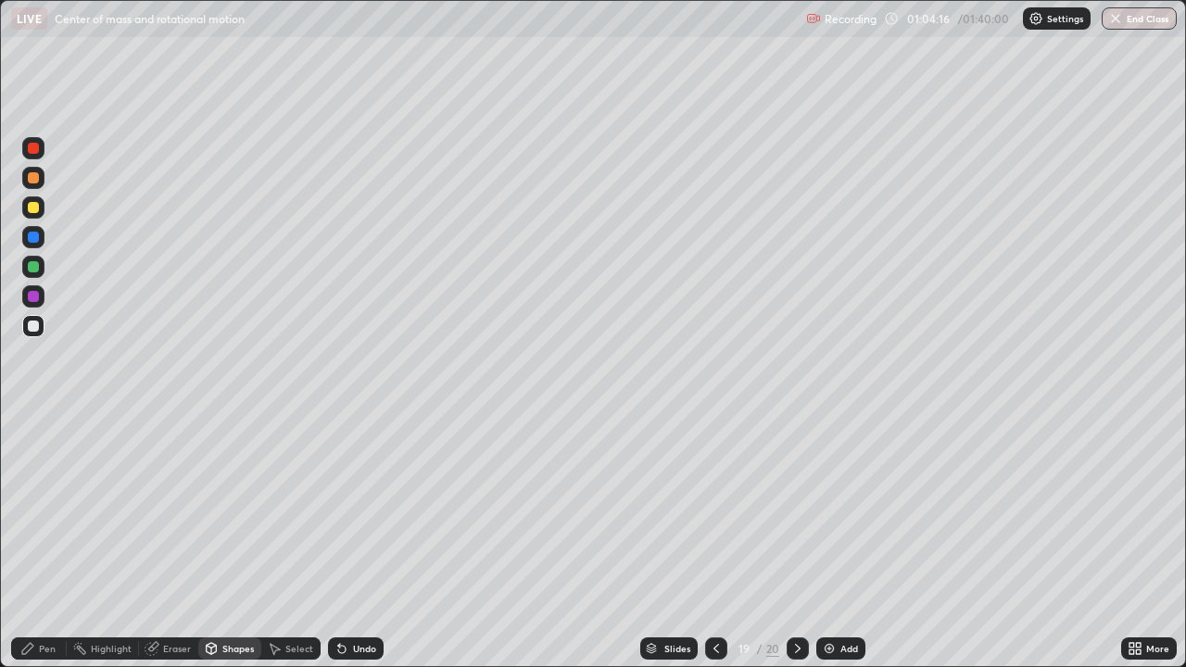
click at [36, 541] on div "Pen" at bounding box center [39, 648] width 56 height 22
click at [35, 541] on icon at bounding box center [27, 648] width 15 height 15
click at [706, 541] on div at bounding box center [716, 648] width 22 height 22
click at [714, 541] on icon at bounding box center [716, 648] width 15 height 15
click at [706, 541] on div at bounding box center [716, 648] width 22 height 22
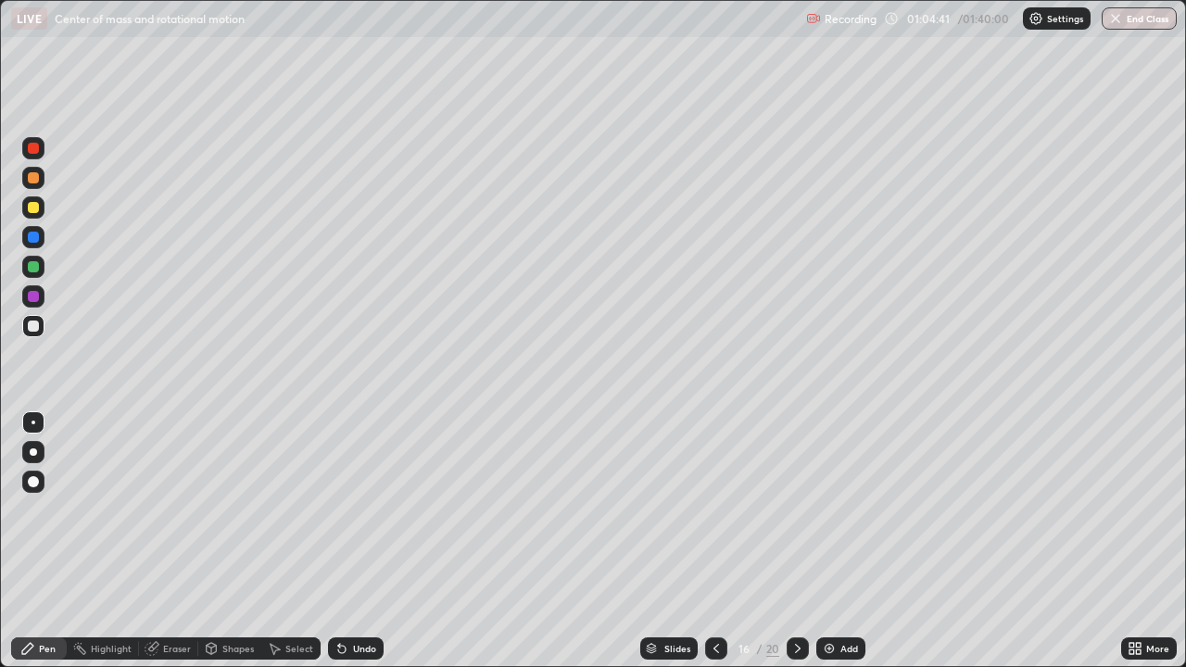
click at [797, 541] on icon at bounding box center [797, 648] width 15 height 15
click at [796, 541] on icon at bounding box center [797, 648] width 15 height 15
click at [714, 541] on icon at bounding box center [716, 648] width 15 height 15
click at [712, 541] on div at bounding box center [716, 648] width 22 height 22
click at [794, 541] on icon at bounding box center [797, 648] width 15 height 15
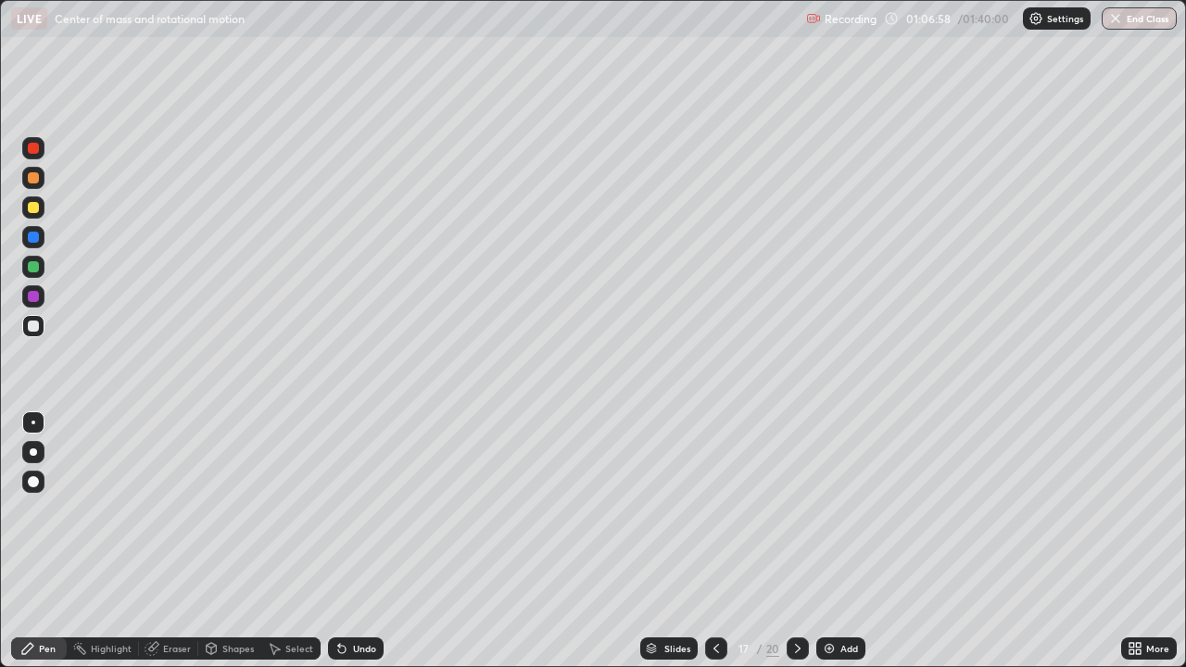
click at [711, 541] on icon at bounding box center [716, 648] width 15 height 15
click at [786, 541] on div at bounding box center [797, 648] width 22 height 22
click at [797, 541] on div at bounding box center [797, 648] width 22 height 22
click at [846, 541] on div "Add" at bounding box center [849, 648] width 18 height 9
click at [32, 333] on div at bounding box center [33, 326] width 22 height 22
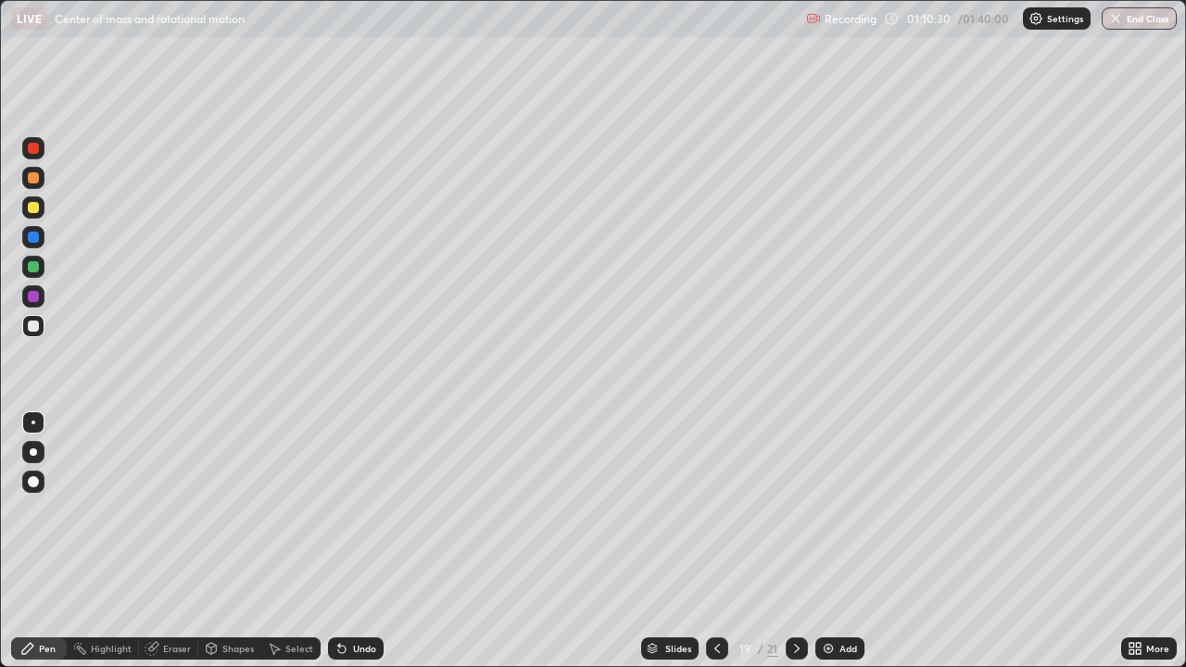
click at [229, 541] on div "Shapes" at bounding box center [229, 648] width 63 height 22
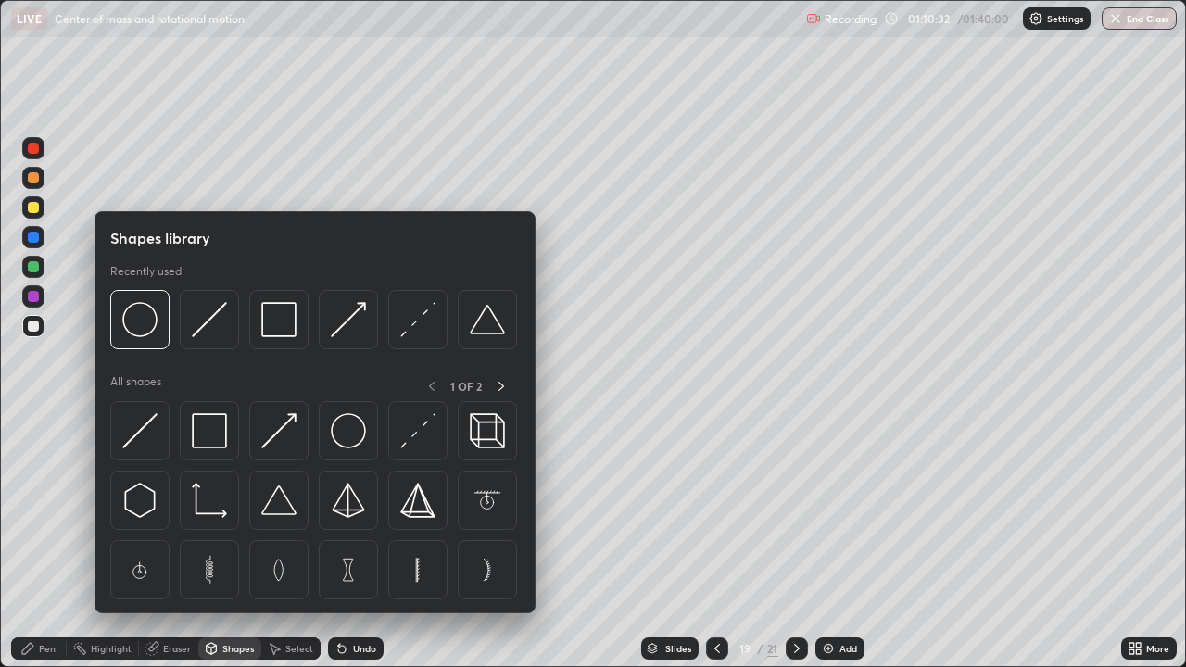
click at [42, 339] on div at bounding box center [33, 326] width 22 height 30
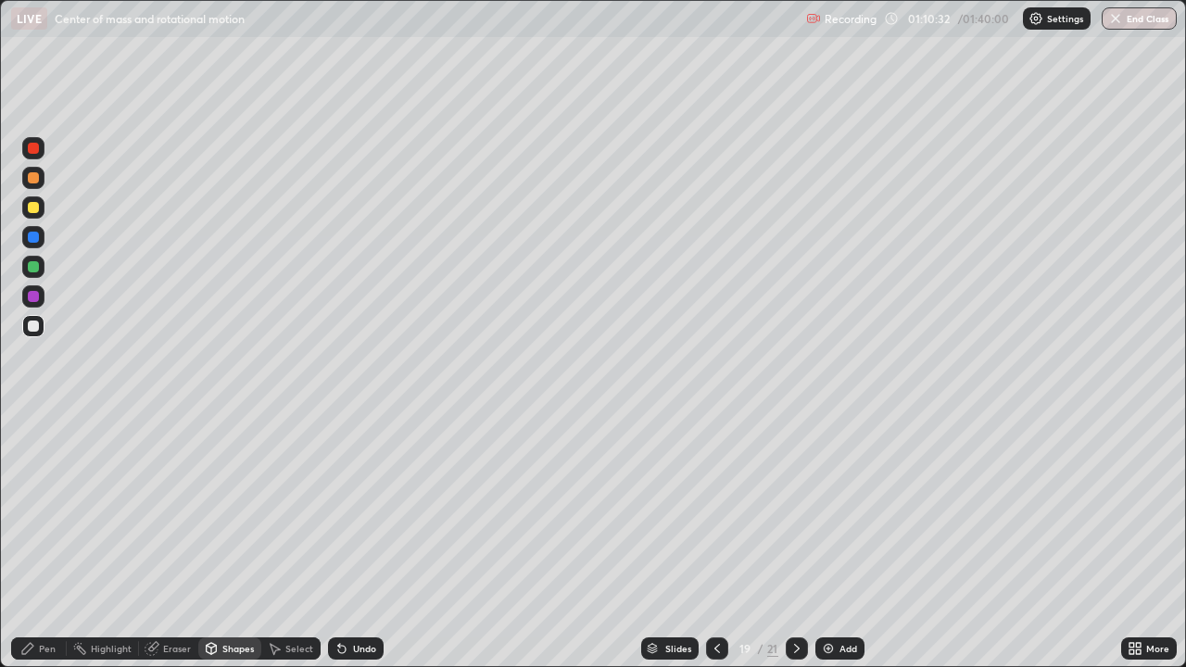
click at [37, 324] on div at bounding box center [33, 325] width 11 height 11
click at [44, 541] on div "Pen" at bounding box center [47, 648] width 17 height 9
click at [235, 541] on div "Shapes" at bounding box center [229, 648] width 63 height 22
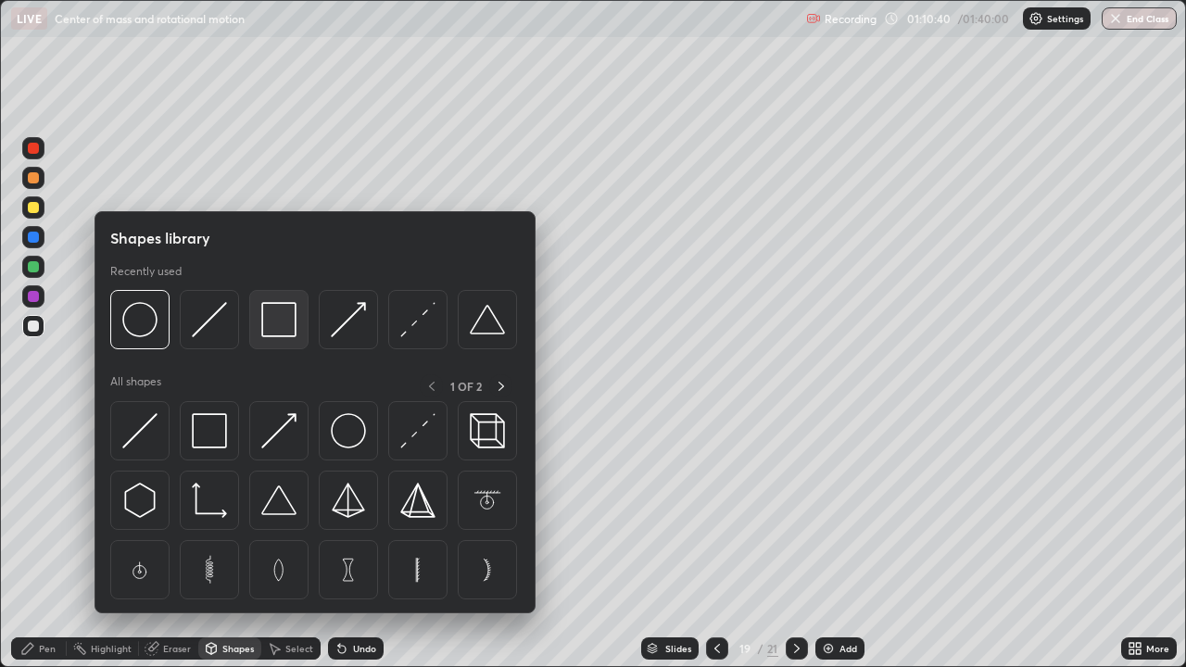
click at [278, 337] on img at bounding box center [278, 319] width 35 height 35
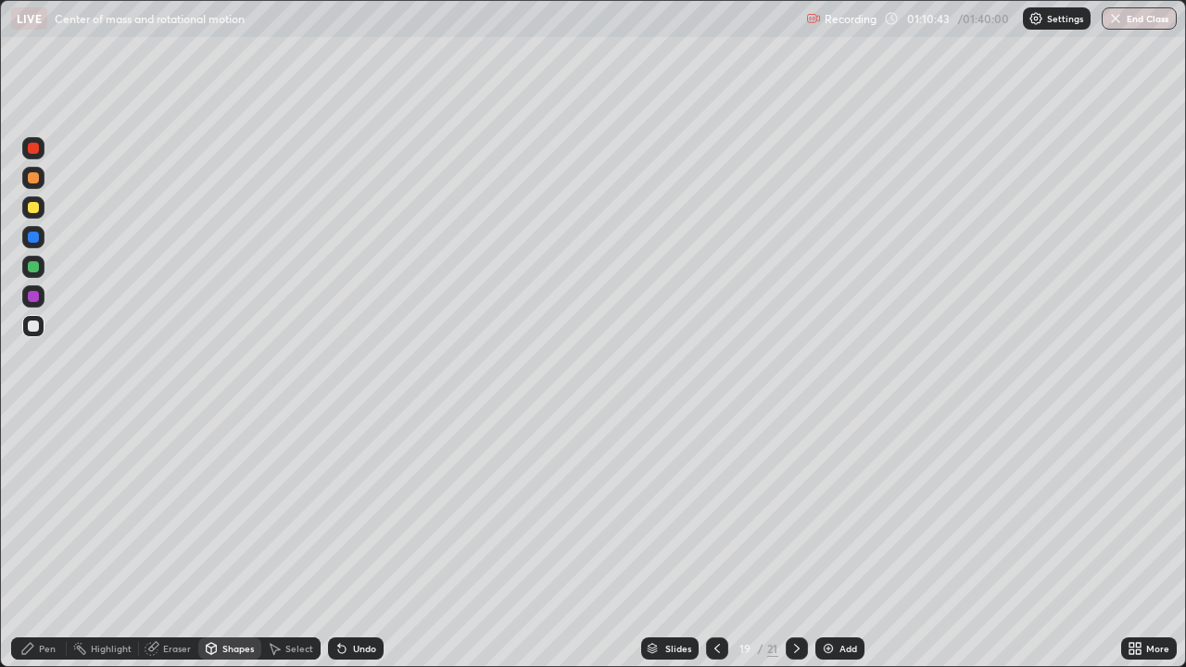
click at [37, 541] on div "Pen" at bounding box center [39, 648] width 56 height 22
click at [239, 541] on div "Shapes" at bounding box center [229, 648] width 63 height 22
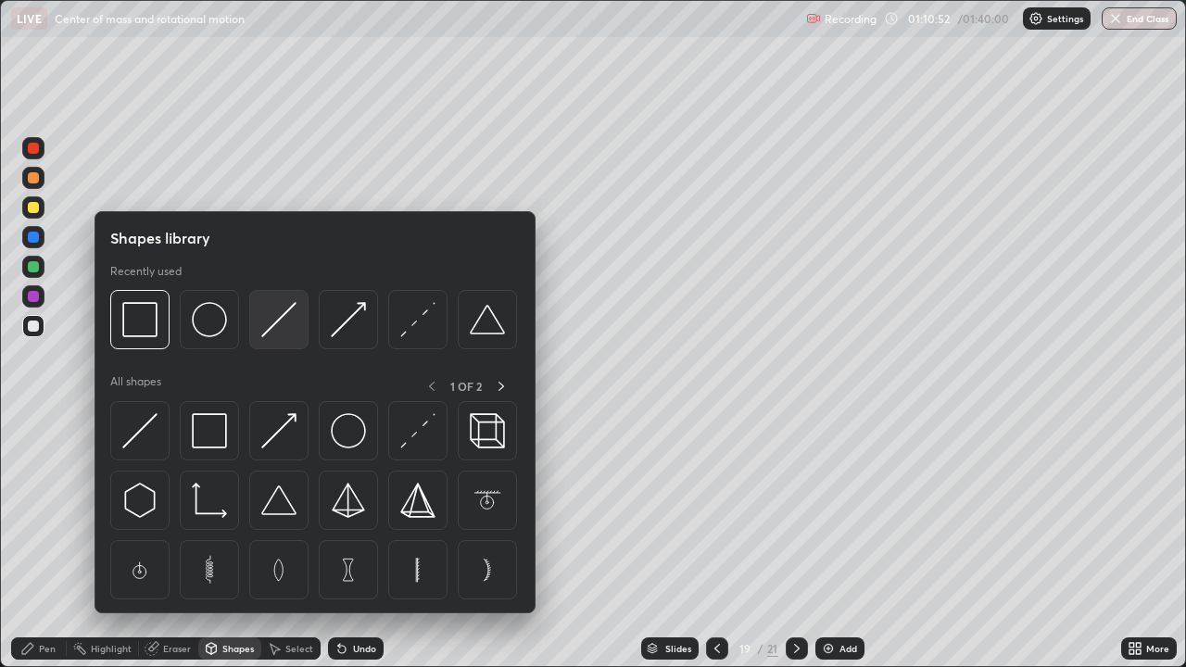
click at [272, 333] on img at bounding box center [278, 319] width 35 height 35
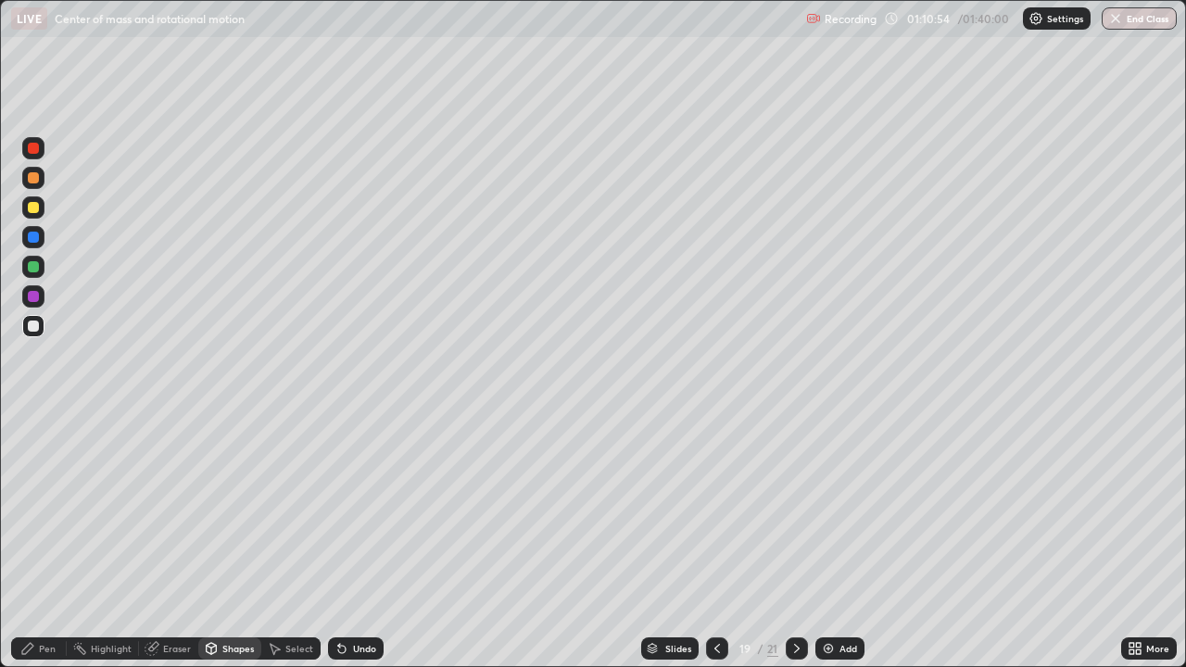
click at [32, 207] on div at bounding box center [33, 207] width 11 height 11
click at [49, 541] on div "Pen" at bounding box center [47, 648] width 17 height 9
click at [243, 541] on div "Shapes" at bounding box center [229, 648] width 63 height 22
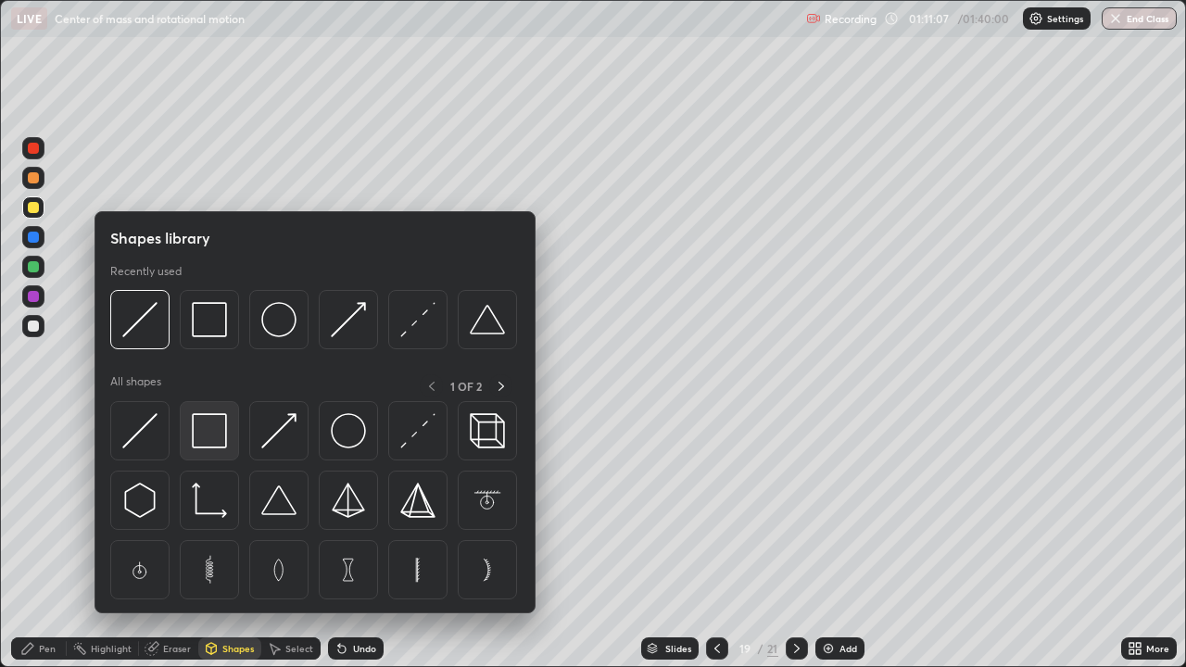
click at [207, 423] on img at bounding box center [209, 430] width 35 height 35
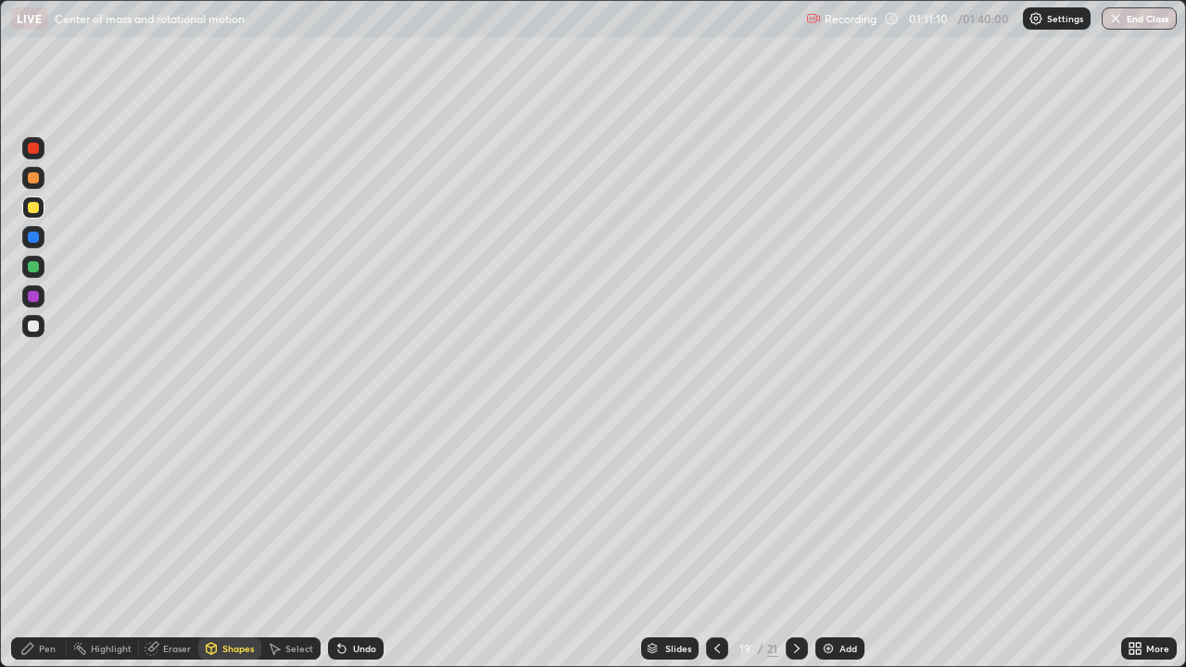
click at [229, 541] on div "Shapes" at bounding box center [237, 648] width 31 height 9
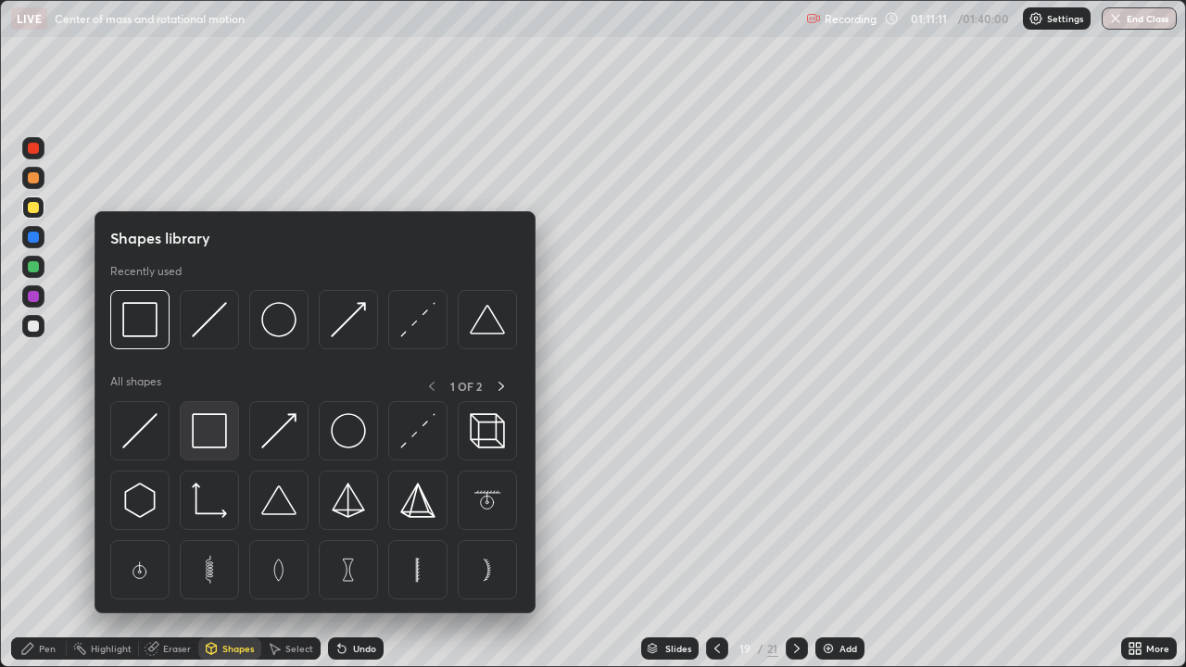
click at [217, 436] on img at bounding box center [209, 430] width 35 height 35
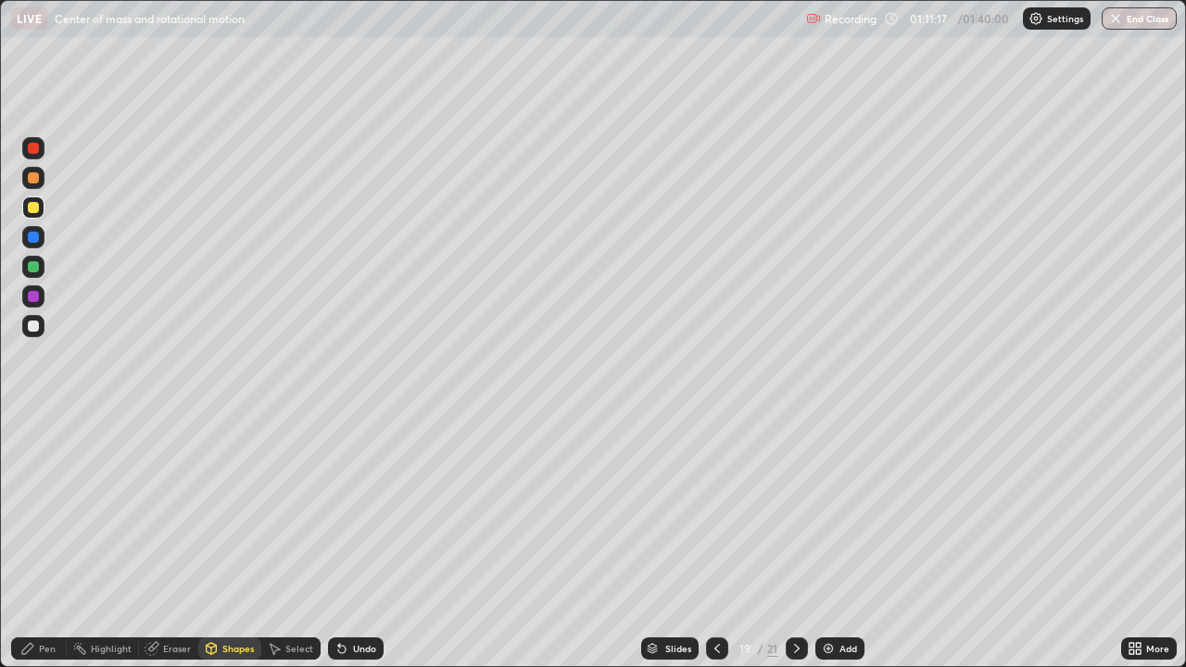
click at [36, 541] on div "Pen" at bounding box center [39, 648] width 56 height 22
click at [174, 541] on div "Eraser" at bounding box center [177, 648] width 28 height 9
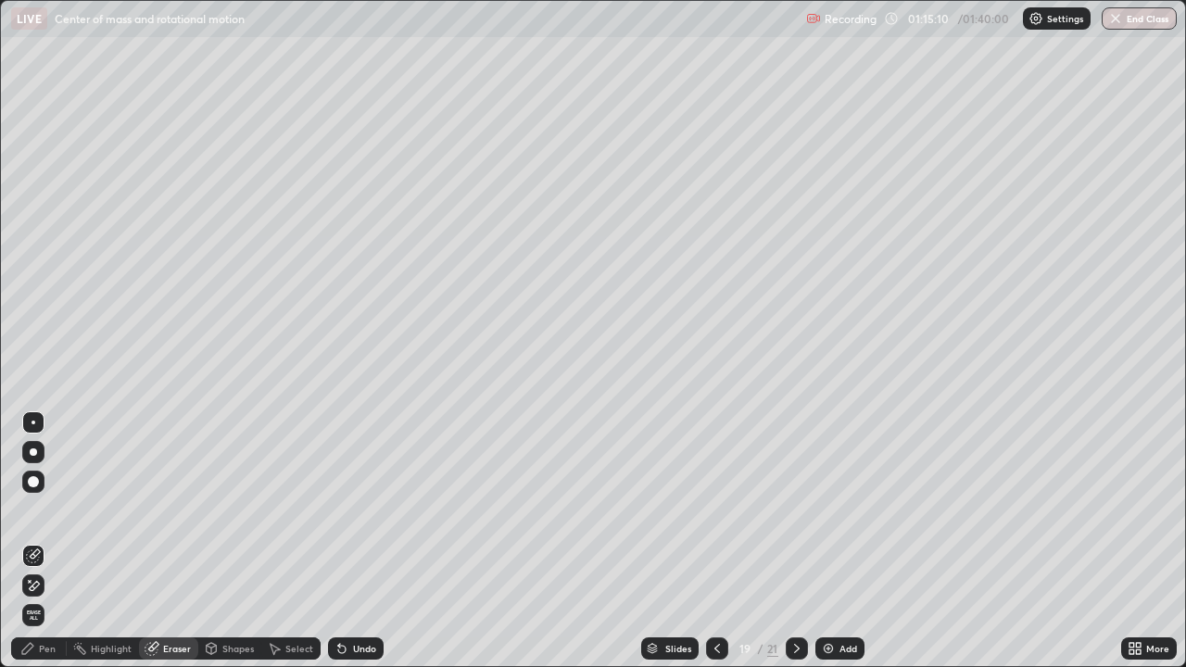
click at [56, 541] on div "Pen" at bounding box center [39, 648] width 56 height 22
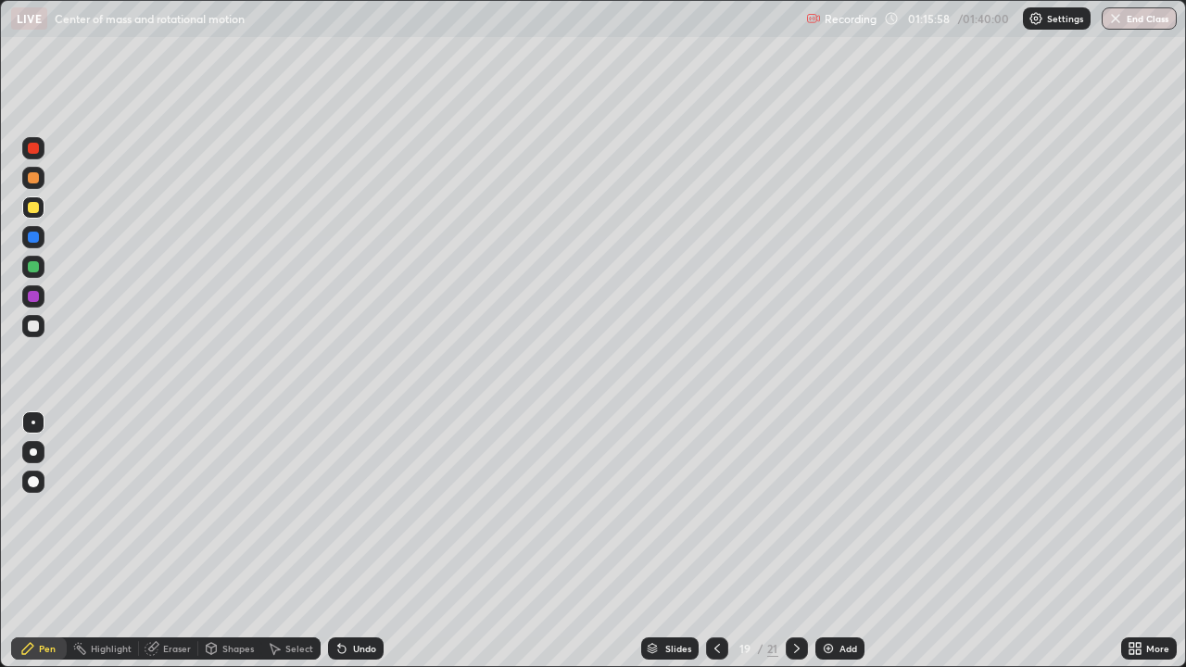
click at [845, 541] on div "Add" at bounding box center [848, 648] width 18 height 9
click at [31, 330] on div at bounding box center [33, 325] width 11 height 11
click at [714, 541] on icon at bounding box center [717, 648] width 15 height 15
click at [795, 541] on icon at bounding box center [796, 648] width 15 height 15
click at [234, 541] on div "Shapes" at bounding box center [237, 648] width 31 height 9
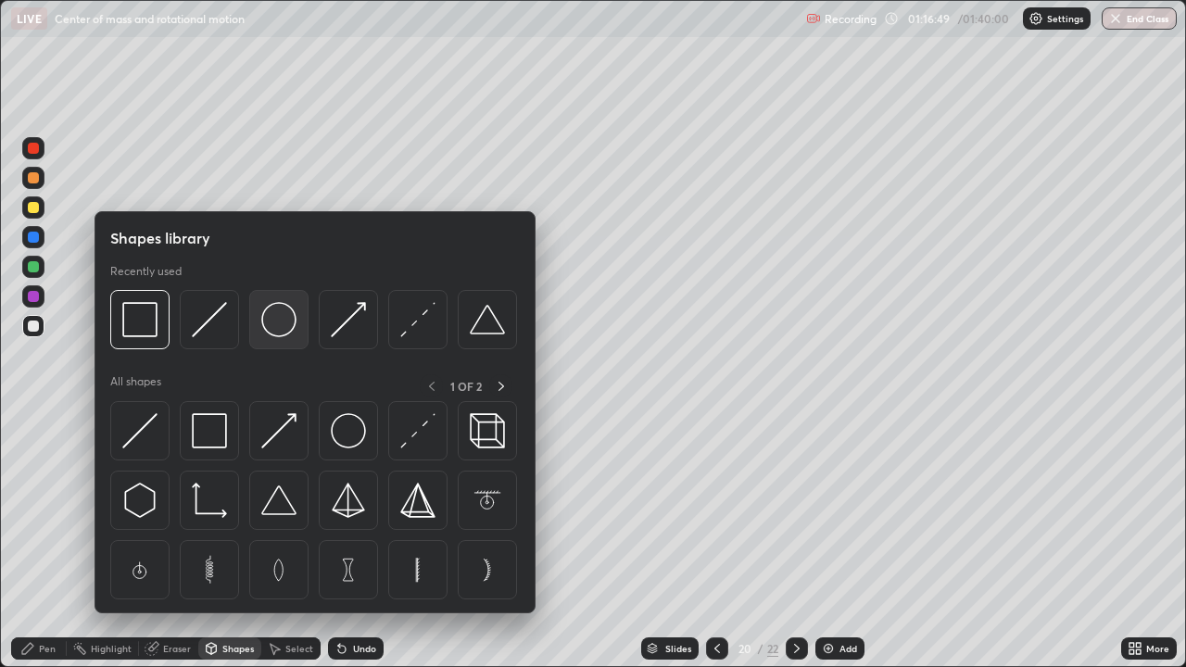
click at [276, 338] on div at bounding box center [278, 319] width 59 height 59
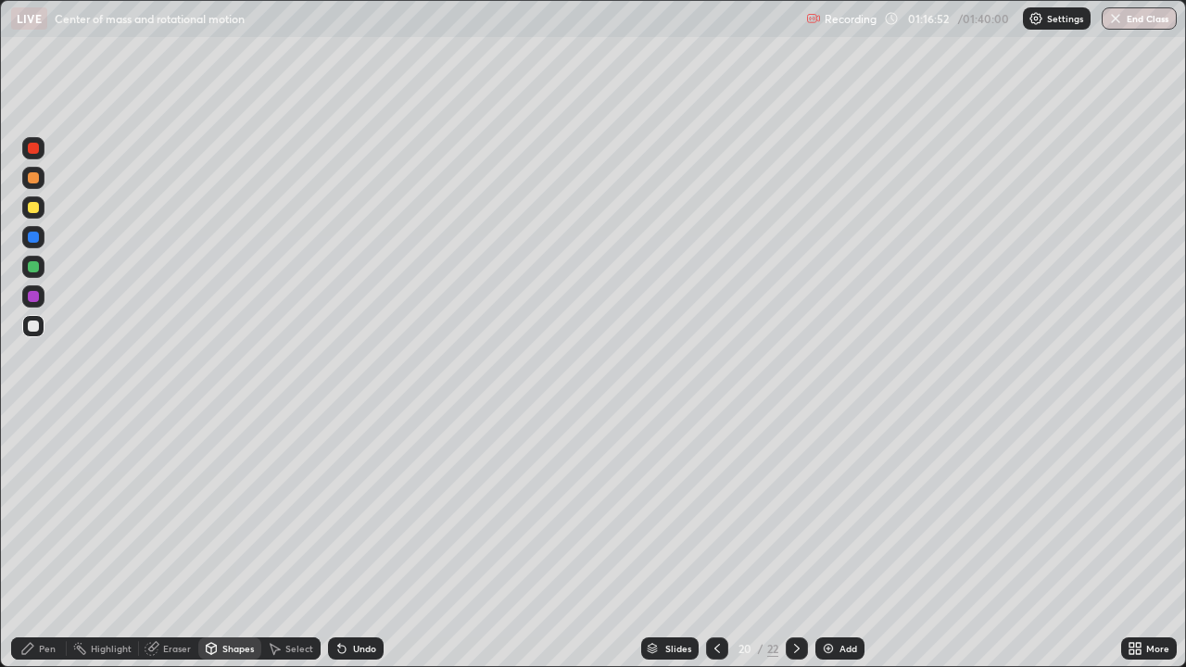
click at [43, 541] on div "Pen" at bounding box center [47, 648] width 17 height 9
click at [32, 226] on div at bounding box center [33, 237] width 22 height 22
click at [35, 316] on div at bounding box center [33, 326] width 22 height 22
click at [179, 541] on div "Eraser" at bounding box center [168, 648] width 59 height 22
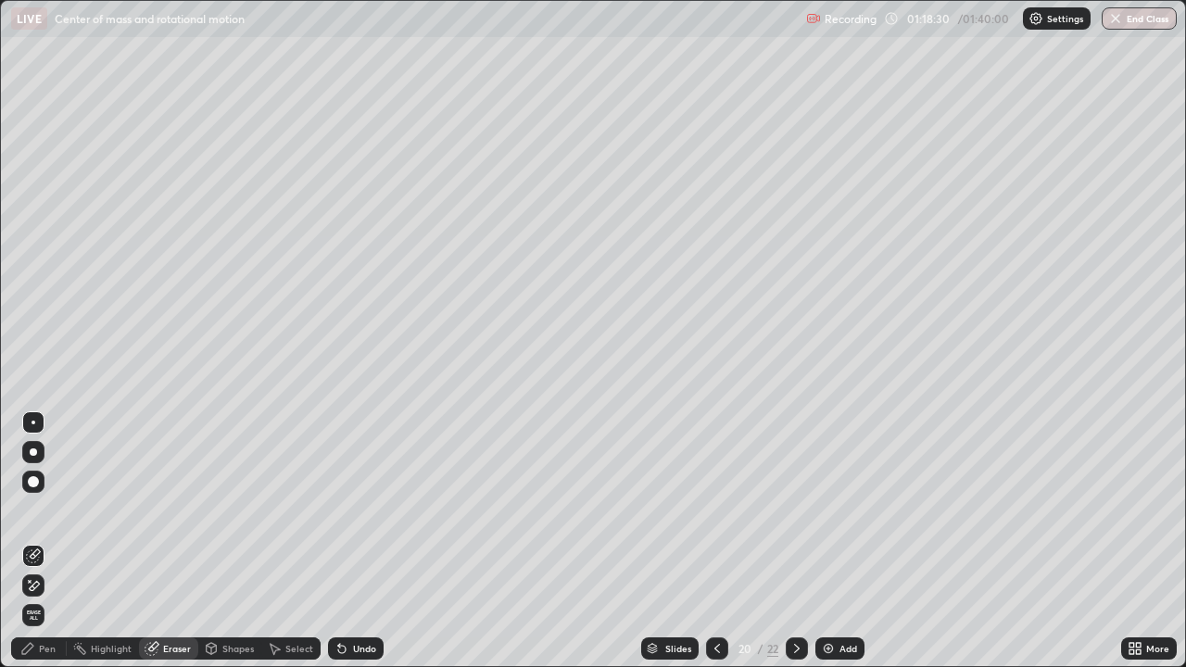
click at [228, 541] on div "Shapes" at bounding box center [237, 648] width 31 height 9
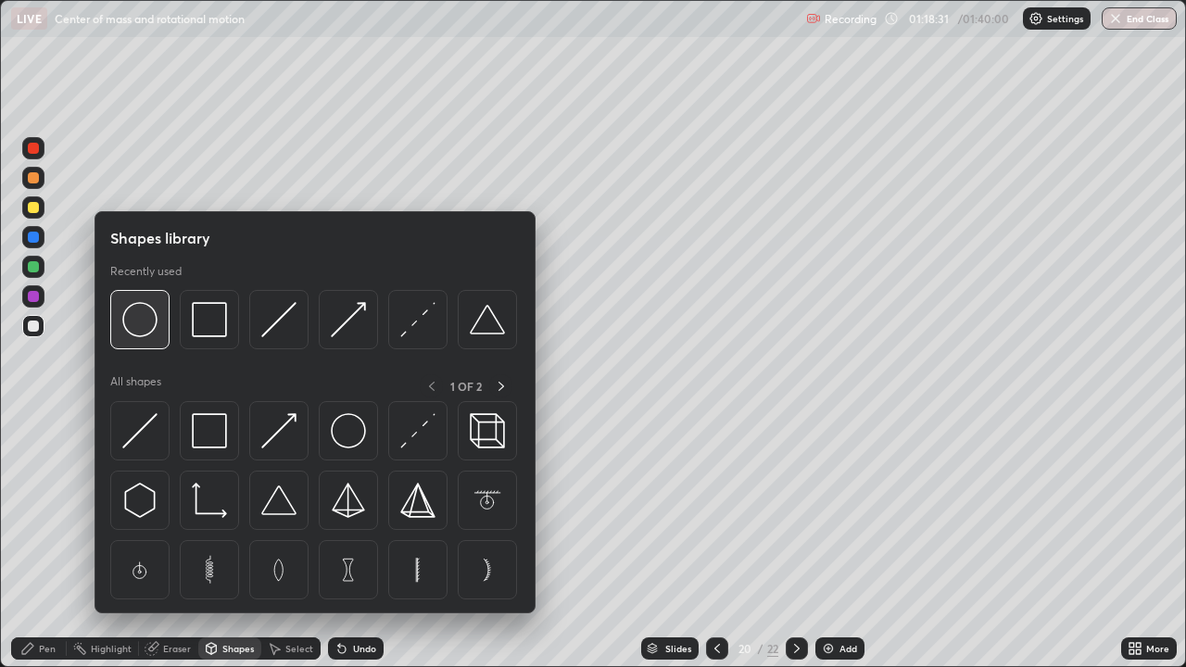
click at [149, 333] on img at bounding box center [139, 319] width 35 height 35
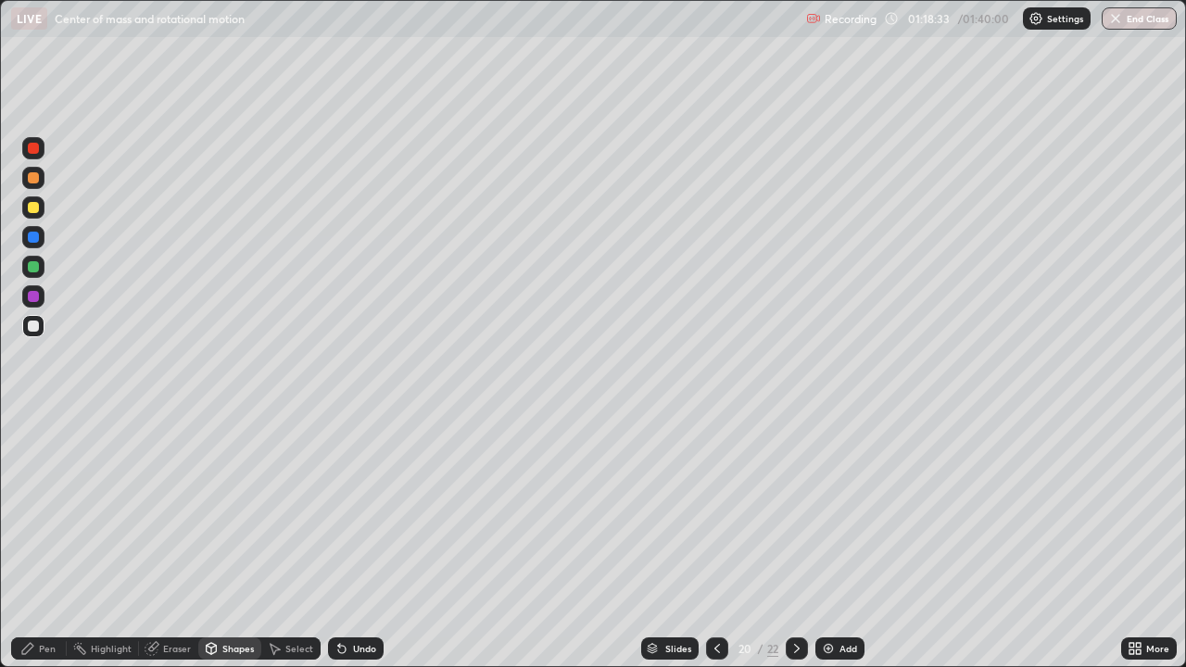
click at [235, 541] on div "Shapes" at bounding box center [237, 648] width 31 height 9
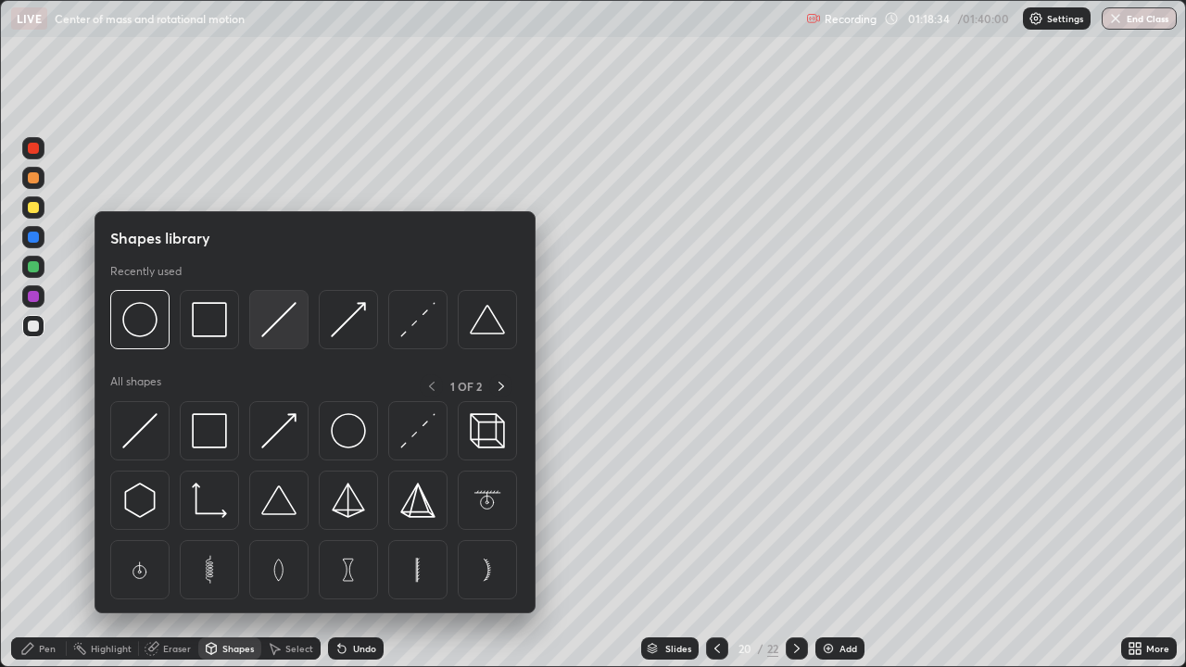
click at [272, 327] on img at bounding box center [278, 319] width 35 height 35
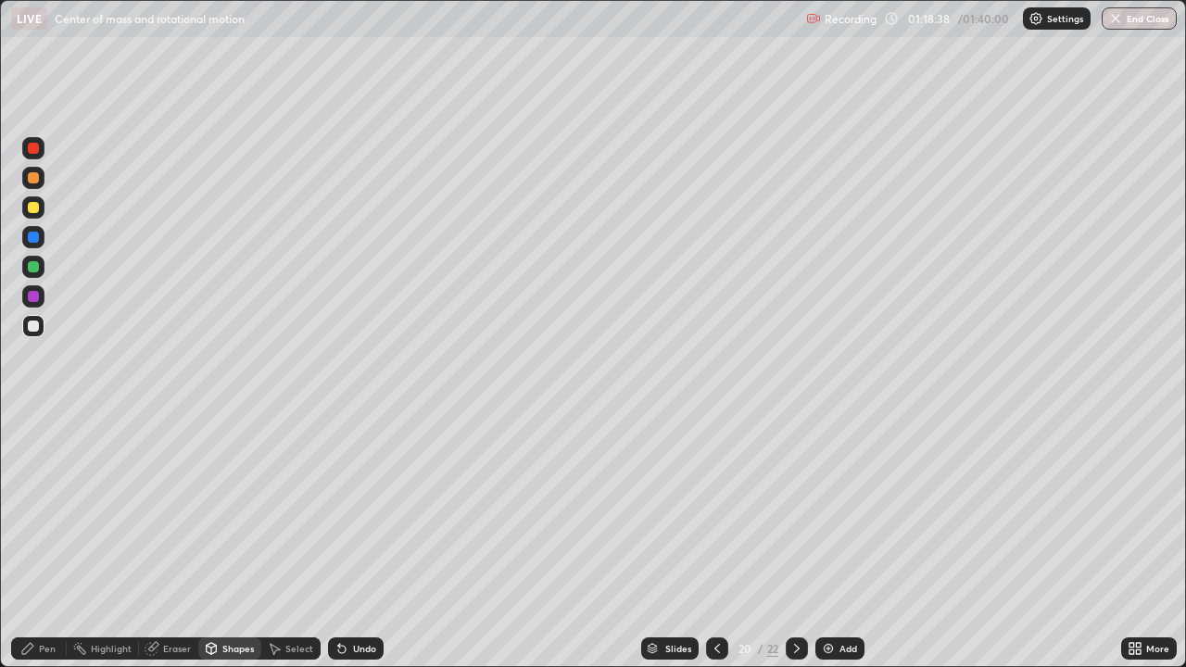
click at [49, 541] on div "Pen" at bounding box center [47, 648] width 17 height 9
click at [835, 541] on div "Add" at bounding box center [839, 648] width 49 height 22
click at [233, 541] on div "Shapes" at bounding box center [237, 648] width 31 height 9
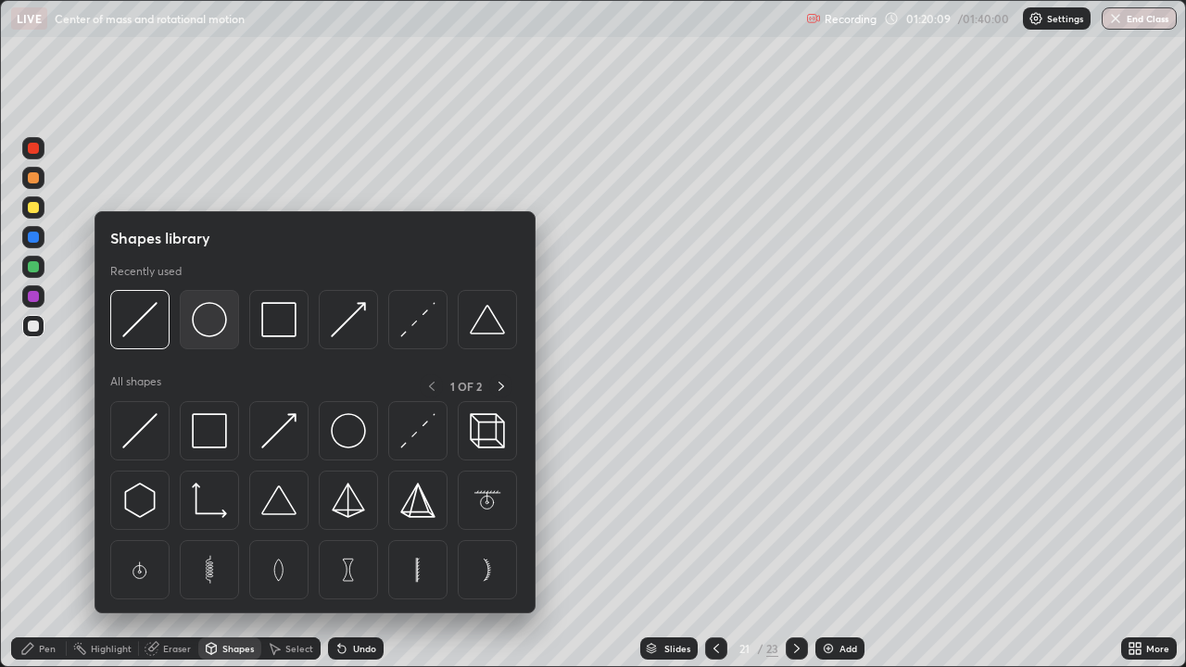
click at [207, 320] on img at bounding box center [209, 319] width 35 height 35
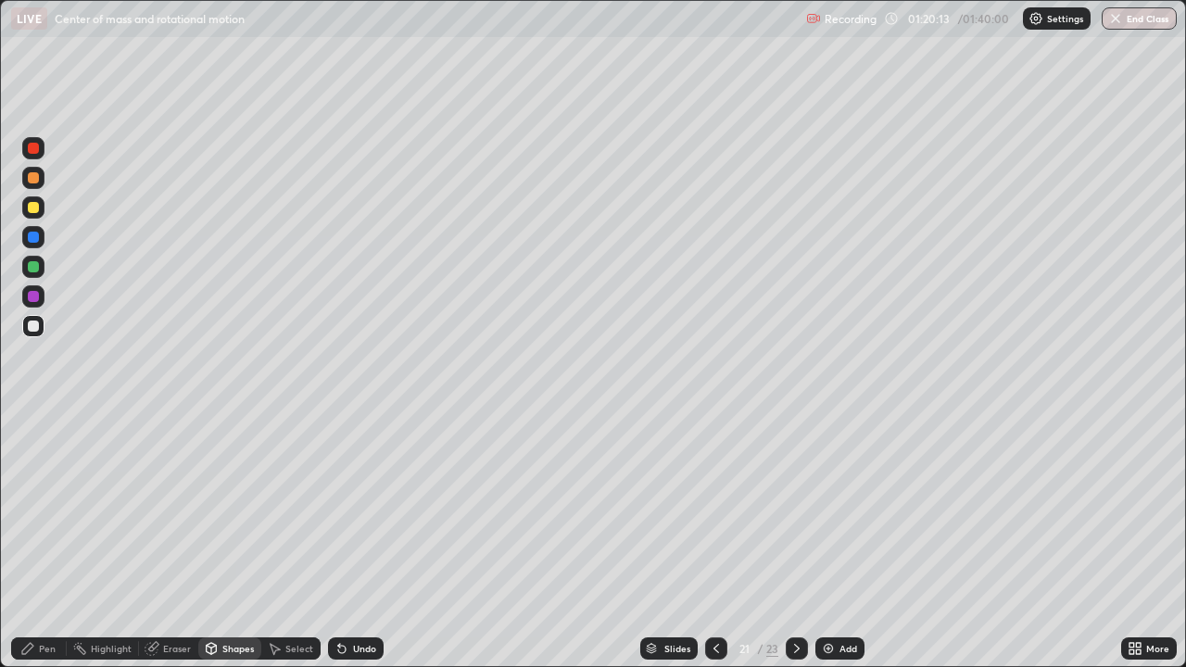
click at [231, 541] on div "Shapes" at bounding box center [237, 648] width 31 height 9
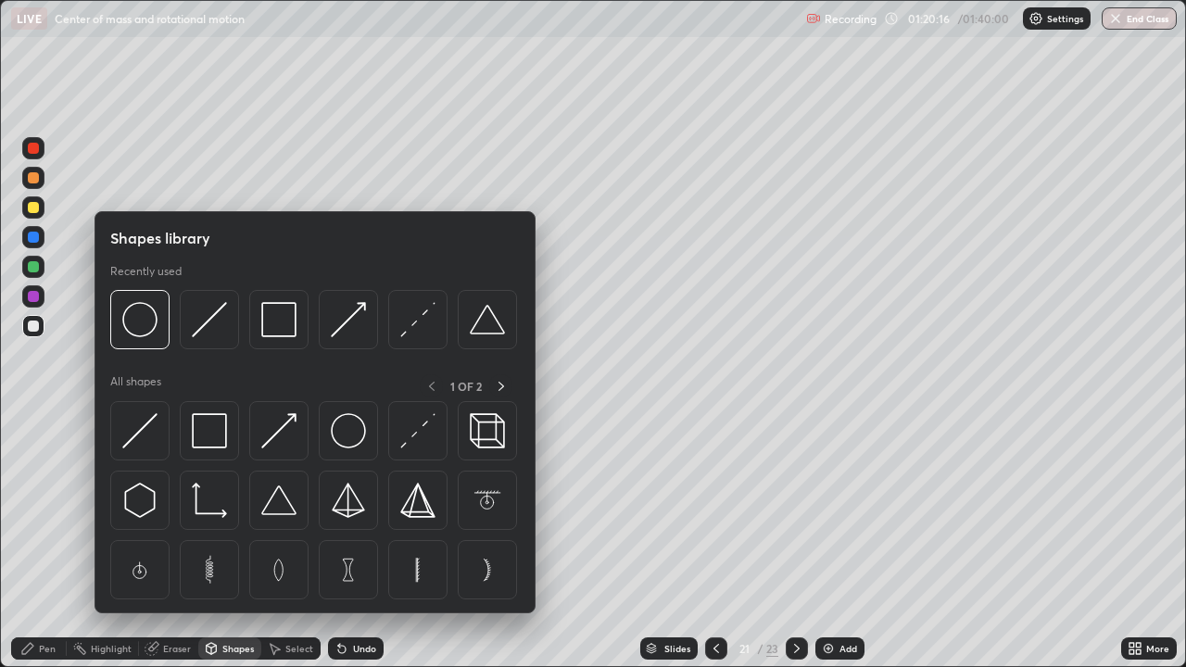
click at [37, 235] on div at bounding box center [33, 237] width 11 height 11
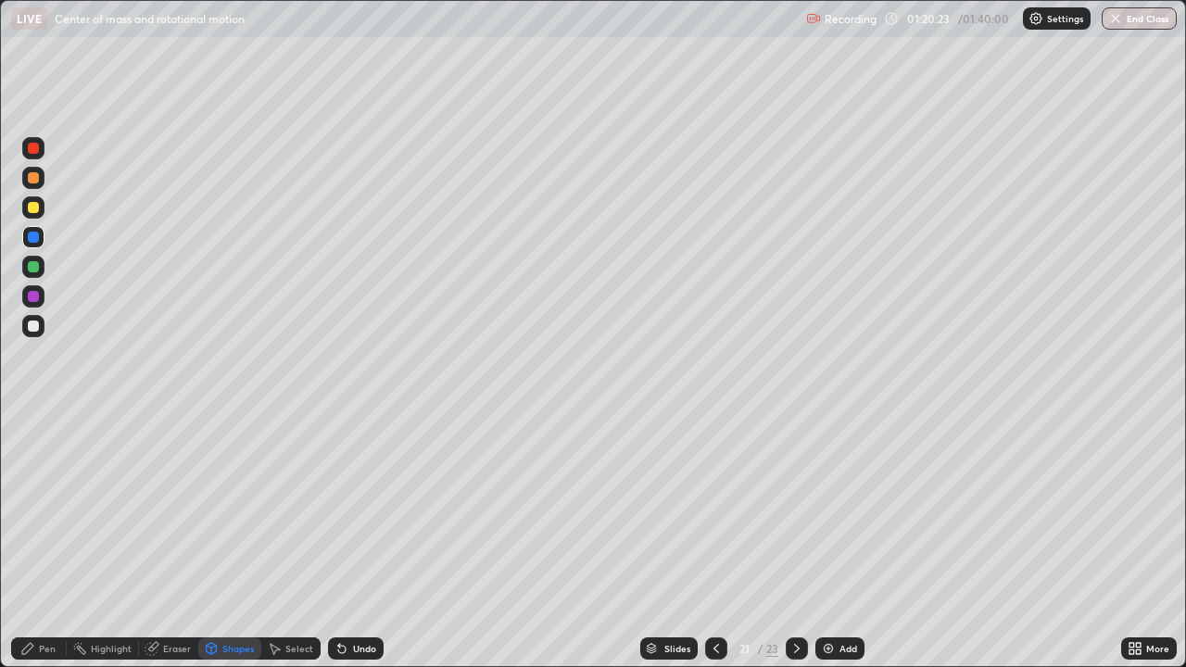
click at [37, 541] on div "Pen" at bounding box center [39, 648] width 56 height 22
click at [232, 541] on div "Shapes" at bounding box center [237, 648] width 31 height 9
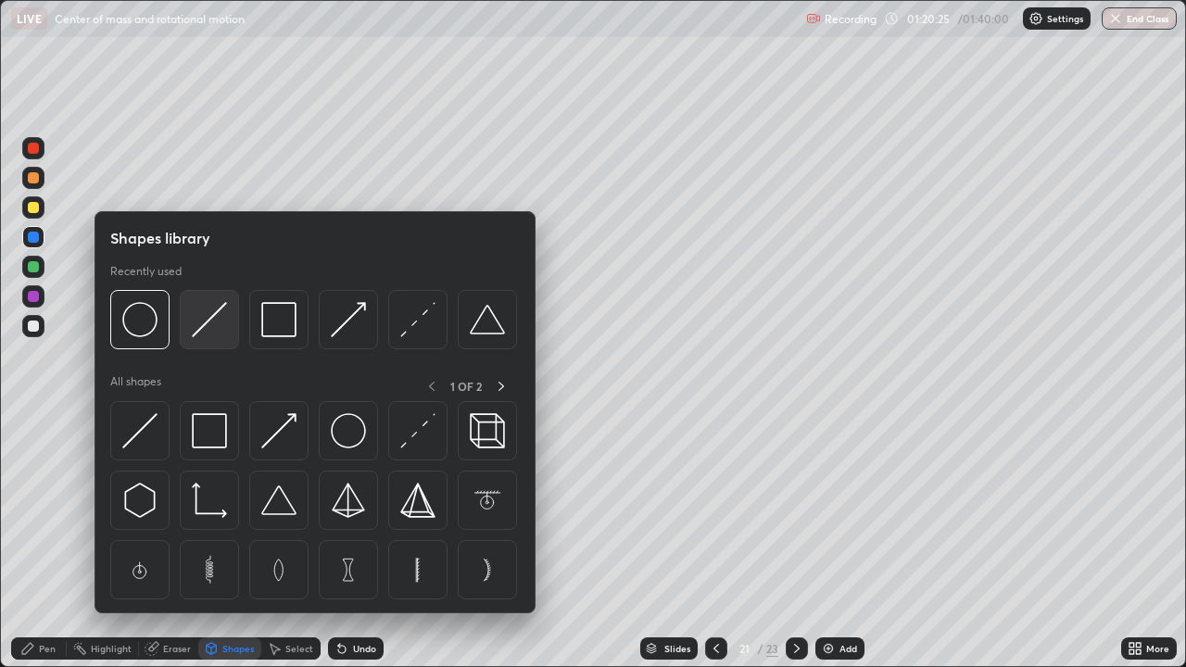
click at [214, 330] on img at bounding box center [209, 319] width 35 height 35
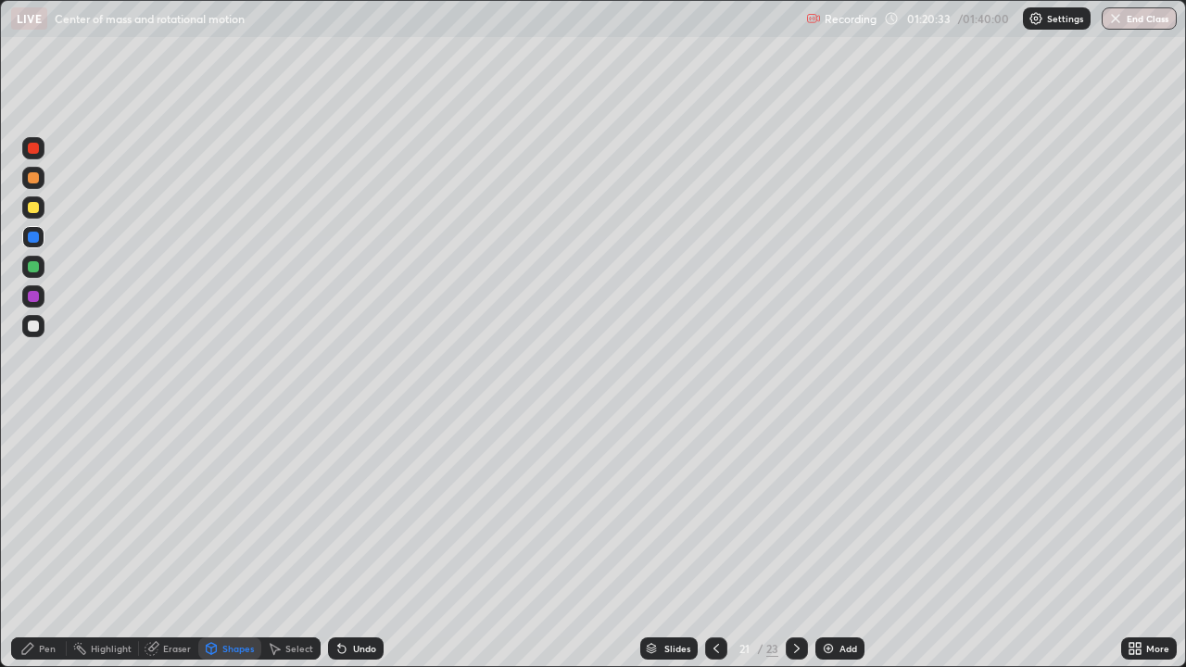
click at [47, 541] on div "Pen" at bounding box center [47, 648] width 17 height 9
click at [834, 541] on div "Add" at bounding box center [839, 648] width 49 height 22
click at [225, 541] on div "Shapes" at bounding box center [237, 648] width 31 height 9
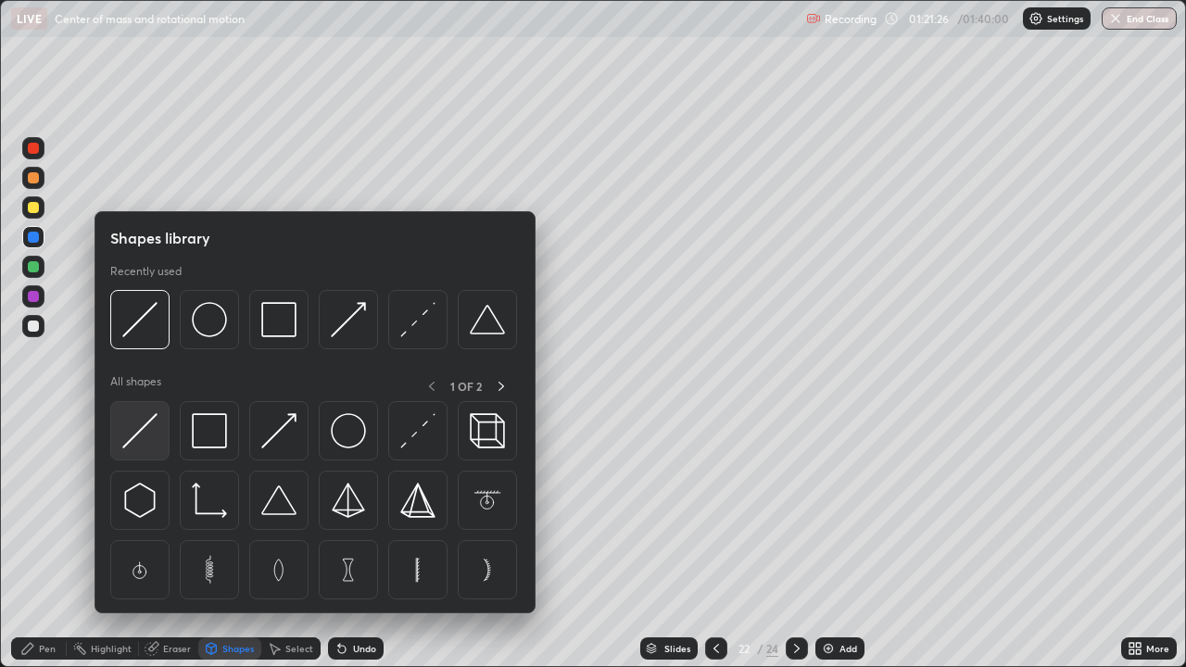
click at [144, 428] on img at bounding box center [139, 430] width 35 height 35
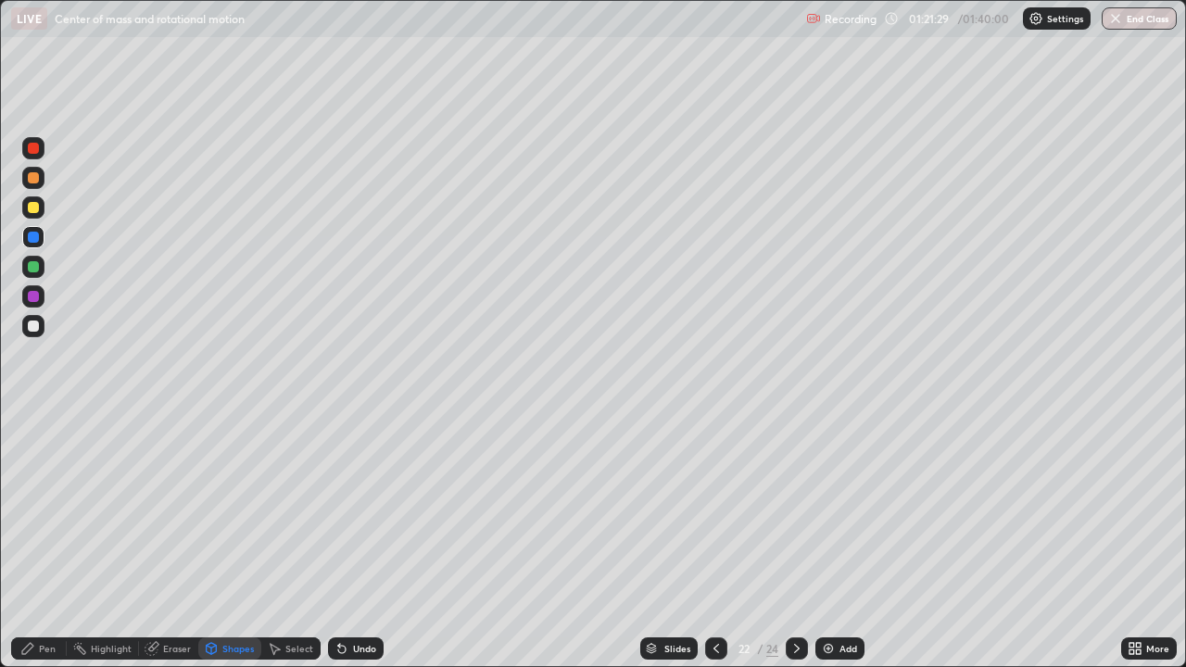
click at [47, 541] on div "Pen" at bounding box center [47, 648] width 17 height 9
click at [224, 541] on div "Shapes" at bounding box center [229, 648] width 63 height 22
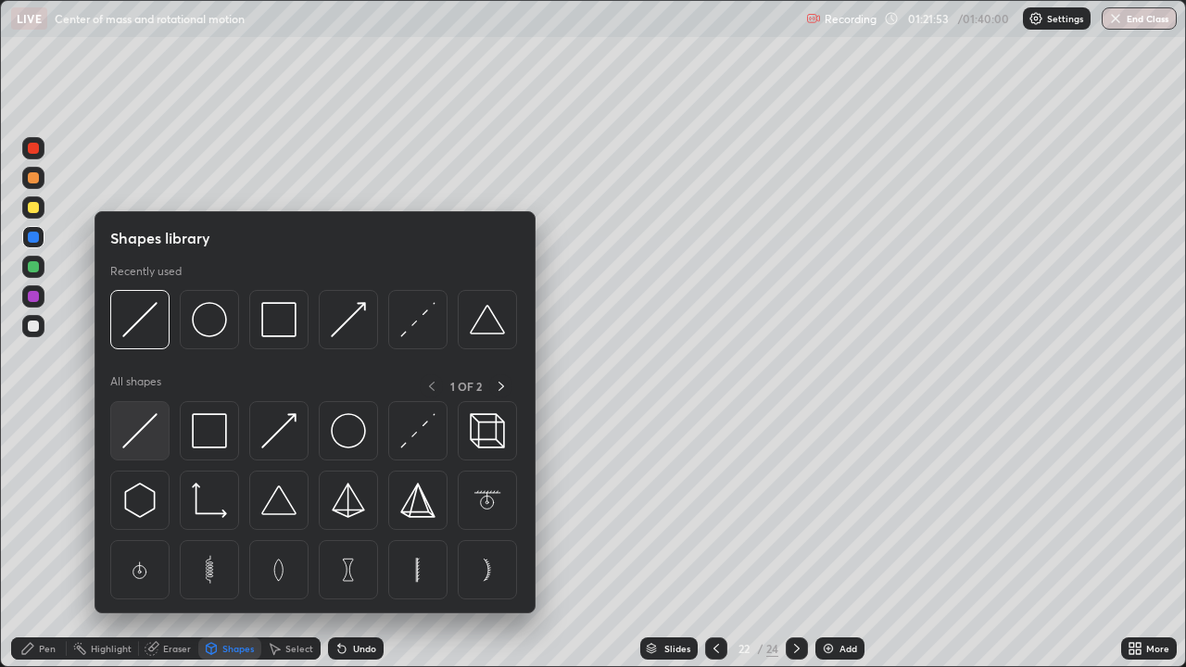
click at [155, 433] on img at bounding box center [139, 430] width 35 height 35
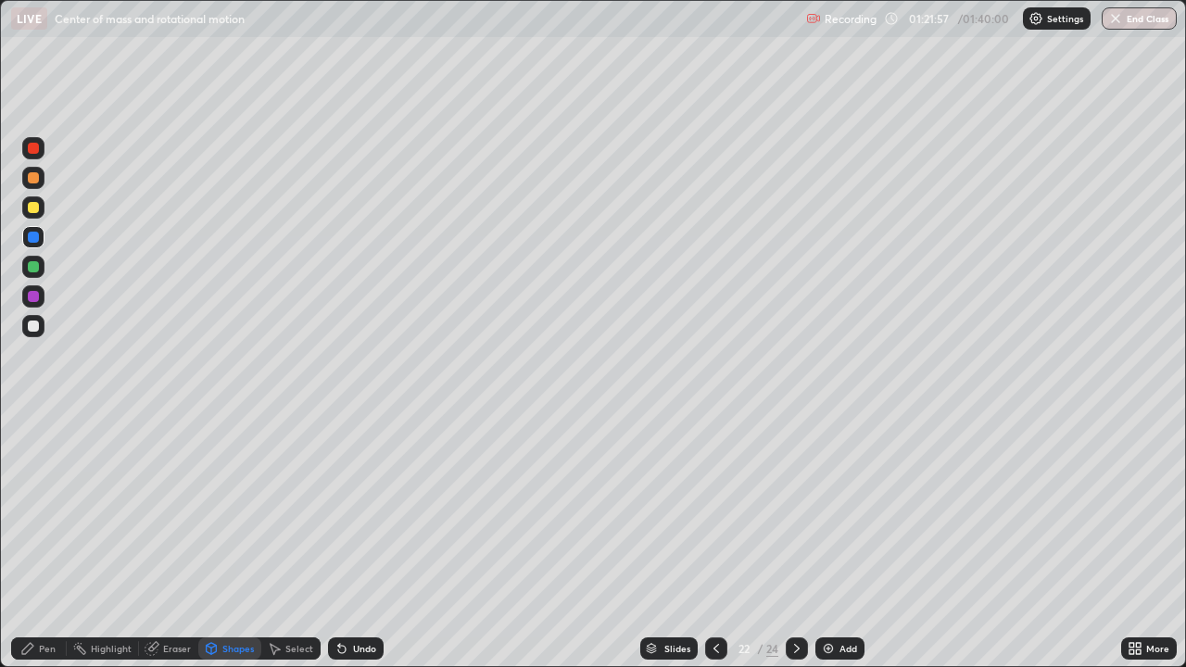
click at [47, 541] on div "Pen" at bounding box center [47, 648] width 17 height 9
click at [712, 541] on icon at bounding box center [716, 648] width 15 height 15
click at [793, 541] on icon at bounding box center [796, 648] width 15 height 15
click at [843, 541] on div "Add" at bounding box center [848, 648] width 18 height 9
click at [30, 329] on div at bounding box center [33, 325] width 11 height 11
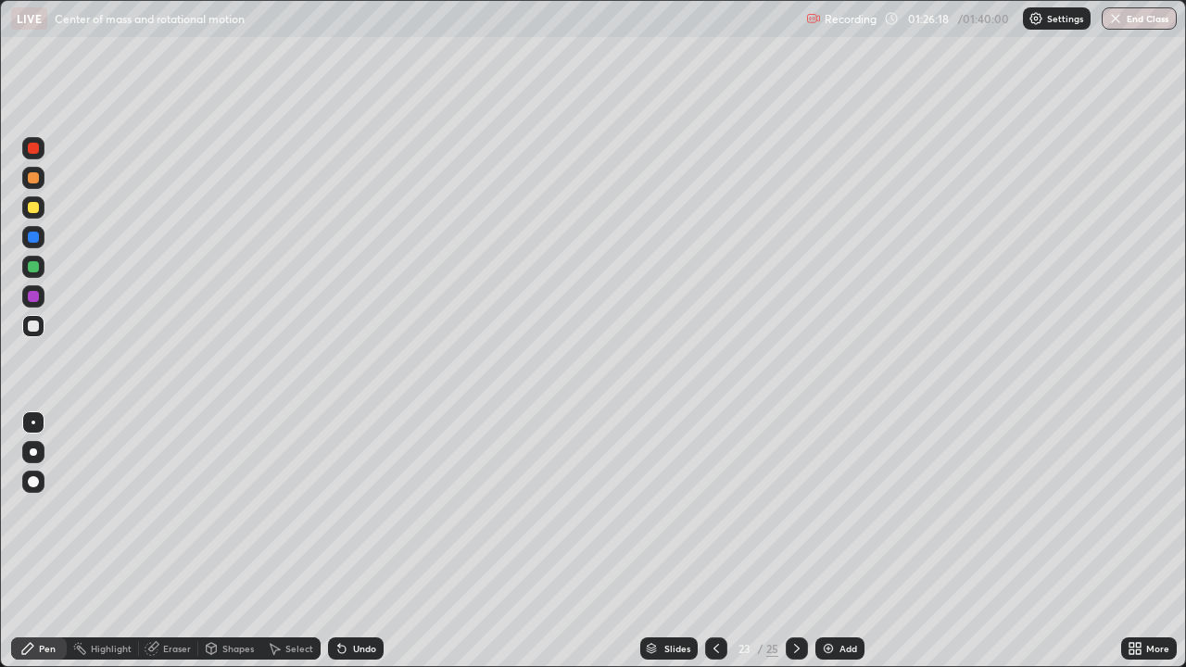
click at [243, 541] on div "Shapes" at bounding box center [237, 648] width 31 height 9
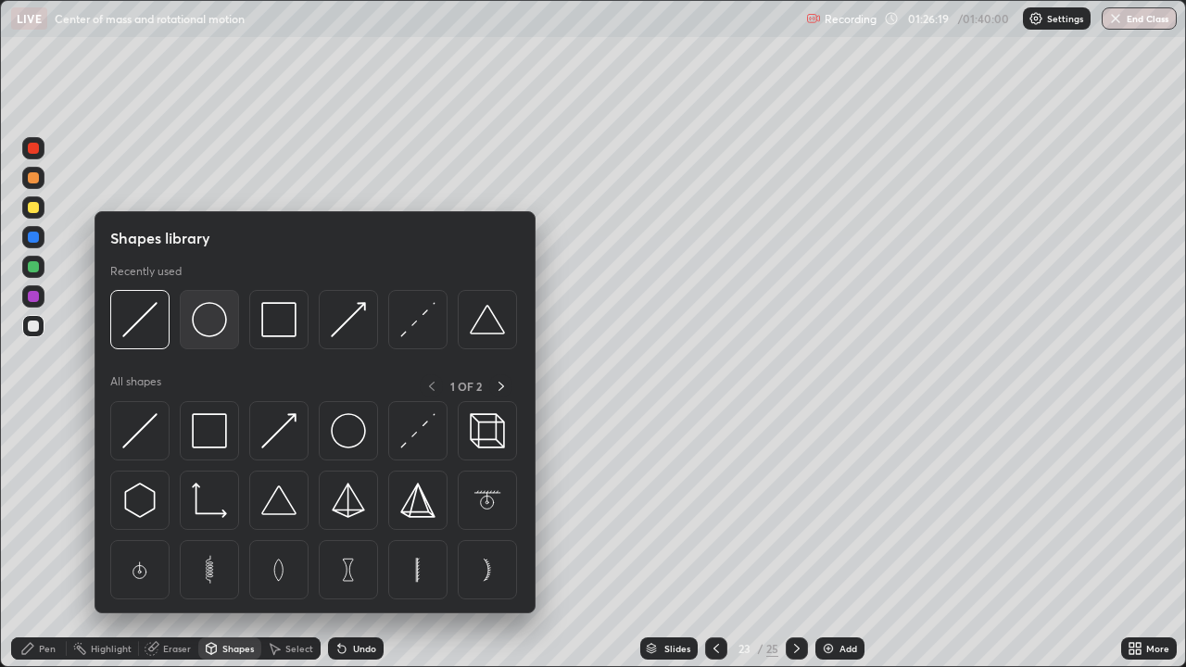
click at [205, 321] on img at bounding box center [209, 319] width 35 height 35
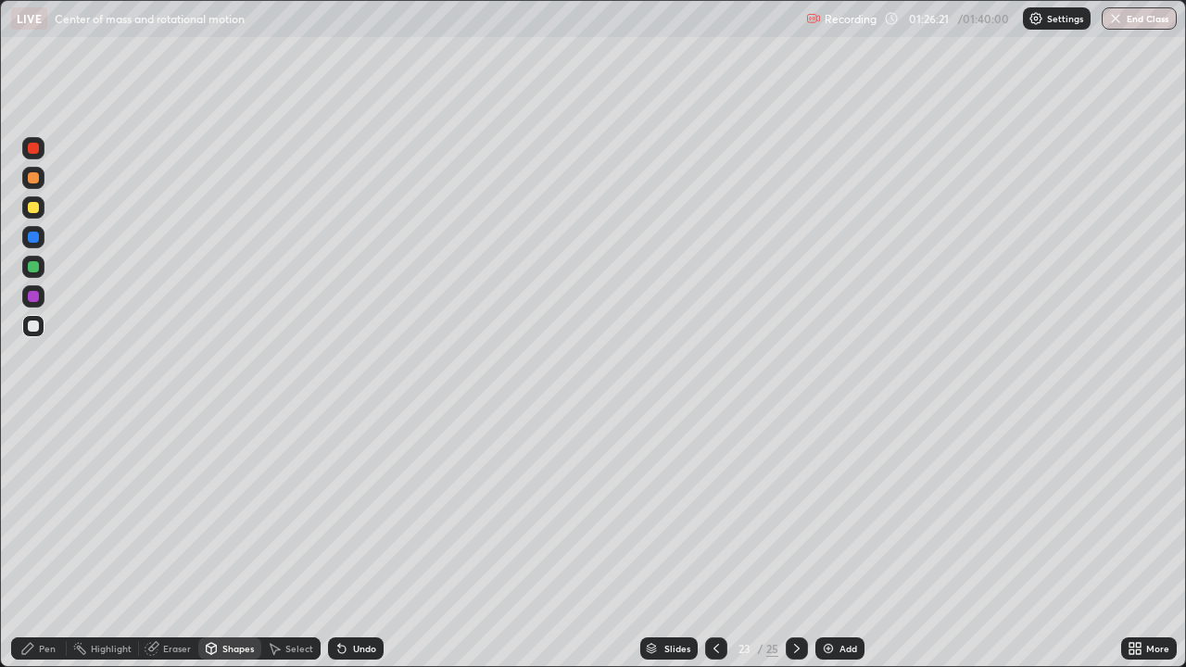
click at [47, 541] on div "Pen" at bounding box center [47, 648] width 17 height 9
click at [226, 541] on div "Shapes" at bounding box center [237, 648] width 31 height 9
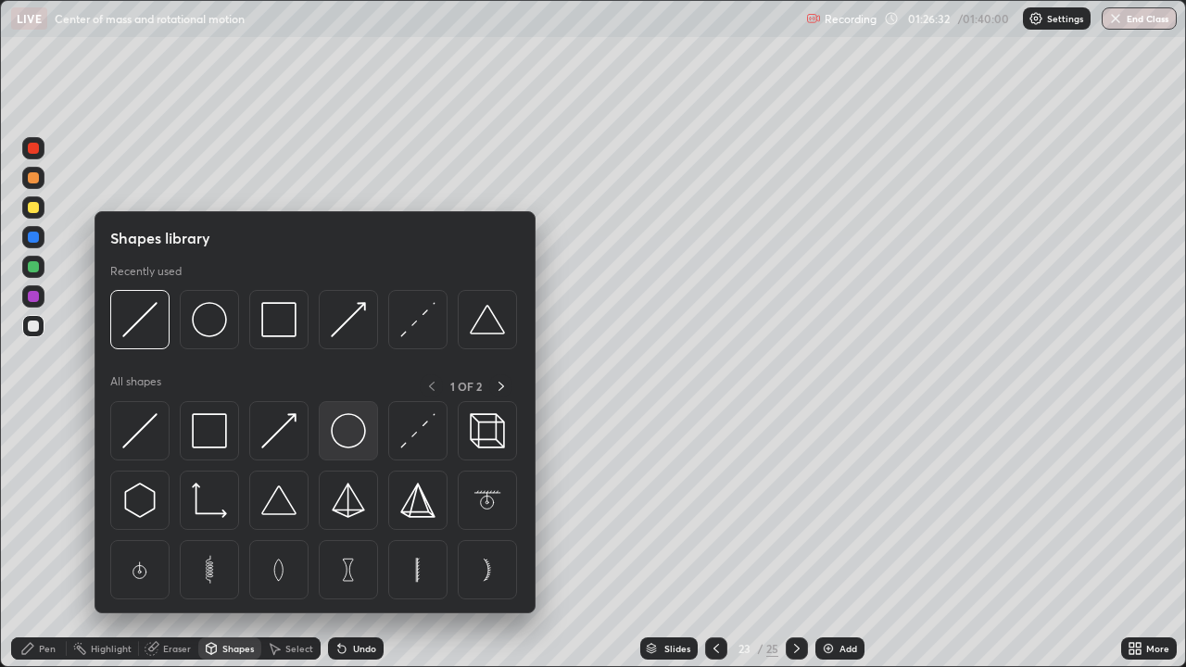
click at [341, 428] on img at bounding box center [348, 430] width 35 height 35
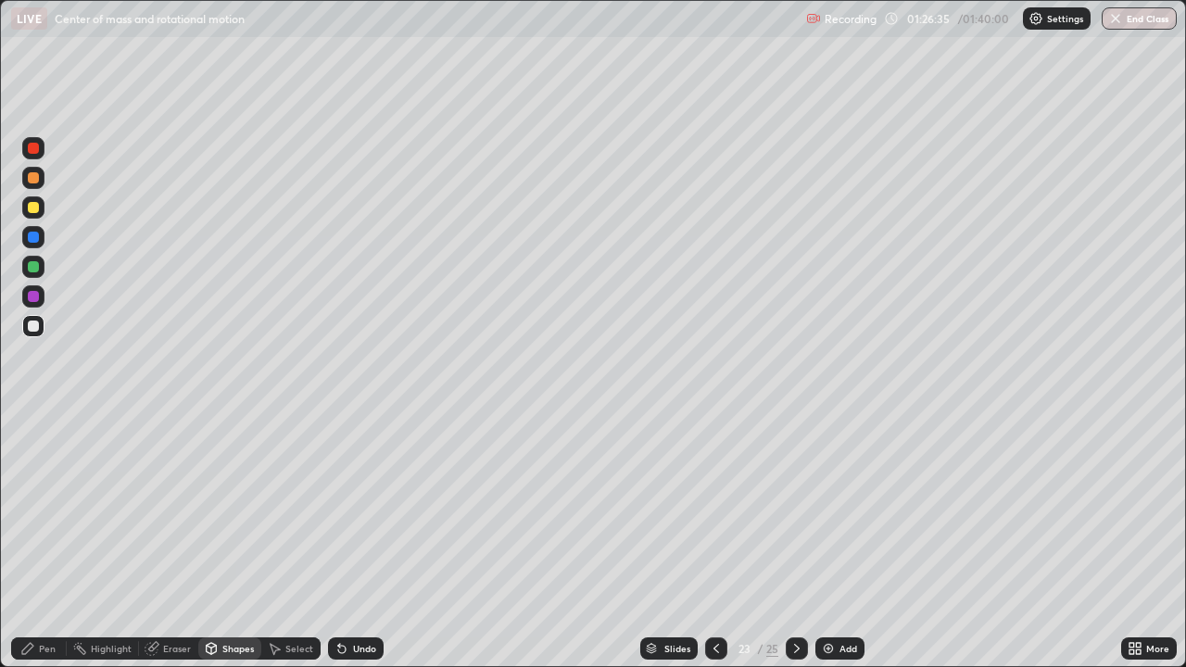
click at [245, 541] on div "Shapes" at bounding box center [237, 648] width 31 height 9
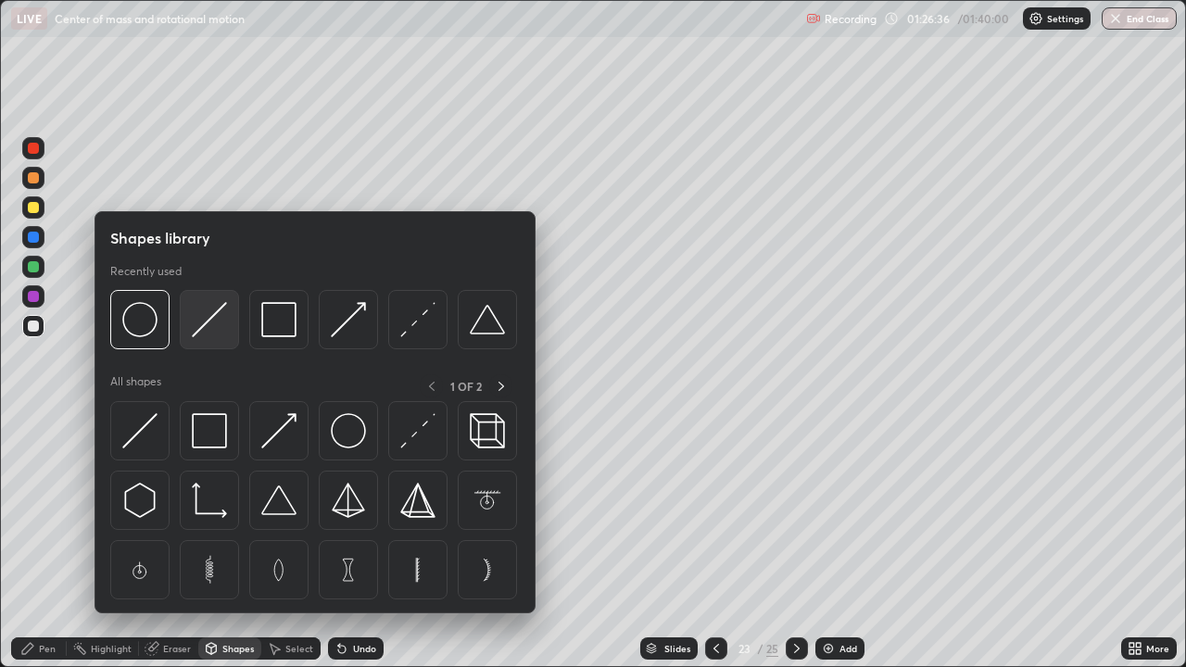
click at [218, 325] on img at bounding box center [209, 319] width 35 height 35
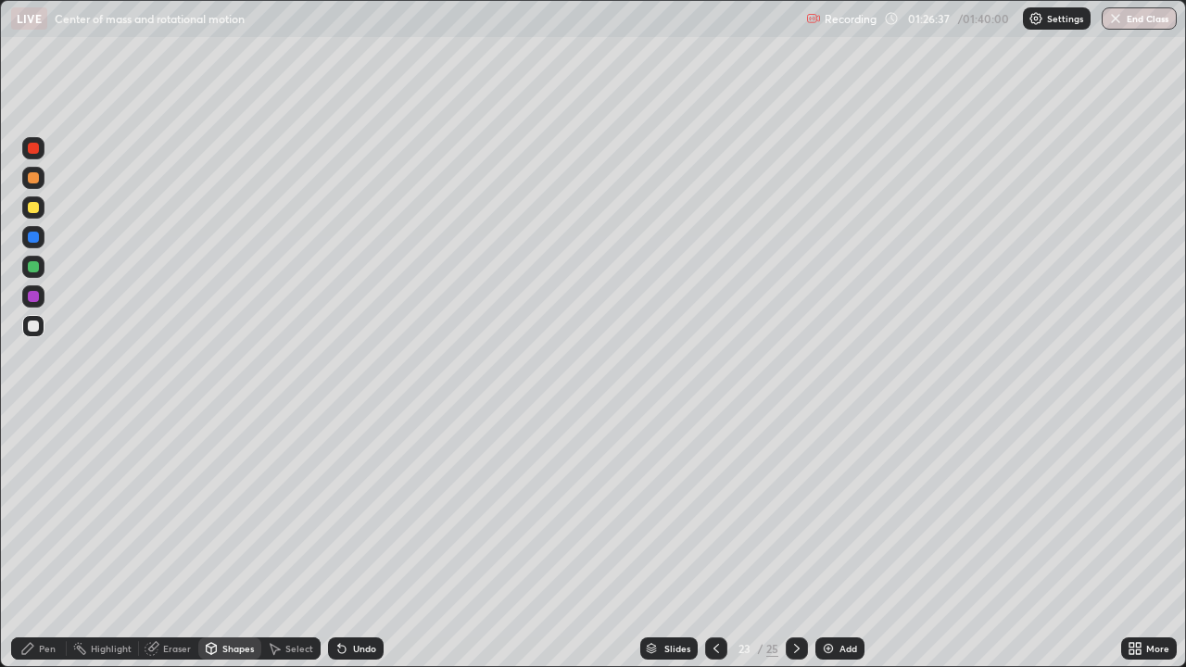
click at [31, 206] on div at bounding box center [33, 207] width 11 height 11
click at [44, 541] on div "Pen" at bounding box center [47, 648] width 17 height 9
click at [229, 541] on div "Shapes" at bounding box center [237, 648] width 31 height 9
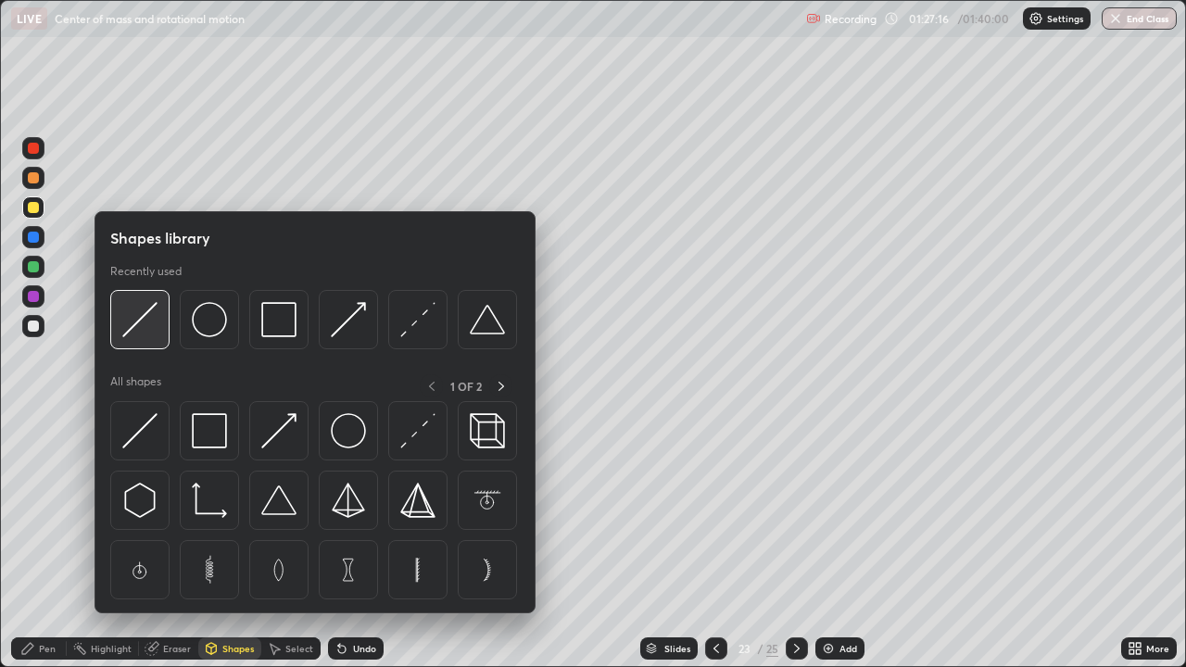
click at [128, 326] on img at bounding box center [139, 319] width 35 height 35
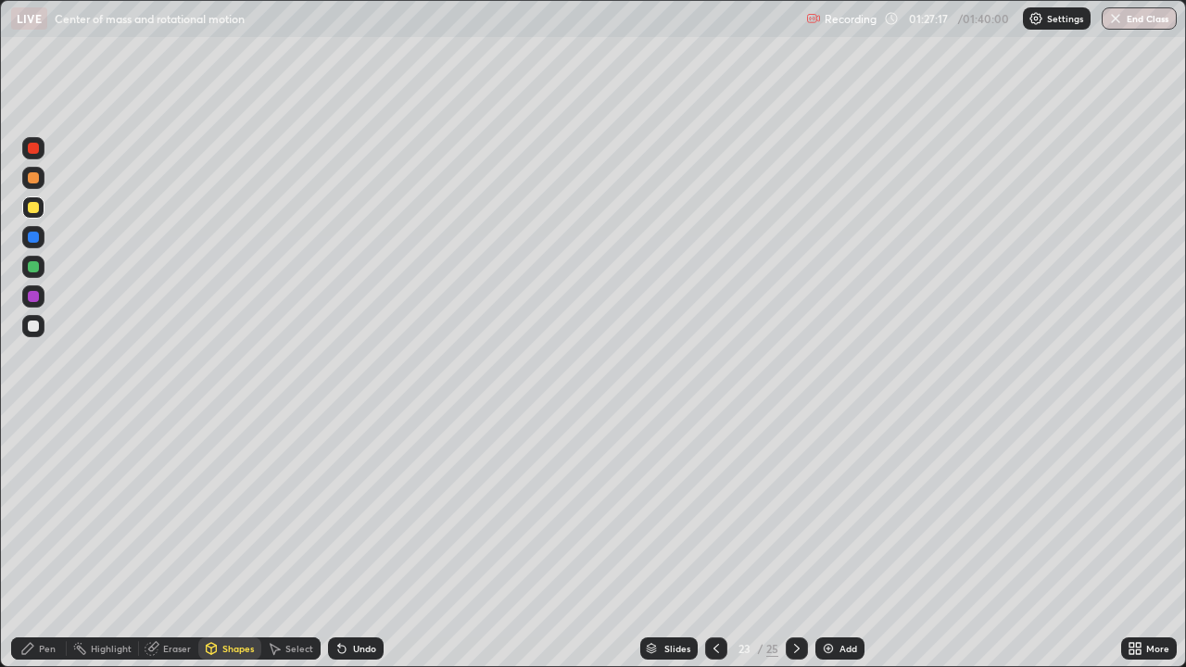
click at [33, 327] on div at bounding box center [33, 325] width 11 height 11
click at [31, 235] on div at bounding box center [33, 237] width 11 height 11
click at [26, 270] on div at bounding box center [33, 267] width 22 height 22
click at [44, 541] on div "Pen" at bounding box center [47, 648] width 17 height 9
click at [359, 541] on div "Undo" at bounding box center [364, 648] width 23 height 9
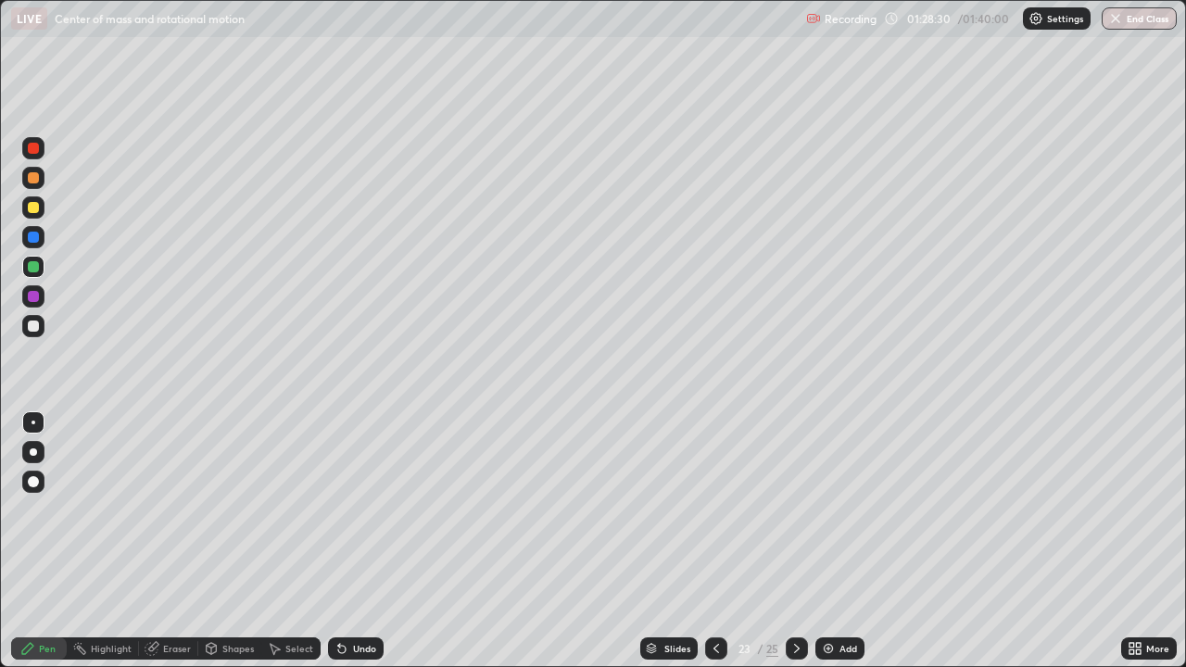
click at [358, 541] on div "Undo" at bounding box center [364, 648] width 23 height 9
click at [353, 541] on div "Undo" at bounding box center [364, 648] width 23 height 9
click at [249, 541] on div "Shapes" at bounding box center [237, 648] width 31 height 9
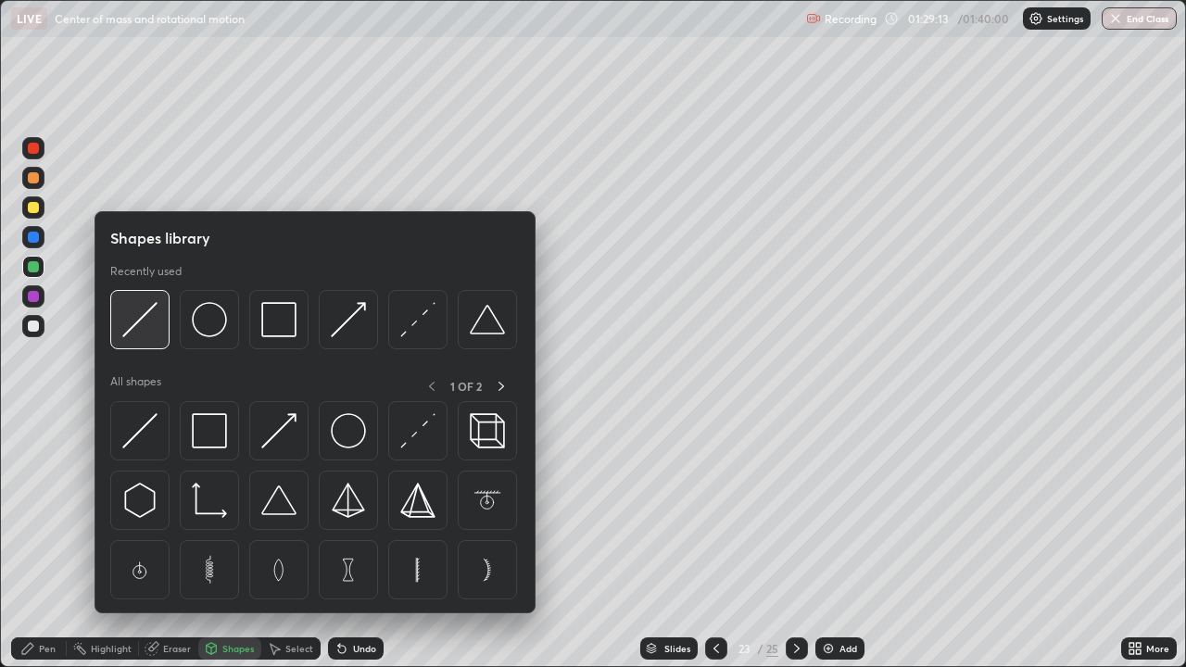
click at [149, 321] on img at bounding box center [139, 319] width 35 height 35
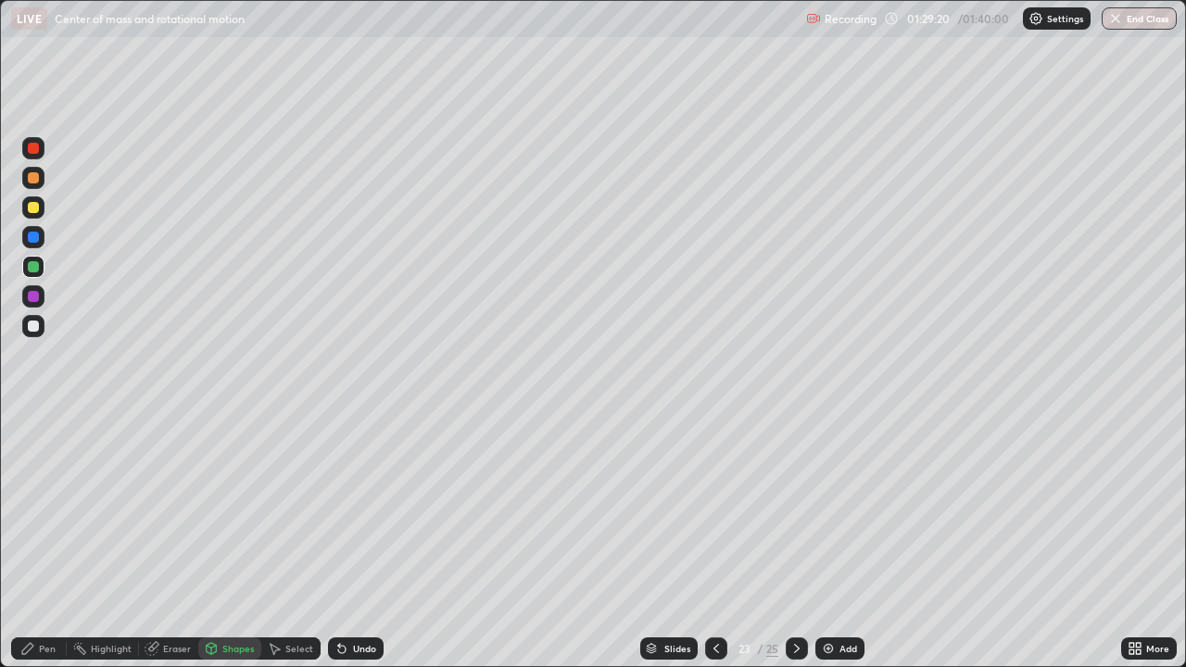
click at [46, 541] on div "Pen" at bounding box center [47, 648] width 17 height 9
click at [839, 541] on div "Add" at bounding box center [848, 648] width 18 height 9
click at [225, 541] on div "Shapes" at bounding box center [237, 648] width 31 height 9
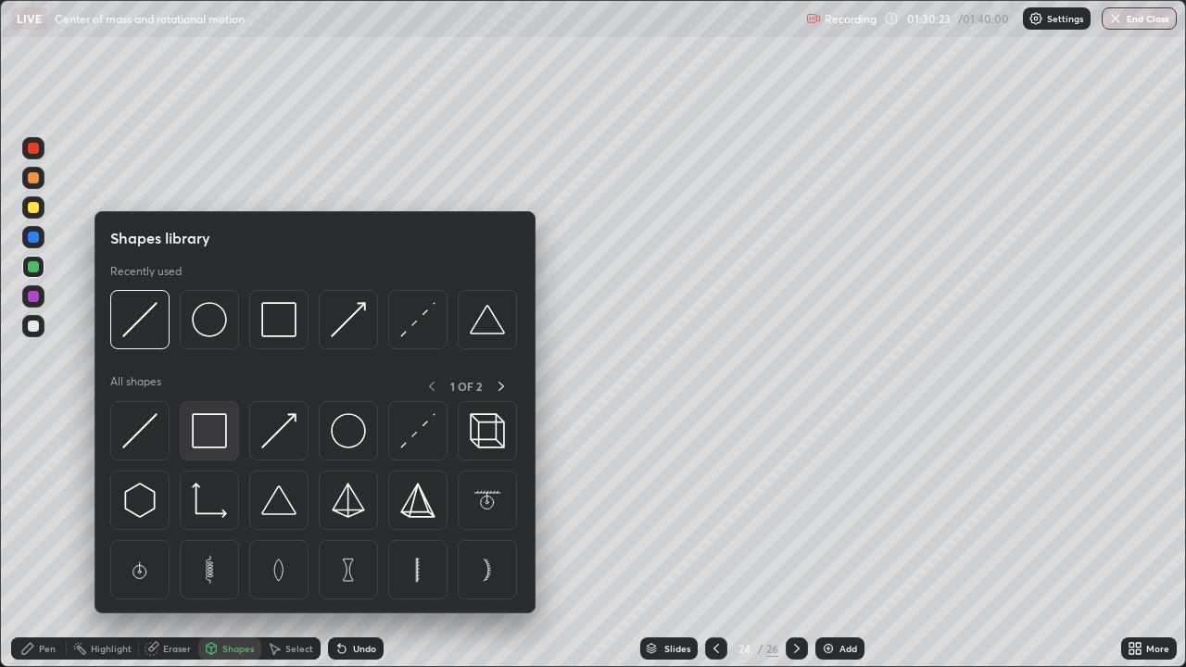
click at [207, 426] on img at bounding box center [209, 430] width 35 height 35
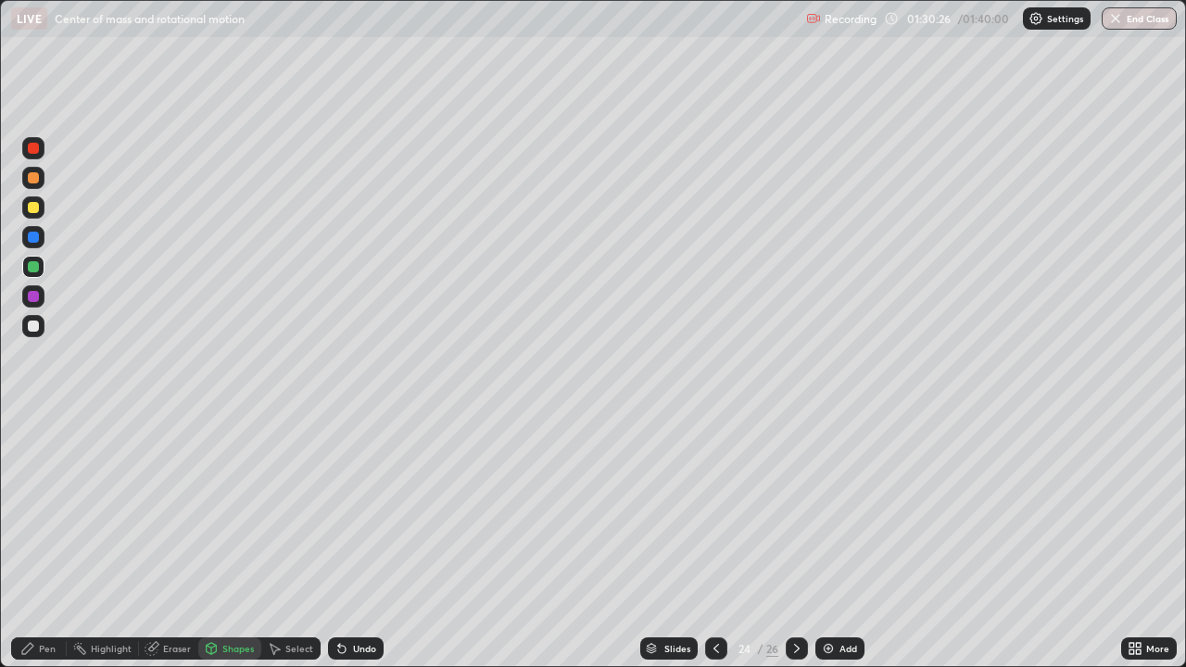
click at [43, 541] on div "Pen" at bounding box center [39, 648] width 56 height 22
click at [33, 206] on div at bounding box center [33, 207] width 11 height 11
click at [706, 541] on div at bounding box center [716, 648] width 22 height 22
click at [801, 541] on div at bounding box center [796, 648] width 22 height 37
click at [1130, 27] on button "End Class" at bounding box center [1138, 18] width 75 height 22
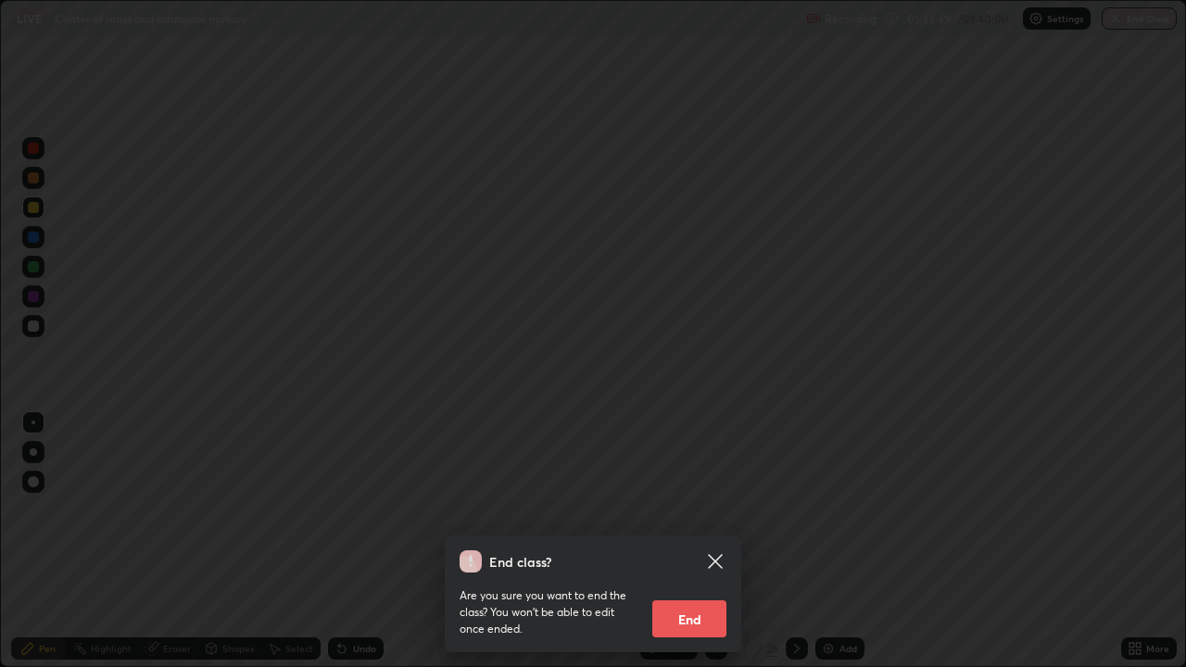
click at [701, 541] on button "End" at bounding box center [689, 618] width 74 height 37
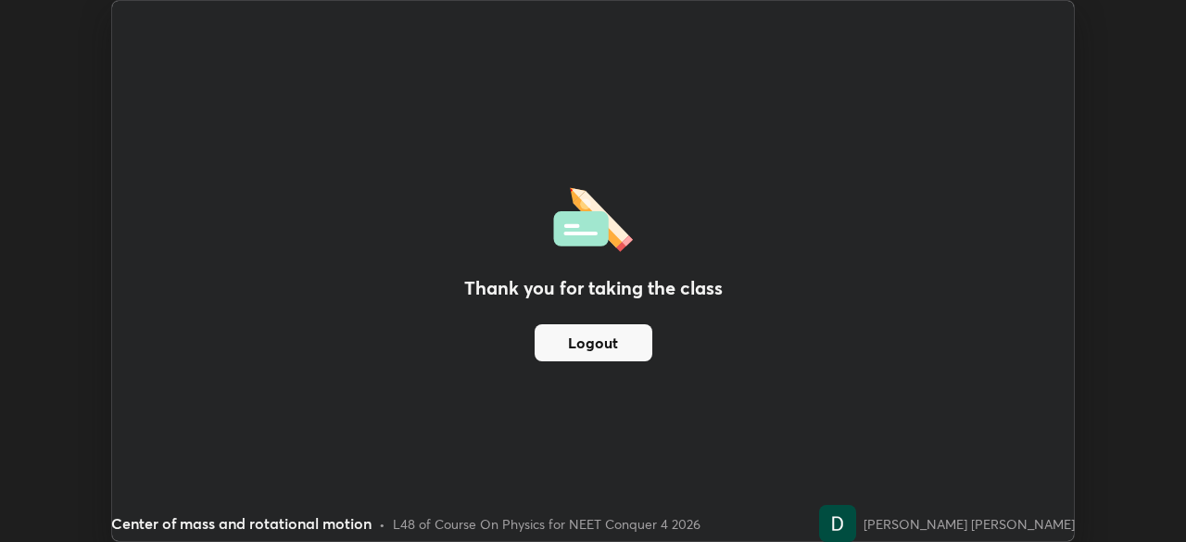
scroll to position [92085, 91441]
